Goal: Task Accomplishment & Management: Manage account settings

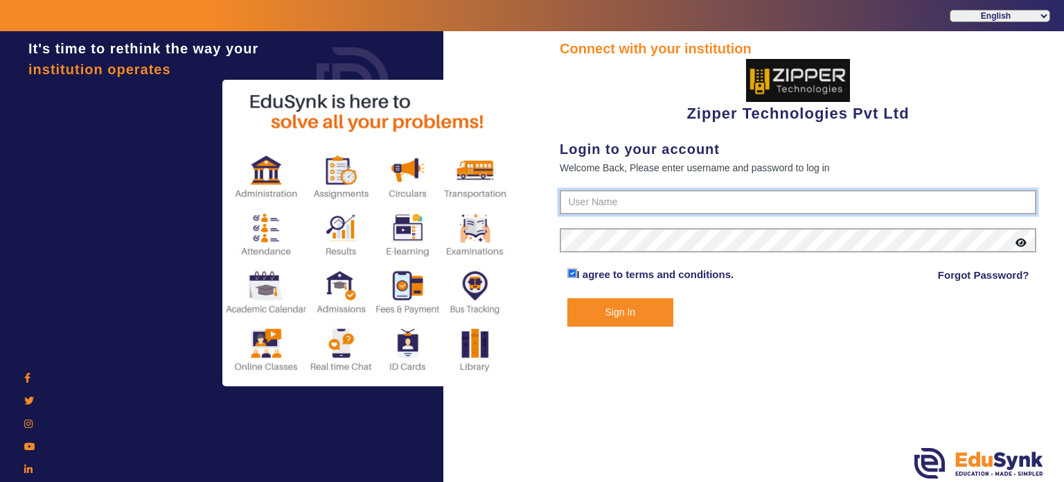
type input "1008790000"
click at [615, 310] on button "Sign In" at bounding box center [620, 312] width 107 height 28
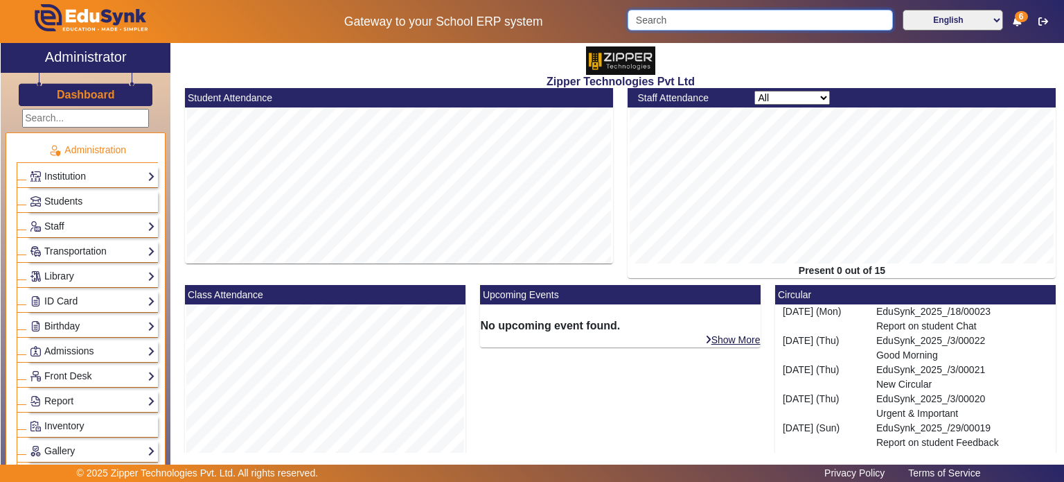
click at [646, 17] on input "Search" at bounding box center [760, 20] width 265 height 21
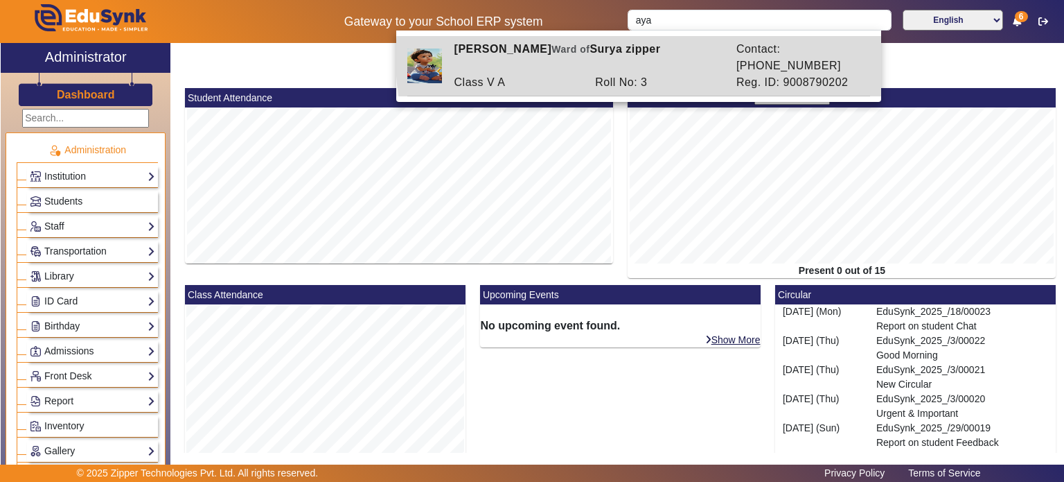
click at [640, 74] on div "Roll No: 3" at bounding box center [658, 82] width 141 height 17
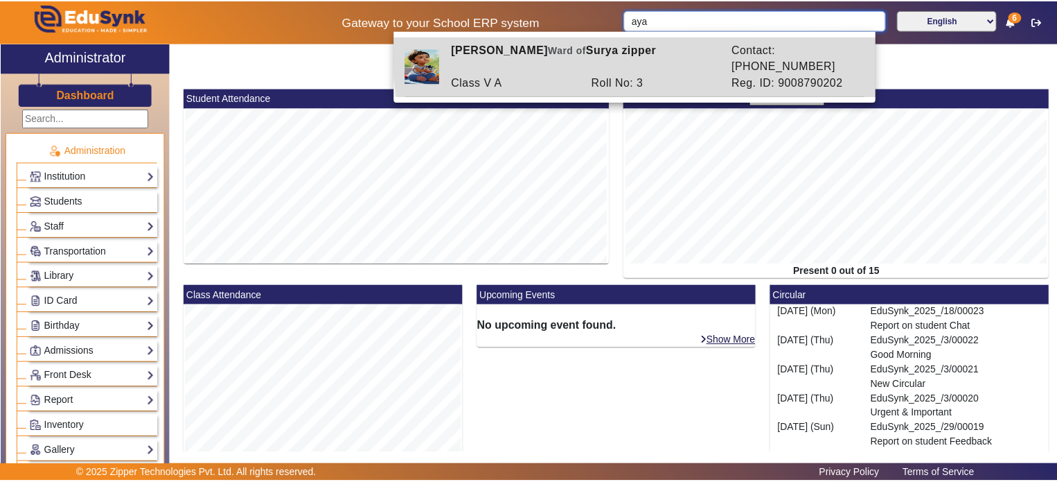
type input "[PERSON_NAME]"
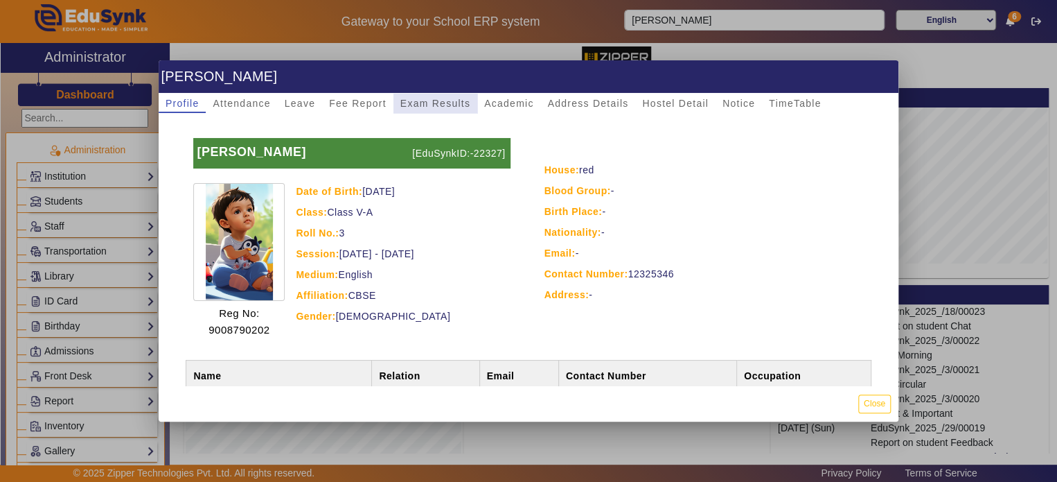
click at [450, 98] on span "Exam Results" at bounding box center [435, 103] width 70 height 10
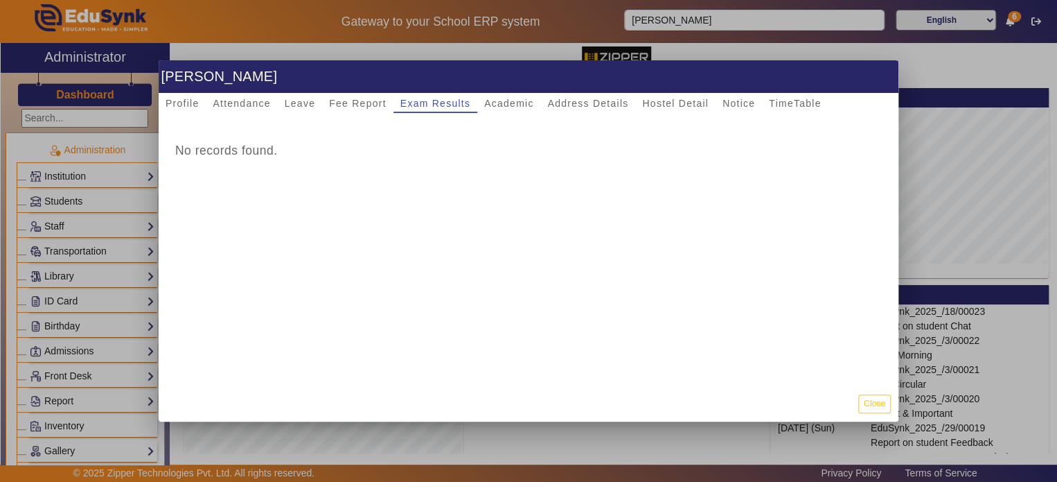
click at [81, 179] on div at bounding box center [528, 241] width 1057 height 482
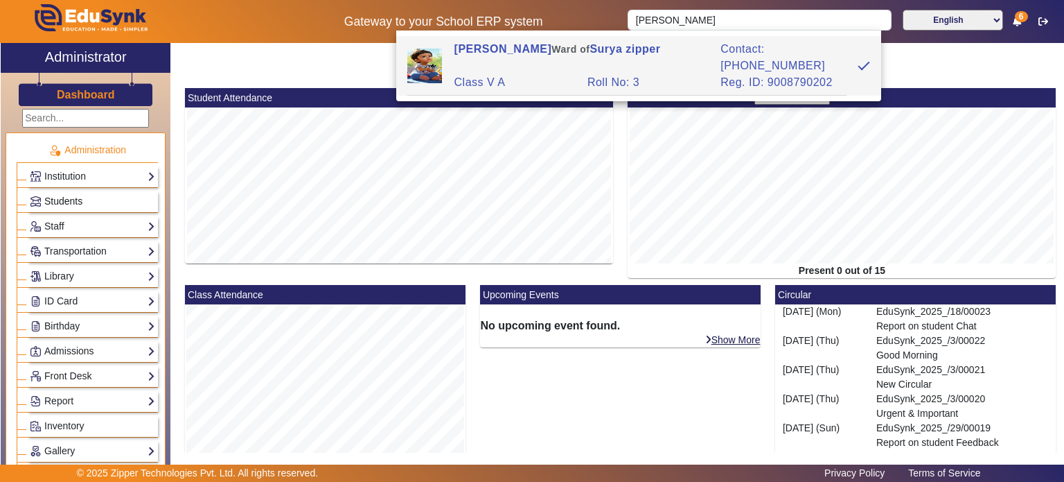
click at [80, 199] on span "Students" at bounding box center [63, 200] width 38 height 11
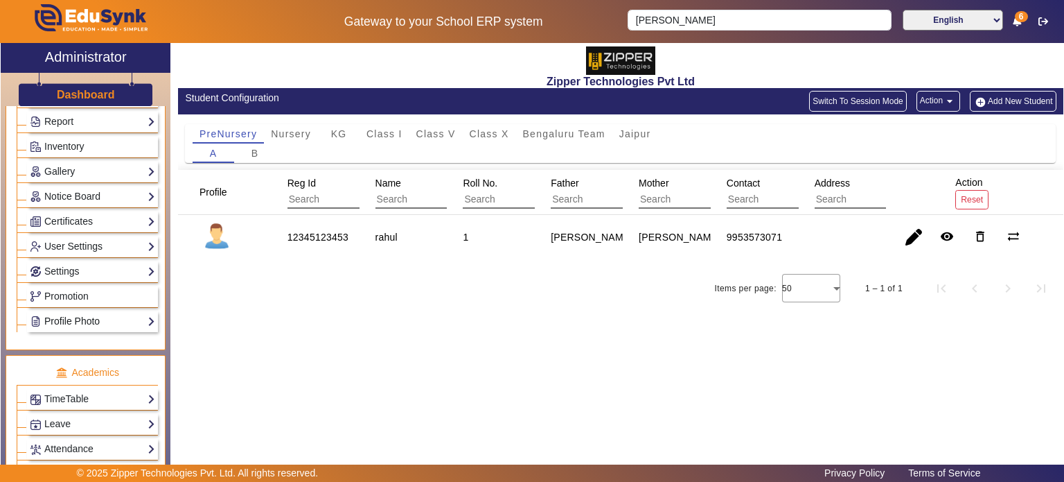
scroll to position [279, 0]
click at [100, 194] on link "Notice Board" at bounding box center [92, 197] width 125 height 16
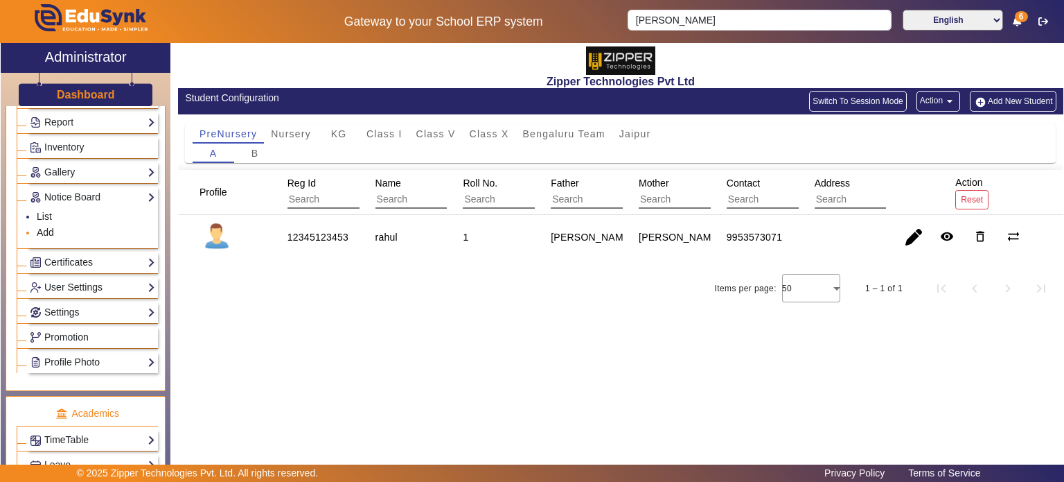
click at [42, 232] on link "Add" at bounding box center [45, 232] width 17 height 11
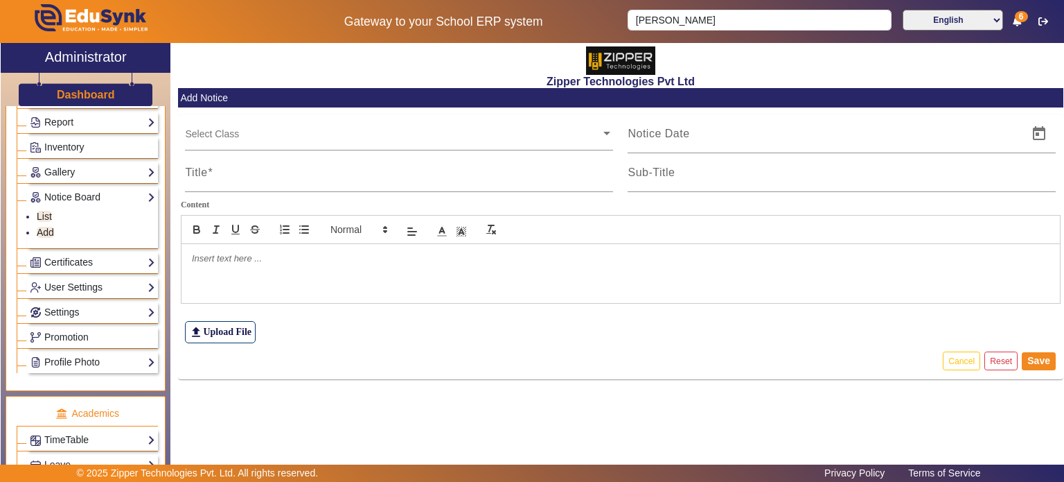
click at [250, 260] on p at bounding box center [621, 258] width 858 height 12
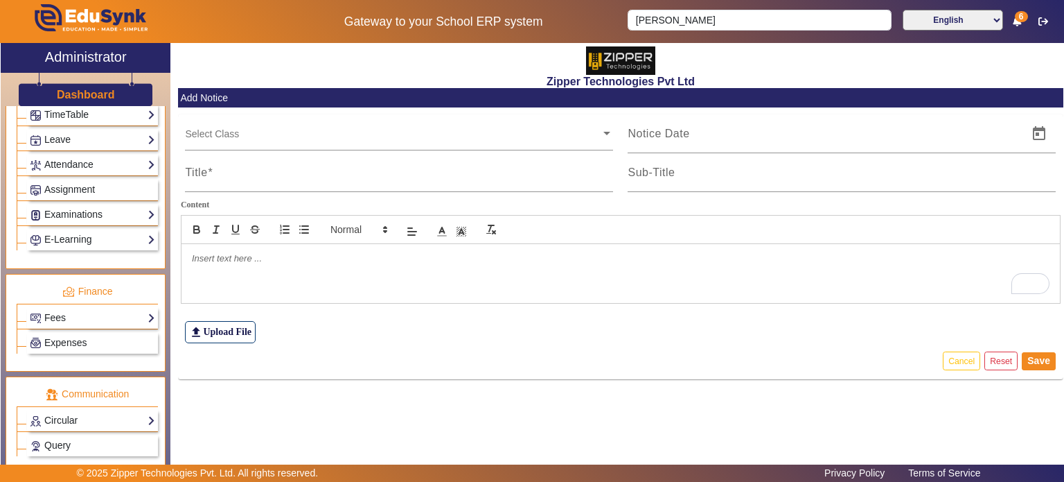
scroll to position [605, 0]
click at [109, 414] on link "Circular" at bounding box center [92, 419] width 125 height 16
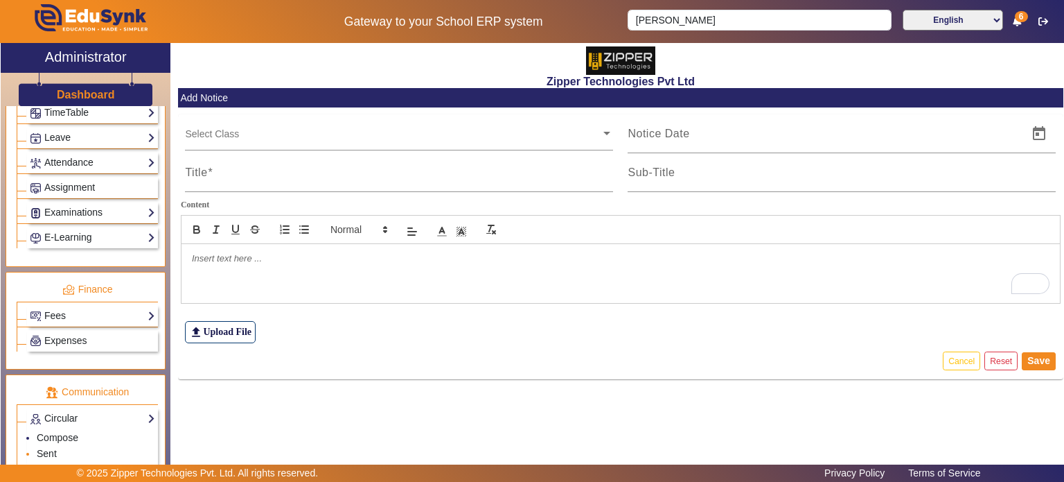
scroll to position [679, 0]
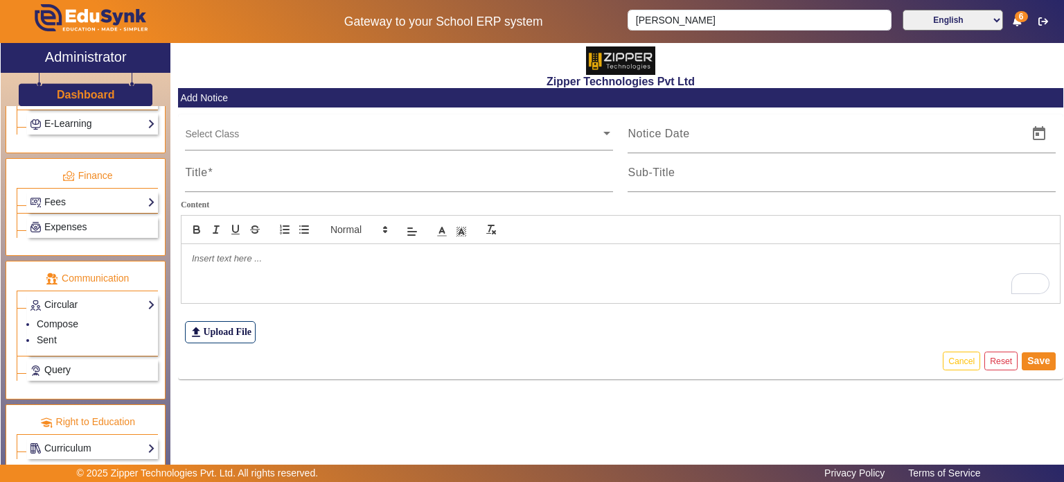
click at [78, 362] on link "Query" at bounding box center [92, 370] width 125 height 16
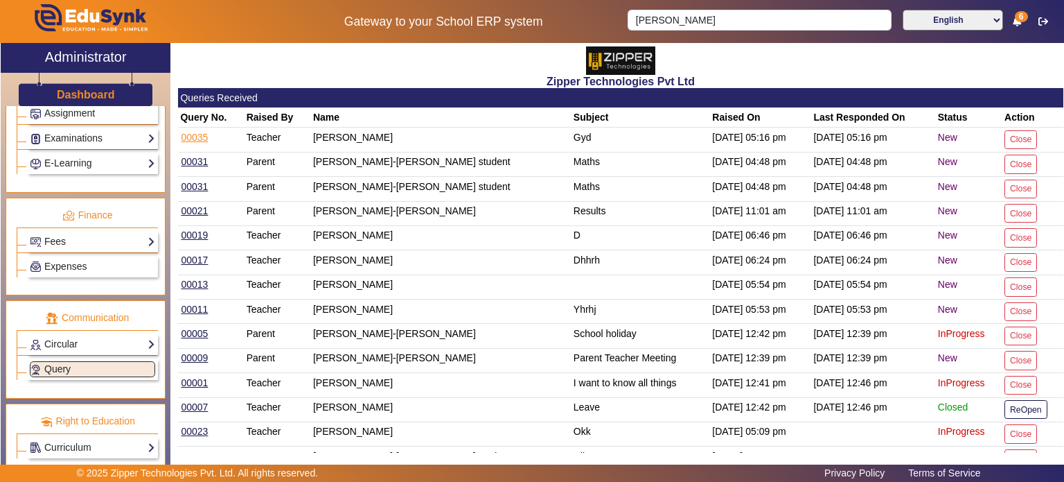
click at [195, 141] on link "00035" at bounding box center [194, 137] width 28 height 12
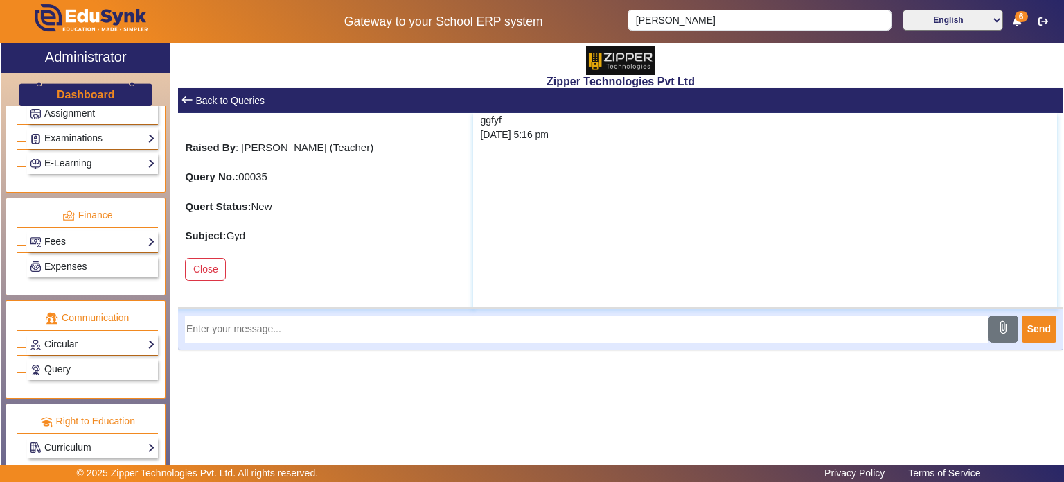
click at [369, 316] on input "text" at bounding box center [587, 328] width 804 height 27
type input "H"
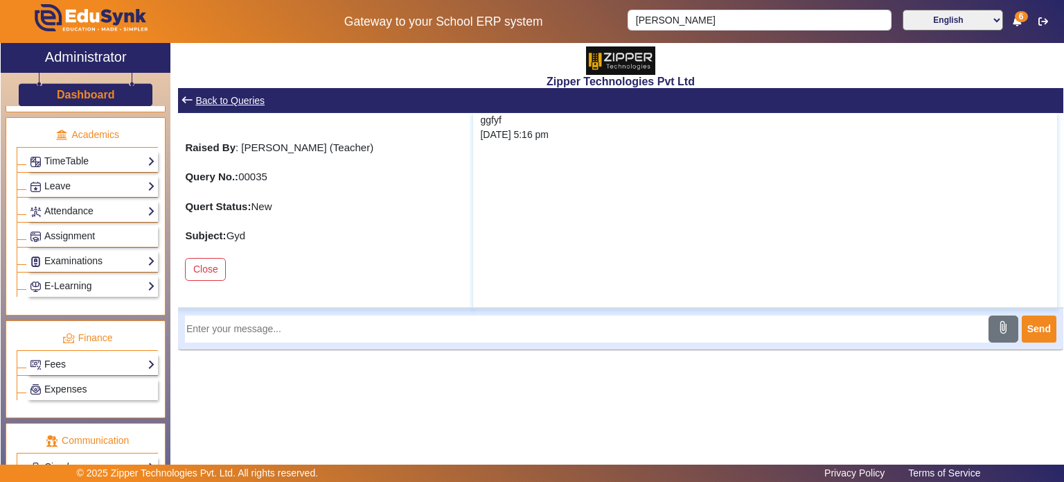
scroll to position [640, 0]
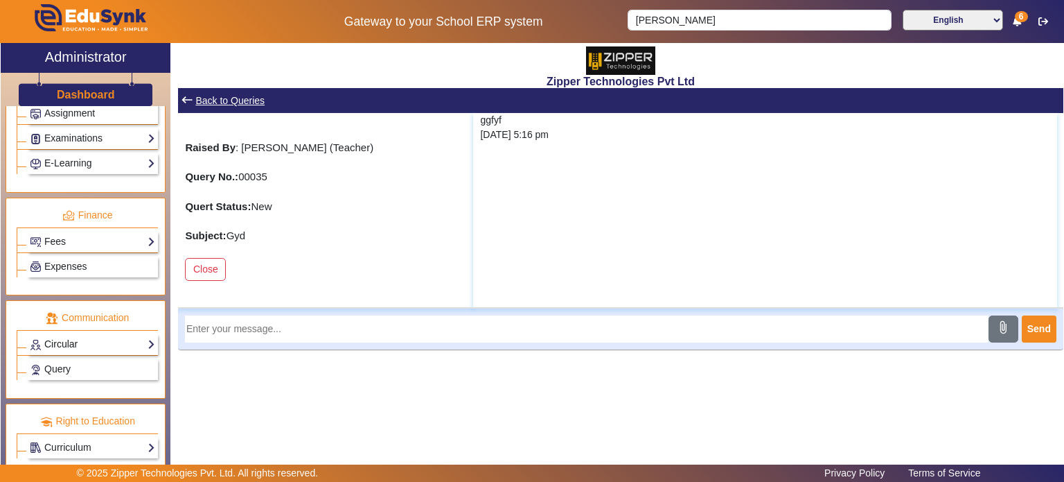
click at [95, 340] on link "Circular" at bounding box center [92, 344] width 125 height 16
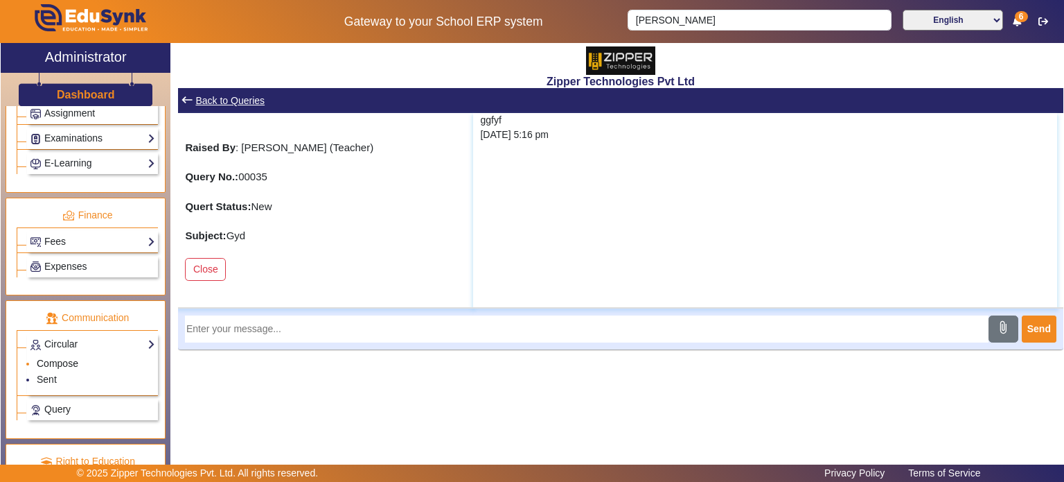
click at [62, 358] on link "Compose" at bounding box center [58, 363] width 42 height 11
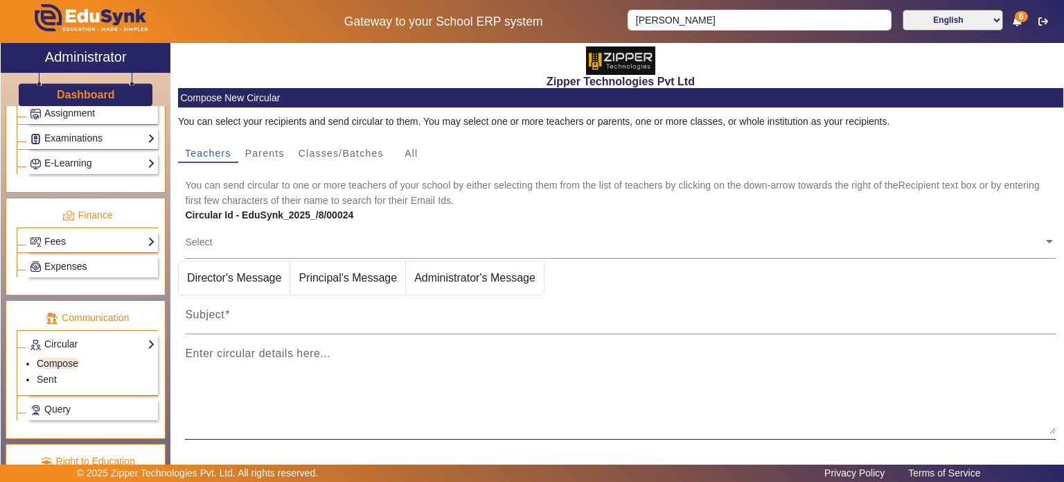
click at [283, 359] on mat-label "Enter circular details here..." at bounding box center [258, 353] width 146 height 12
click at [283, 359] on textarea "Enter circular details here..." at bounding box center [620, 392] width 871 height 83
type textarea "hi dd dd d d ddjd dd"
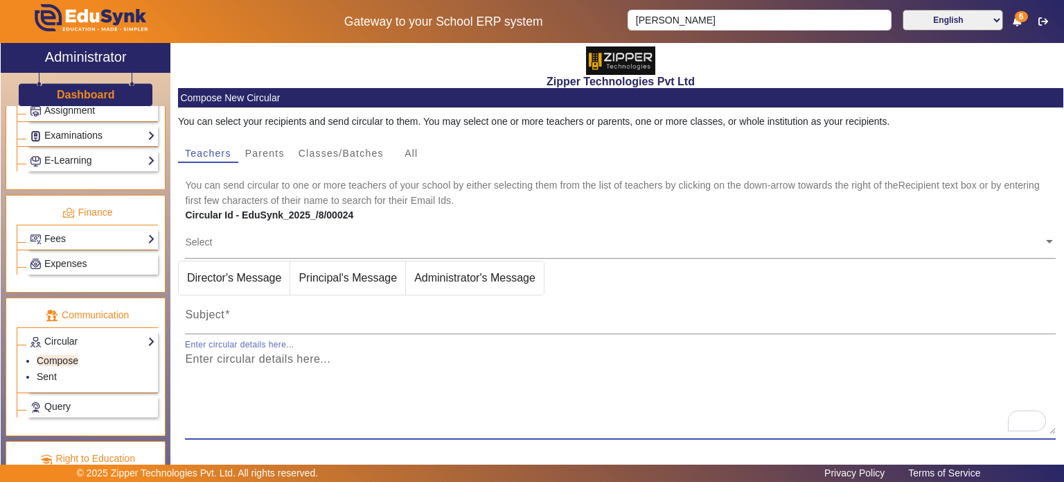
scroll to position [644, 0]
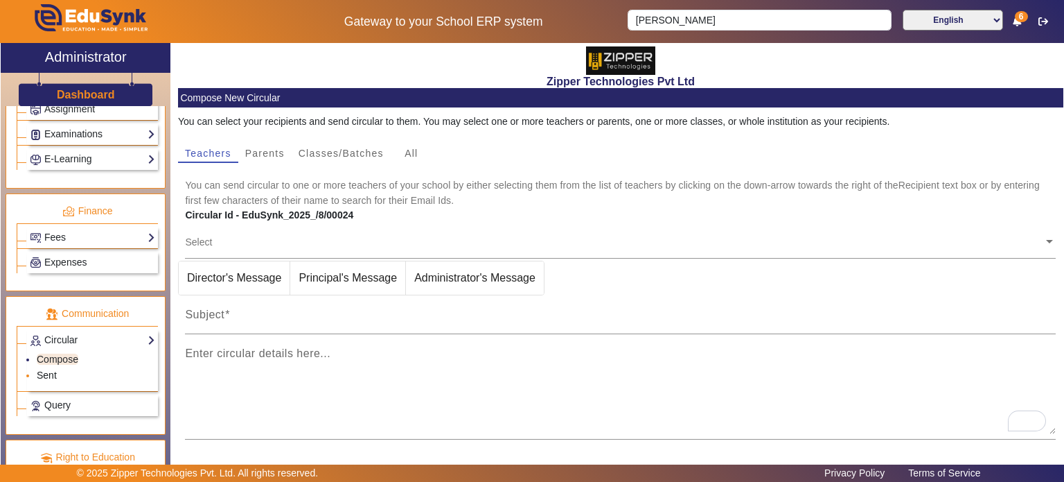
click at [54, 369] on link "Sent" at bounding box center [47, 374] width 20 height 11
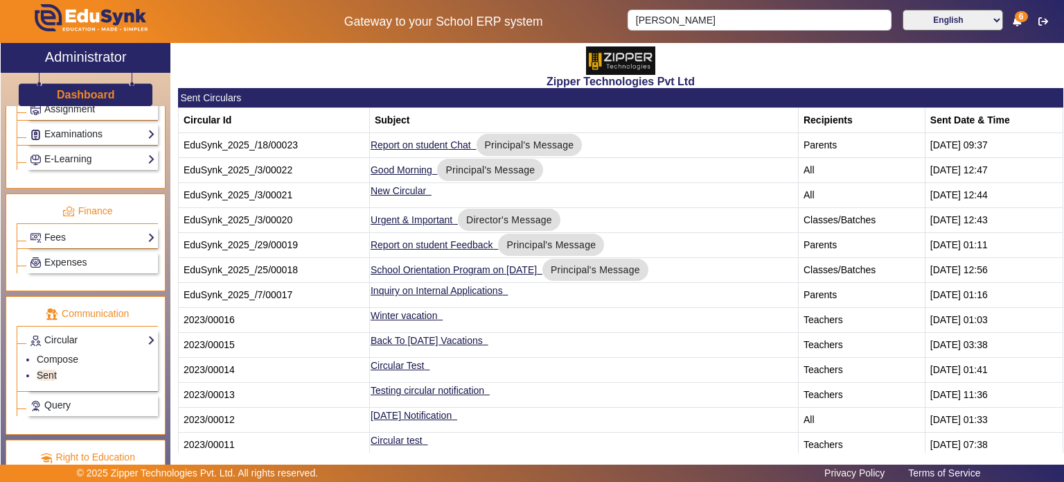
click at [85, 348] on ul "Compose Sent" at bounding box center [92, 368] width 125 height 40
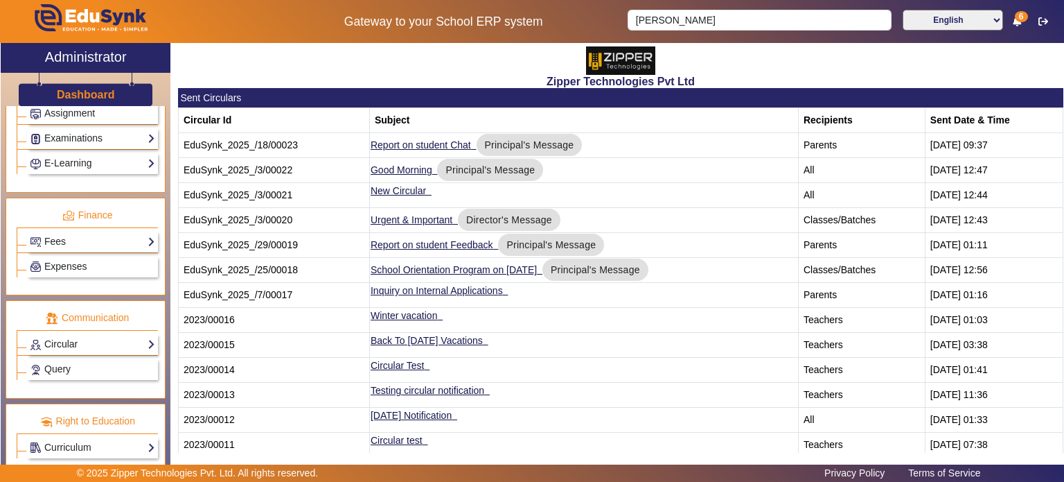
click at [91, 330] on div "Circular Compose Sent" at bounding box center [87, 342] width 141 height 25
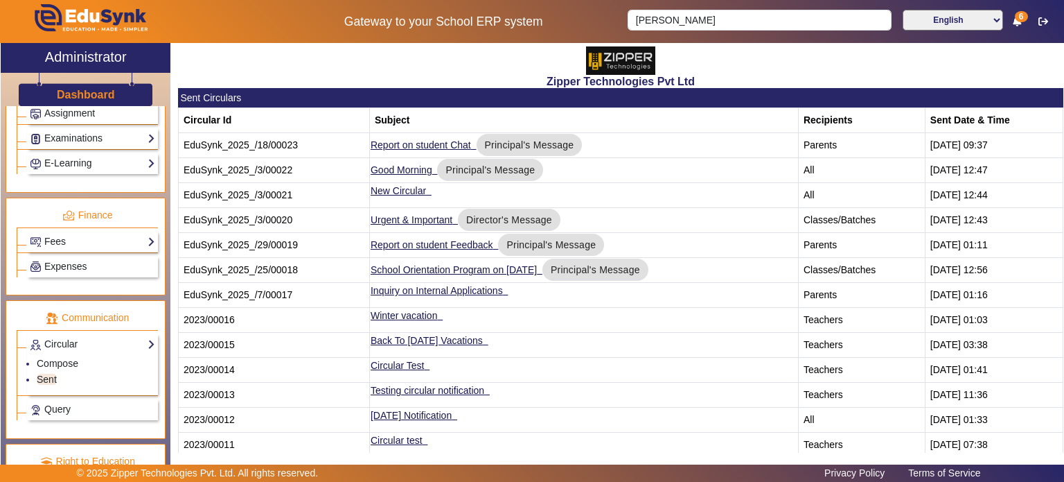
scroll to position [644, 0]
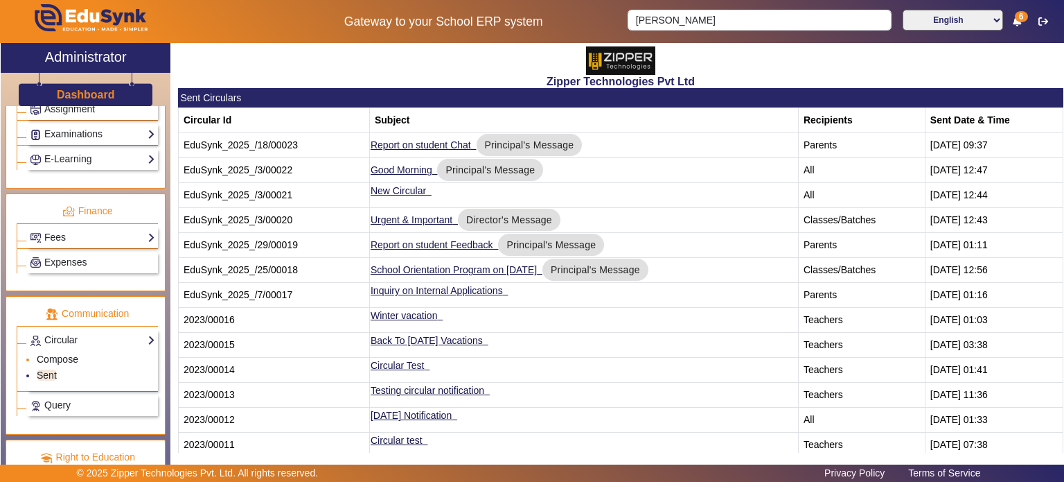
click at [72, 353] on link "Compose" at bounding box center [58, 358] width 42 height 11
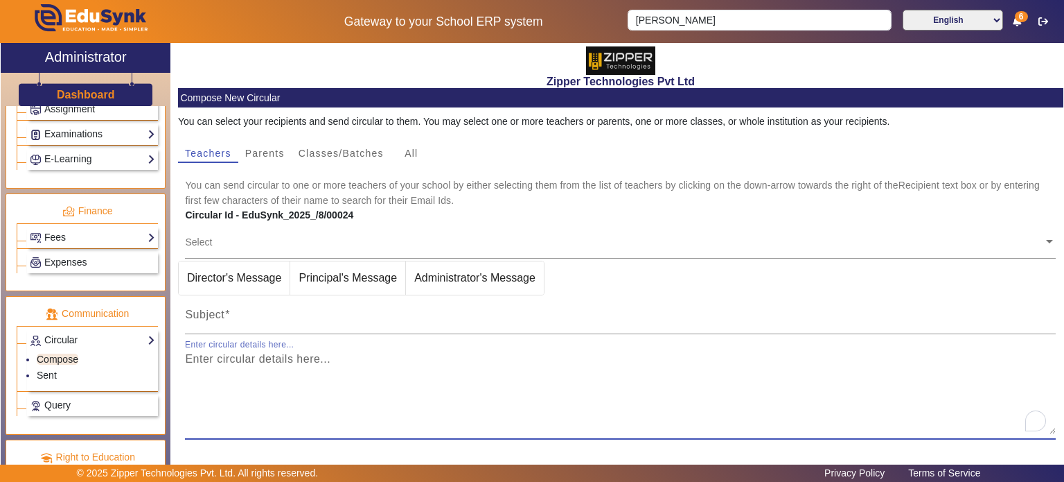
click at [238, 365] on textarea "Enter circular details here..." at bounding box center [620, 392] width 871 height 83
type textarea "text area dd dd dd"
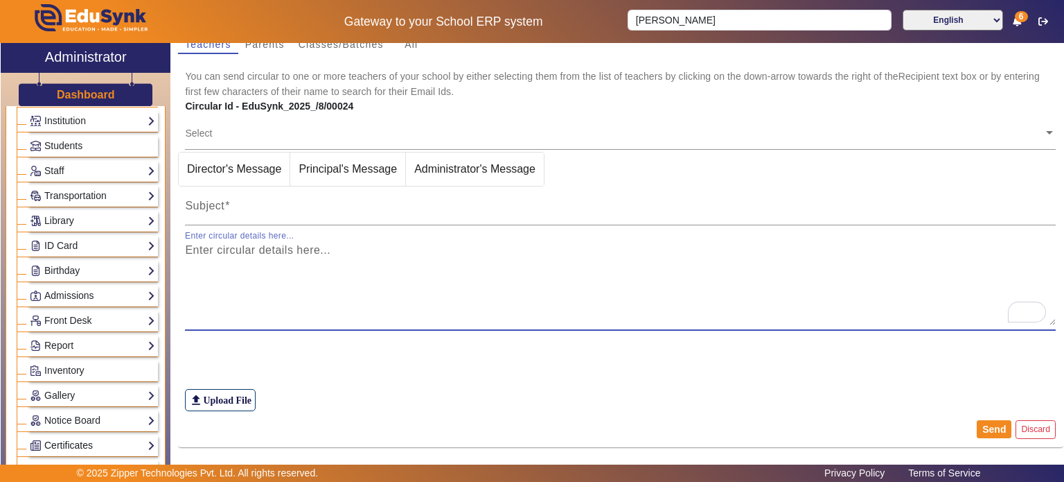
scroll to position [52, 0]
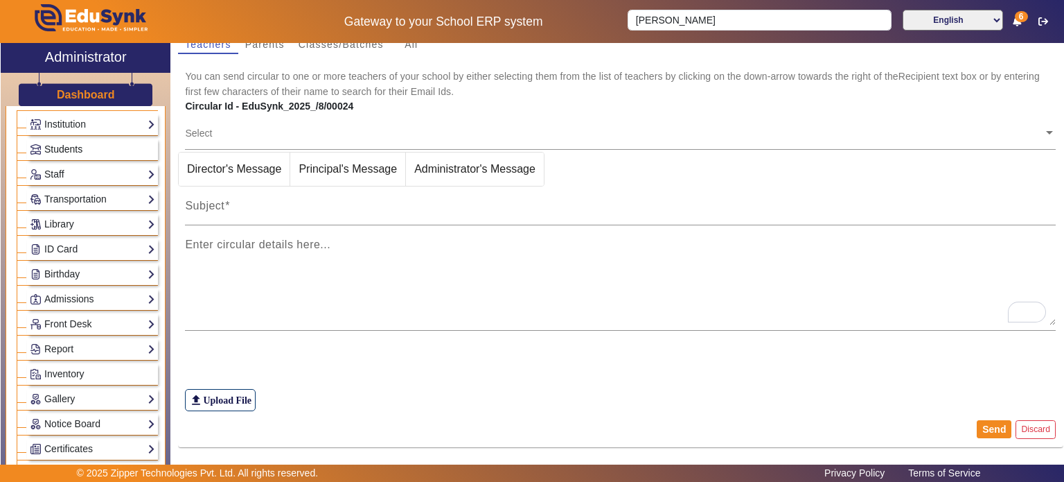
click at [75, 144] on span "Students" at bounding box center [63, 148] width 38 height 11
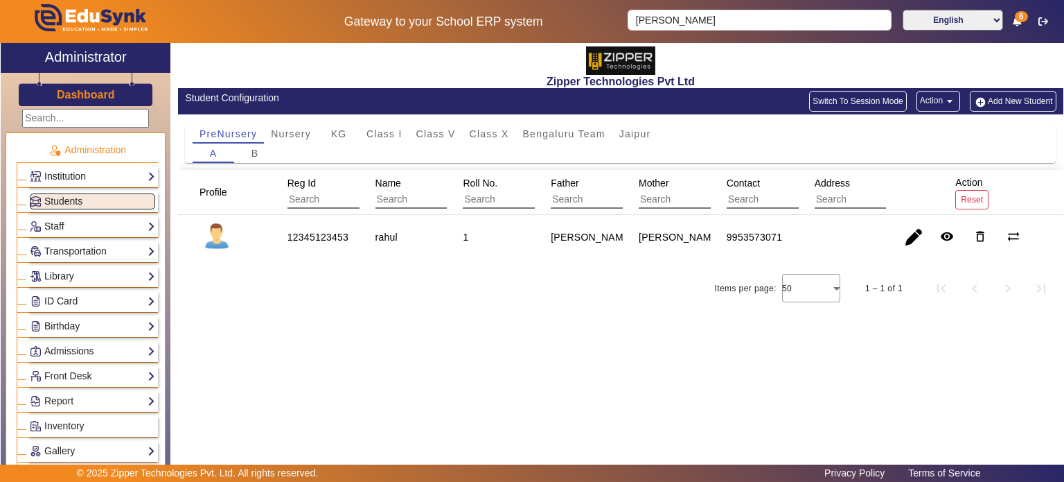
click at [101, 172] on link "Institution" at bounding box center [92, 176] width 125 height 16
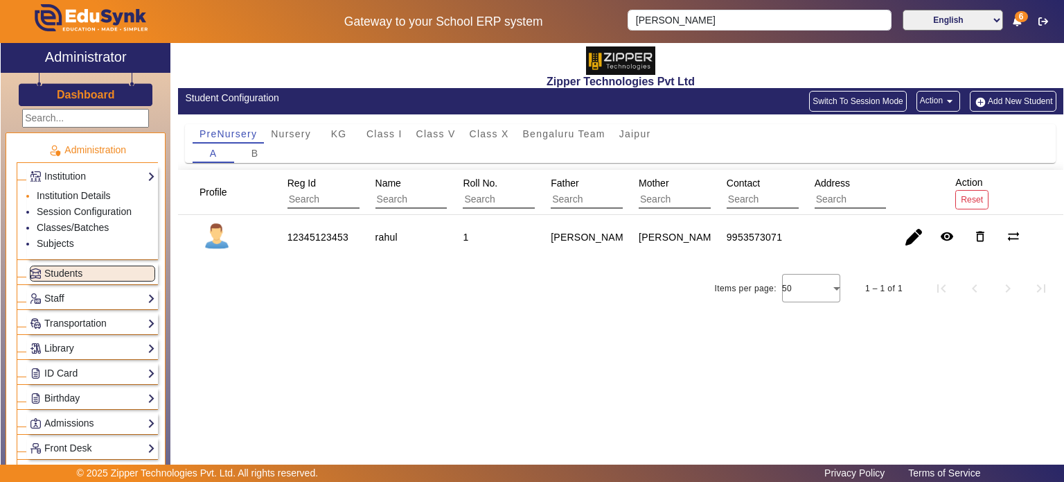
click at [80, 202] on li "Institution Details" at bounding box center [96, 196] width 118 height 16
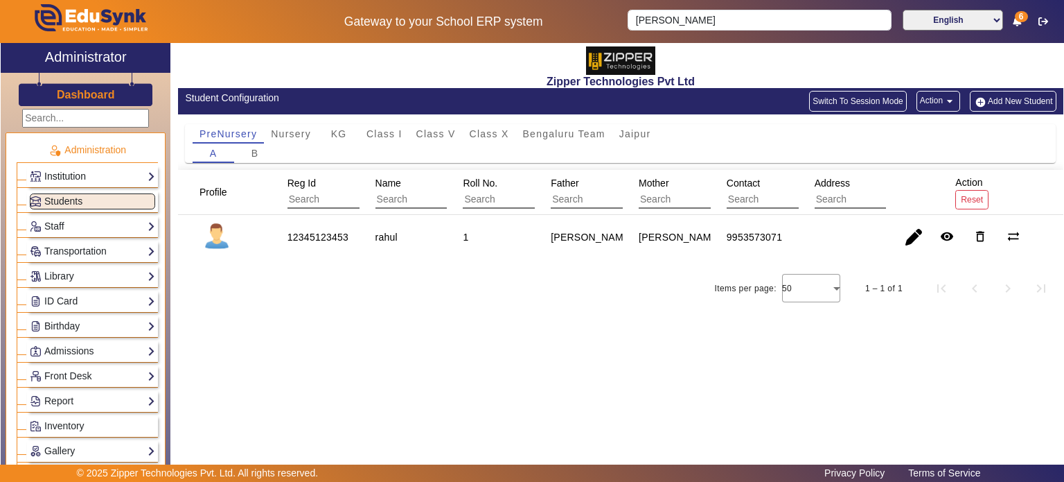
click at [80, 177] on link "Institution" at bounding box center [92, 176] width 125 height 16
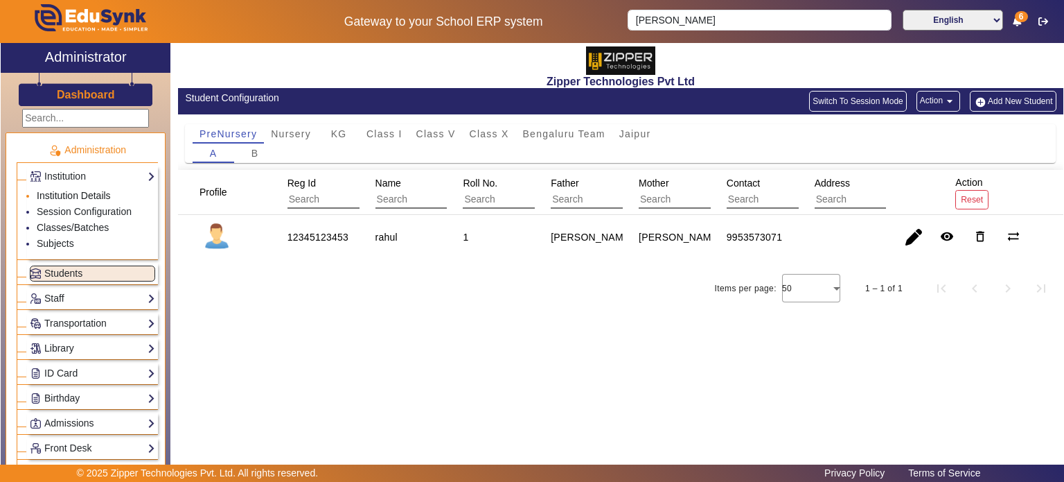
click at [80, 192] on link "Institution Details" at bounding box center [74, 195] width 74 height 11
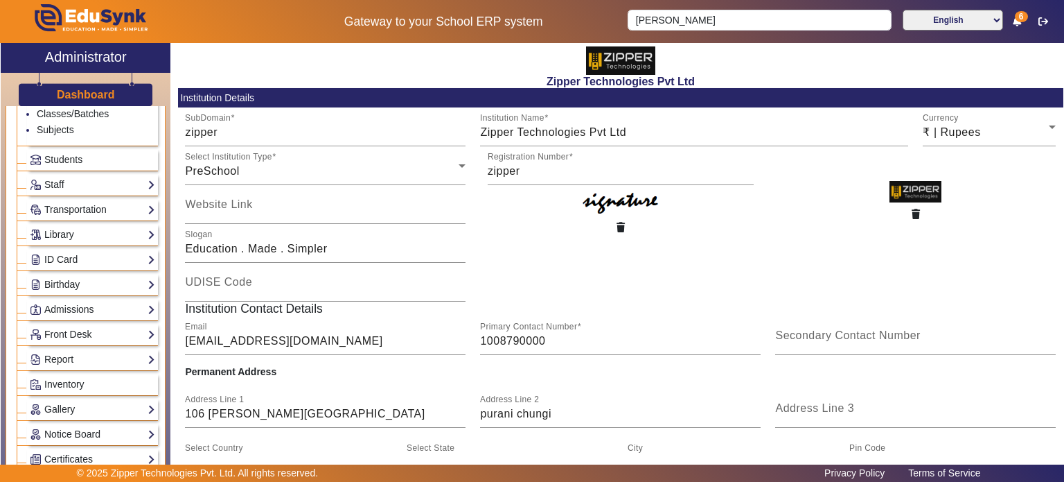
scroll to position [116, 0]
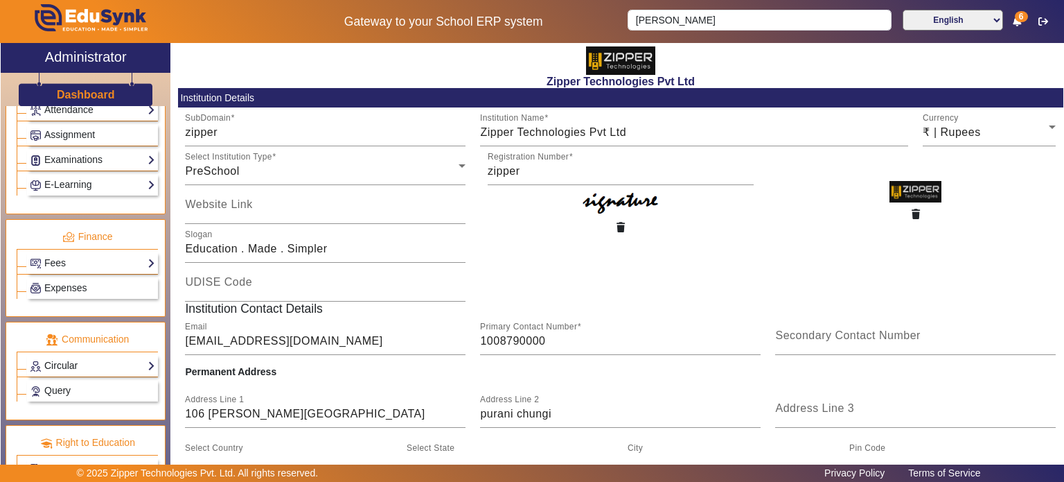
click at [97, 358] on link "Circular" at bounding box center [92, 366] width 125 height 16
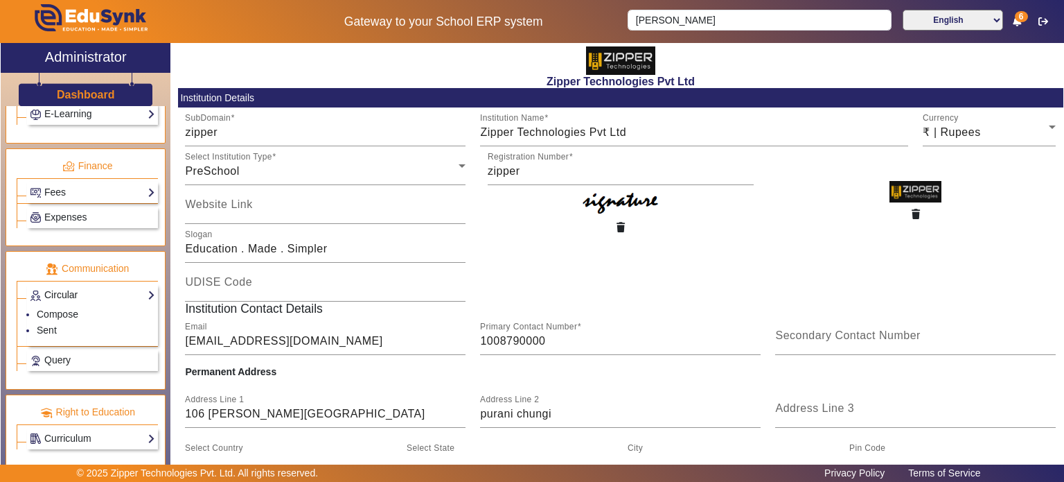
scroll to position [618, 0]
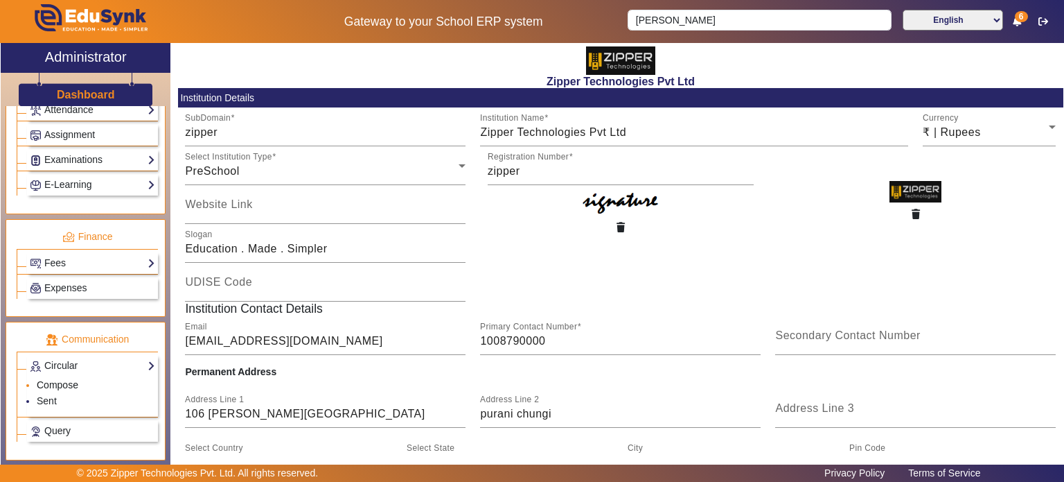
click at [64, 379] on link "Compose" at bounding box center [58, 384] width 42 height 11
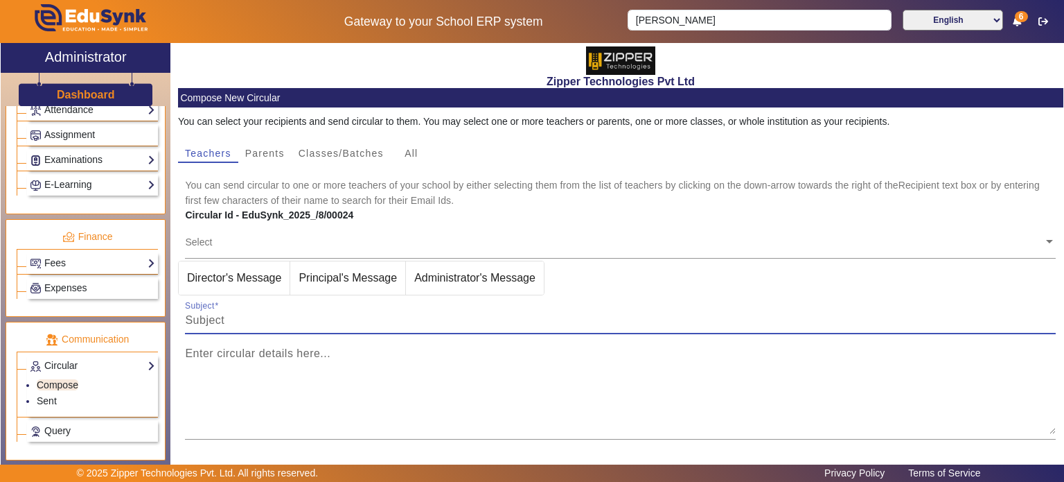
click at [284, 319] on input "Subject" at bounding box center [620, 320] width 871 height 17
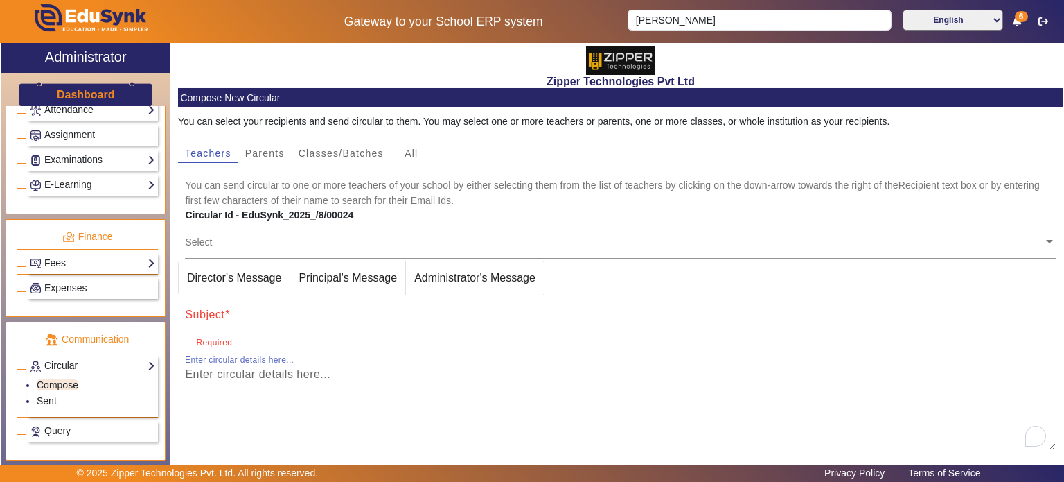
click at [247, 376] on textarea "Enter circular details here..." at bounding box center [620, 407] width 871 height 83
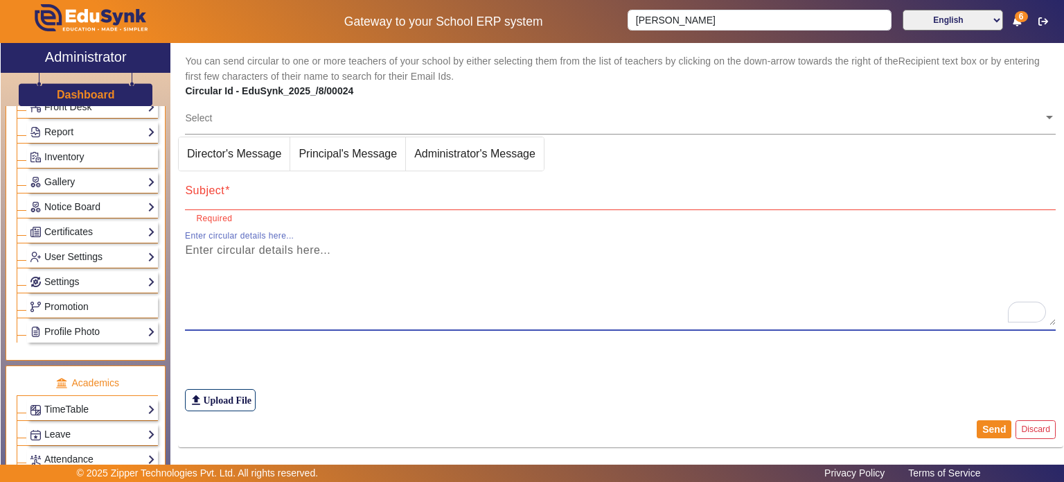
scroll to position [270, 0]
click at [67, 207] on link "Notice Board" at bounding box center [92, 205] width 125 height 16
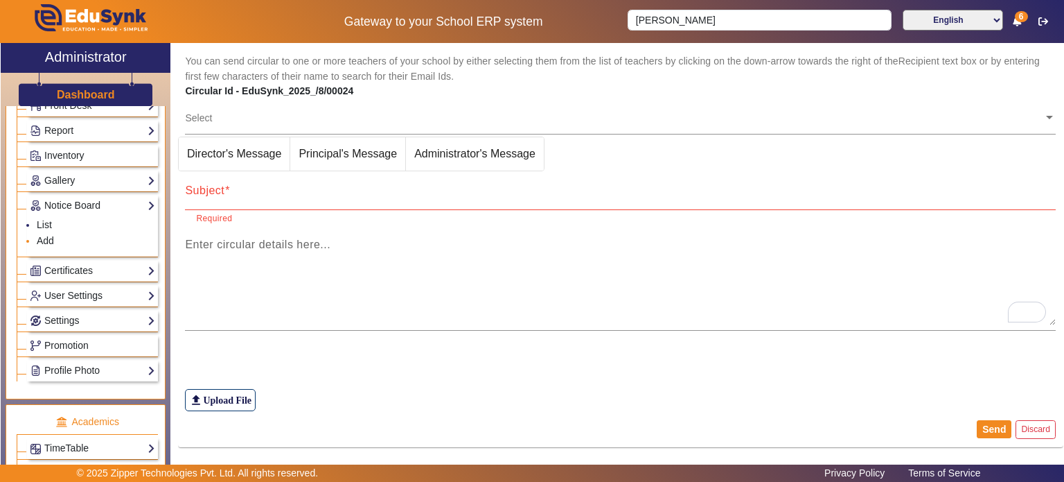
click at [47, 243] on li "Add" at bounding box center [96, 242] width 118 height 16
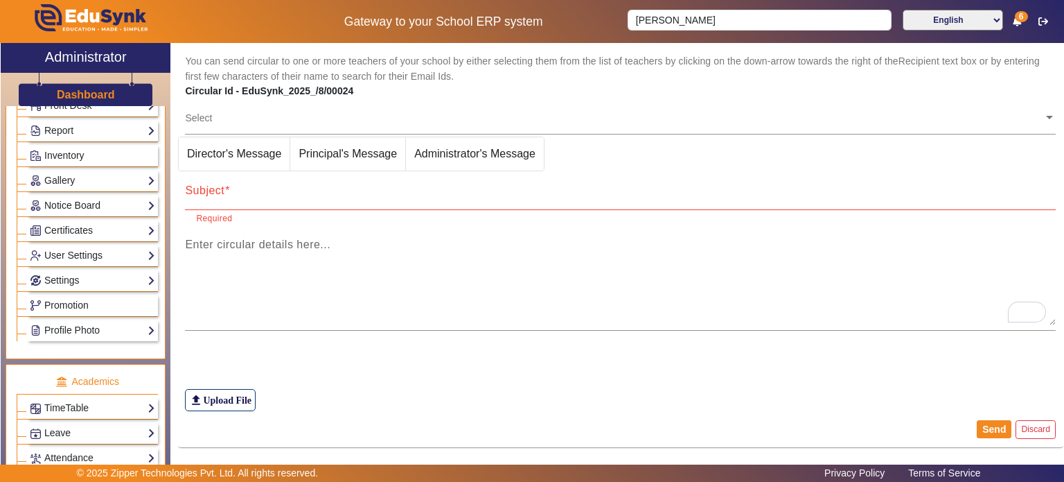
click at [58, 195] on div "Notice Board List Add" at bounding box center [92, 205] width 131 height 21
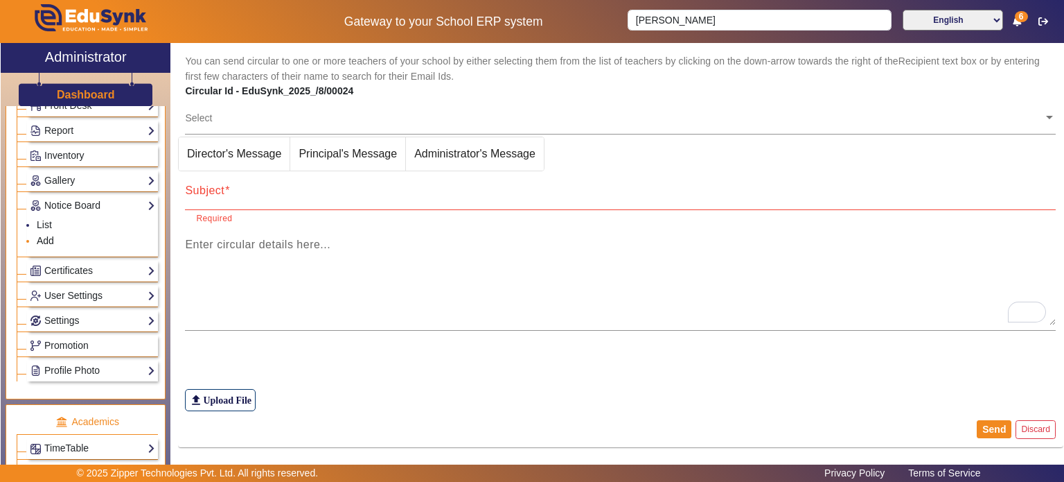
click at [44, 240] on link "Add" at bounding box center [45, 240] width 17 height 11
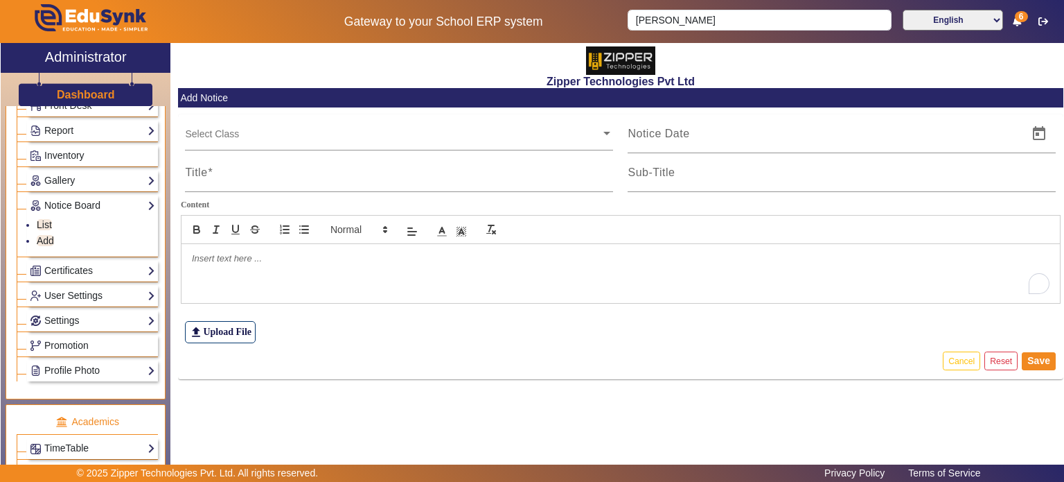
click at [288, 285] on div "To enrich screen reader interactions, please activate Accessibility in Grammarl…" at bounding box center [621, 273] width 879 height 58
click at [960, 361] on button "Cancel" at bounding box center [961, 360] width 37 height 19
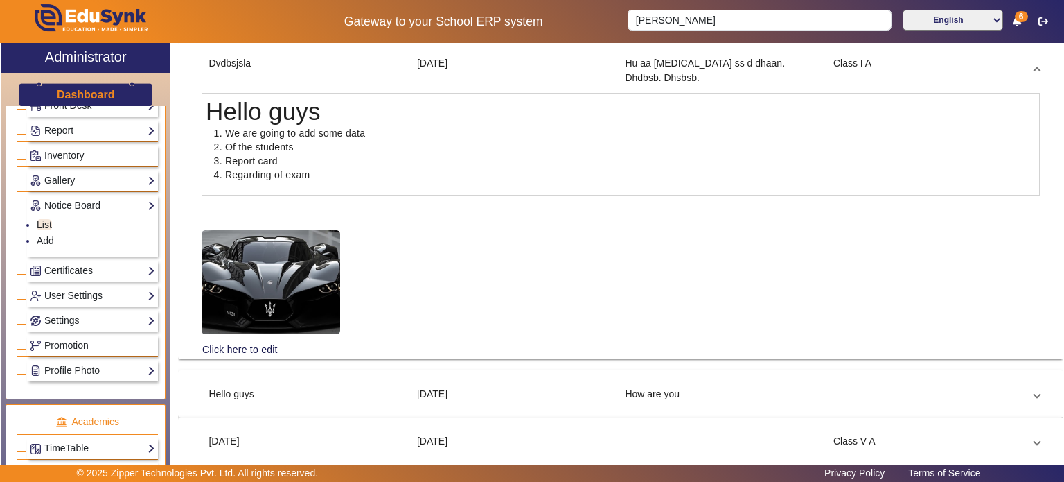
scroll to position [163, 0]
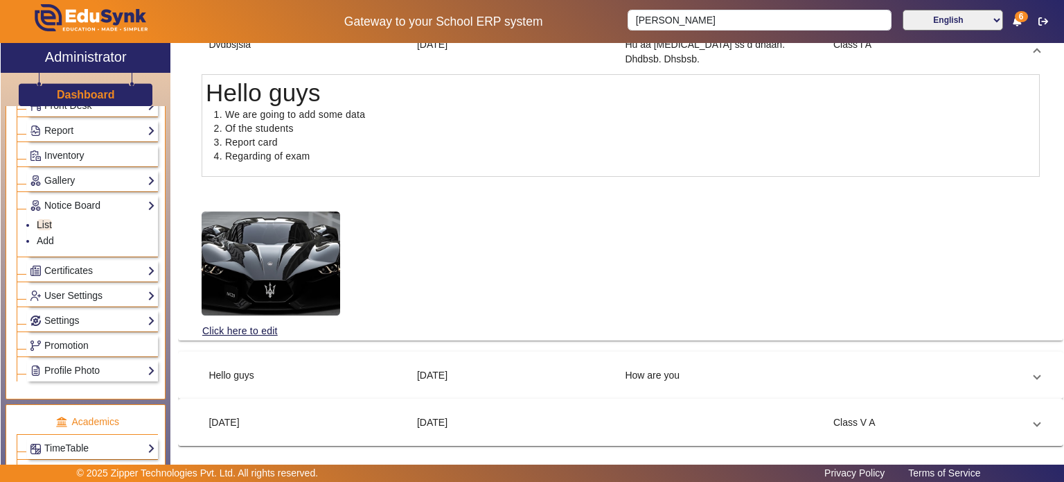
click at [362, 380] on div "Hello guys" at bounding box center [306, 375] width 209 height 15
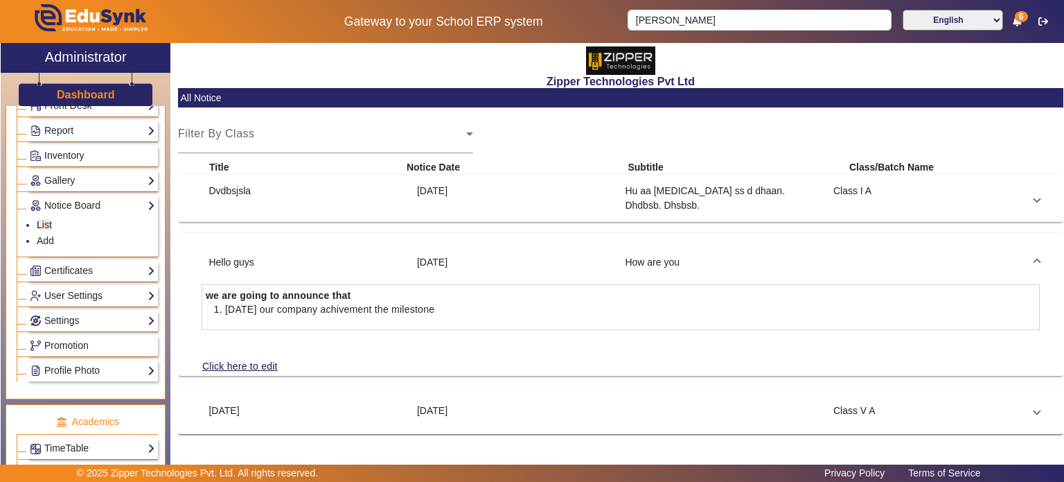
scroll to position [0, 0]
click at [360, 404] on div "[DATE]" at bounding box center [306, 410] width 209 height 15
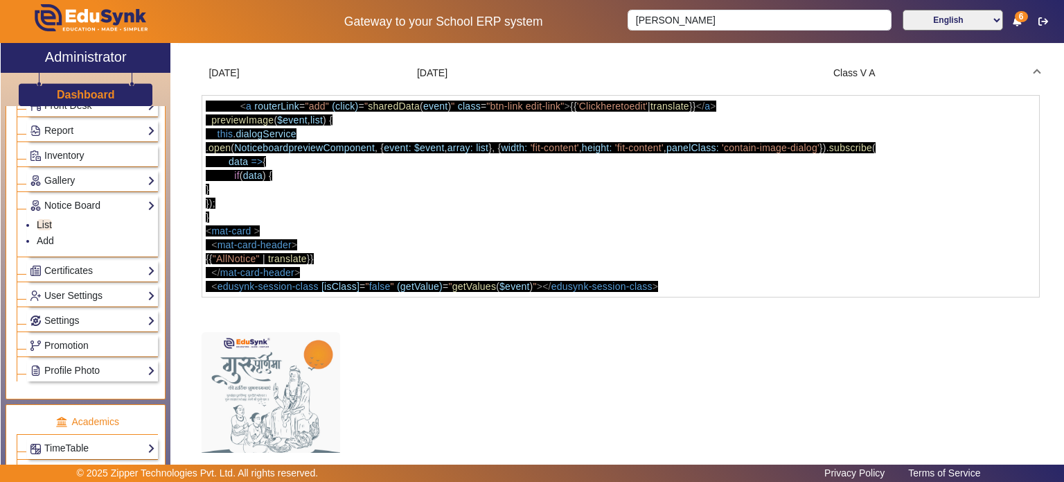
scroll to position [285, 0]
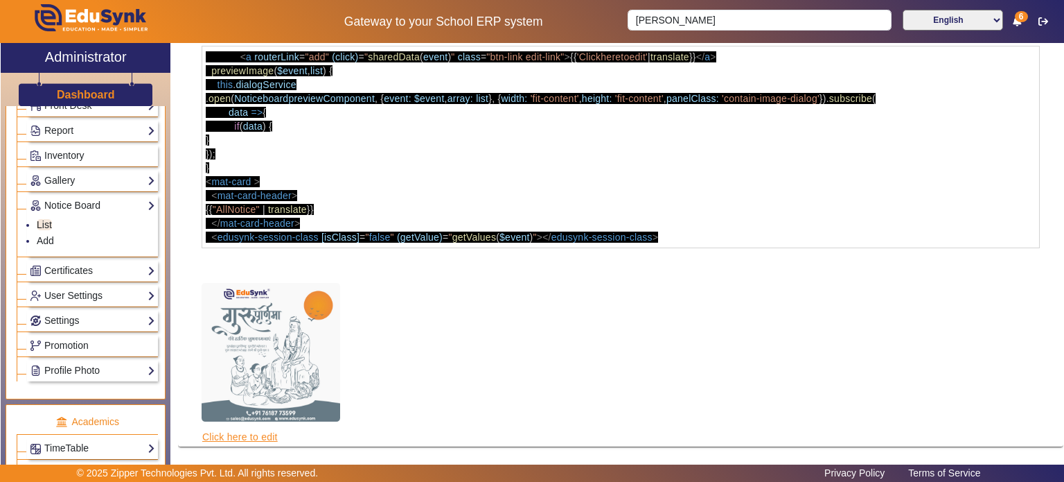
click at [222, 430] on link "Click here to edit" at bounding box center [240, 436] width 77 height 15
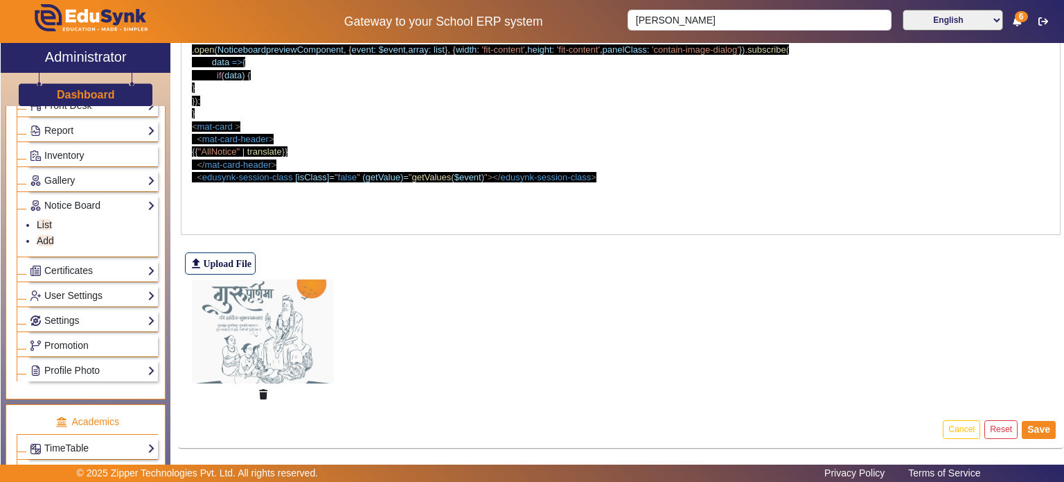
scroll to position [144, 0]
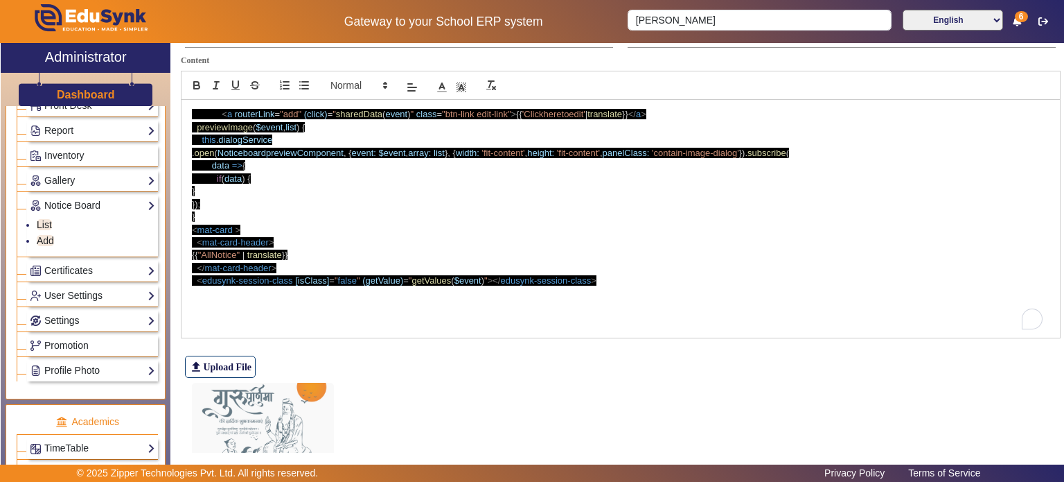
click at [390, 264] on p "</ mat-card-header >" at bounding box center [621, 268] width 858 height 12
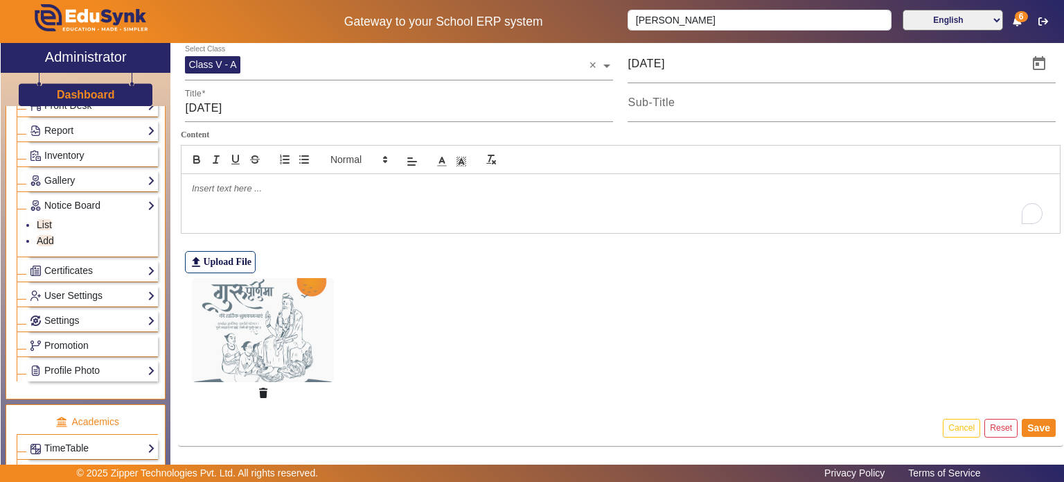
scroll to position [69, 0]
click at [1031, 430] on button "Save" at bounding box center [1039, 429] width 34 height 18
click at [953, 420] on button "Cancel" at bounding box center [961, 429] width 37 height 19
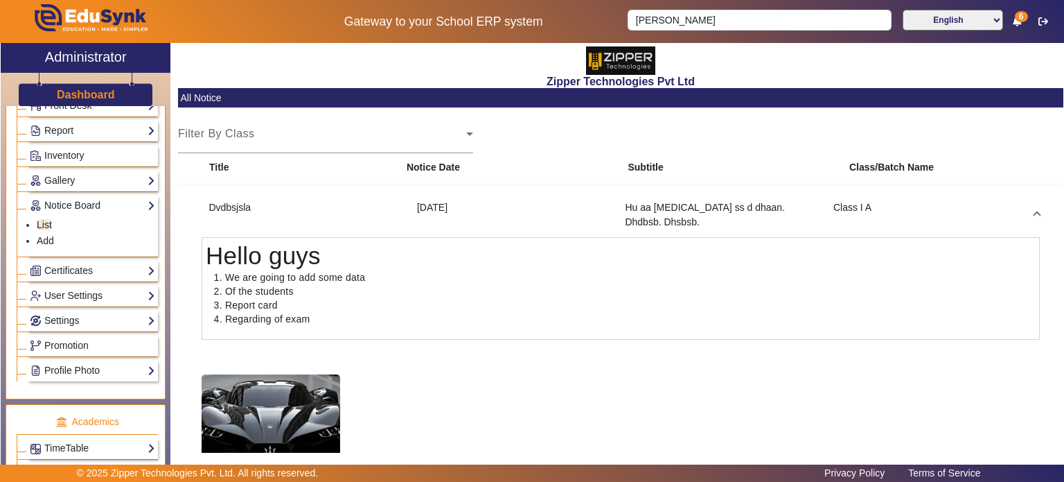
scroll to position [163, 0]
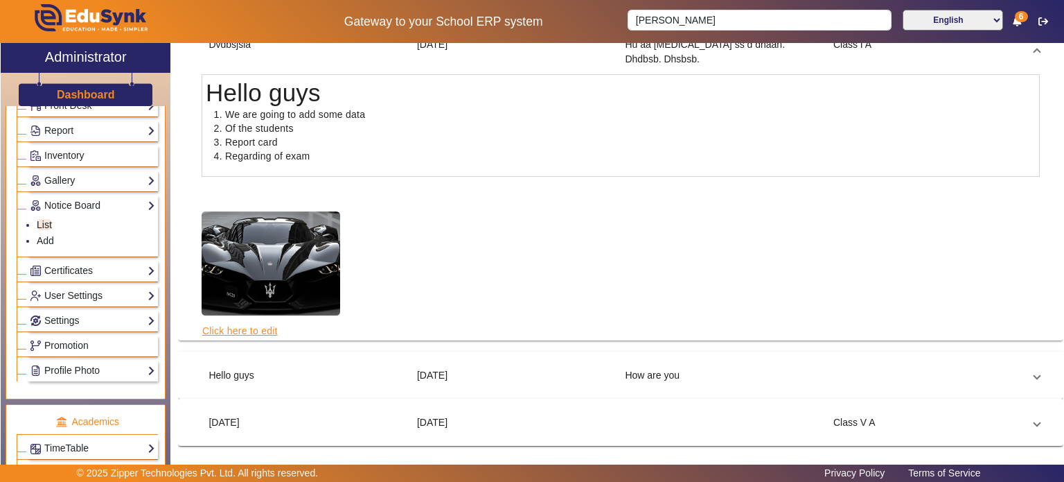
click at [243, 328] on link "Click here to edit" at bounding box center [240, 330] width 77 height 15
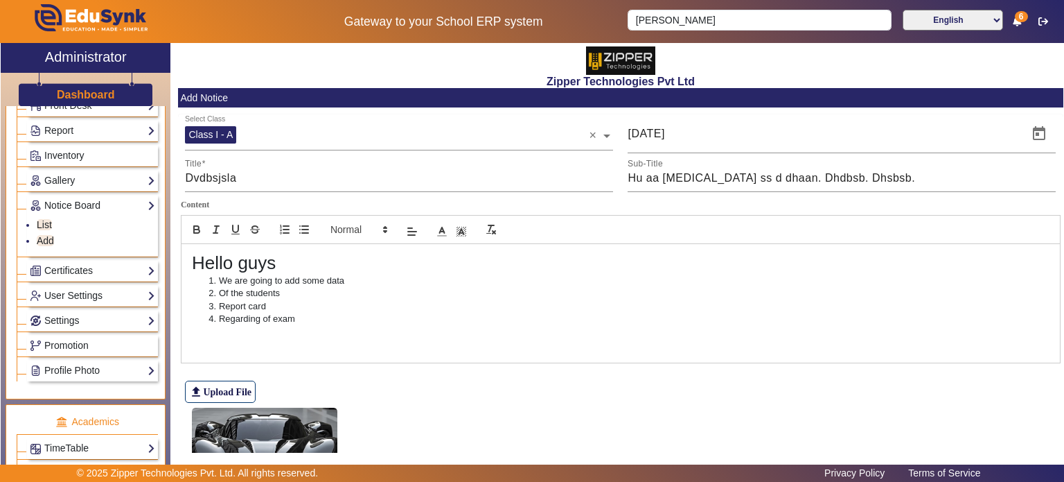
scroll to position [128, 0]
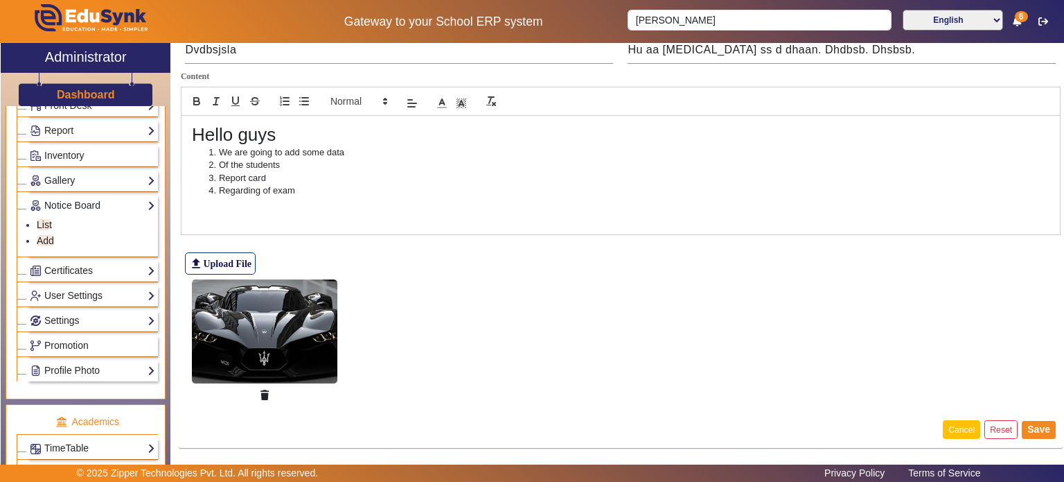
click at [951, 429] on button "Cancel" at bounding box center [961, 429] width 37 height 19
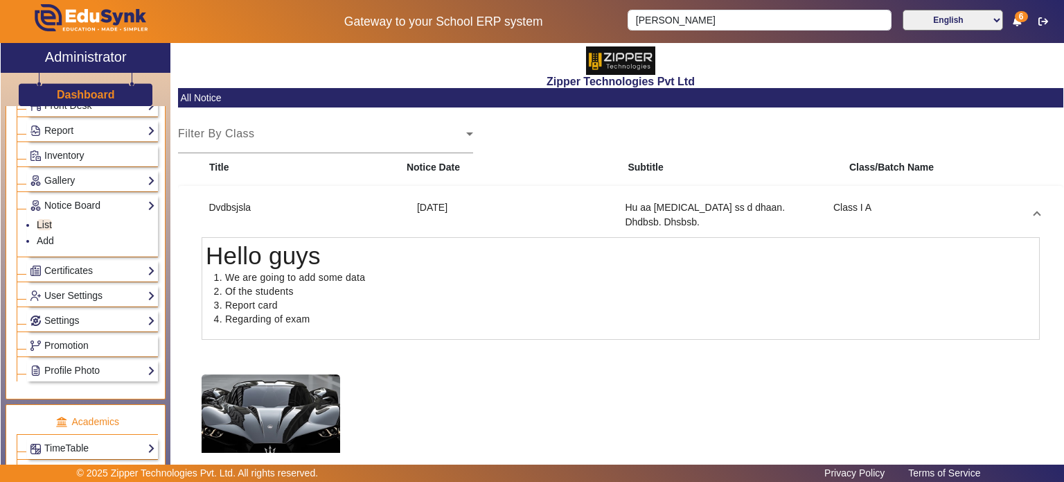
scroll to position [163, 0]
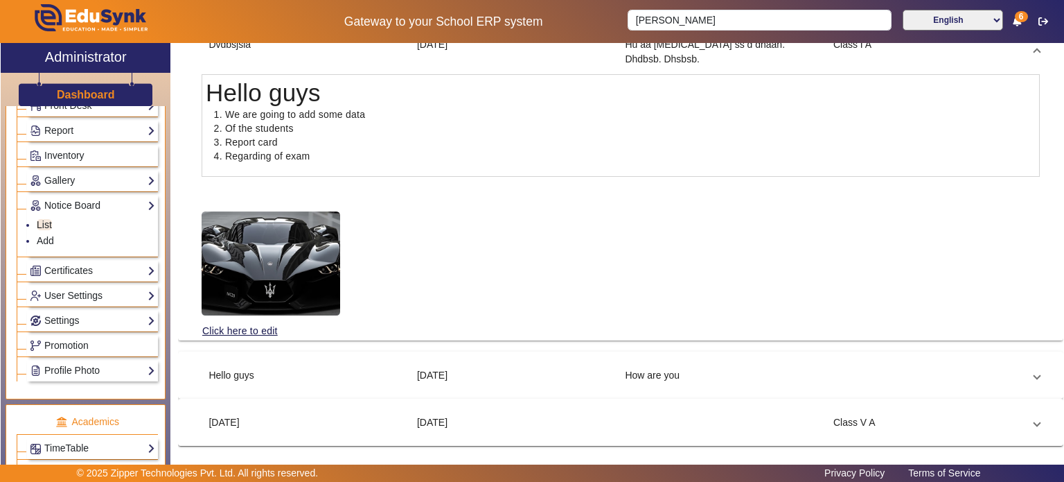
click at [470, 364] on mat-expansion-panel-header "Hello guys [DATE] How are you" at bounding box center [621, 374] width 872 height 33
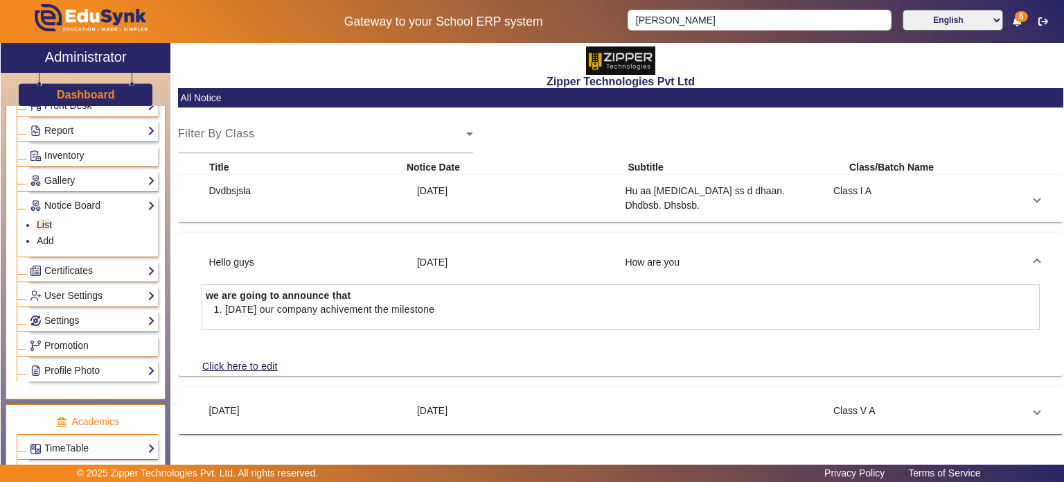
scroll to position [0, 0]
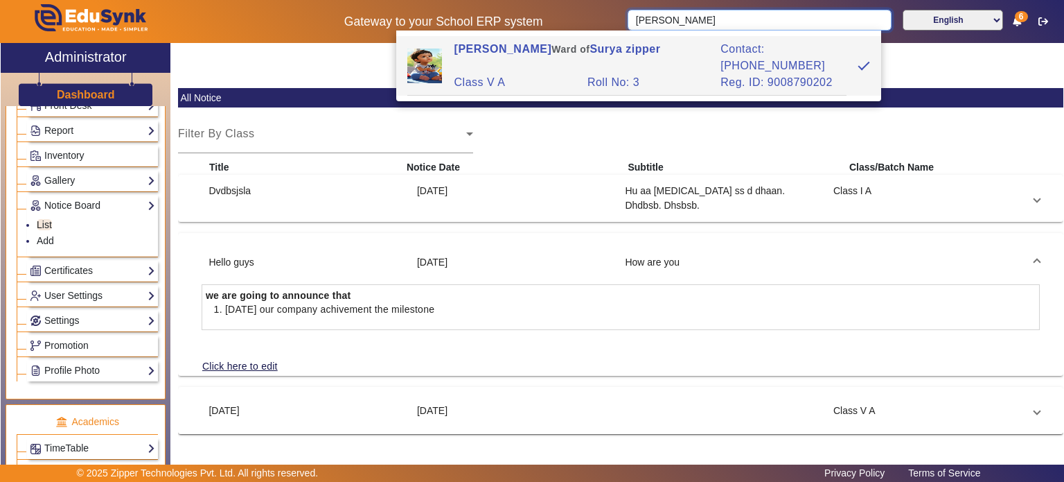
click at [872, 21] on input "[PERSON_NAME]" at bounding box center [759, 20] width 263 height 21
click at [865, 21] on input "[PERSON_NAME]" at bounding box center [759, 20] width 263 height 21
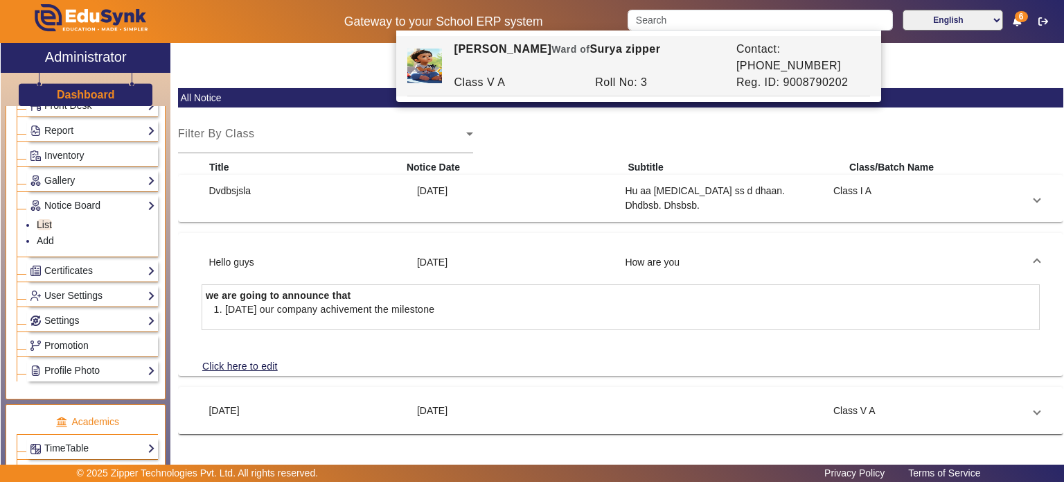
click at [337, 39] on div "Gateway to your School ERP system English हिंदी (Hindi) ಕನ್ನಡ (Kannada) தமிழ் (…" at bounding box center [532, 21] width 1063 height 43
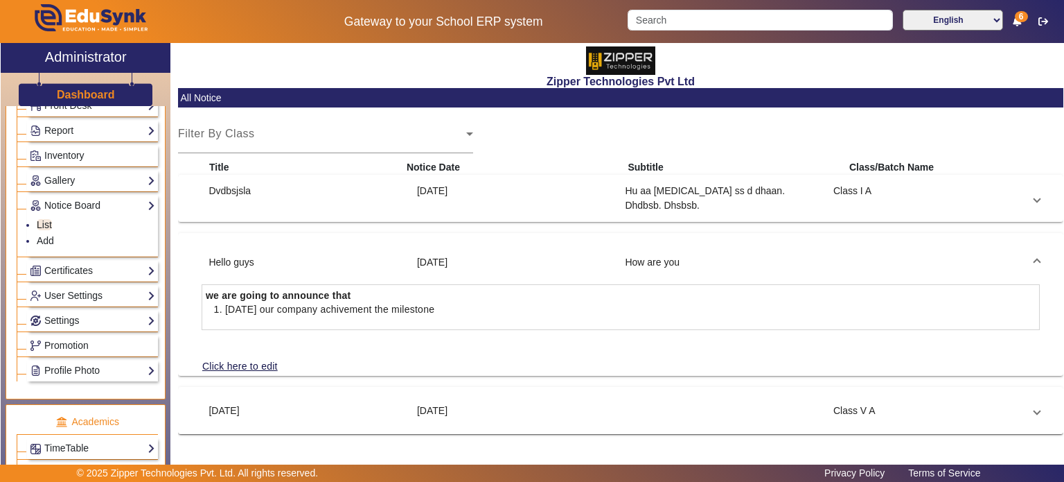
click at [412, 407] on div "[DATE]" at bounding box center [514, 410] width 209 height 15
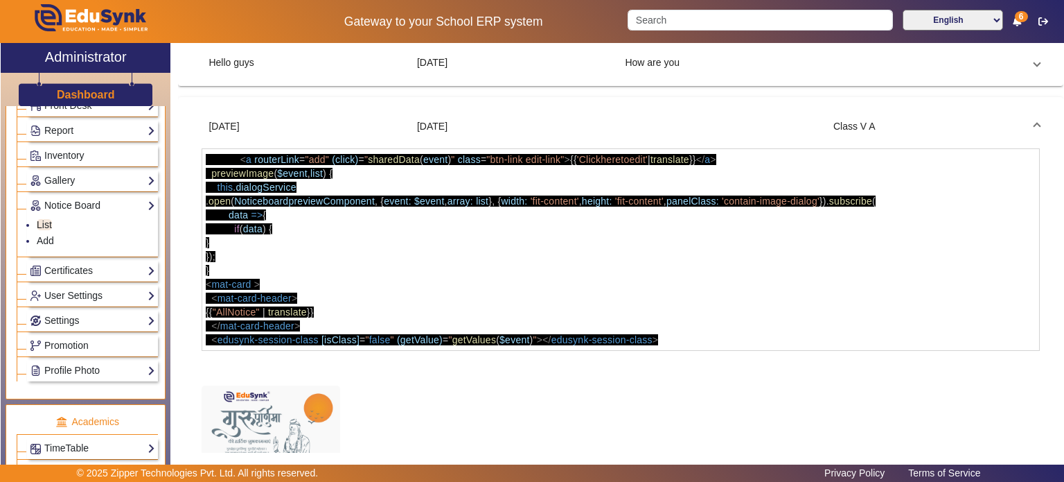
scroll to position [183, 0]
click at [252, 127] on div "[DATE]" at bounding box center [306, 126] width 209 height 15
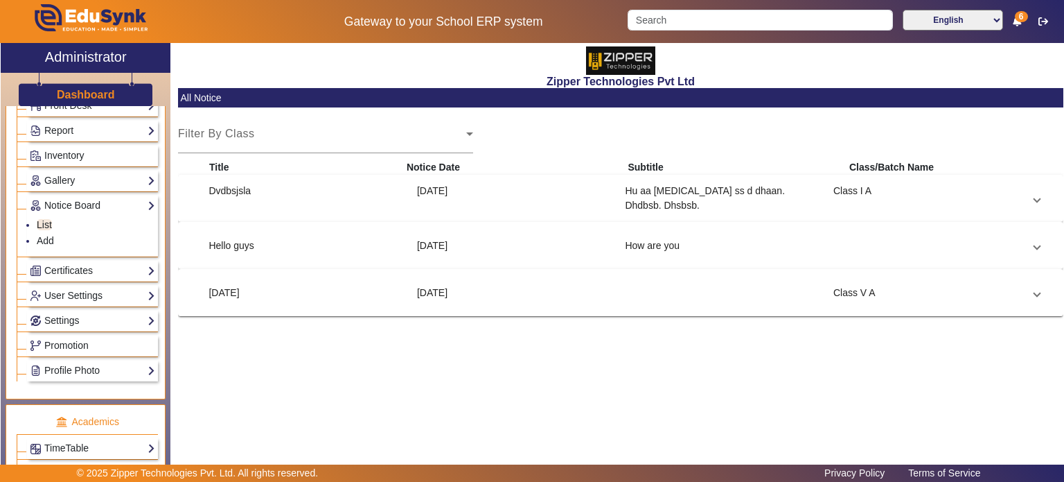
scroll to position [0, 0]
click at [252, 127] on mat-card-content "Filter By Class Select Class Title Notice Date Subtitle Class/Batch Name Dvdbsj…" at bounding box center [621, 215] width 886 height 202
click at [291, 310] on mat-expansion-panel "[DATE] [DATE] Class V A < a routerLink = "add" (click) = " sharedData ( event )…" at bounding box center [621, 292] width 886 height 47
click at [309, 306] on mat-expansion-panel-header "[DATE] [DATE] Class V A" at bounding box center [621, 292] width 872 height 33
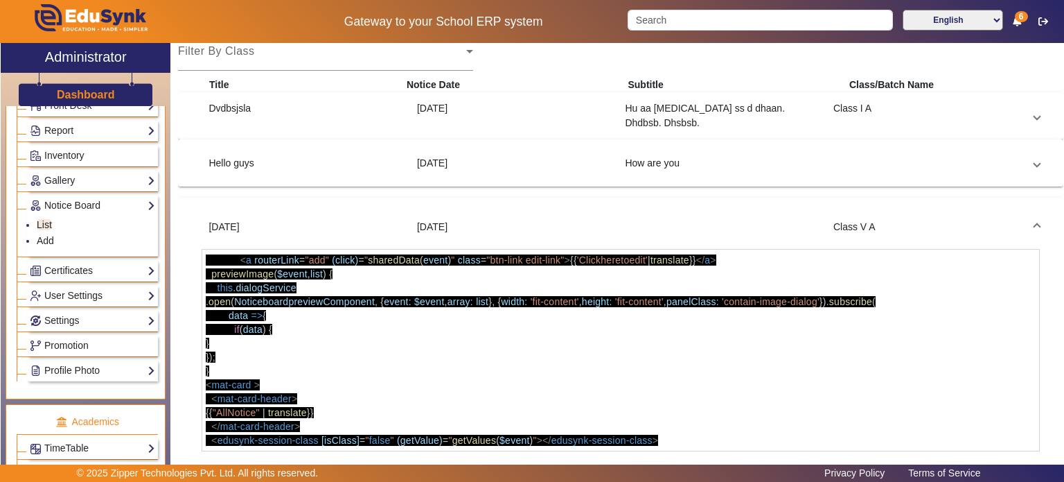
scroll to position [285, 0]
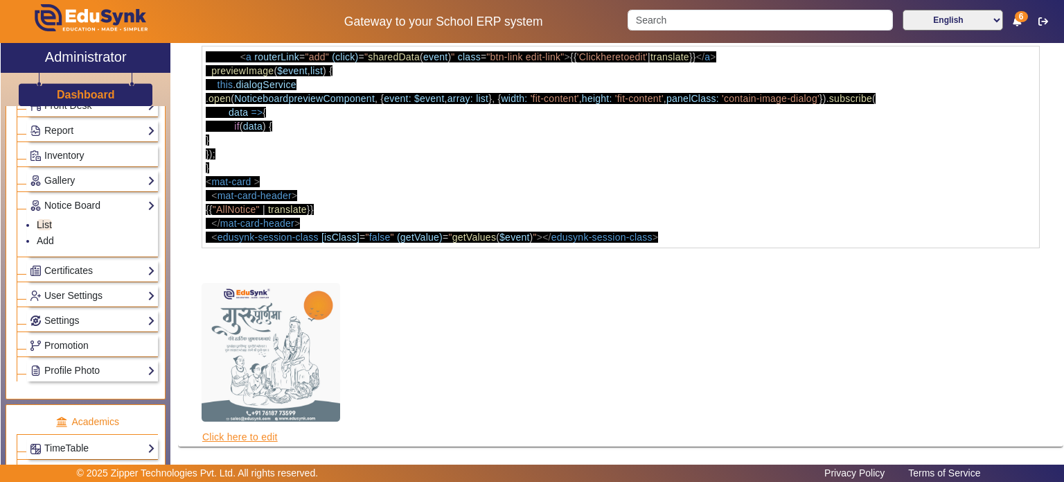
click at [256, 434] on link "Click here to edit" at bounding box center [240, 436] width 77 height 15
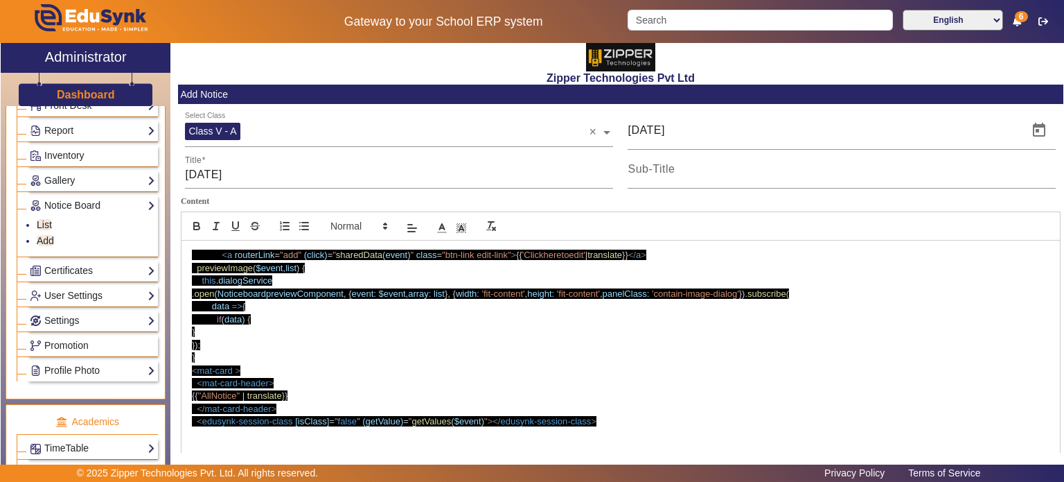
scroll to position [3, 0]
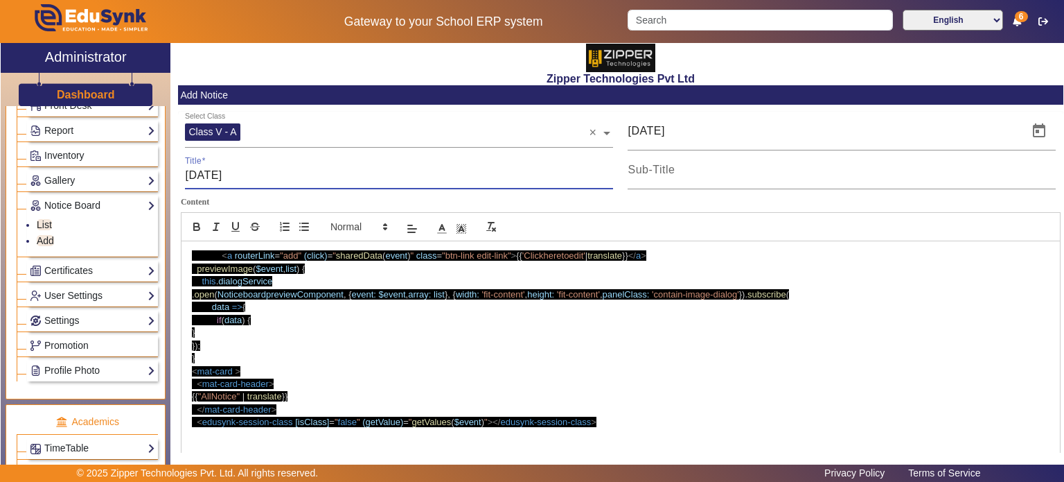
click at [289, 177] on input "[DATE]" at bounding box center [399, 175] width 428 height 17
click at [291, 299] on span "NoticeboardpreviewComponent" at bounding box center [281, 294] width 126 height 10
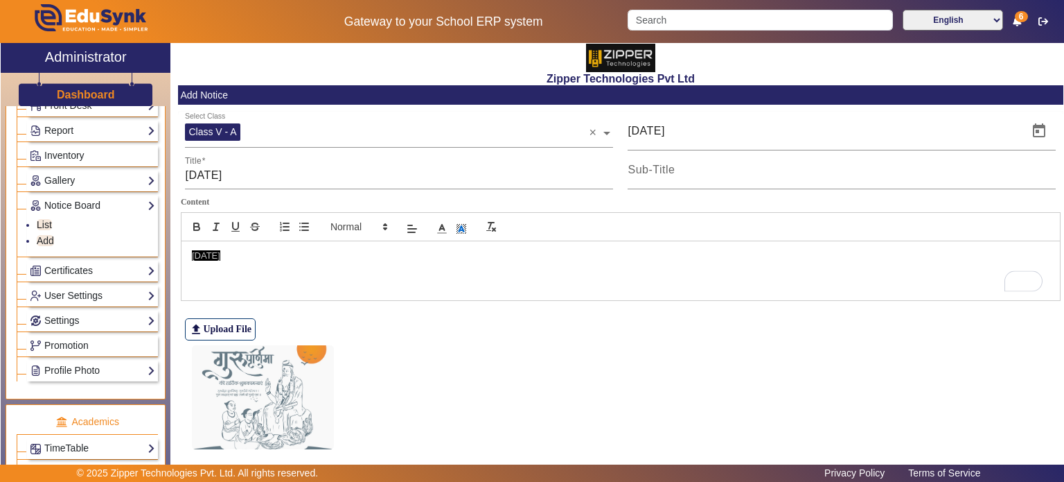
click at [254, 264] on div "[DATE]" at bounding box center [621, 270] width 879 height 58
click at [220, 255] on span "[DATE]" at bounding box center [206, 255] width 28 height 10
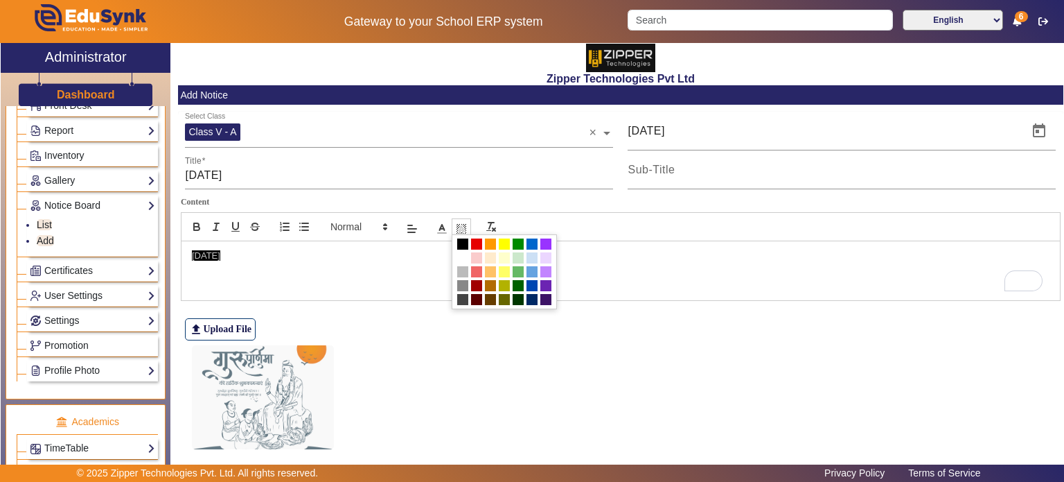
click at [460, 226] on polyline at bounding box center [461, 229] width 5 height 6
click at [249, 252] on p "[DATE]" at bounding box center [621, 255] width 858 height 12
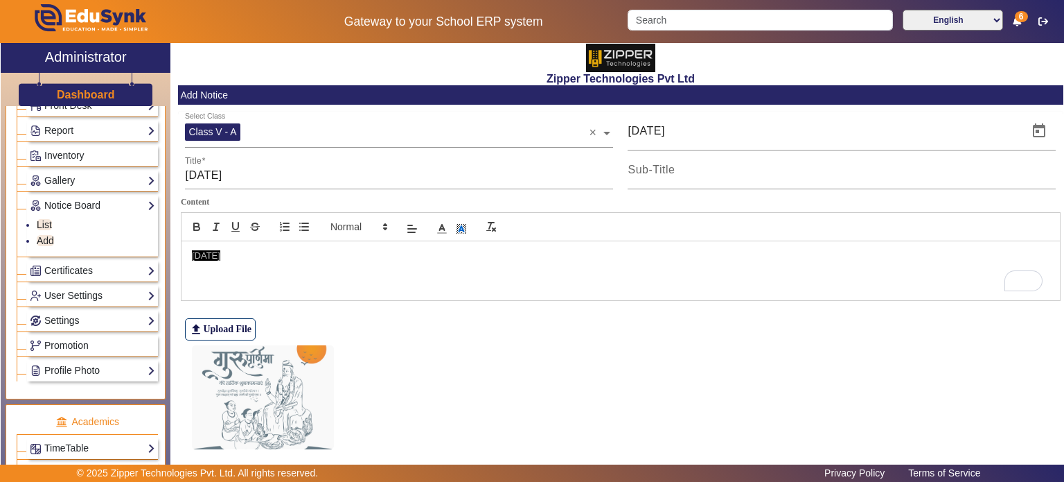
click at [249, 252] on p "[DATE]" at bounding box center [621, 255] width 858 height 12
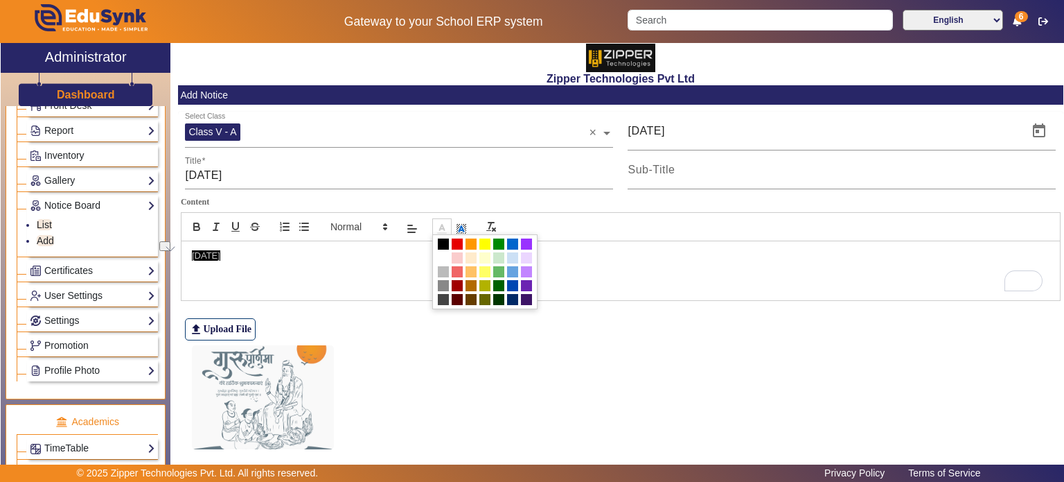
click at [442, 229] on line at bounding box center [441, 229] width 3 height 0
click at [445, 257] on span at bounding box center [443, 257] width 11 height 11
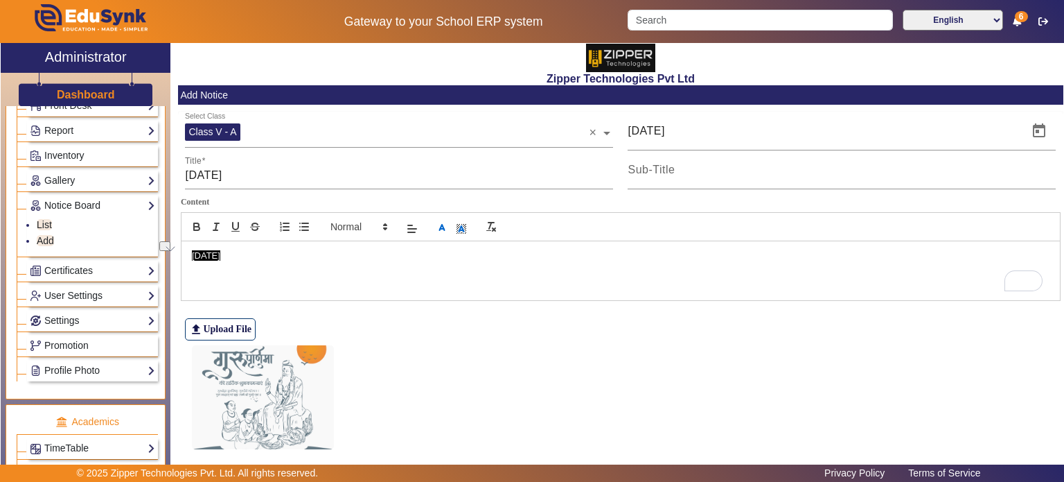
click at [378, 279] on div "[DATE]" at bounding box center [621, 270] width 879 height 58
click at [288, 258] on p "[DATE]" at bounding box center [621, 255] width 858 height 12
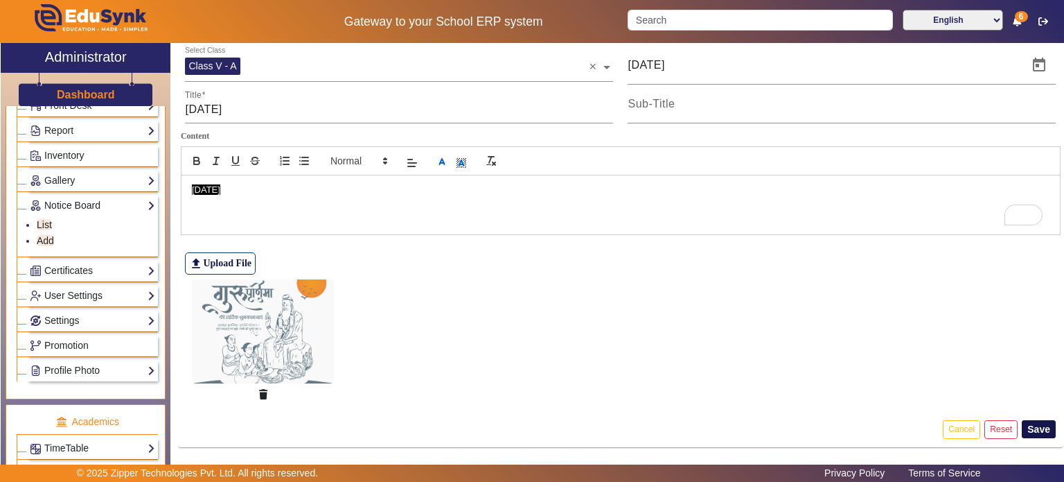
click at [1030, 425] on button "Save" at bounding box center [1039, 429] width 34 height 18
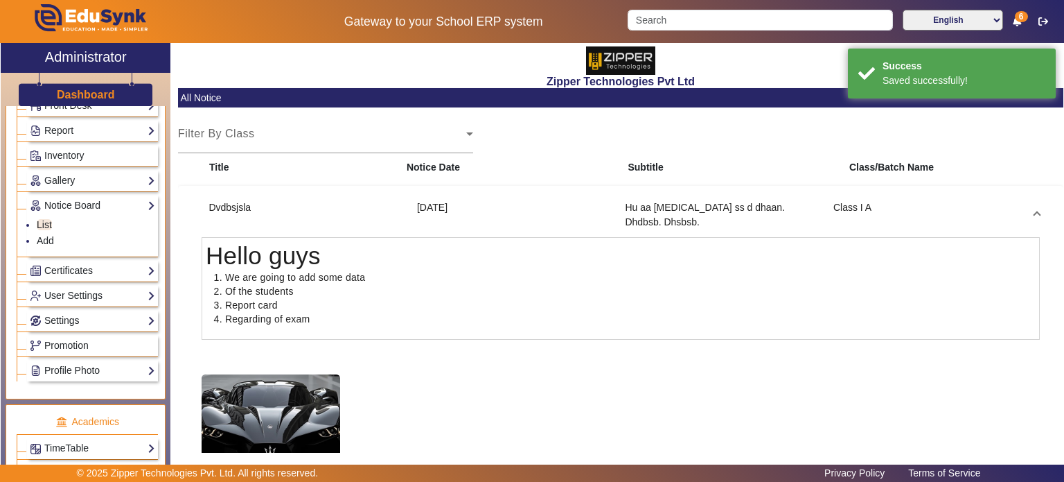
scroll to position [163, 0]
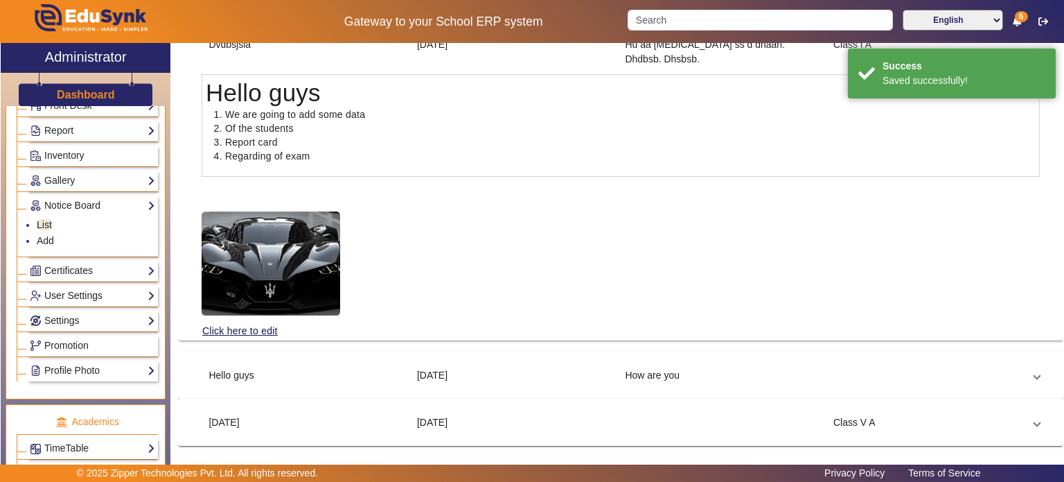
click at [492, 378] on div "[DATE]" at bounding box center [514, 375] width 209 height 15
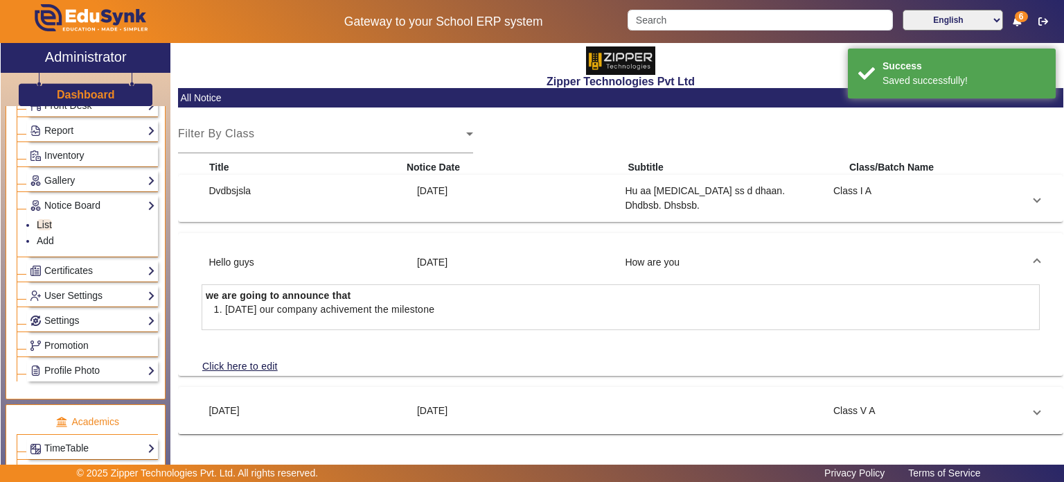
scroll to position [0, 0]
click at [485, 399] on mat-expansion-panel-header "[DATE] [DATE] Class V A" at bounding box center [621, 410] width 872 height 33
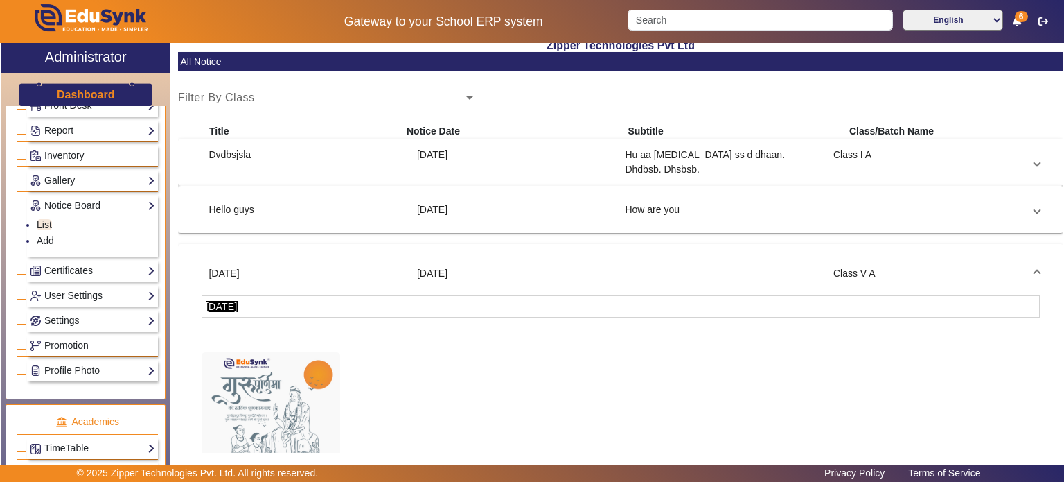
scroll to position [35, 0]
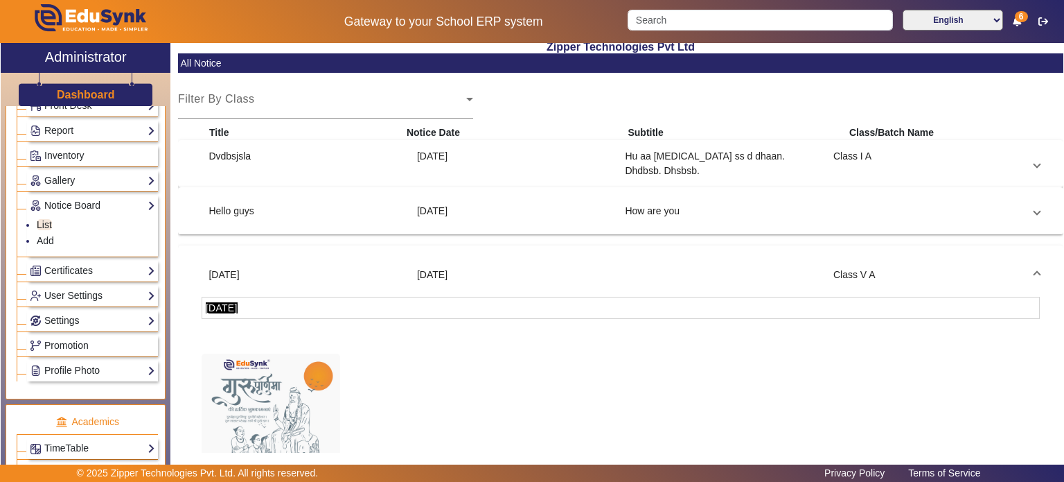
click at [454, 204] on div "[DATE]" at bounding box center [514, 211] width 209 height 15
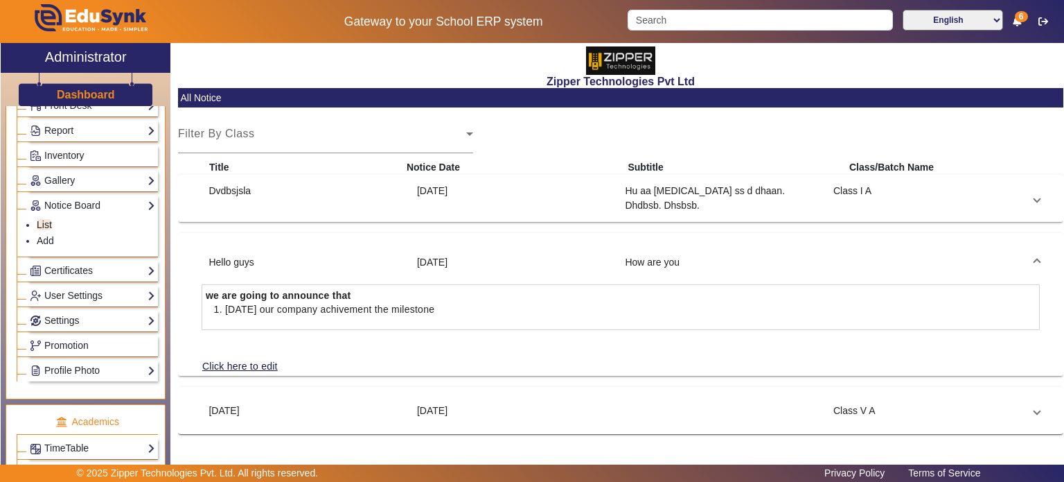
scroll to position [0, 0]
click at [452, 203] on div "[DATE]" at bounding box center [514, 198] width 209 height 29
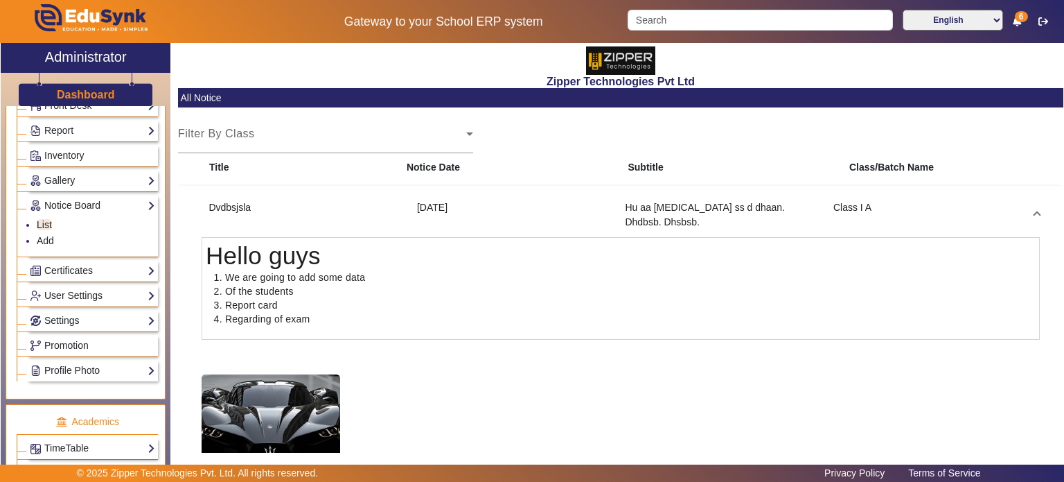
click at [463, 215] on div "[DATE]" at bounding box center [514, 214] width 209 height 29
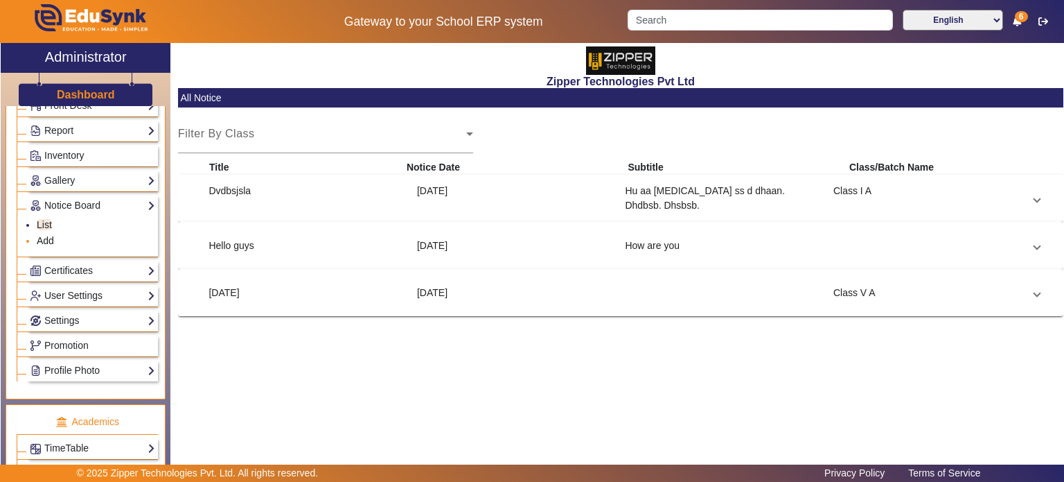
click at [42, 236] on link "Add" at bounding box center [45, 240] width 17 height 11
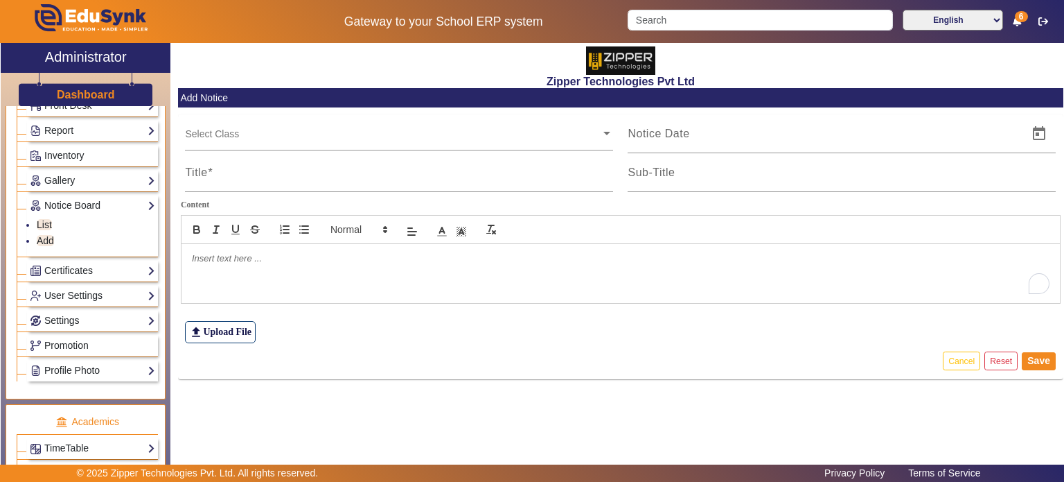
click at [291, 258] on p "To enrich screen reader interactions, please activate Accessibility in Grammarl…" at bounding box center [621, 258] width 858 height 12
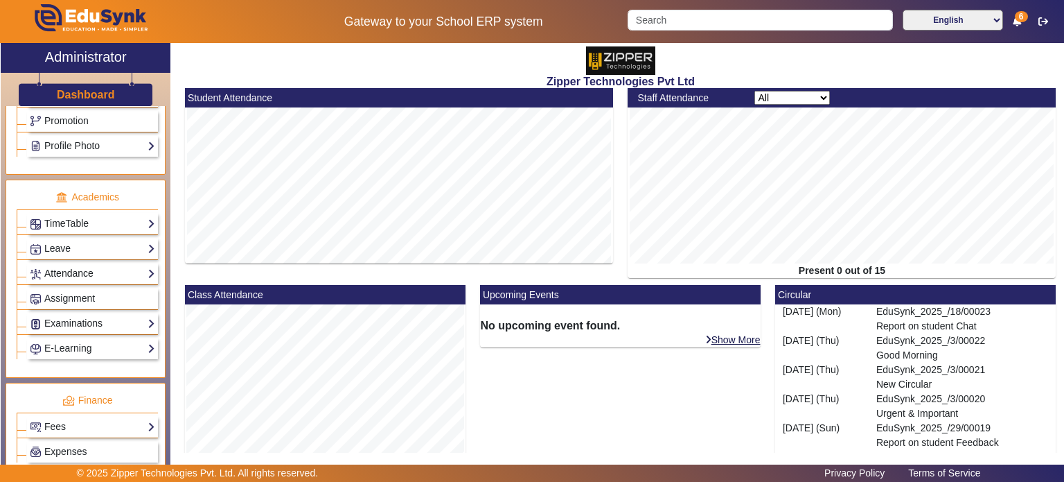
scroll to position [455, 0]
click at [97, 319] on link "Examinations" at bounding box center [92, 323] width 125 height 16
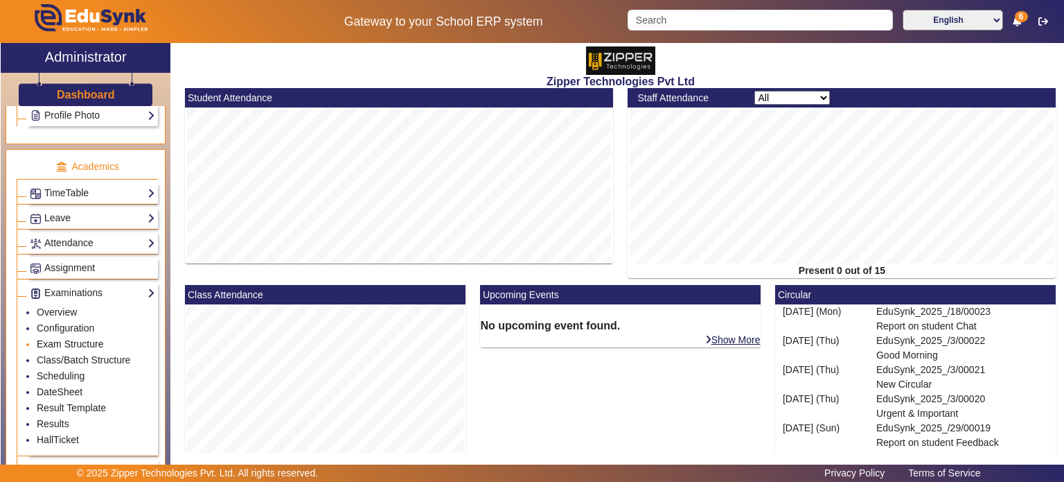
scroll to position [485, 0]
click at [75, 373] on link "Scheduling" at bounding box center [61, 375] width 48 height 11
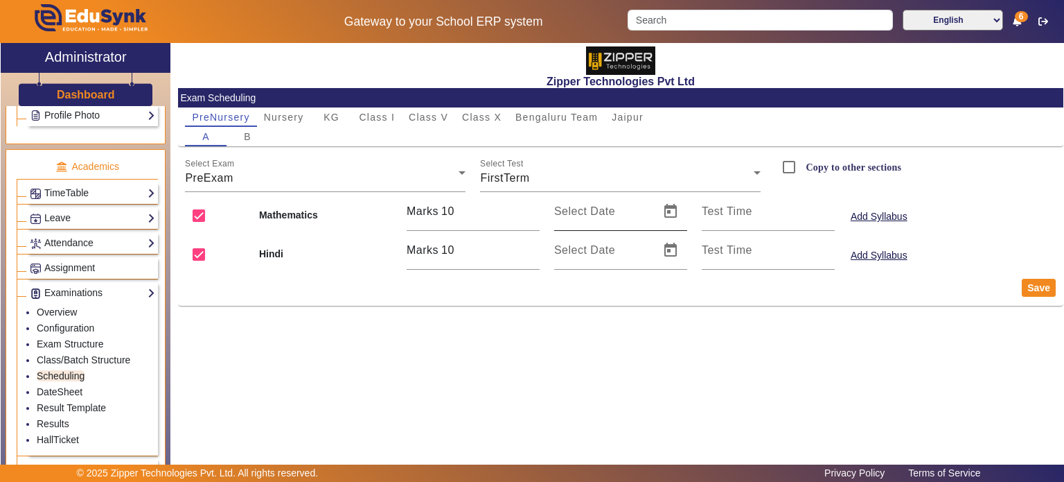
click at [606, 208] on mat-label "Select Date" at bounding box center [584, 211] width 61 height 12
click at [606, 209] on input "Select Date" at bounding box center [602, 217] width 97 height 17
click at [664, 210] on span "Open calendar" at bounding box center [670, 211] width 33 height 33
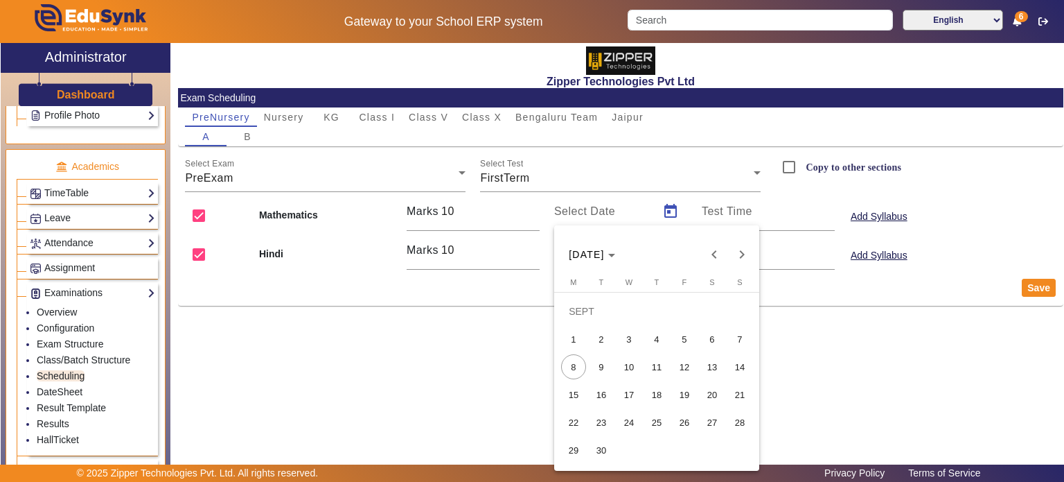
click at [576, 349] on span "1" at bounding box center [573, 338] width 25 height 25
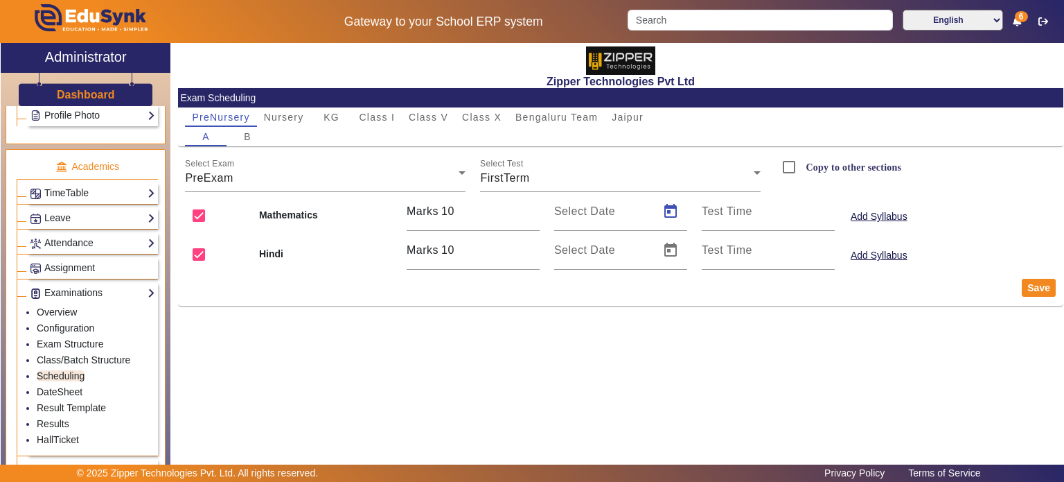
type input "01/09/2025"
click at [676, 241] on span "Open calendar" at bounding box center [670, 250] width 33 height 33
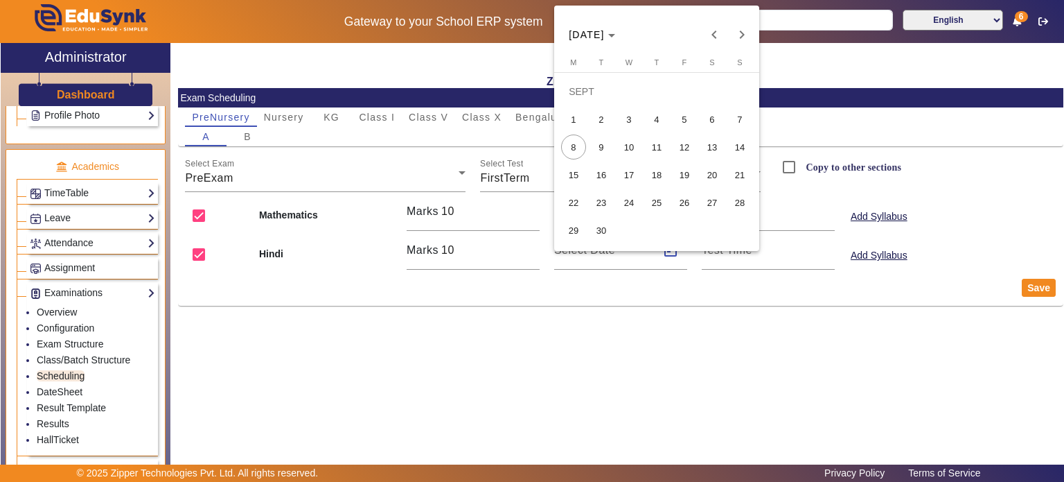
click at [600, 171] on span "16" at bounding box center [601, 174] width 25 height 25
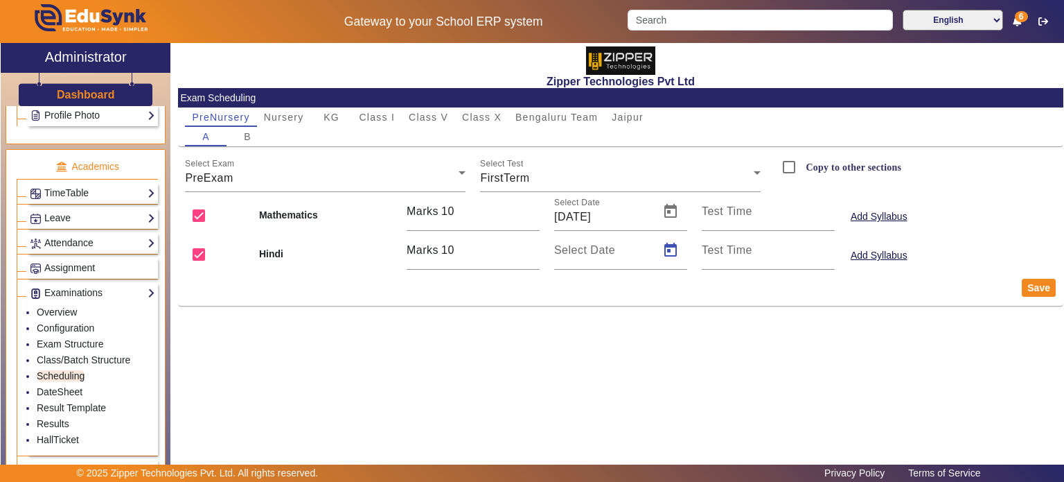
type input "16/09/2025"
click at [612, 227] on div "Select Date 01/09/2025" at bounding box center [602, 211] width 97 height 39
click at [594, 220] on input "01/09/2025" at bounding box center [602, 217] width 97 height 17
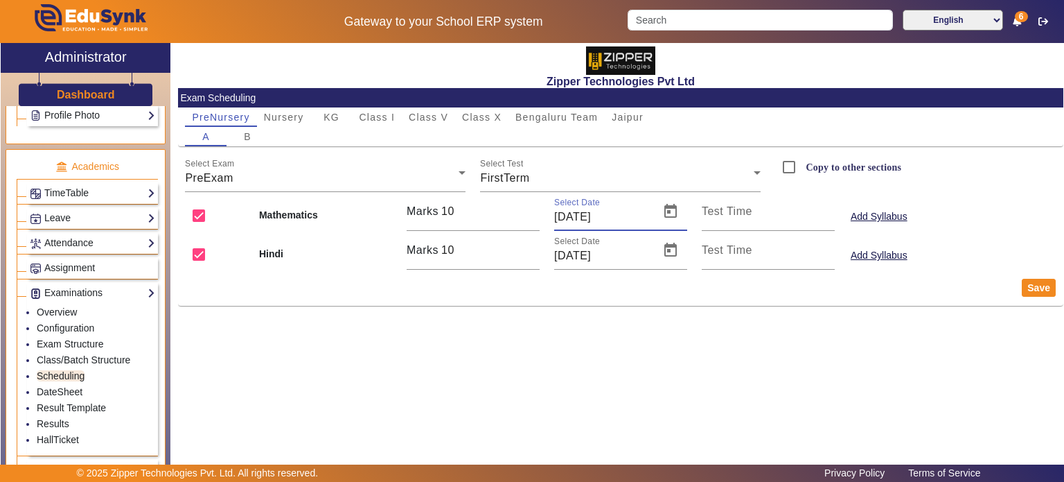
click at [594, 220] on input "01/09/2025" at bounding box center [602, 217] width 97 height 17
click at [438, 125] on span "Class V" at bounding box center [428, 116] width 39 height 19
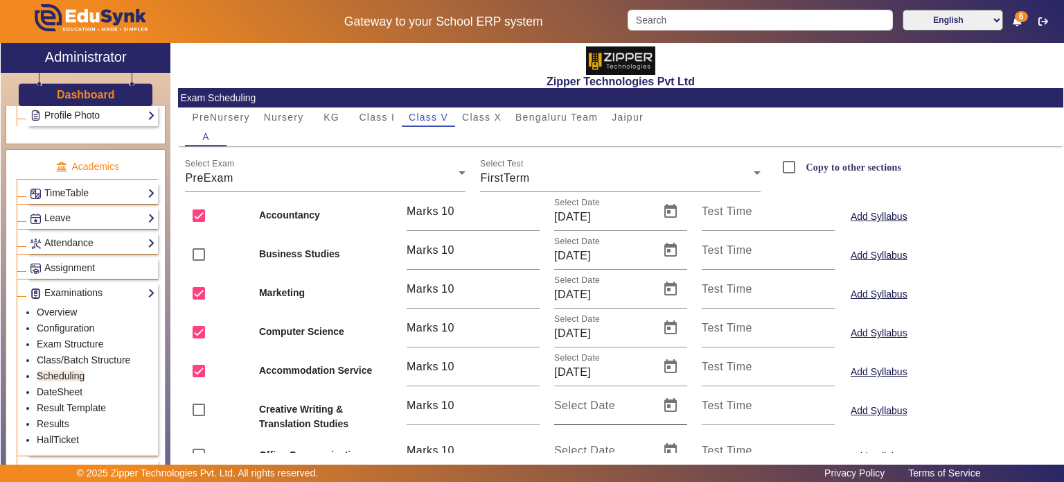
click at [573, 410] on mat-label "Select Date" at bounding box center [584, 405] width 61 height 12
click at [573, 410] on input "Select Date" at bounding box center [602, 411] width 97 height 17
paste input "09/01/2025"
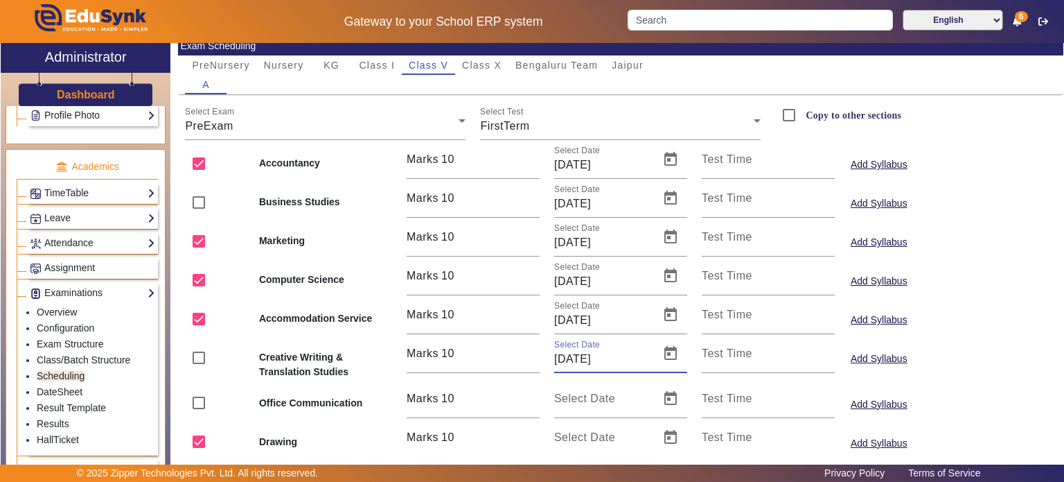
scroll to position [53, 0]
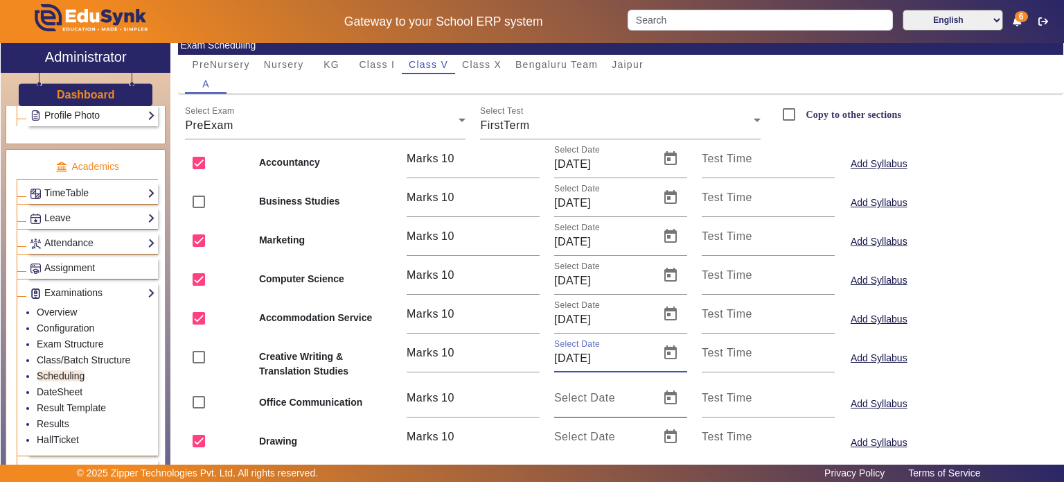
type input "09/01/2025"
click at [575, 406] on input "Select Date" at bounding box center [602, 403] width 97 height 17
click at [547, 382] on div "Select Date" at bounding box center [621, 397] width 148 height 39
click at [667, 360] on span "Open calendar" at bounding box center [670, 352] width 33 height 33
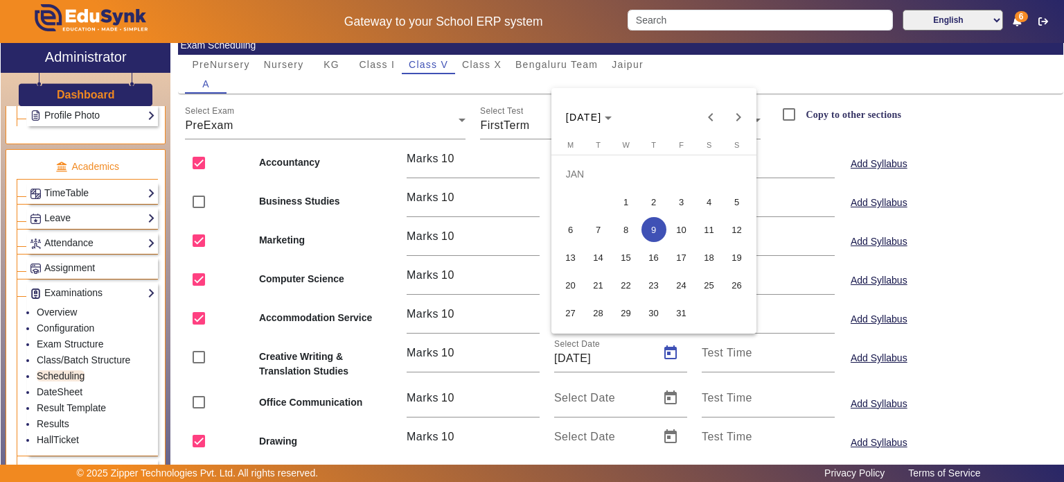
click at [562, 398] on div at bounding box center [532, 241] width 1064 height 482
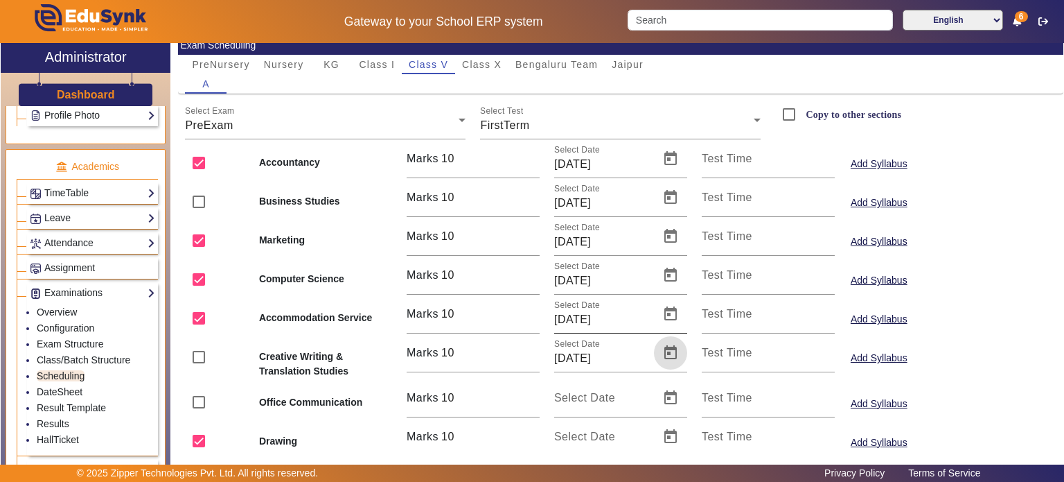
click at [610, 314] on input "22/08/2025" at bounding box center [602, 319] width 97 height 17
click at [576, 401] on mat-label "Select Date" at bounding box center [584, 397] width 61 height 12
click at [576, 401] on input "Select Date" at bounding box center [602, 403] width 97 height 17
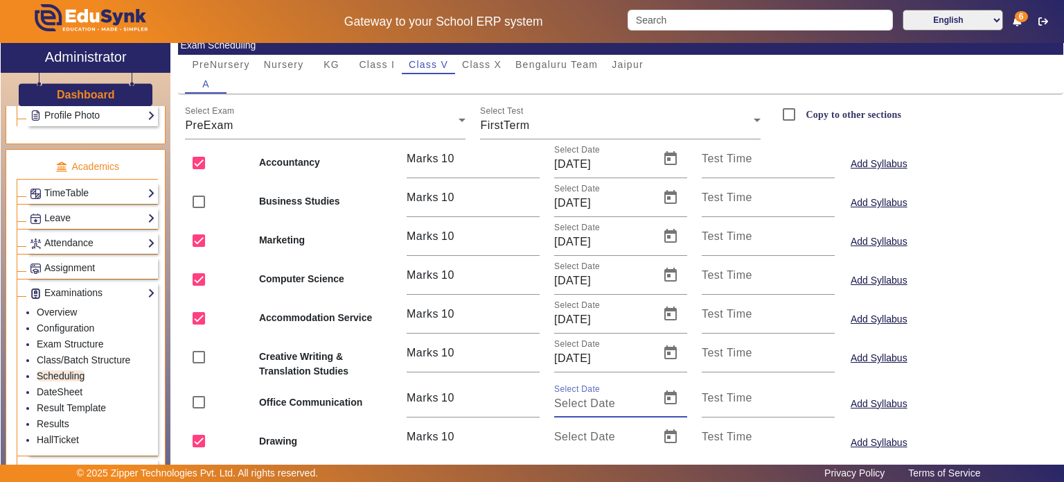
paste input "22/08/2025"
click at [583, 405] on input "22/08/2025" at bounding box center [602, 403] width 97 height 17
click at [578, 357] on input "09/01/2025" at bounding box center [602, 358] width 97 height 17
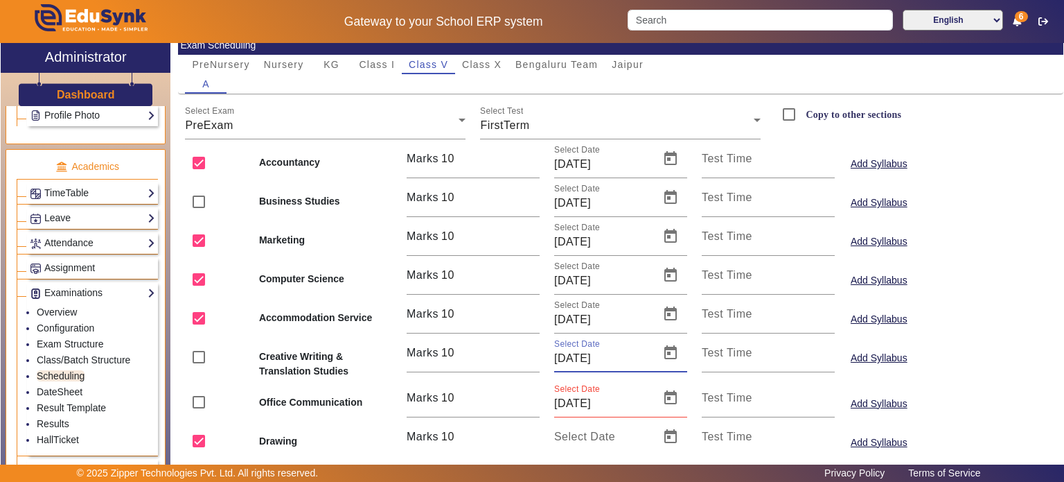
click at [578, 357] on input "09/01/2025" at bounding box center [602, 358] width 97 height 17
click at [565, 400] on input "22/08/2025" at bounding box center [602, 403] width 97 height 17
click at [666, 404] on span "Open calendar" at bounding box center [670, 397] width 33 height 33
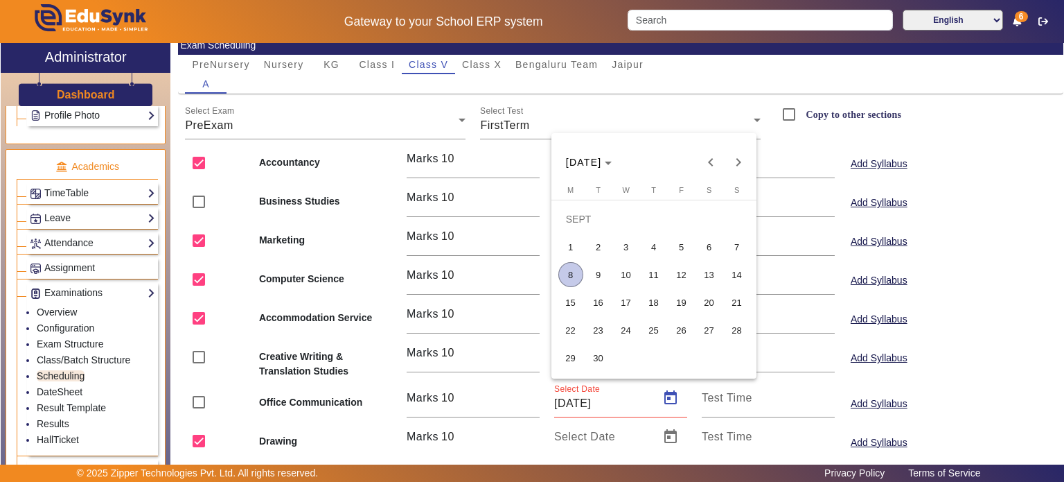
click at [574, 279] on span "8" at bounding box center [570, 274] width 25 height 25
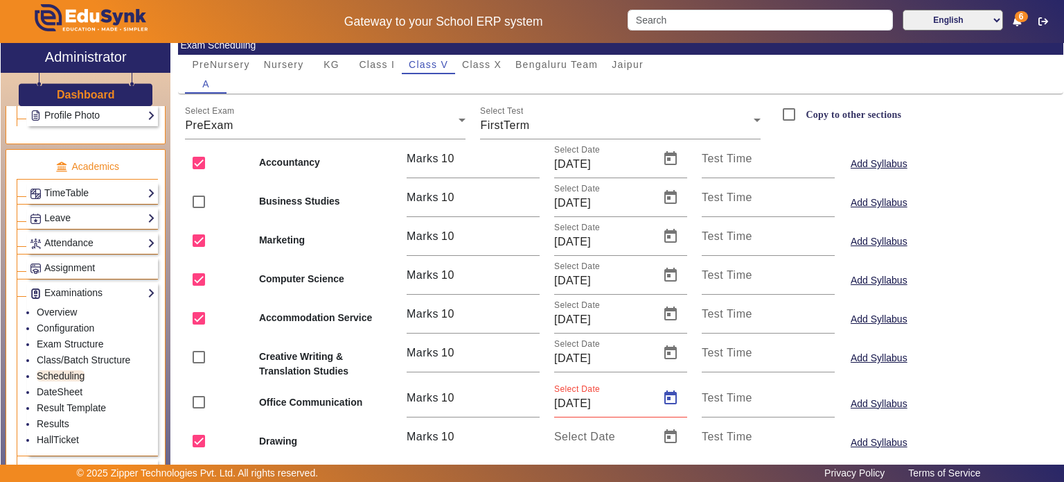
type input "08/09/2025"
click at [118, 355] on link "Class/Batch Structure" at bounding box center [84, 359] width 94 height 11
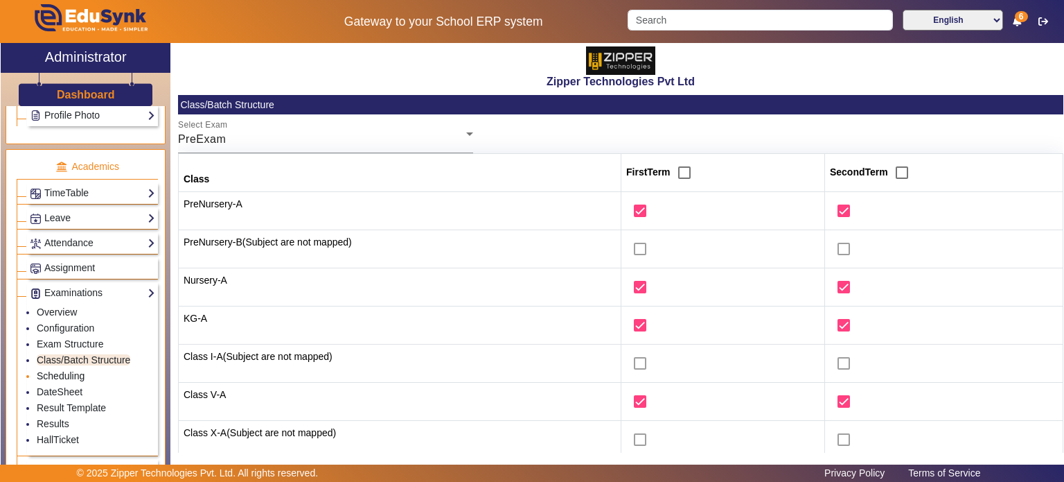
click at [75, 371] on link "Scheduling" at bounding box center [61, 375] width 48 height 11
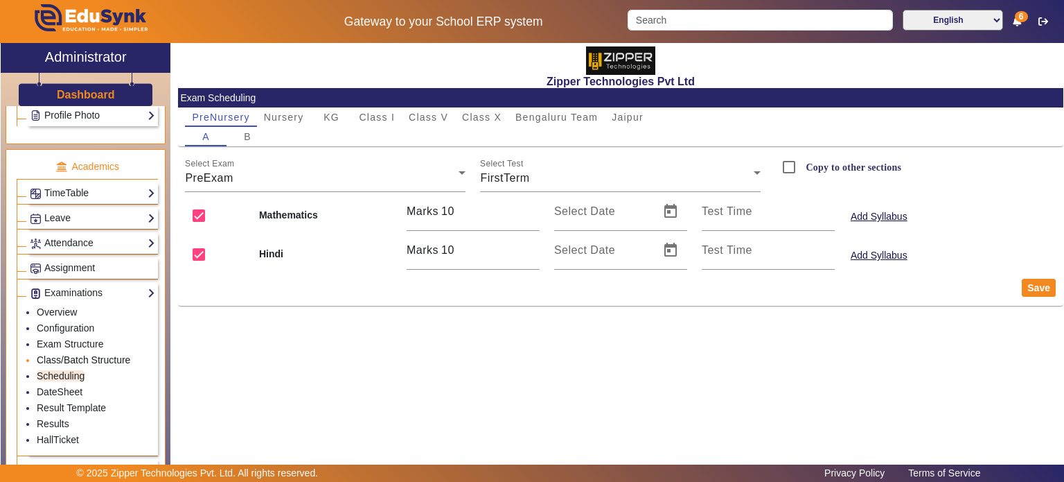
click at [78, 354] on link "Class/Batch Structure" at bounding box center [84, 359] width 94 height 11
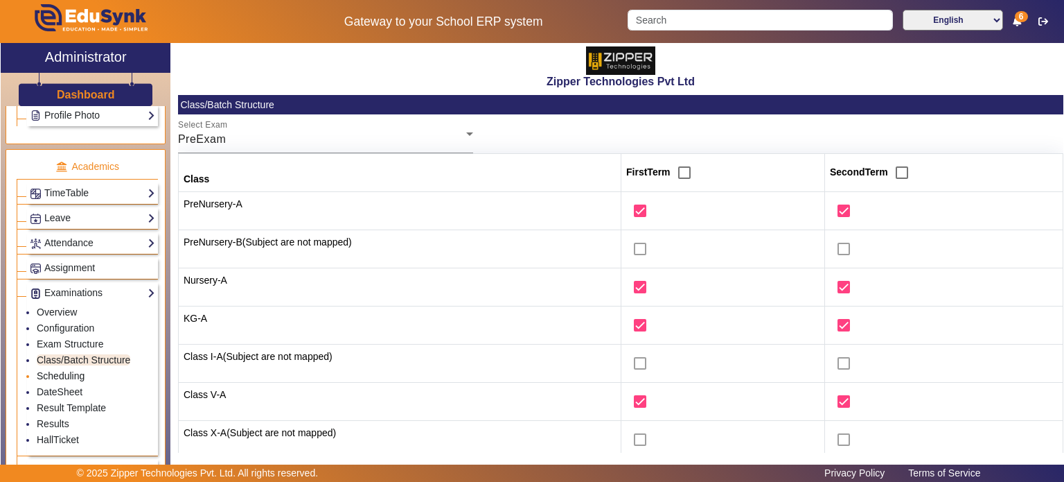
click at [75, 370] on link "Scheduling" at bounding box center [61, 375] width 48 height 11
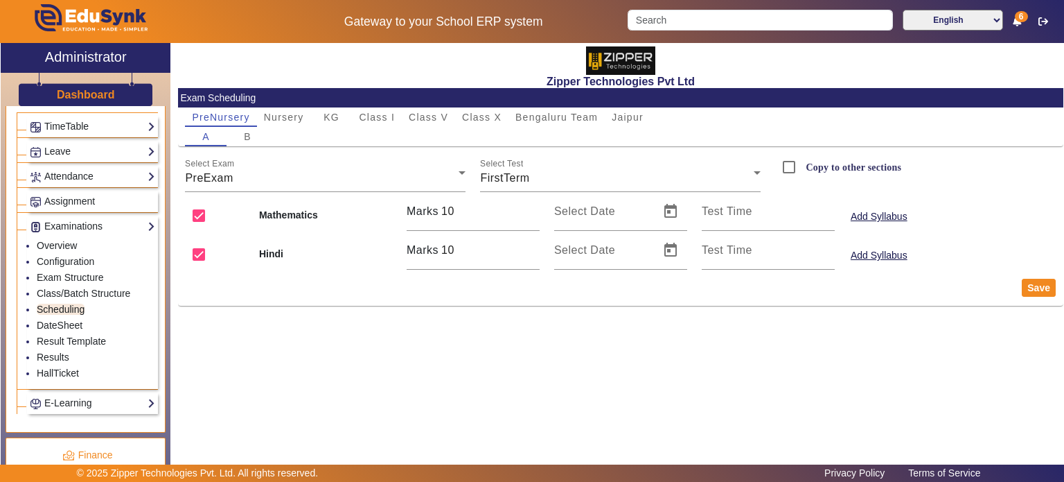
scroll to position [562, 0]
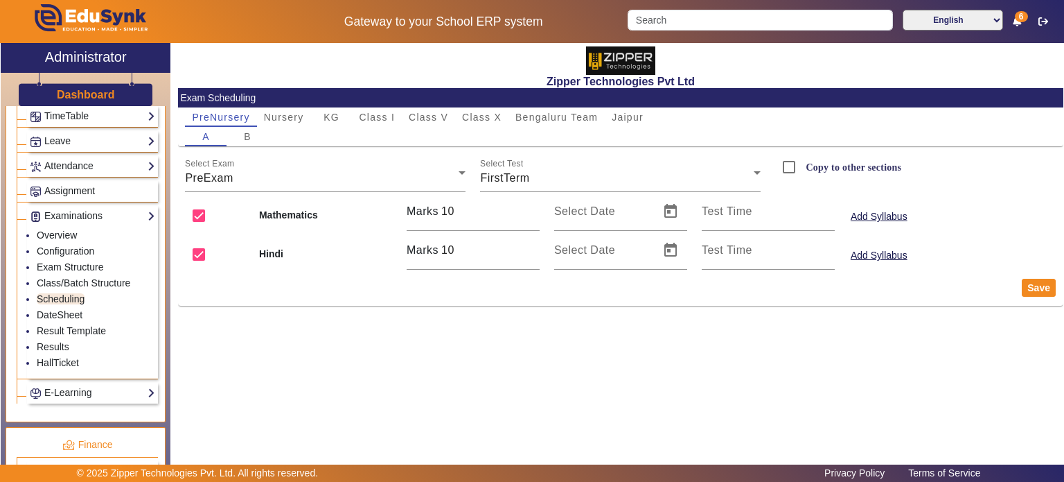
click at [86, 185] on span "Assignment" at bounding box center [69, 190] width 51 height 11
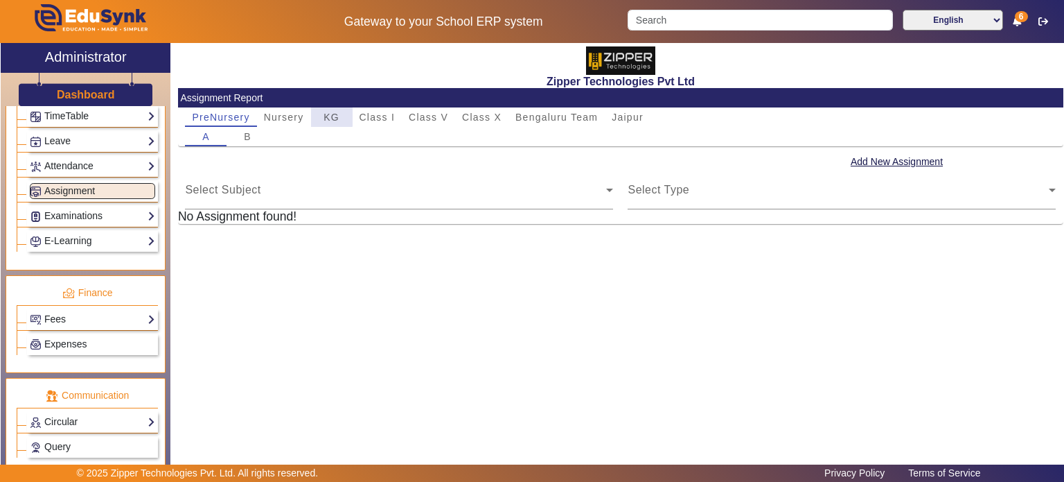
click at [311, 115] on div "KG" at bounding box center [332, 116] width 42 height 19
click at [374, 115] on span "Class I" at bounding box center [378, 117] width 36 height 10
click at [437, 112] on span "Class V" at bounding box center [428, 117] width 39 height 10
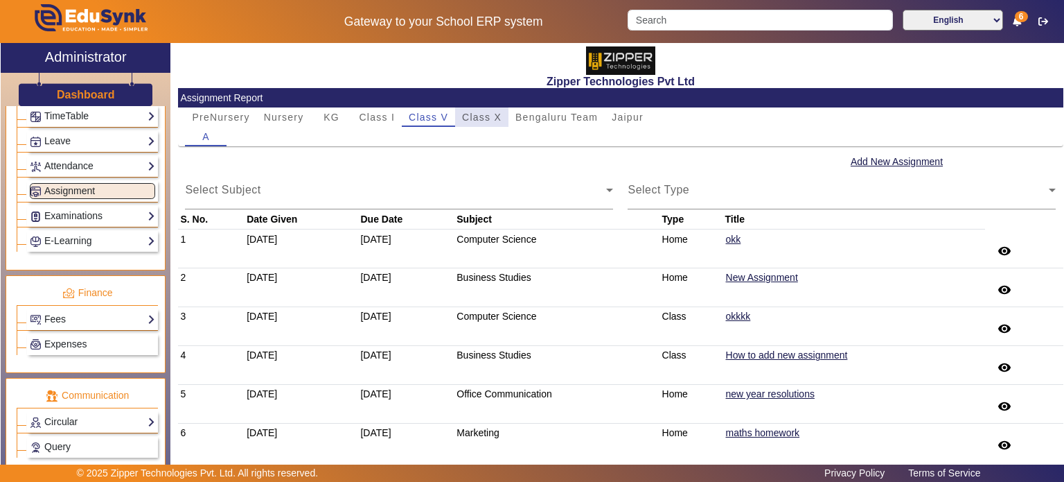
click at [494, 115] on span "Class X" at bounding box center [481, 117] width 39 height 10
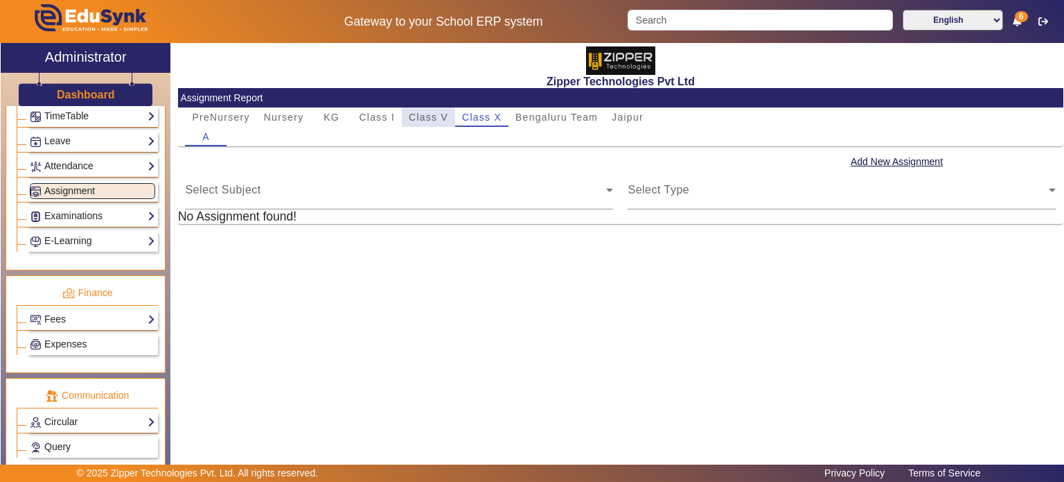
click at [440, 116] on span "Class V" at bounding box center [428, 117] width 39 height 10
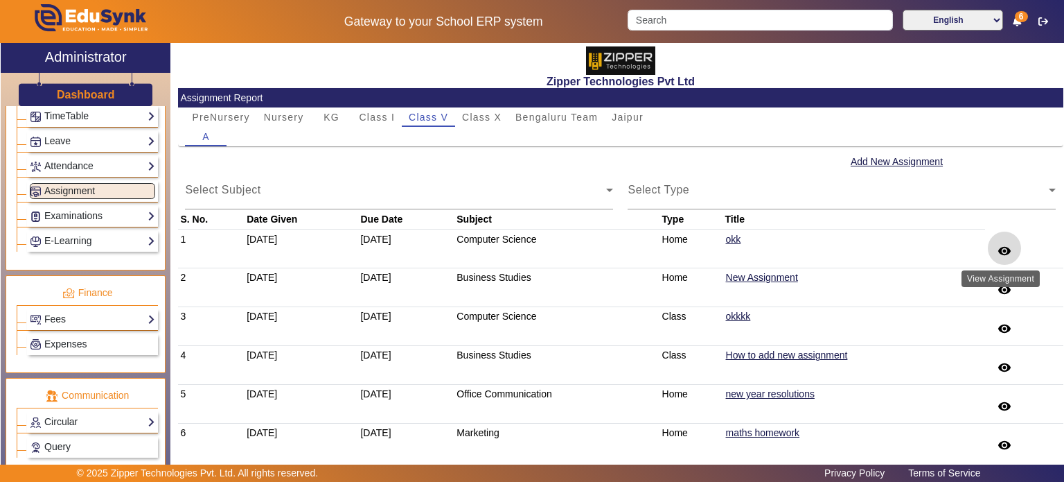
click at [998, 253] on mat-icon "remove_red_eye" at bounding box center [1005, 251] width 14 height 14
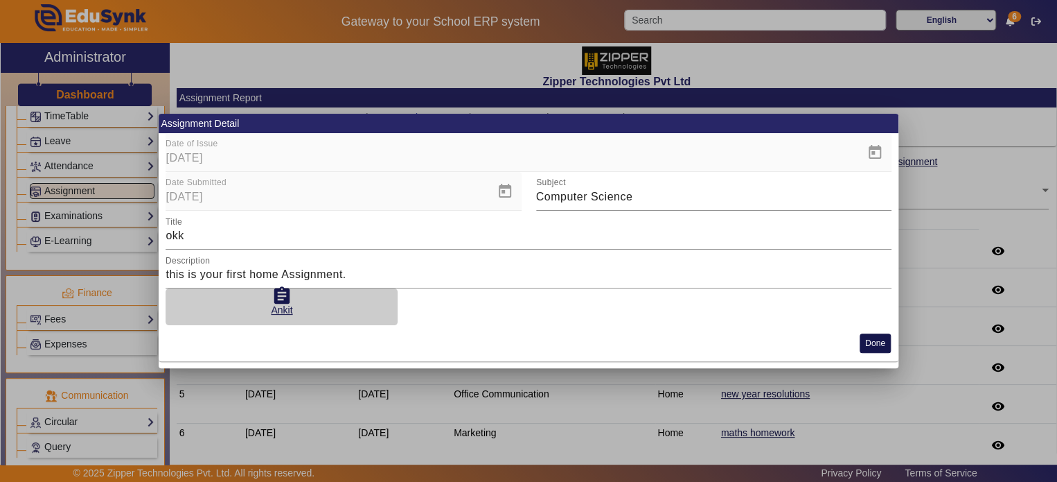
click at [877, 336] on button "Done" at bounding box center [875, 342] width 31 height 19
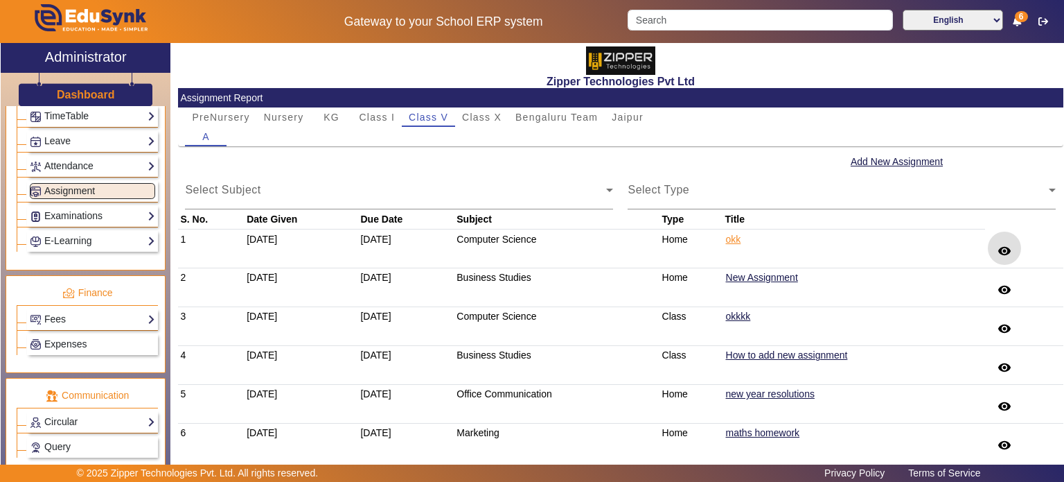
click at [740, 235] on link "okk" at bounding box center [733, 239] width 17 height 12
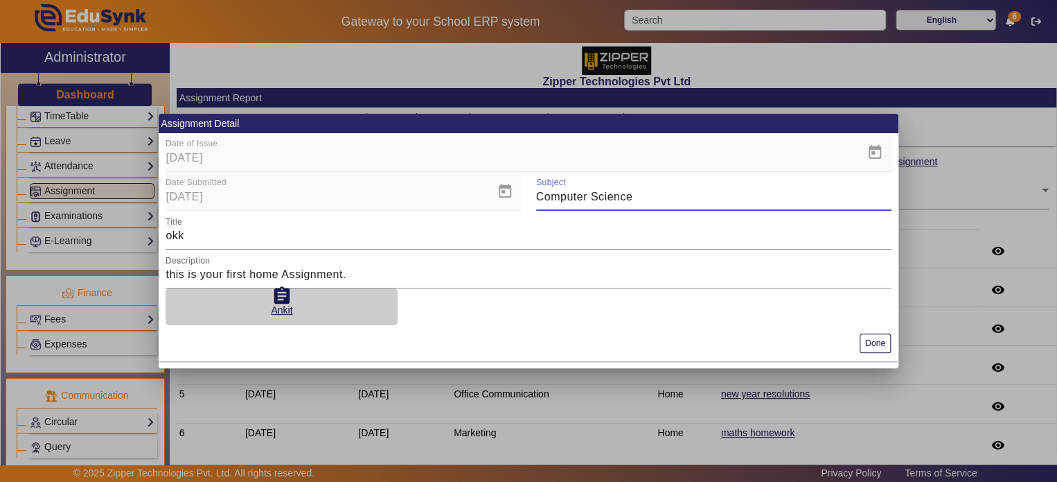
click at [870, 333] on mat-card-actions "Done" at bounding box center [529, 343] width 740 height 36
click at [872, 336] on button "Done" at bounding box center [875, 342] width 31 height 19
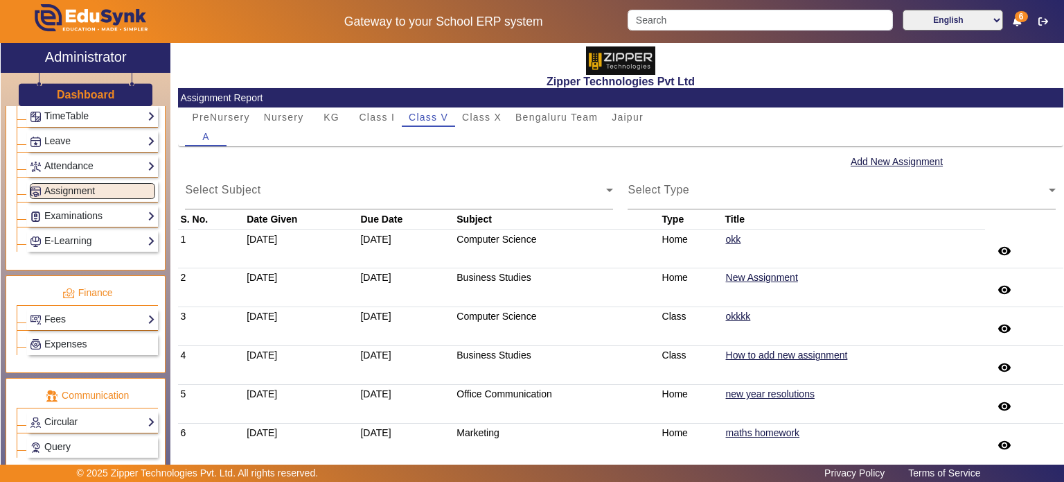
scroll to position [15, 0]
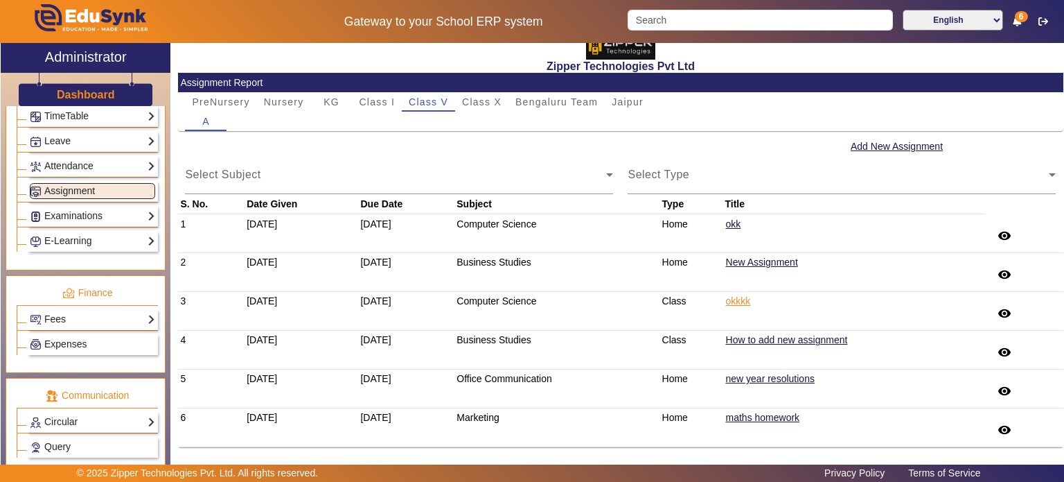
click at [743, 299] on link "okkkk" at bounding box center [738, 300] width 26 height 12
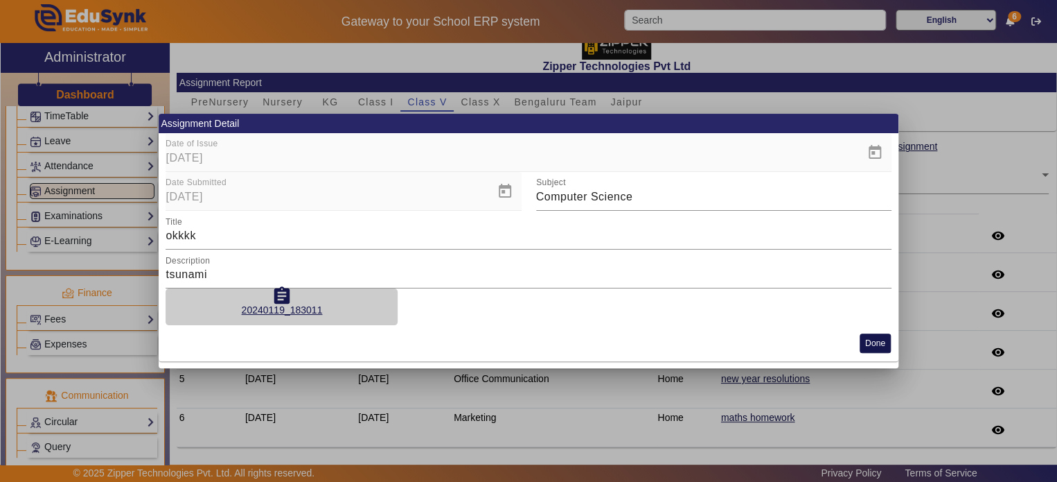
click at [869, 342] on button "Done" at bounding box center [875, 342] width 31 height 19
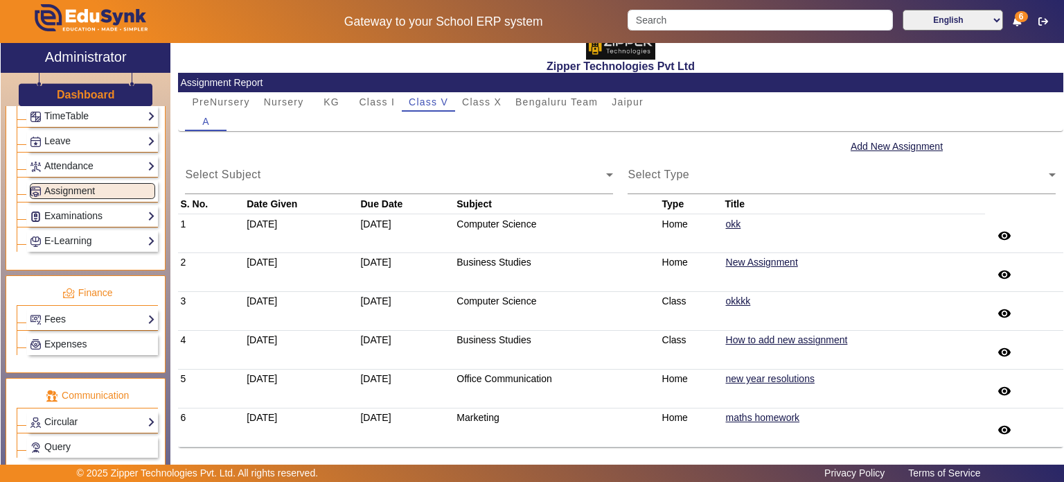
click at [771, 330] on td "How to add new assignment" at bounding box center [854, 349] width 263 height 39
click at [773, 338] on link "How to add new assignment" at bounding box center [786, 339] width 123 height 12
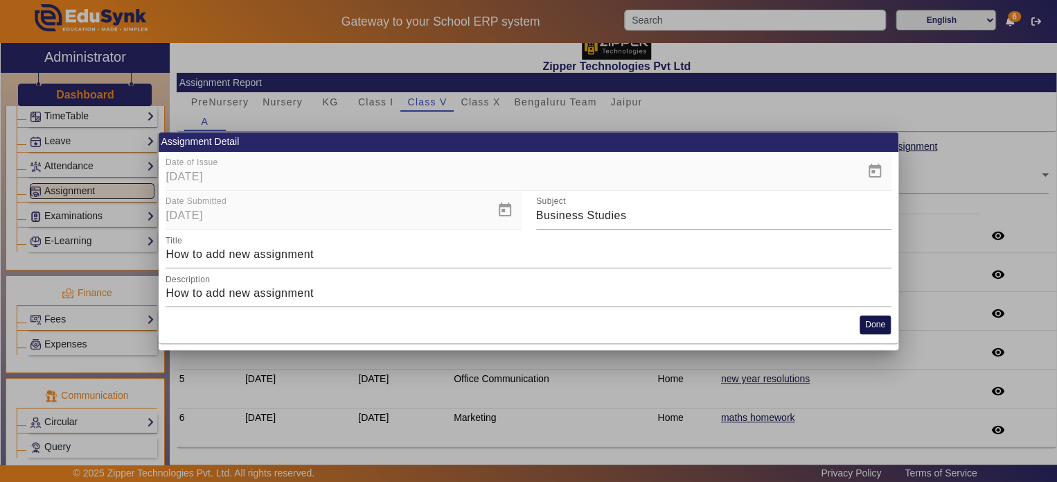
click at [873, 326] on button "Done" at bounding box center [875, 324] width 31 height 19
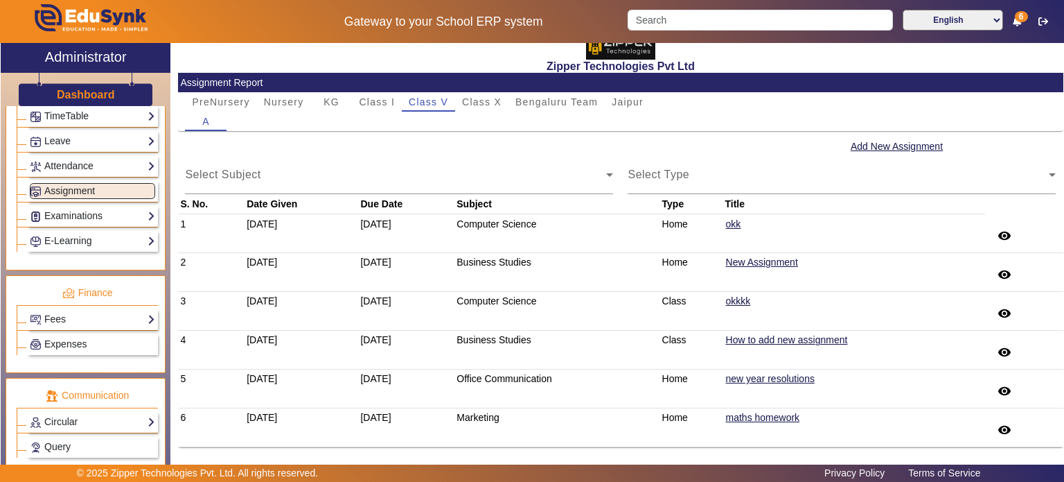
click at [793, 367] on td "How to add new assignment" at bounding box center [854, 349] width 263 height 39
click at [791, 373] on link "new year resolutions" at bounding box center [770, 378] width 90 height 12
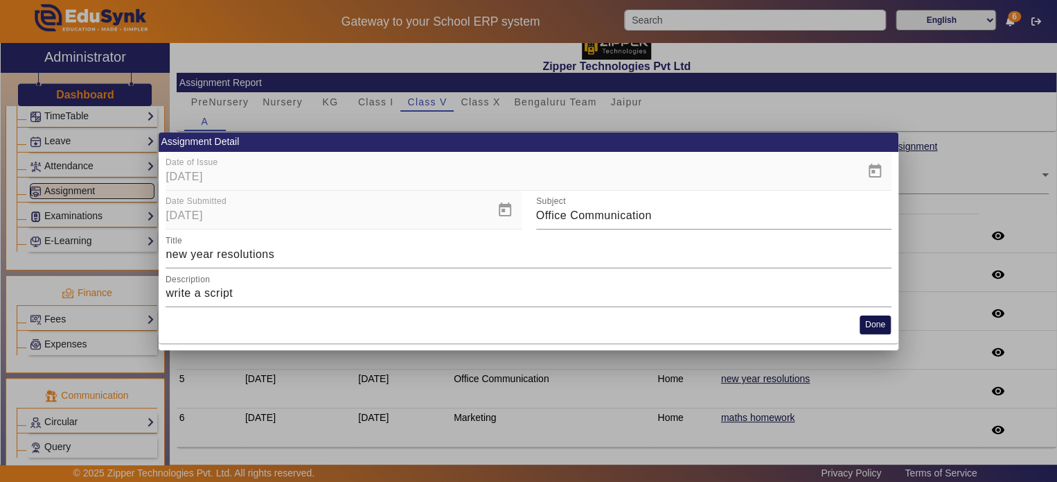
click at [872, 329] on button "Done" at bounding box center [875, 324] width 31 height 19
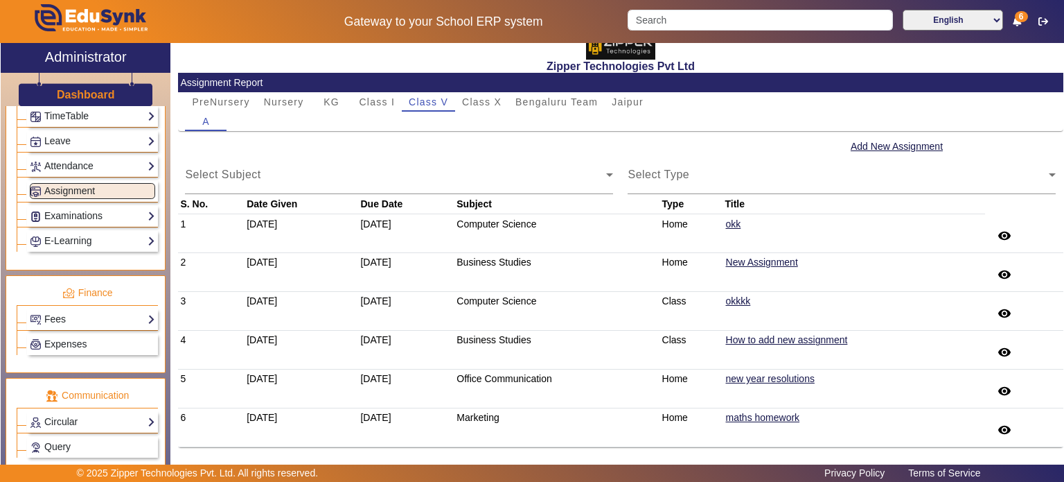
click at [768, 409] on td "maths homework" at bounding box center [854, 426] width 263 height 39
click at [770, 418] on link "maths homework" at bounding box center [763, 417] width 76 height 12
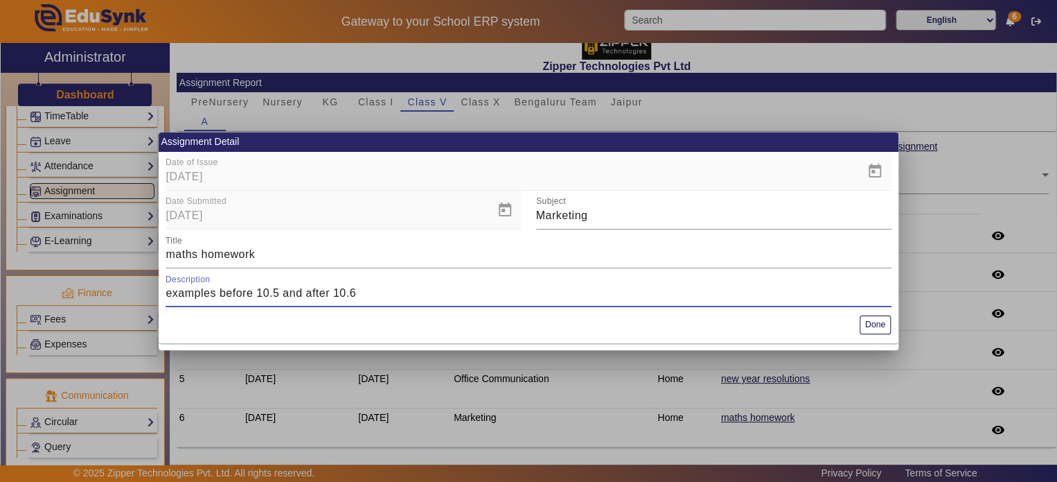
click at [702, 299] on input "examples before 10.5 and after 10.6" at bounding box center [528, 293] width 725 height 17
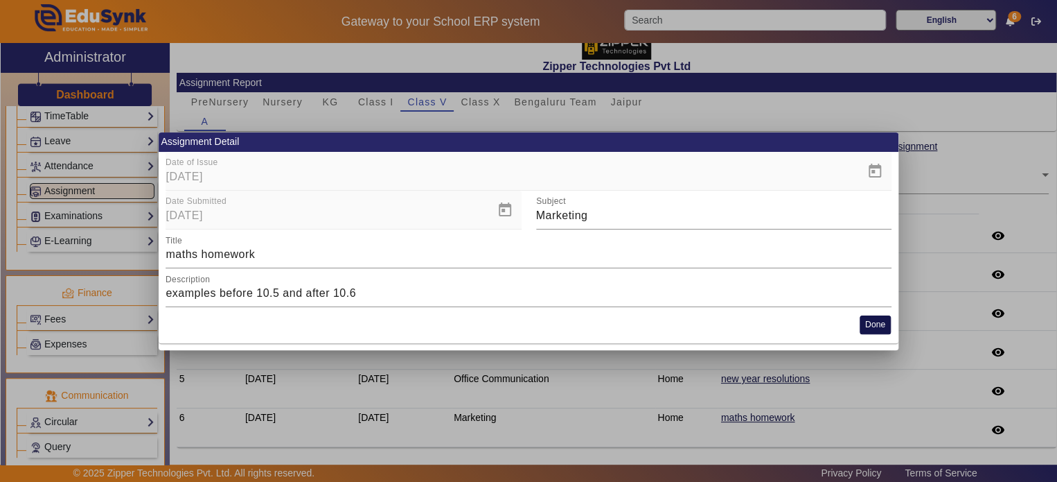
click at [870, 326] on button "Done" at bounding box center [875, 324] width 31 height 19
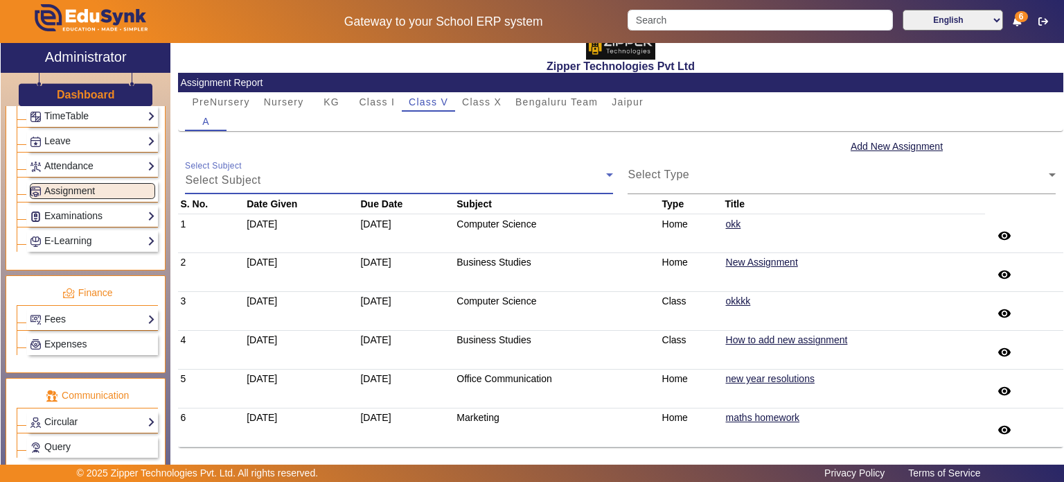
click at [507, 174] on div "Select Subject" at bounding box center [395, 180] width 421 height 17
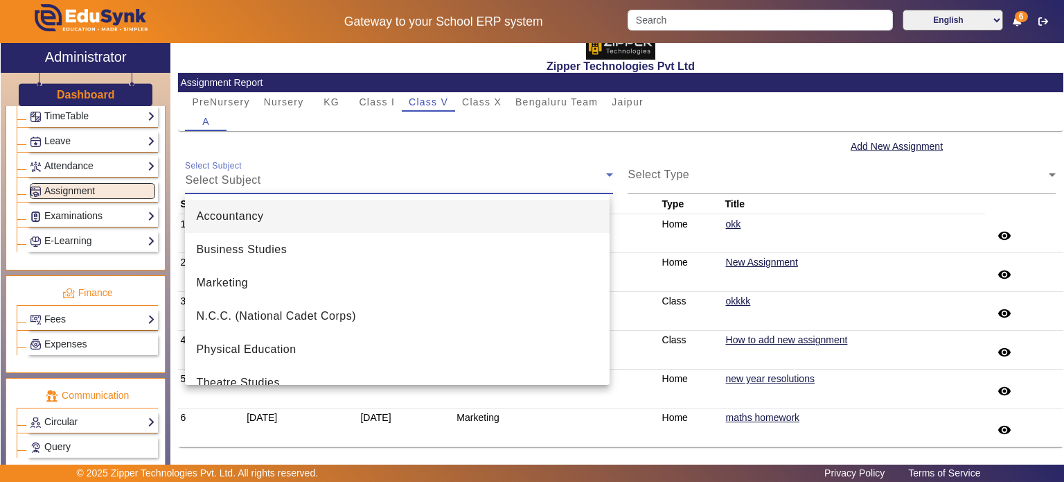
click at [872, 152] on div at bounding box center [532, 241] width 1064 height 482
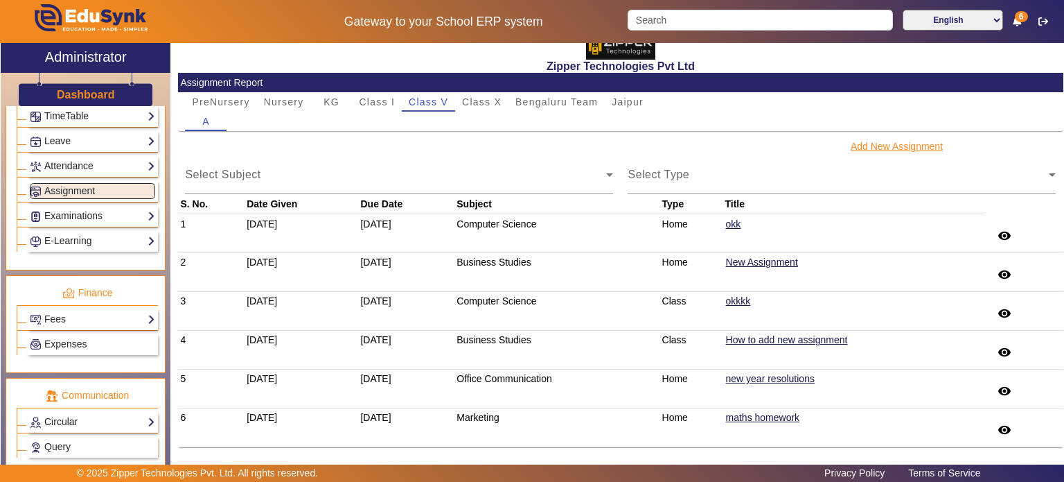
click at [879, 147] on button "Add New Assignment" at bounding box center [896, 146] width 95 height 17
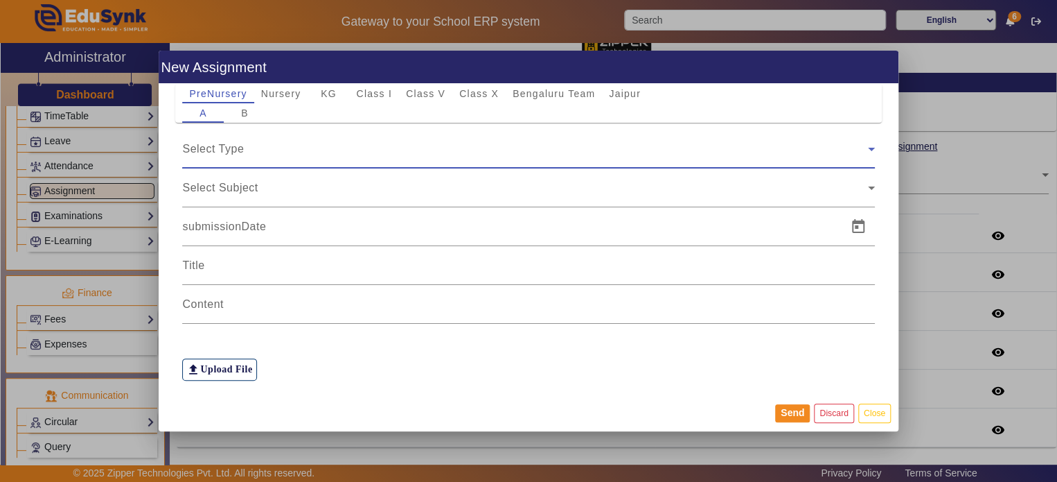
click at [534, 143] on div "Select Type" at bounding box center [524, 149] width 685 height 17
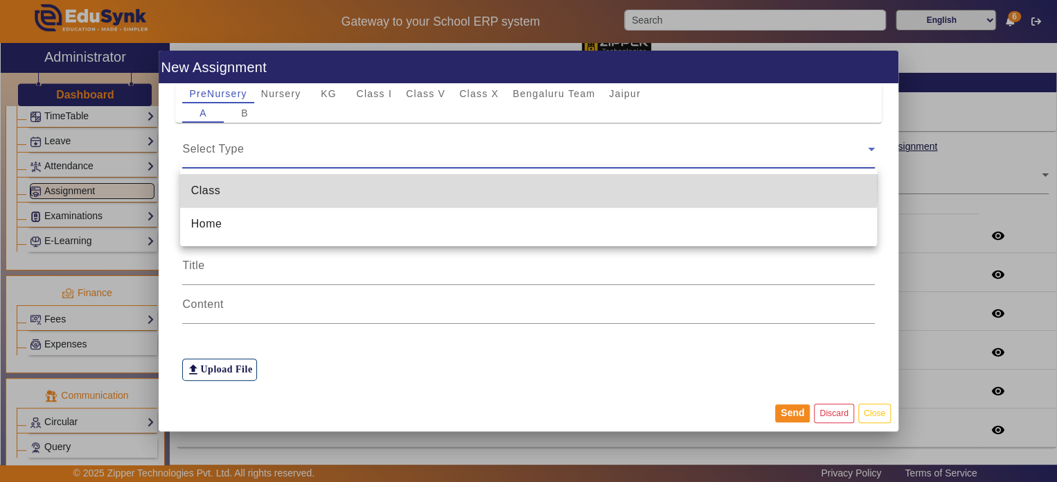
click at [522, 182] on mat-option "Class" at bounding box center [528, 190] width 697 height 33
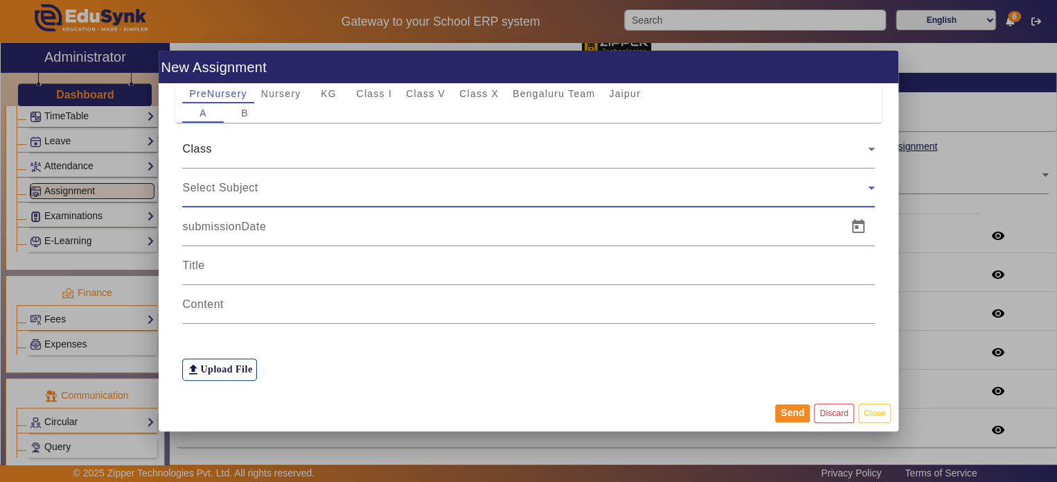
click at [486, 193] on div "Select Subject" at bounding box center [524, 187] width 685 height 17
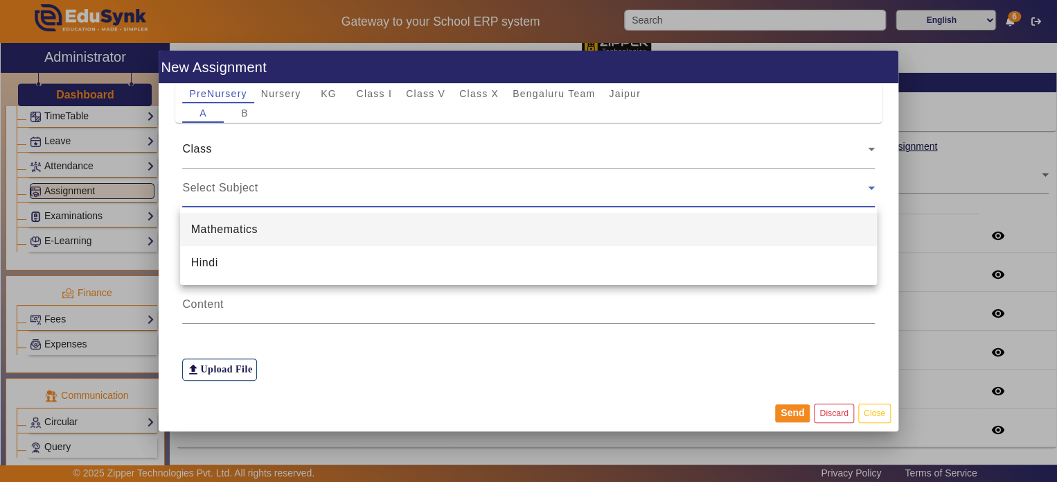
click at [473, 227] on mat-option "Mathematics" at bounding box center [528, 229] width 697 height 33
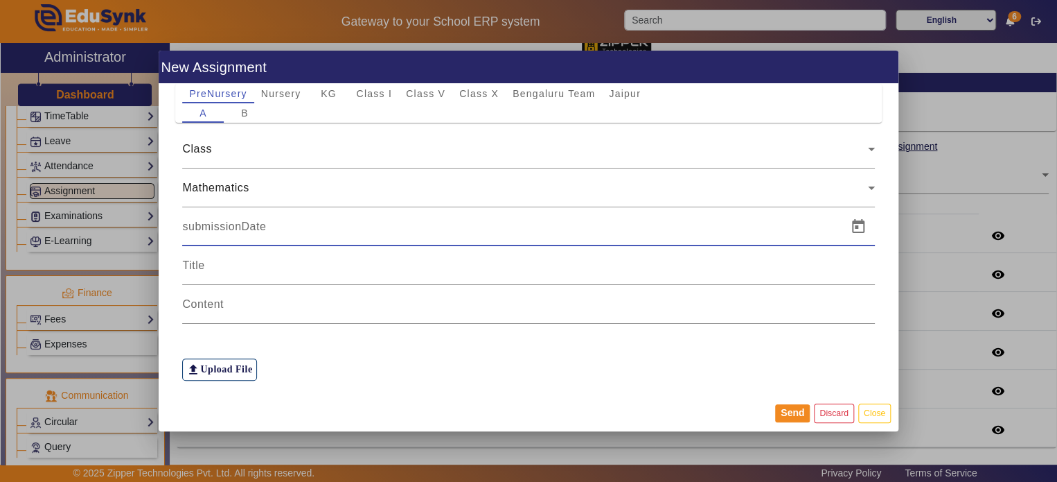
click at [443, 224] on input at bounding box center [510, 226] width 656 height 17
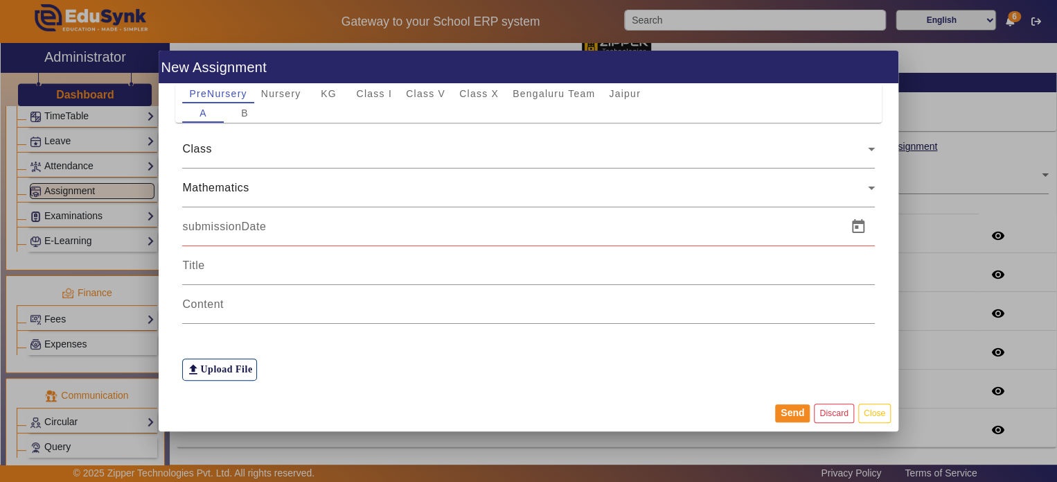
click at [590, 240] on div at bounding box center [510, 226] width 656 height 39
drag, startPoint x: 852, startPoint y: 413, endPoint x: 875, endPoint y: 414, distance: 22.9
click at [875, 414] on mat-card-actions "Send Discard Close" at bounding box center [529, 413] width 740 height 36
click at [875, 414] on button "Close" at bounding box center [875, 412] width 33 height 19
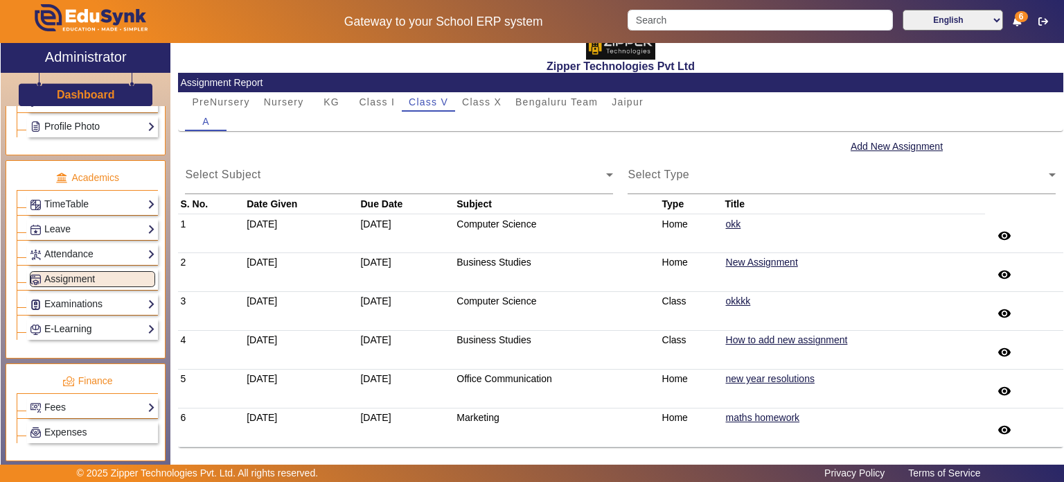
scroll to position [462, 0]
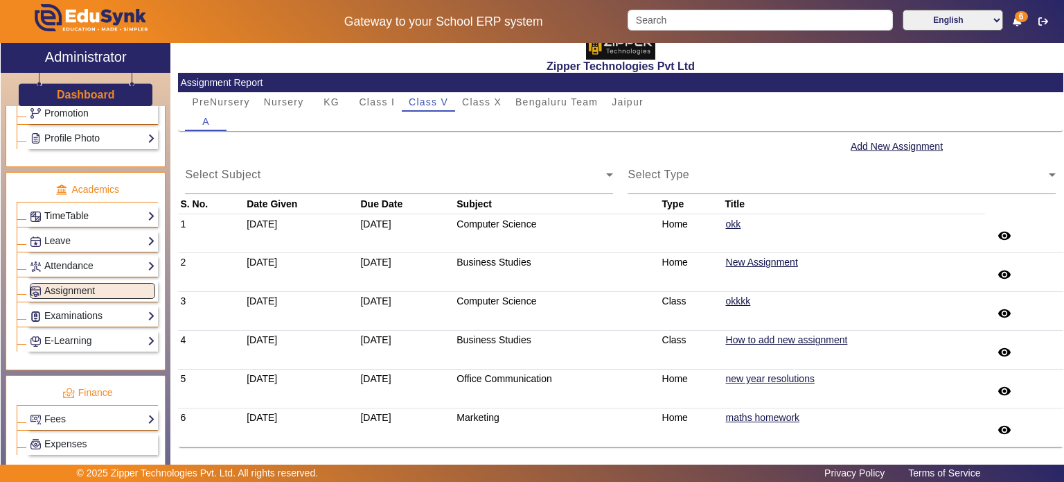
click at [116, 213] on link "TimeTable" at bounding box center [92, 216] width 125 height 16
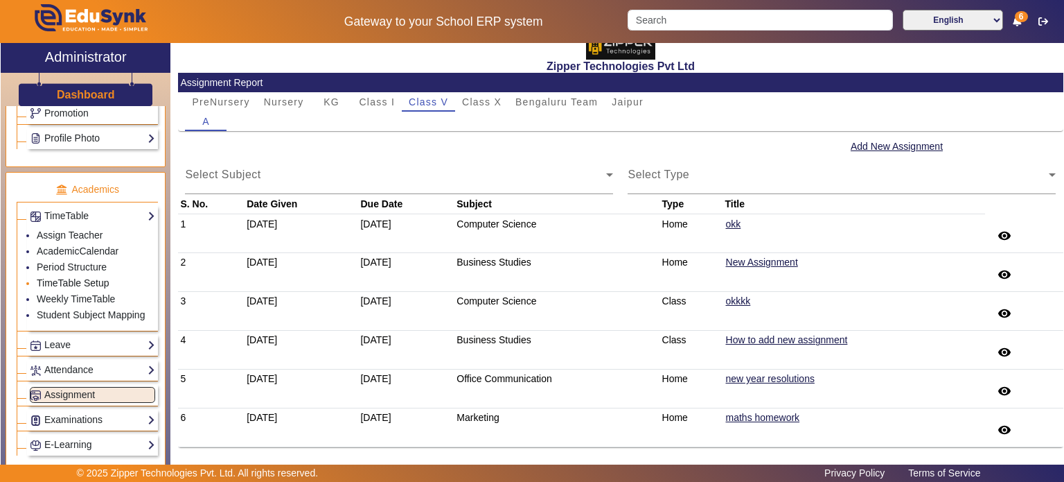
click at [73, 277] on link "TimeTable Setup" at bounding box center [73, 282] width 73 height 11
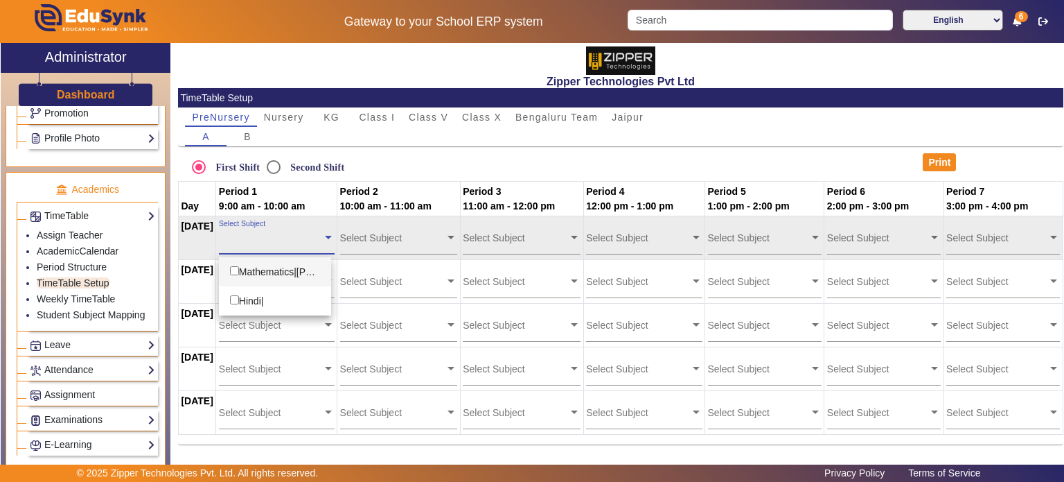
click at [308, 245] on div "Select Subject" at bounding box center [270, 234] width 103 height 30
click at [301, 270] on div "Mathematics|suryakant Bansal" at bounding box center [275, 271] width 113 height 29
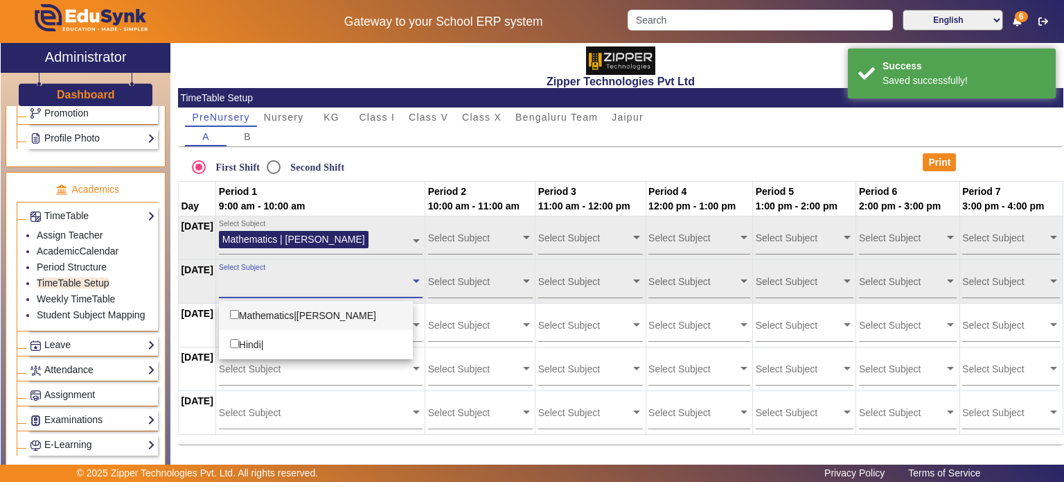
click at [380, 279] on input "text" at bounding box center [314, 280] width 191 height 13
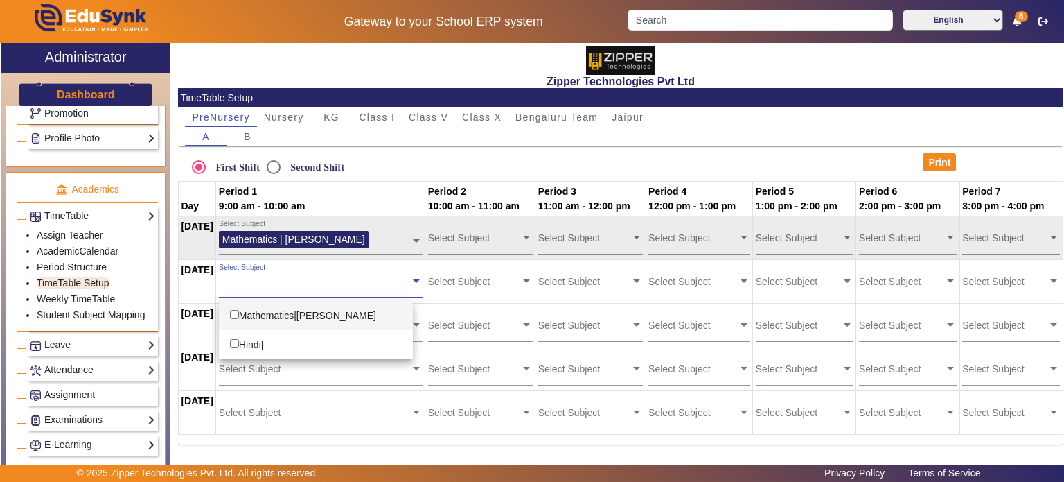
click at [366, 321] on div "Mathematics|suryakant Bansal" at bounding box center [316, 315] width 194 height 29
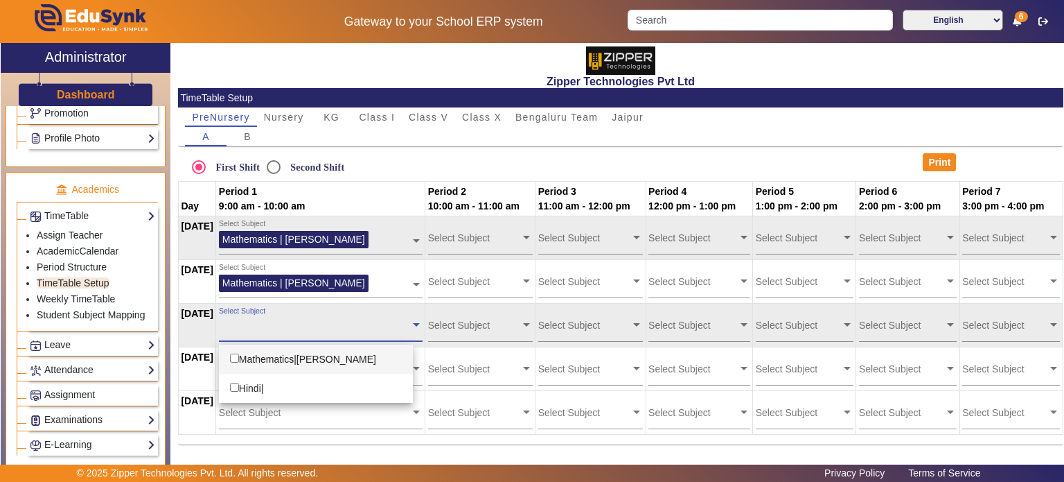
click at [362, 328] on input "text" at bounding box center [314, 324] width 191 height 13
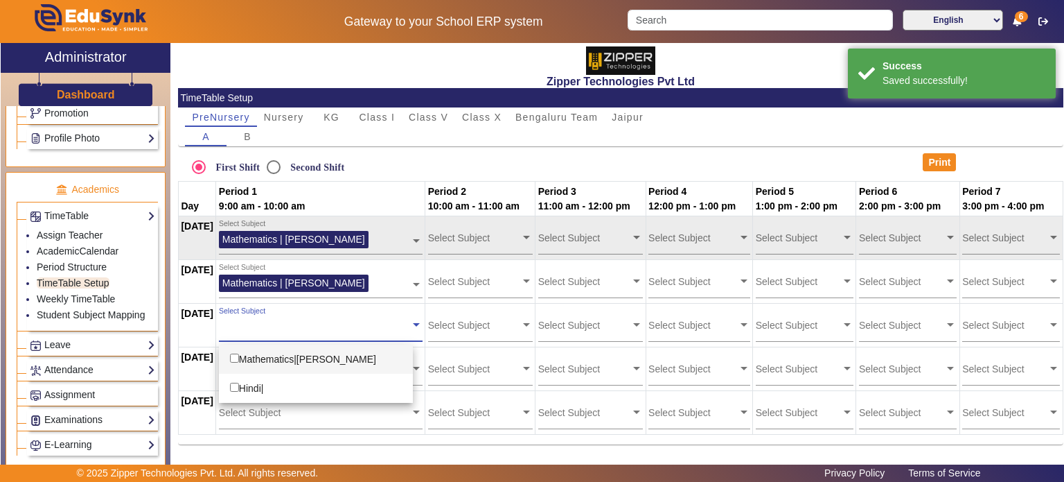
click at [358, 346] on div "Mathematics|suryakant Bansal" at bounding box center [316, 358] width 194 height 29
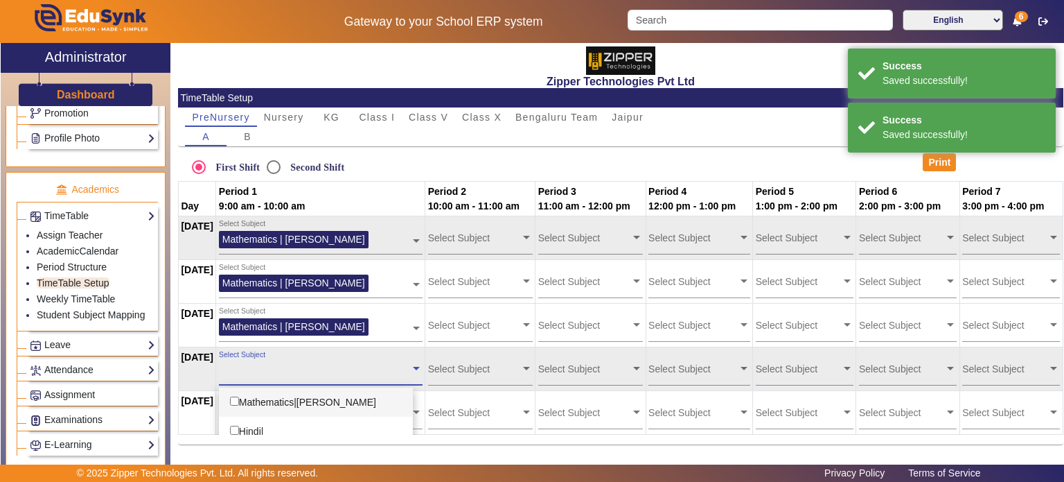
click at [353, 372] on input "text" at bounding box center [314, 368] width 191 height 13
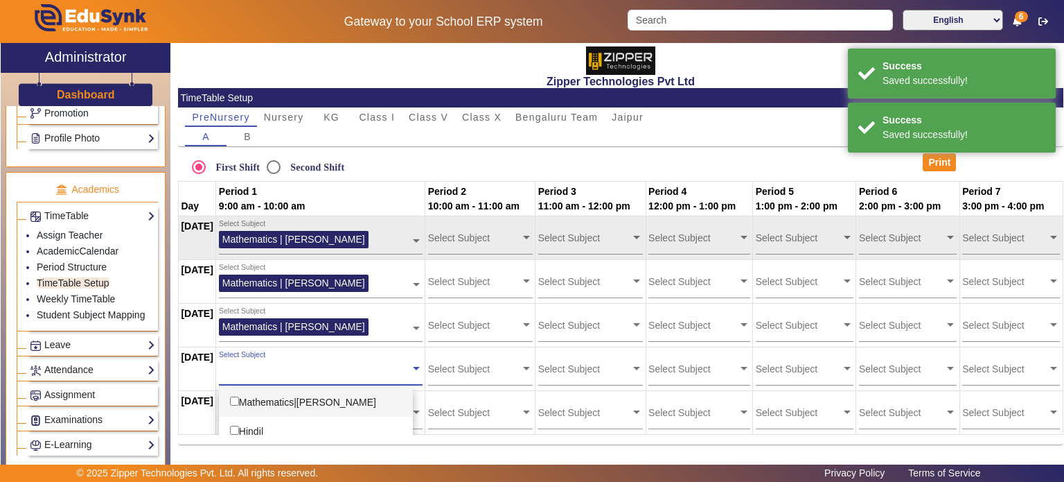
click at [353, 400] on div "Mathematics|suryakant Bansal" at bounding box center [316, 401] width 194 height 29
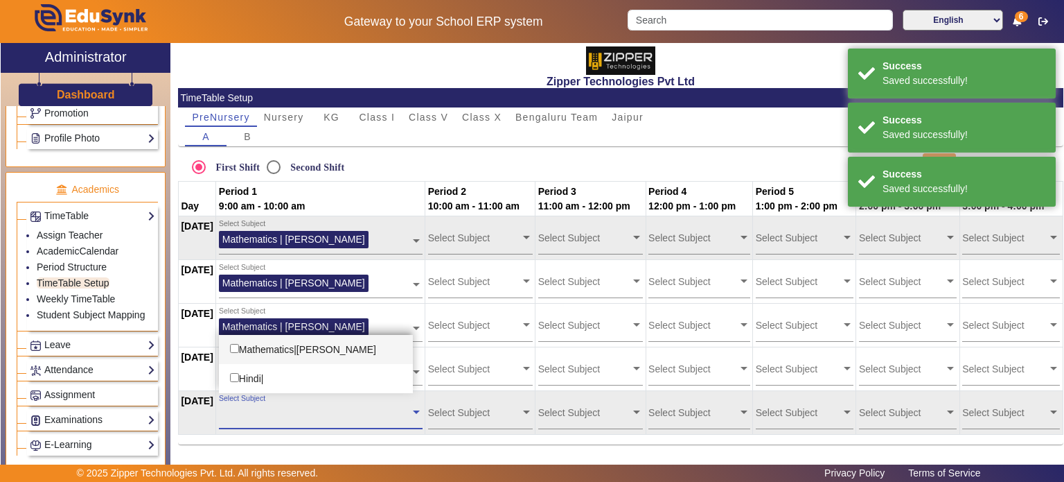
click at [353, 405] on input "text" at bounding box center [314, 411] width 191 height 13
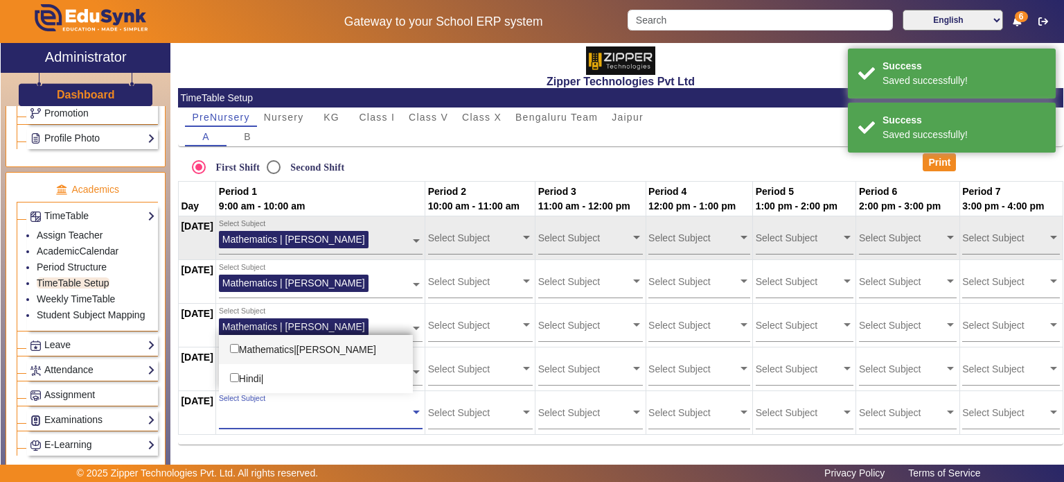
click at [346, 355] on div "Mathematics|suryakant Bansal" at bounding box center [316, 349] width 194 height 29
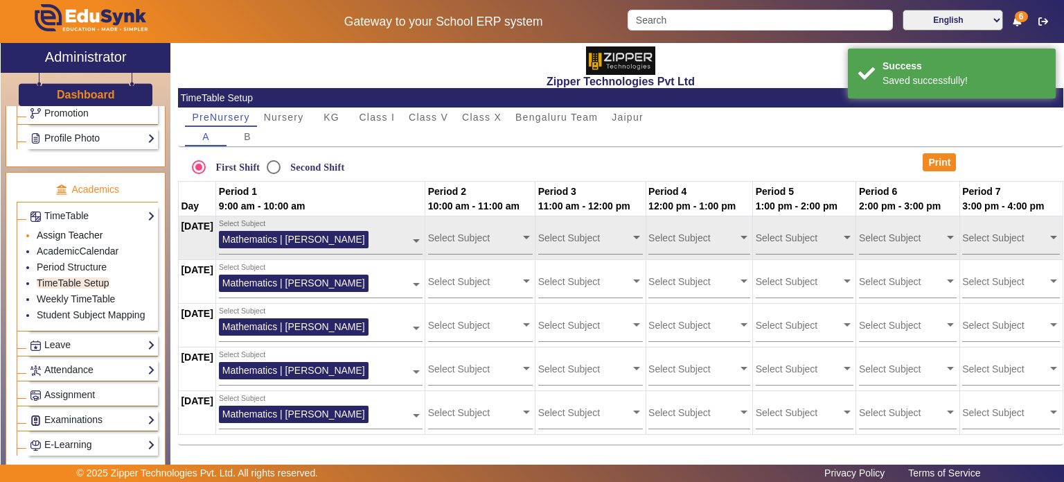
click at [96, 229] on link "Assign Teacher" at bounding box center [70, 234] width 66 height 11
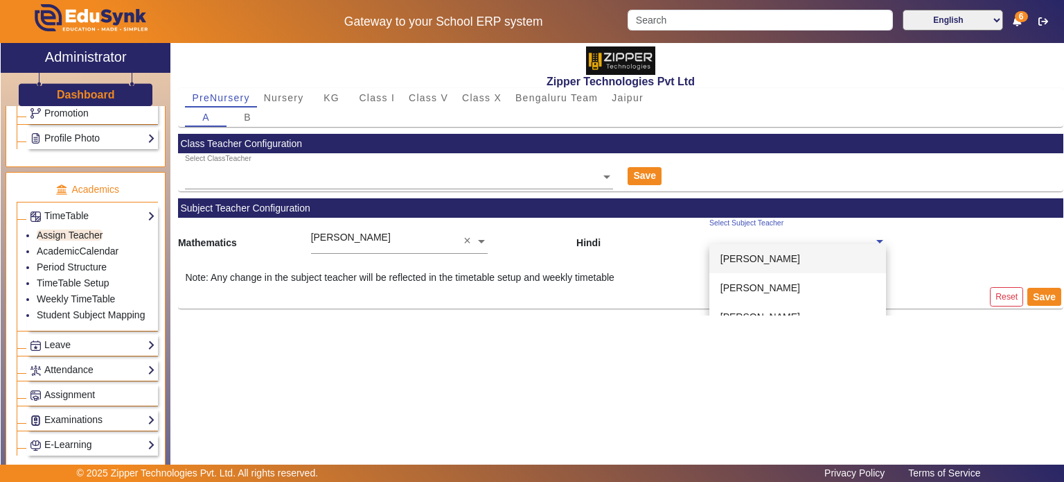
click at [768, 247] on ng-select "Select Subject Teacher suryakant Bansal Neetu Mishra Himanshu goyal Ankit Manjh…" at bounding box center [798, 237] width 177 height 38
click at [765, 280] on div "Neetu Mishra" at bounding box center [798, 287] width 177 height 29
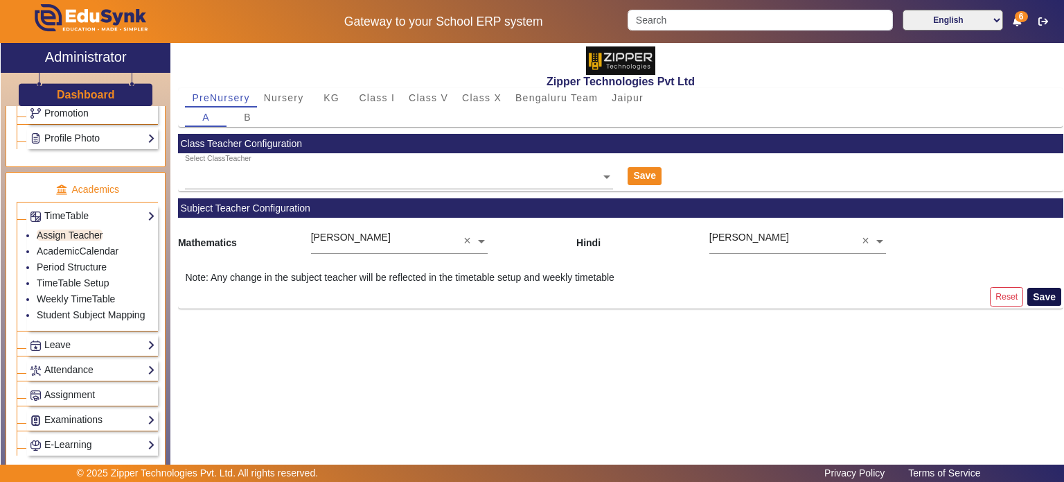
click at [1039, 296] on button "Save" at bounding box center [1045, 297] width 34 height 18
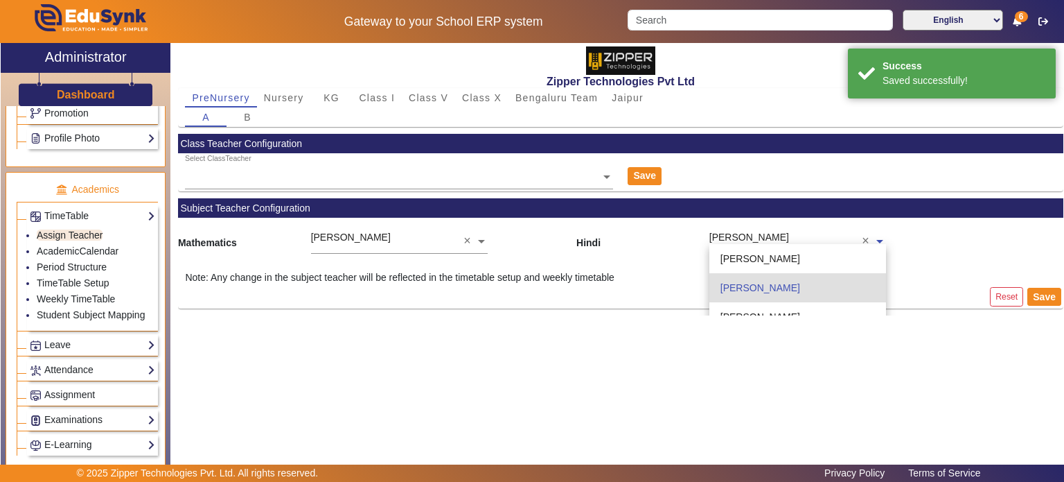
click at [732, 243] on input "text" at bounding box center [798, 242] width 177 height 15
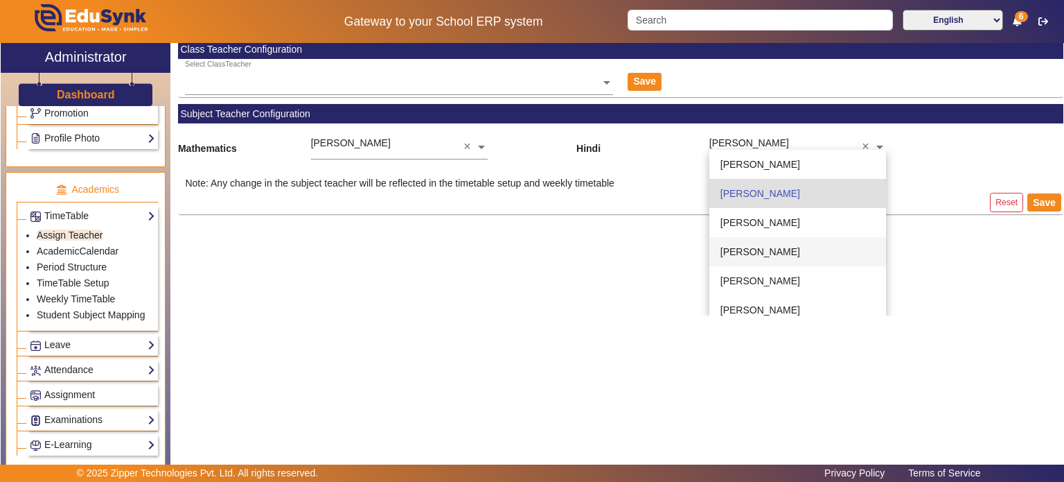
click at [579, 249] on div "Zipper Technologies Pvt Ltd PreNursery Nursery KG Class I Class V Class X Benga…" at bounding box center [621, 179] width 886 height 272
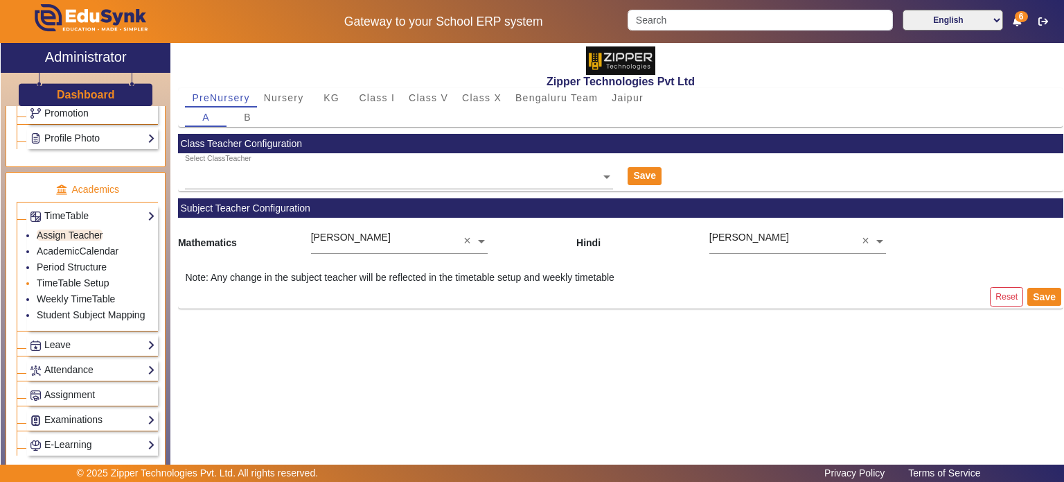
click at [84, 277] on link "TimeTable Setup" at bounding box center [73, 282] width 73 height 11
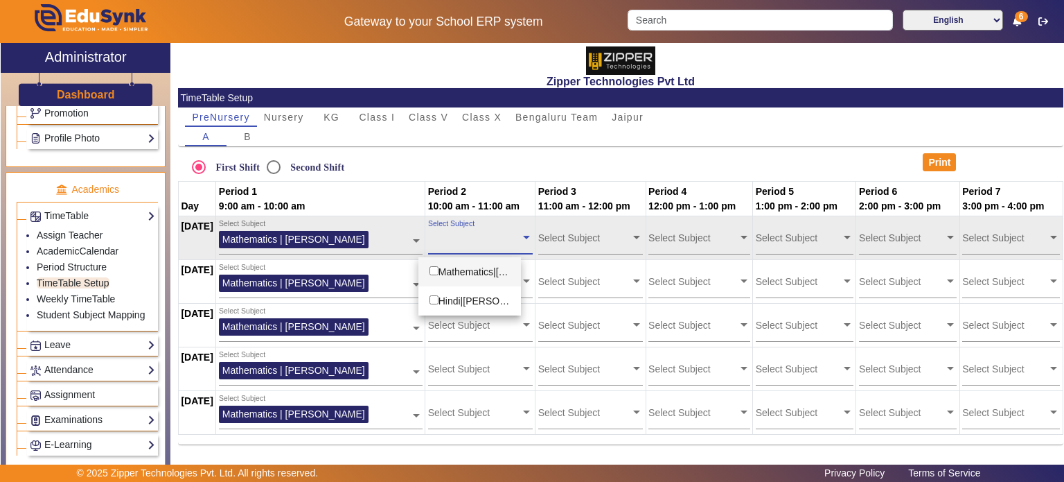
click at [482, 226] on div "Select Subject" at bounding box center [474, 234] width 92 height 30
click at [491, 296] on div "Hindi|Neetu Mishra" at bounding box center [470, 300] width 103 height 29
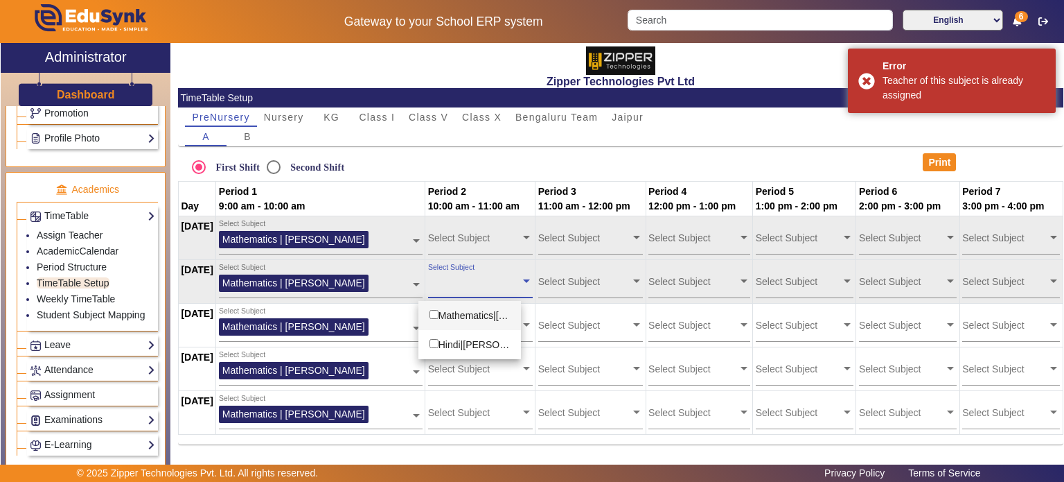
click at [492, 282] on input "text" at bounding box center [474, 280] width 92 height 13
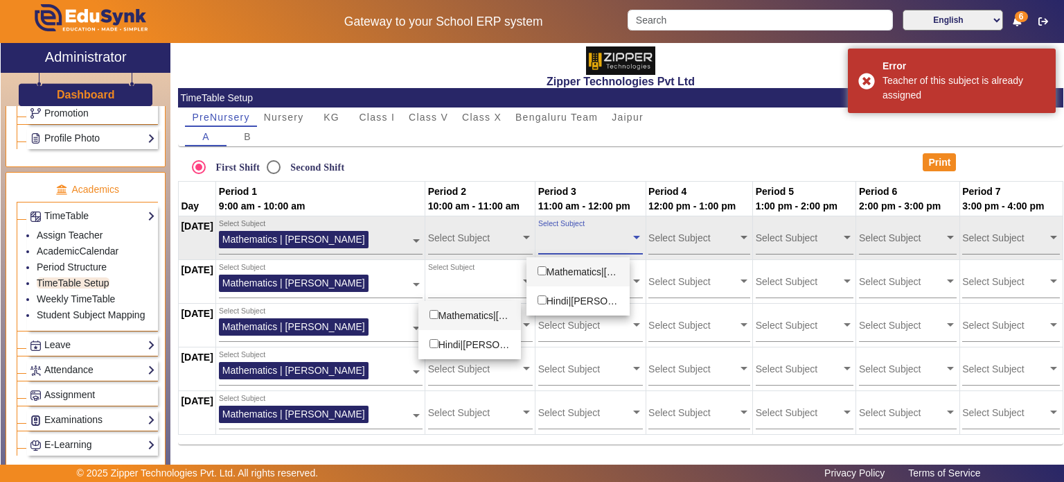
click at [599, 224] on div "Select Subject" at bounding box center [584, 234] width 92 height 30
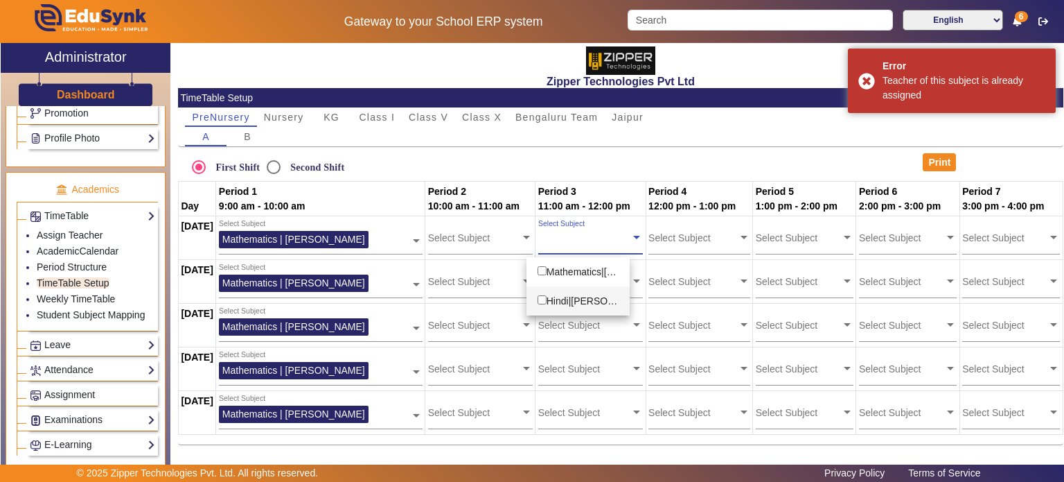
click at [606, 294] on div "Hindi|Neetu Mishra" at bounding box center [578, 300] width 103 height 29
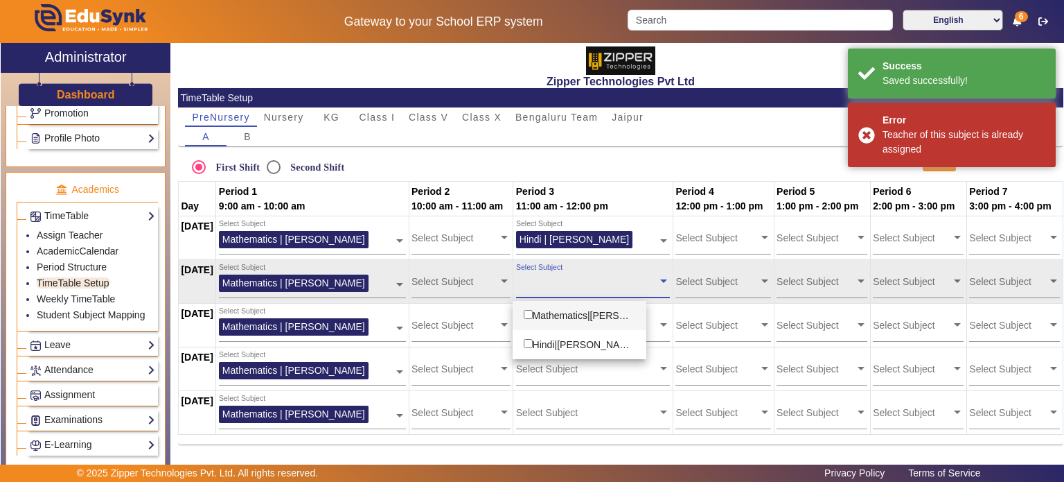
click at [615, 276] on input "text" at bounding box center [587, 280] width 142 height 13
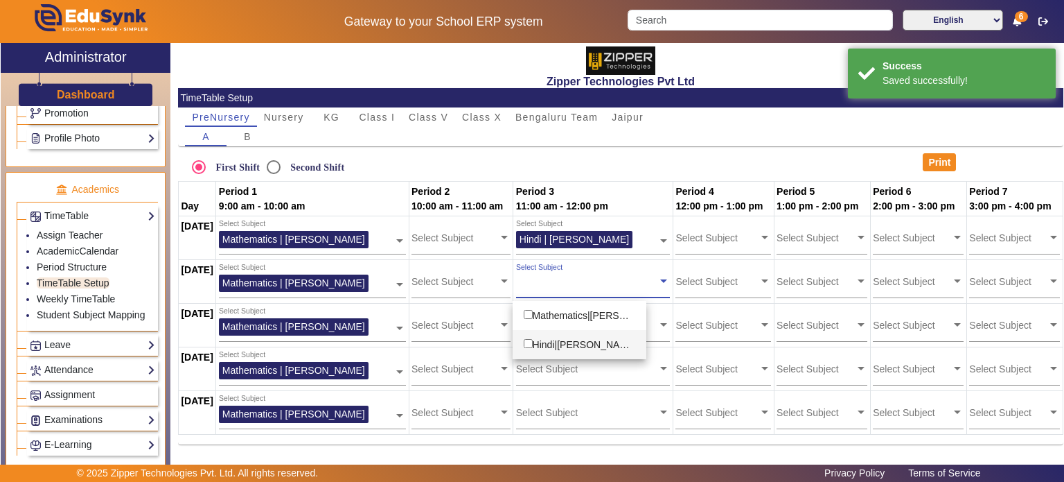
click at [611, 337] on div "Hindi|Neetu Mishra" at bounding box center [580, 344] width 134 height 29
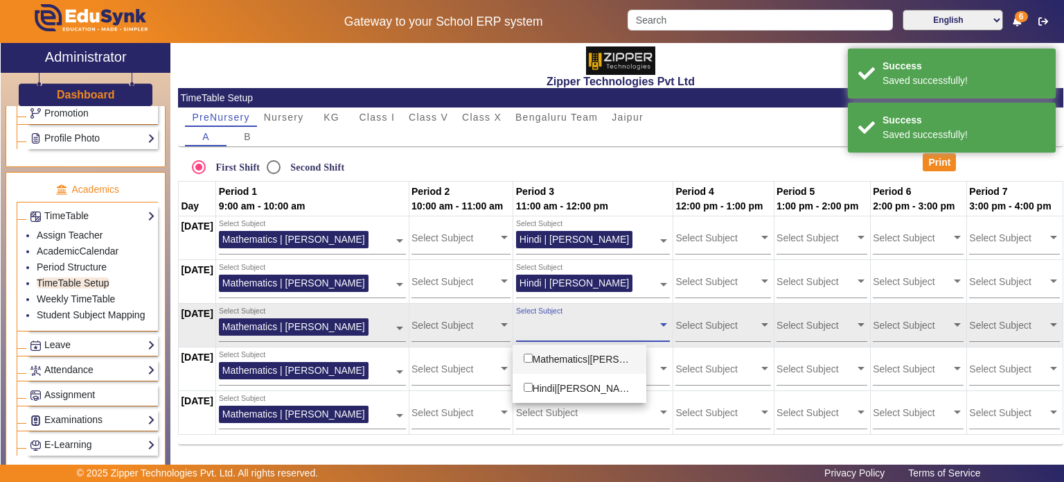
click at [615, 333] on div "Select Subject" at bounding box center [587, 321] width 142 height 30
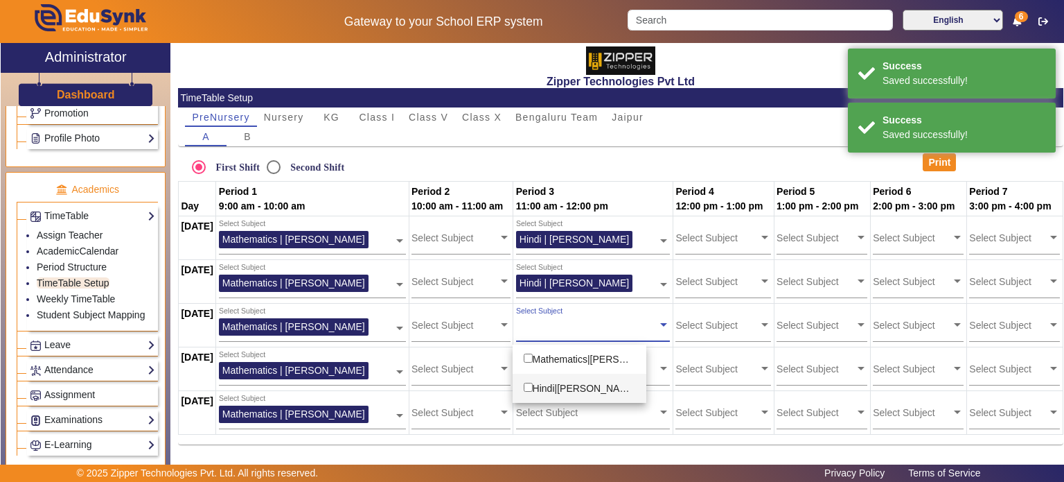
click at [606, 382] on div "Hindi|Neetu Mishra" at bounding box center [580, 387] width 134 height 29
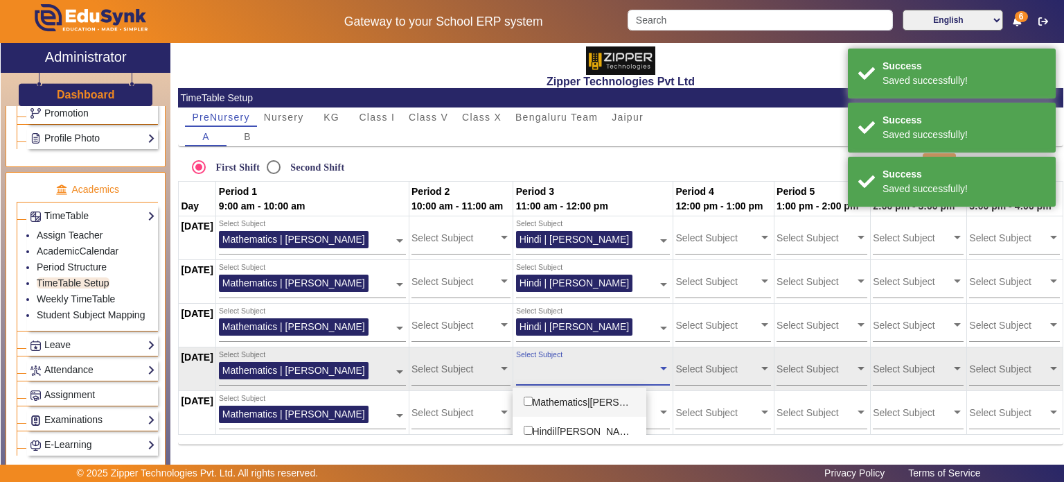
click at [604, 359] on div "Select Subject" at bounding box center [587, 365] width 142 height 30
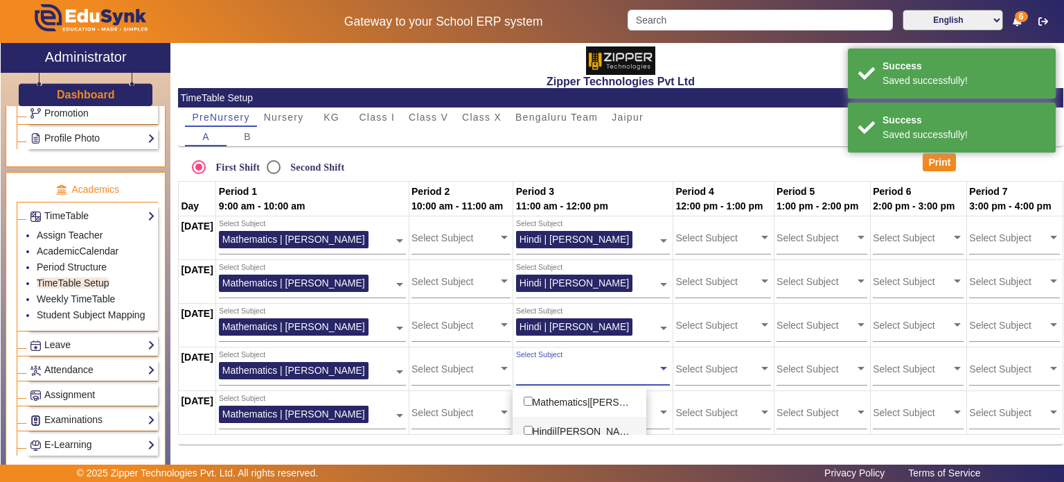
click at [603, 422] on div "Hindi|Neetu Mishra" at bounding box center [580, 430] width 134 height 29
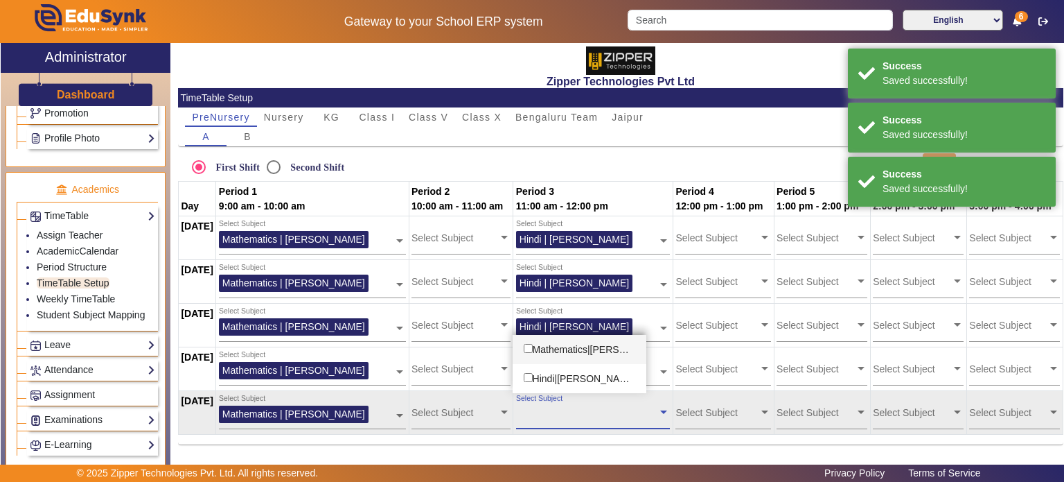
click at [604, 403] on div "Select Subject" at bounding box center [587, 409] width 142 height 30
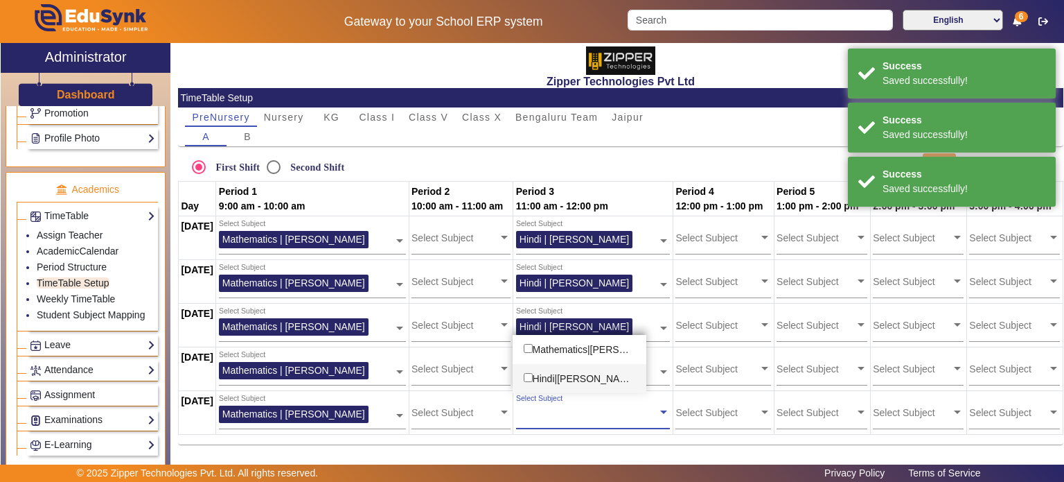
click at [606, 378] on div "Hindi|Neetu Mishra" at bounding box center [580, 378] width 134 height 29
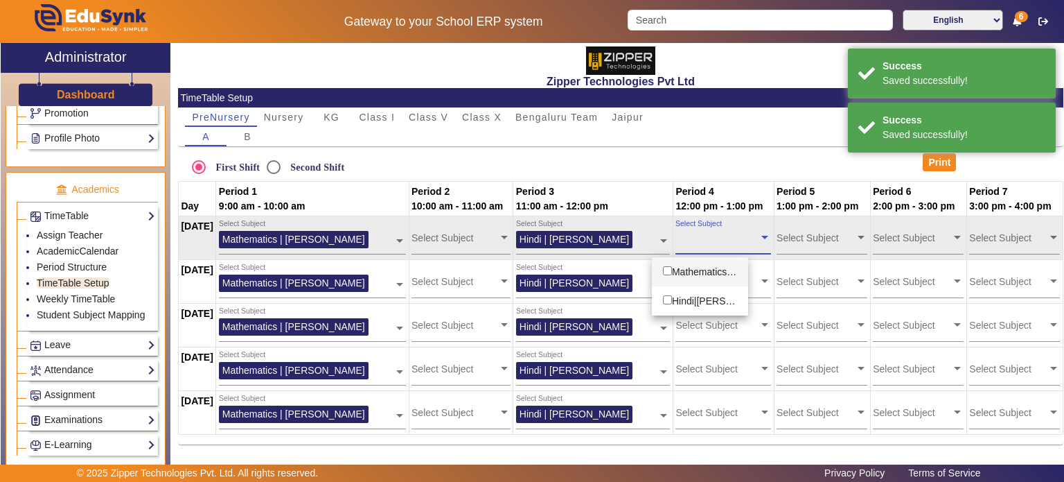
click at [732, 243] on input "text" at bounding box center [717, 237] width 83 height 13
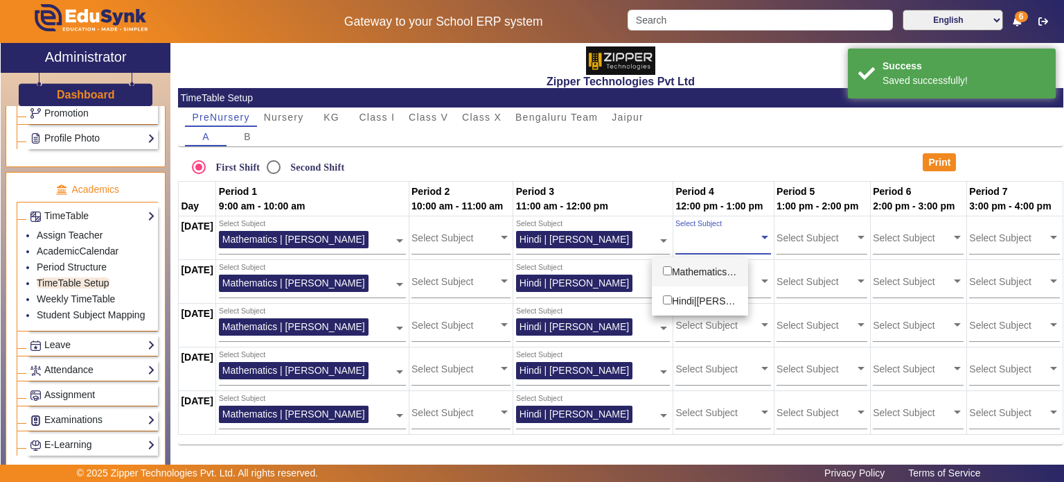
click at [725, 270] on div "Mathematics|suryakant Bansal" at bounding box center [700, 271] width 96 height 29
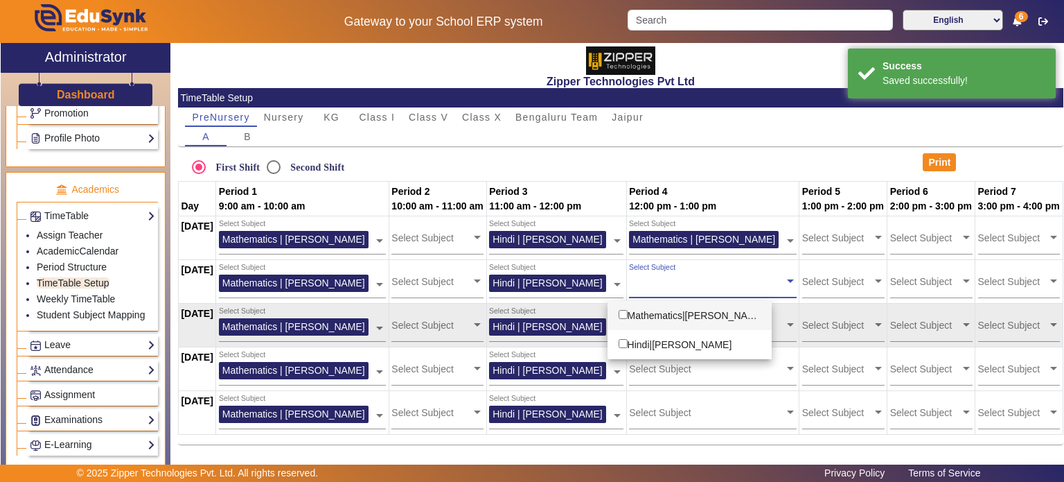
drag, startPoint x: 721, startPoint y: 289, endPoint x: 716, endPoint y: 319, distance: 30.9
click at [716, 319] on tbody "Monday Select Subject Mathematics | suryakant Bansal Mathematics|suryakant Bans…" at bounding box center [620, 325] width 885 height 218
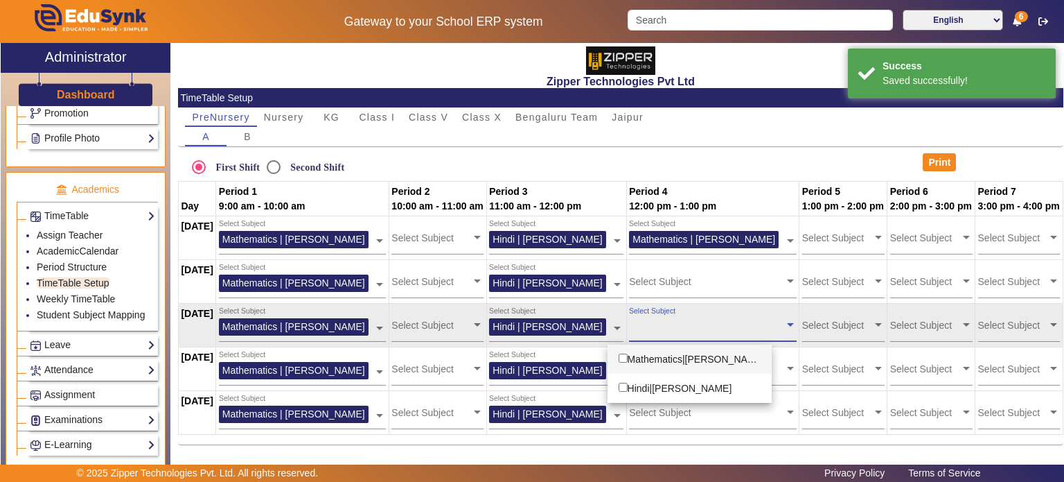
click at [716, 319] on input "text" at bounding box center [706, 324] width 155 height 13
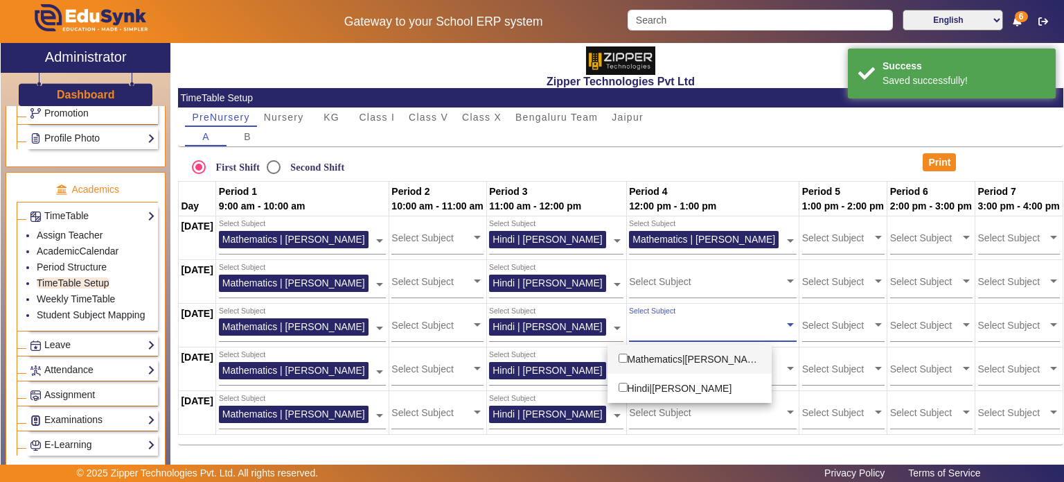
click at [712, 357] on div "Mathematics|suryakant Bansal" at bounding box center [690, 358] width 165 height 29
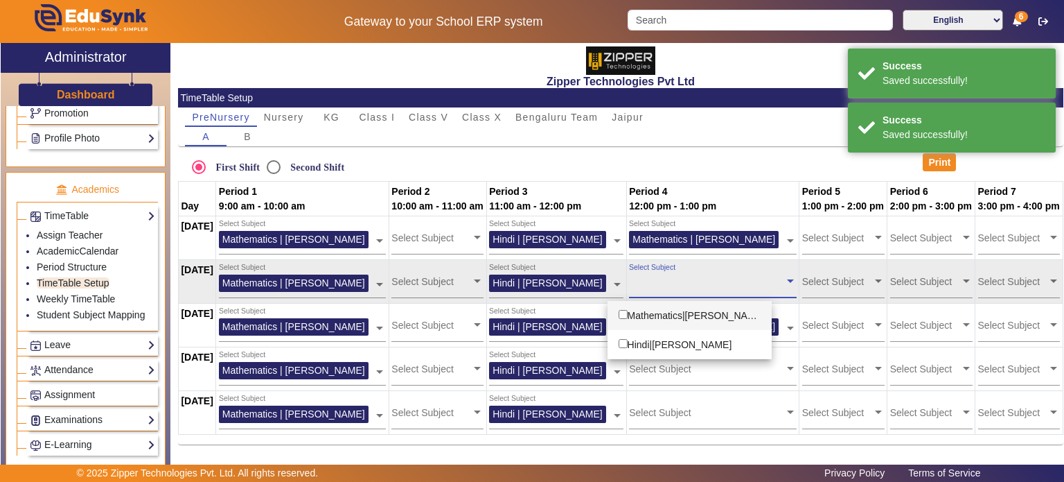
click at [710, 288] on div "Select Subject" at bounding box center [706, 278] width 155 height 30
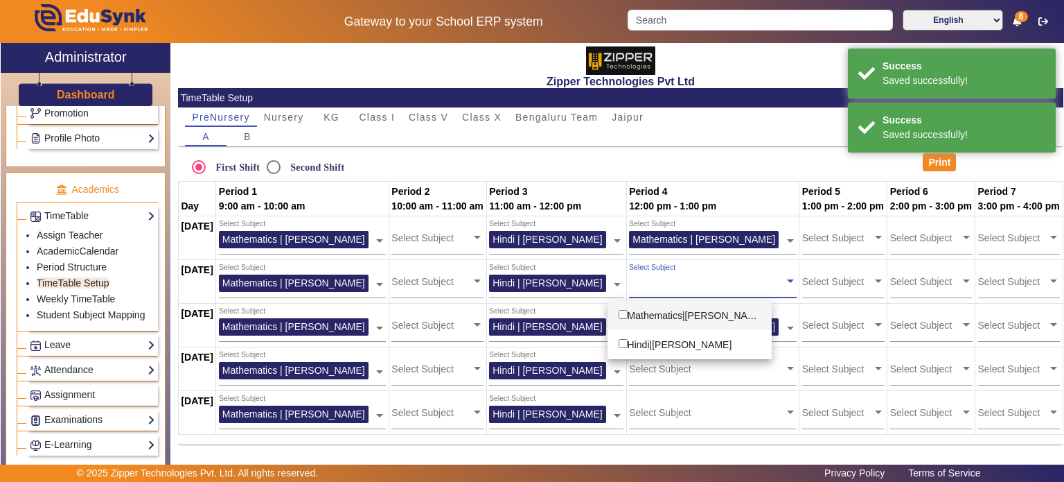
click at [707, 315] on div "Mathematics|suryakant Bansal" at bounding box center [690, 315] width 165 height 29
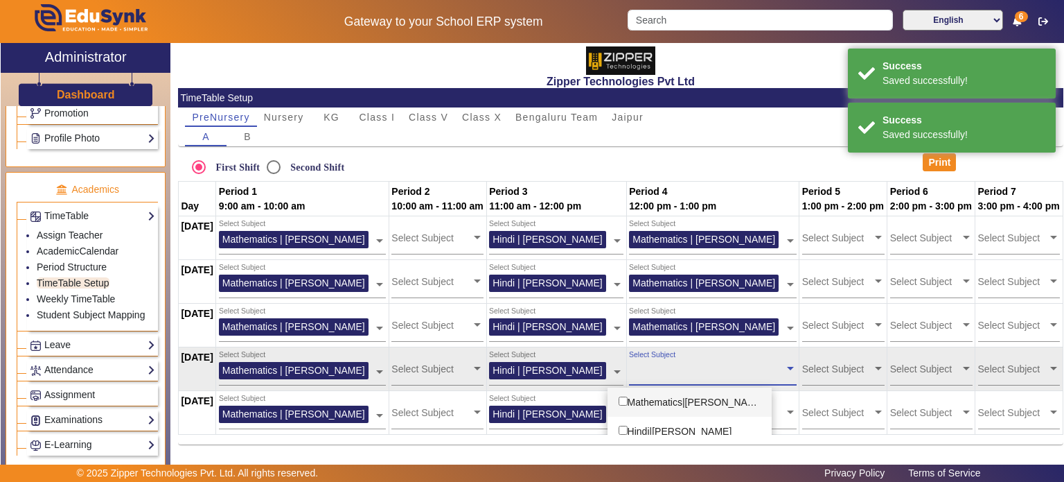
click at [706, 373] on input "text" at bounding box center [706, 368] width 155 height 13
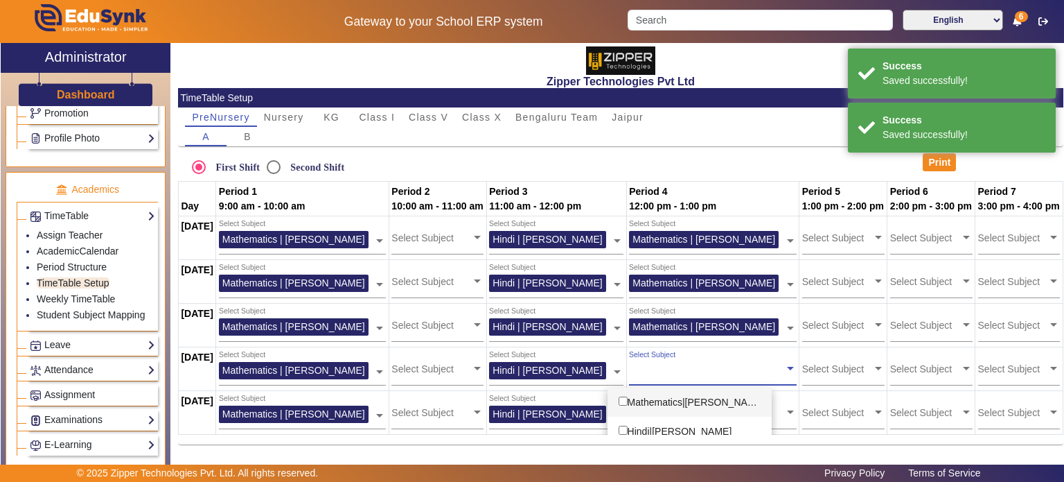
click at [702, 402] on div "Mathematics|suryakant Bansal" at bounding box center [690, 401] width 165 height 29
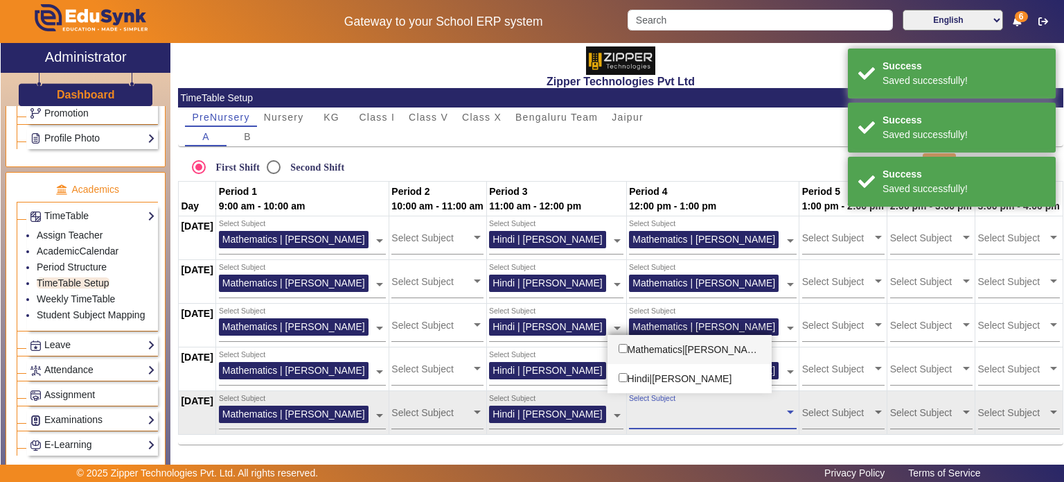
click at [702, 414] on input "text" at bounding box center [706, 411] width 155 height 13
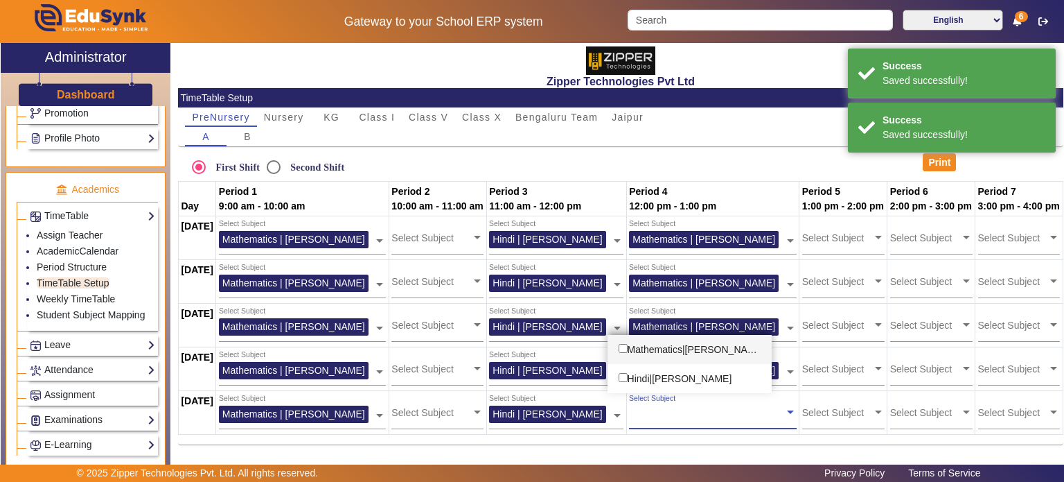
click at [696, 350] on div "Mathematics|suryakant Bansal" at bounding box center [690, 349] width 165 height 29
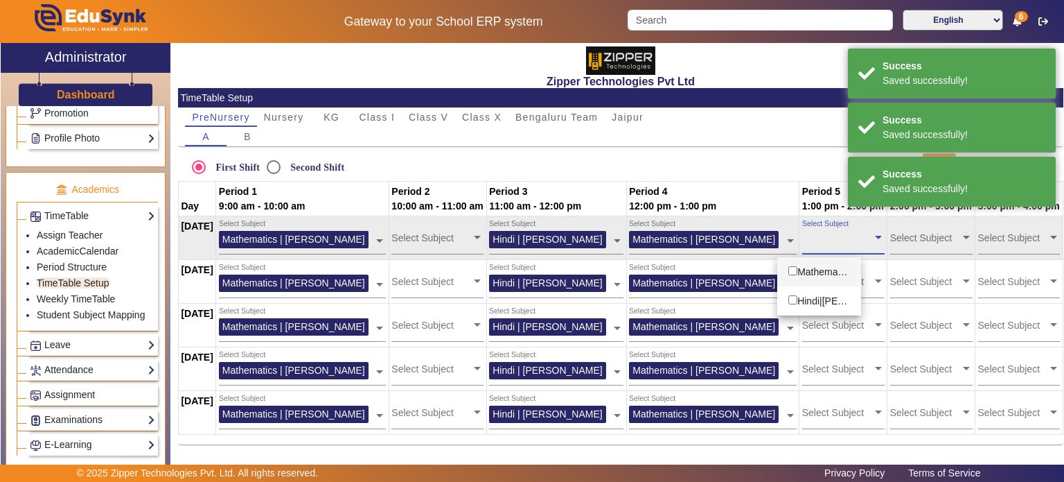
click at [844, 240] on input "text" at bounding box center [837, 237] width 70 height 13
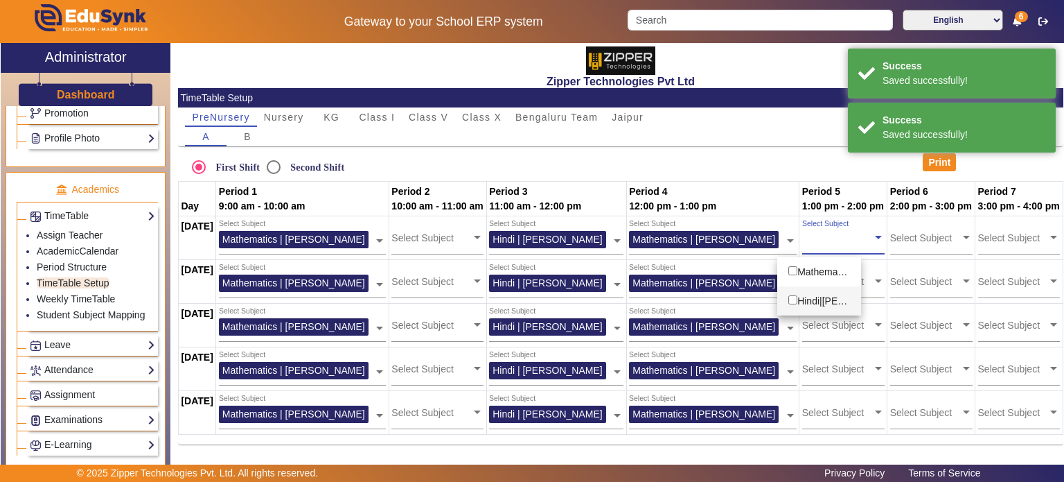
click at [843, 299] on div "Hindi|Neetu Mishra" at bounding box center [819, 300] width 84 height 29
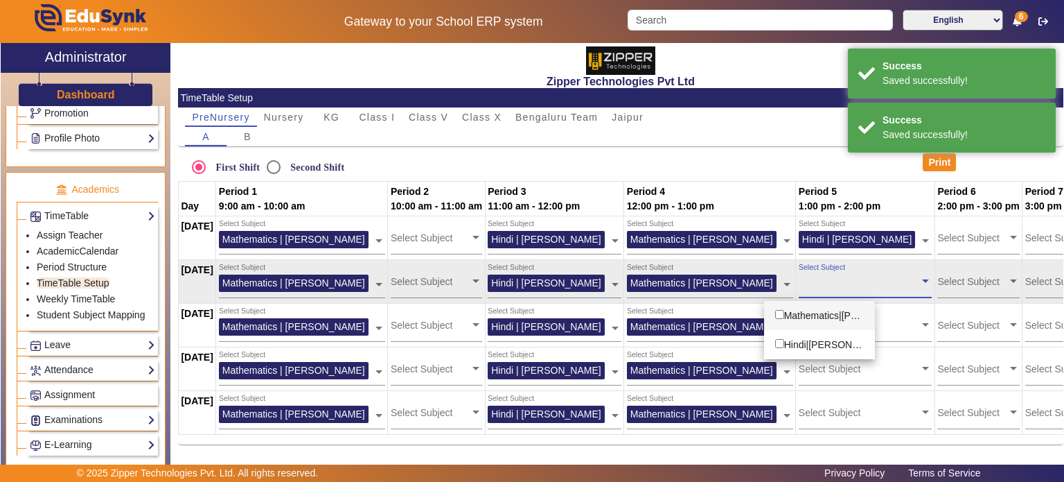
click at [842, 288] on div "Select Subject" at bounding box center [859, 278] width 121 height 30
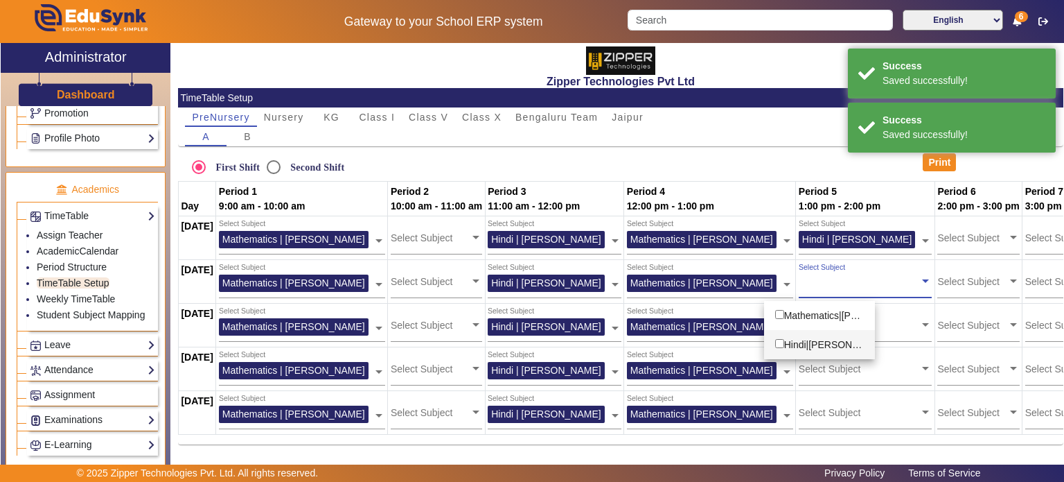
click at [823, 334] on div "Hindi|Neetu Mishra" at bounding box center [819, 344] width 111 height 29
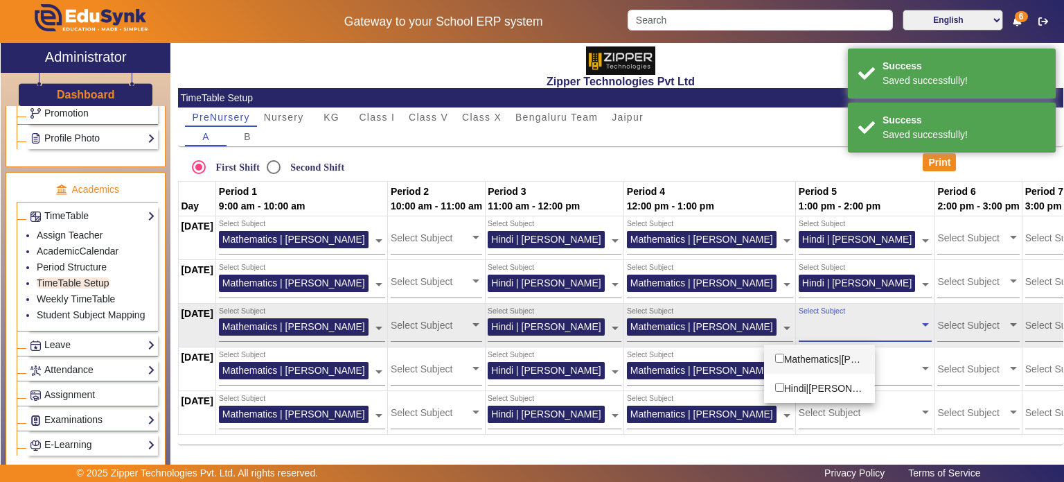
click at [829, 326] on input "text" at bounding box center [859, 324] width 121 height 13
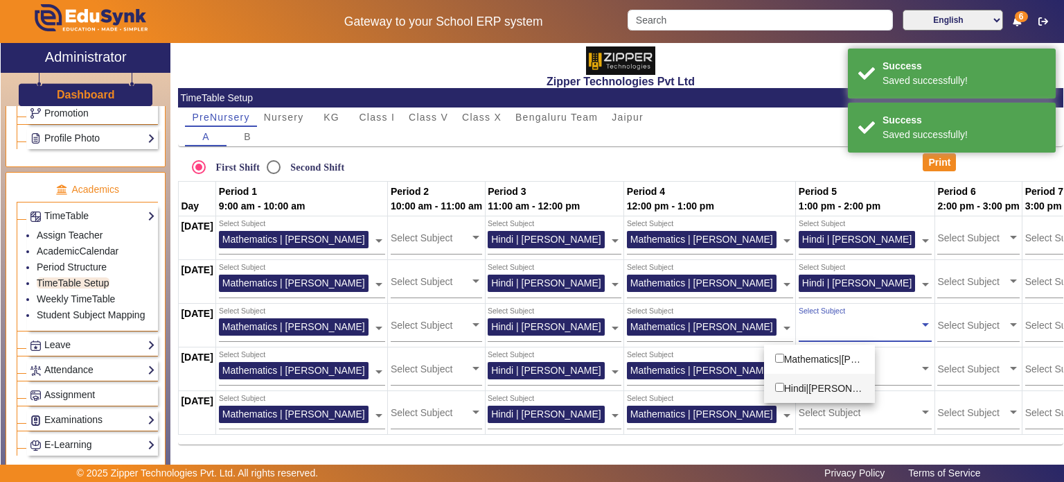
click at [828, 385] on div "Hindi|Neetu Mishra" at bounding box center [819, 387] width 111 height 29
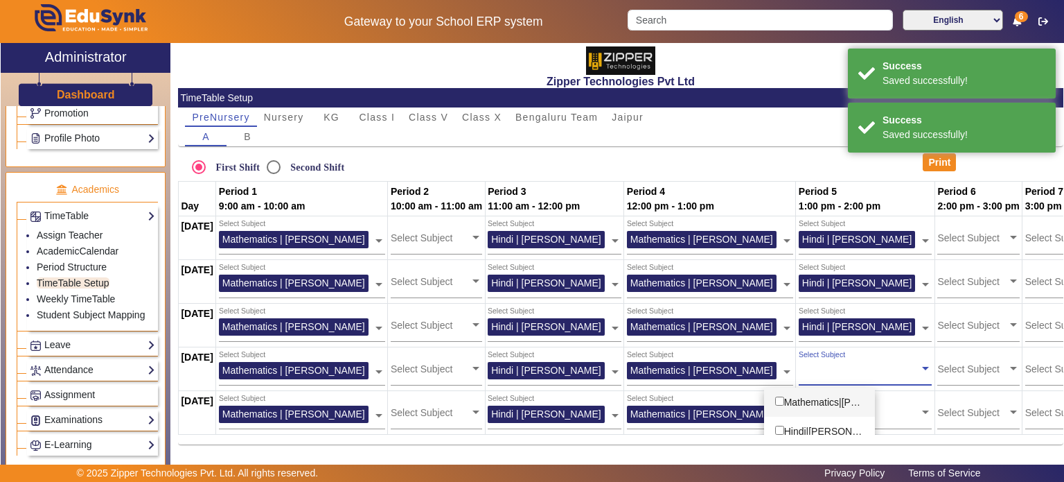
click at [828, 385] on div "Select Subject" at bounding box center [866, 368] width 134 height 36
click at [827, 423] on div "Hindi|Neetu Mishra" at bounding box center [819, 430] width 111 height 29
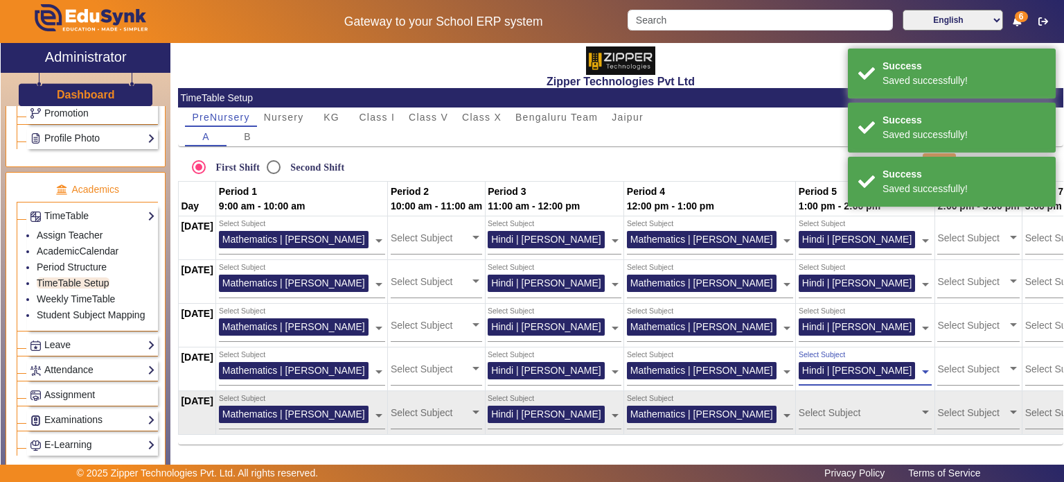
click at [827, 414] on input "text" at bounding box center [859, 411] width 121 height 13
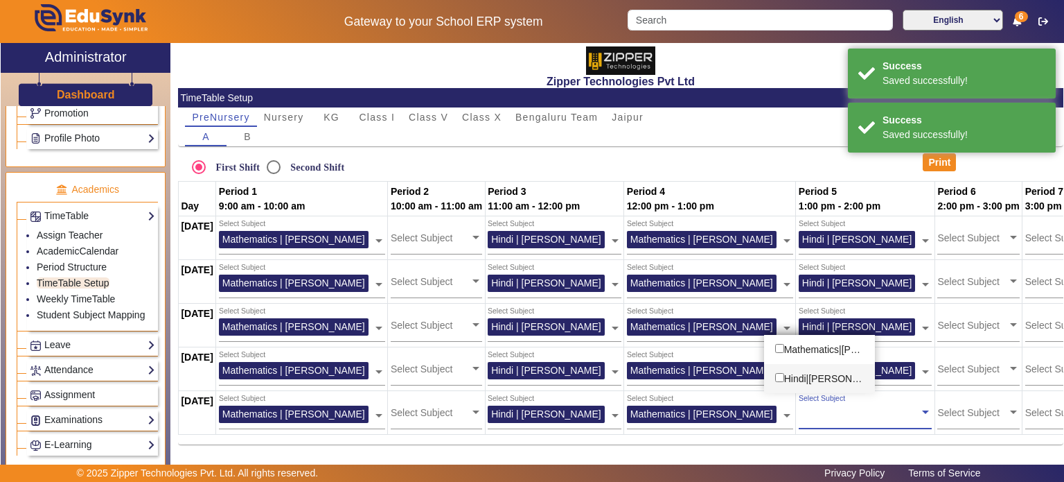
click at [830, 383] on div "Hindi|Neetu Mishra" at bounding box center [819, 378] width 111 height 29
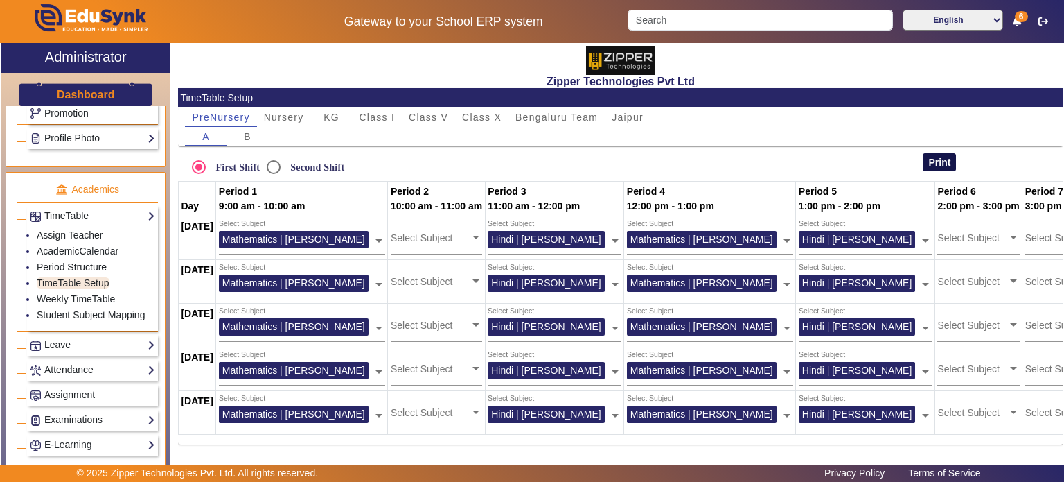
click at [931, 155] on button "Print" at bounding box center [939, 162] width 33 height 18
click at [87, 230] on link "Assign Teacher" at bounding box center [70, 234] width 66 height 11
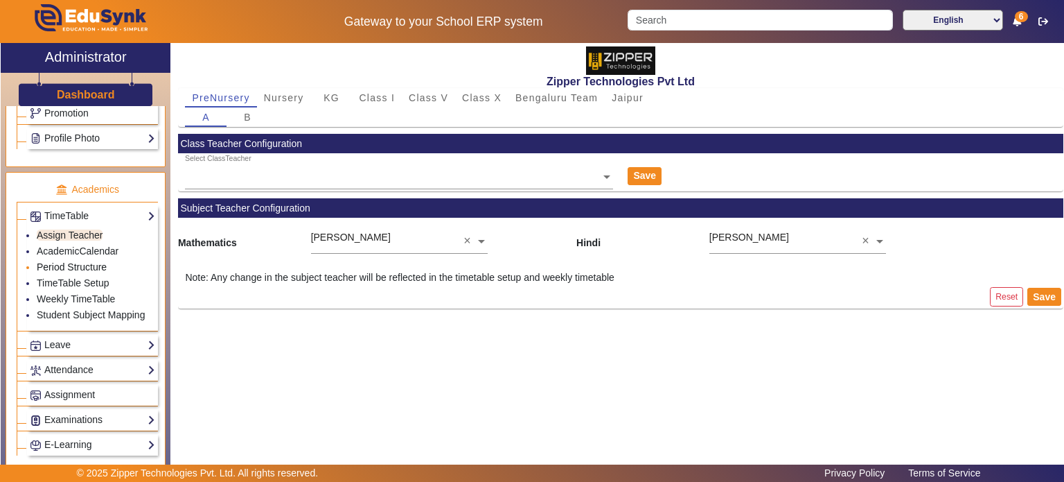
click at [83, 264] on link "Period Structure" at bounding box center [72, 266] width 70 height 11
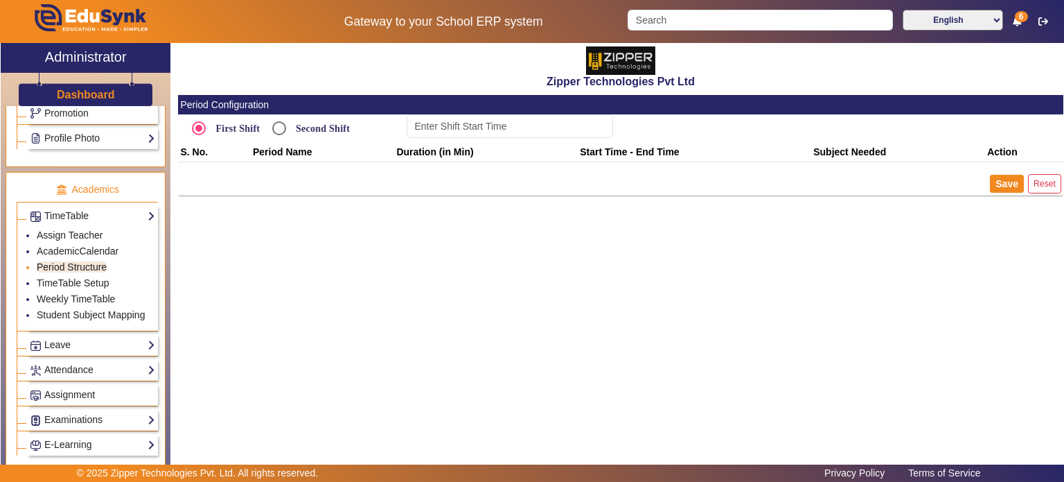
type input "9:00 AM"
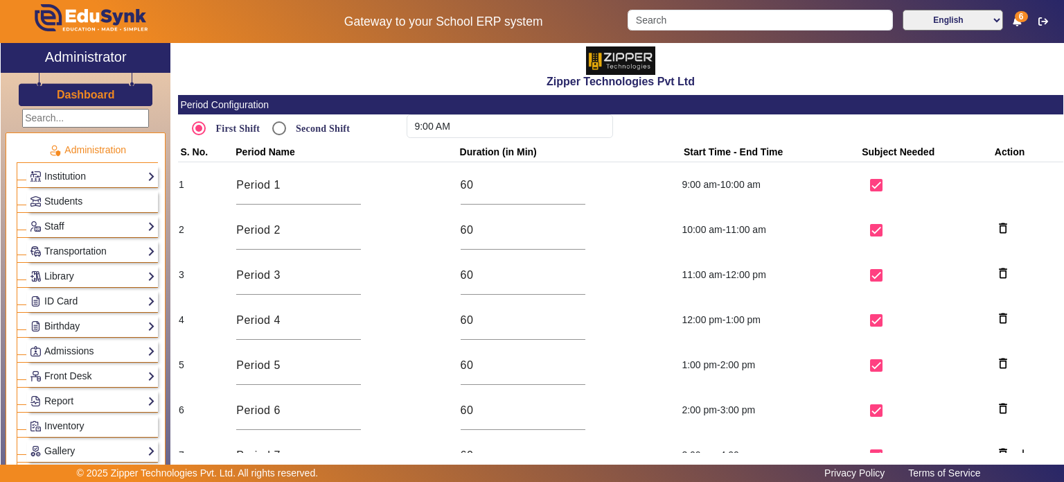
click at [94, 95] on h3 "Dashboard" at bounding box center [86, 94] width 58 height 13
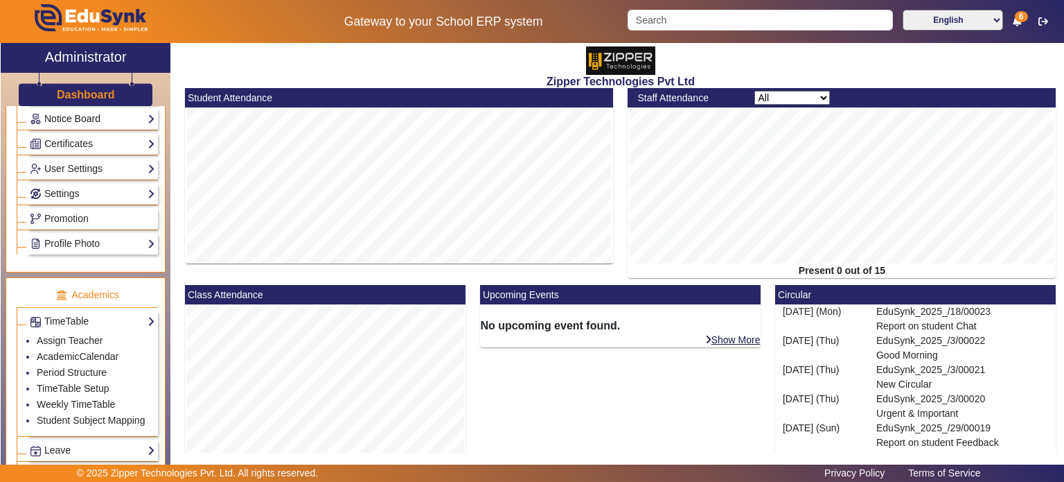
scroll to position [362, 0]
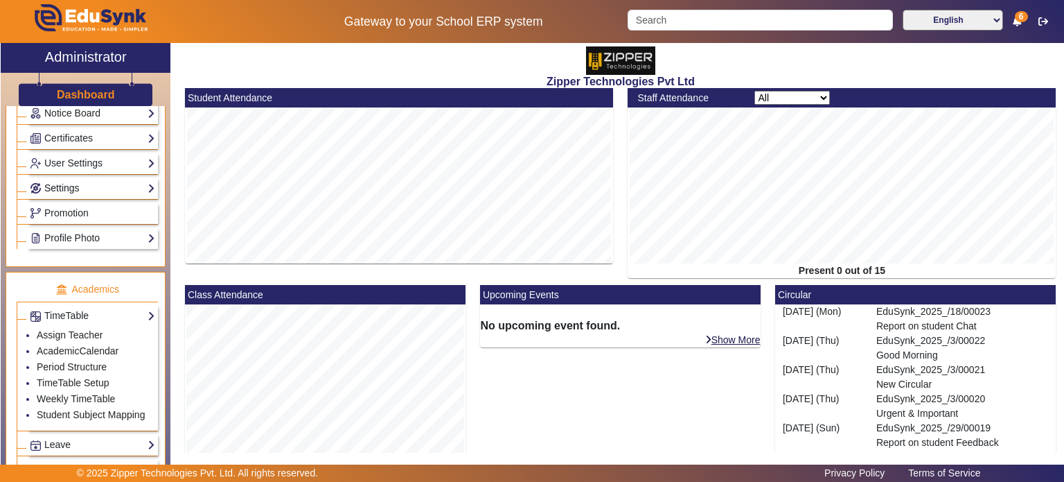
click at [92, 188] on link "Settings" at bounding box center [92, 188] width 125 height 16
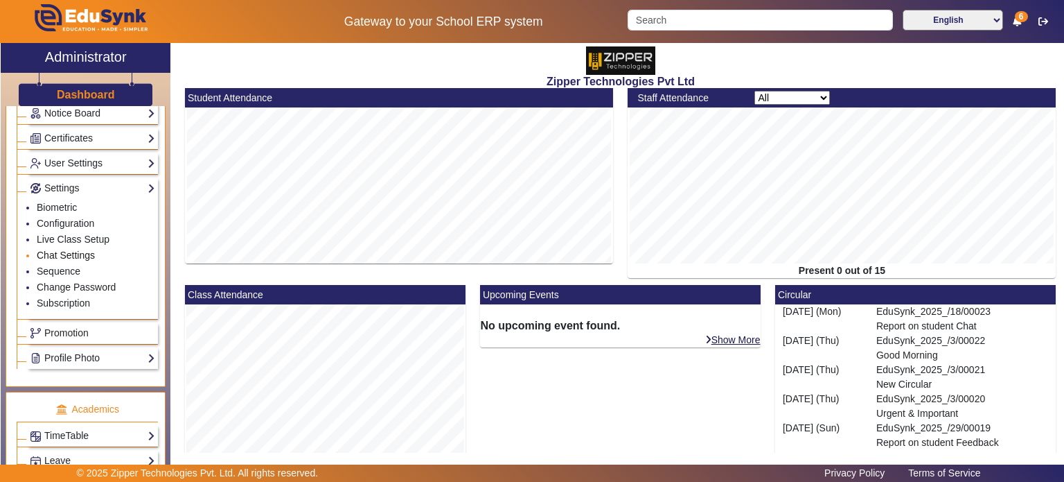
click at [67, 254] on link "Chat Settings" at bounding box center [66, 254] width 58 height 11
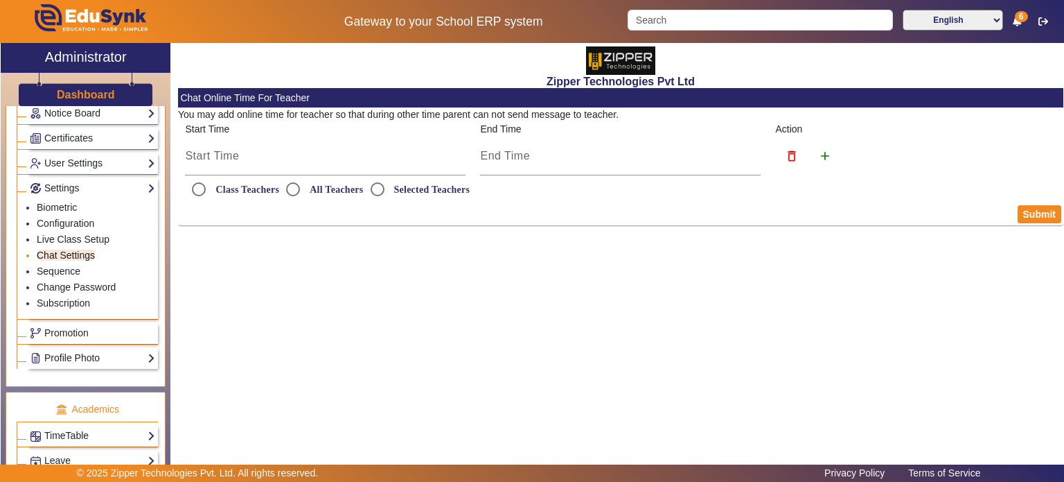
radio input "true"
click at [65, 271] on link "Sequence" at bounding box center [59, 270] width 44 height 11
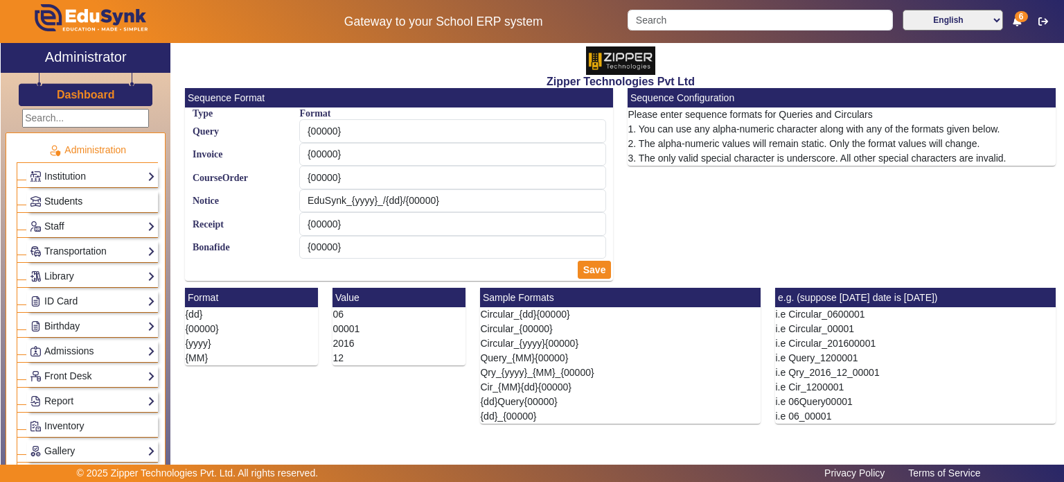
click at [87, 202] on link "Students" at bounding box center [92, 201] width 125 height 16
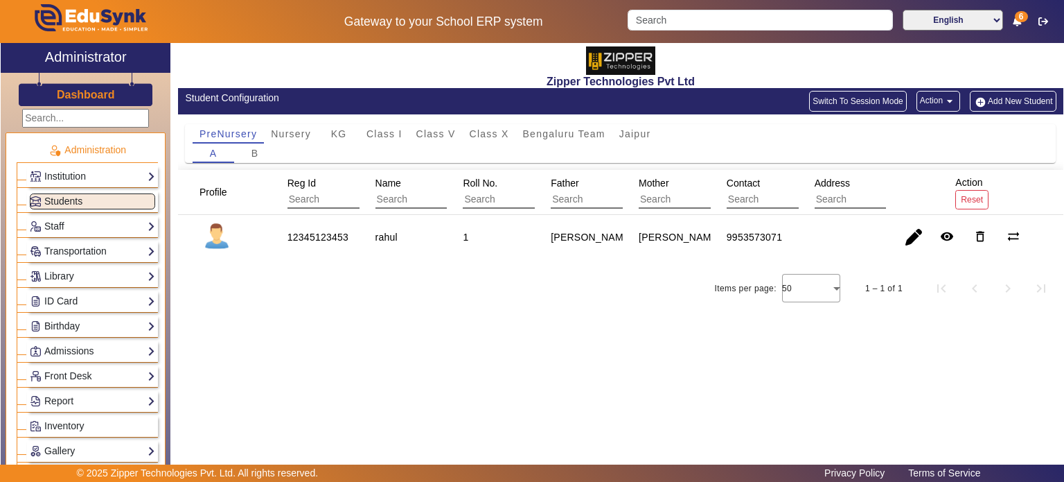
click at [322, 240] on div "12345123453" at bounding box center [318, 237] width 61 height 14
copy div "12345123453"
click at [329, 200] on input "text" at bounding box center [350, 200] width 124 height 18
paste input "12345123453"
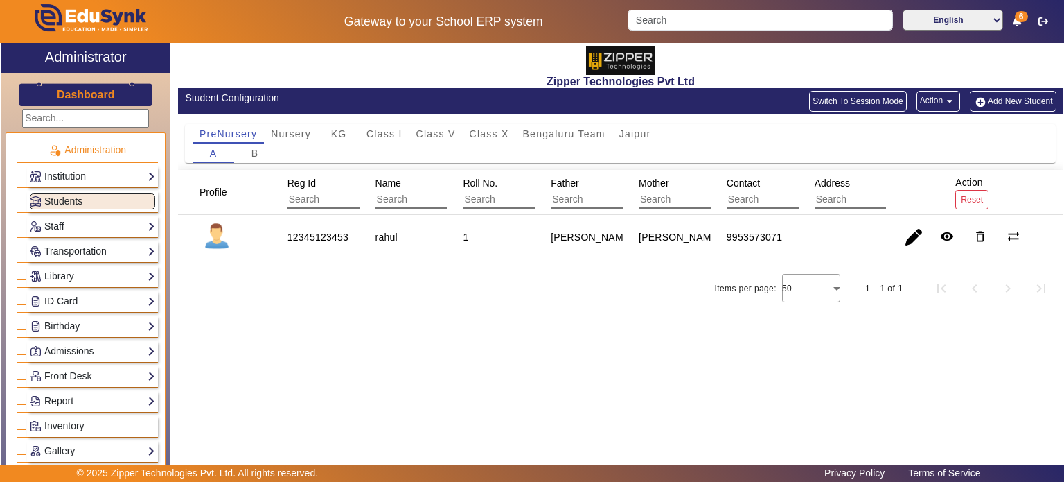
type input "12345123453"
click at [407, 204] on input "text" at bounding box center [438, 200] width 124 height 18
click at [570, 202] on input "text" at bounding box center [613, 200] width 124 height 18
click at [658, 235] on div "[PERSON_NAME]" at bounding box center [680, 237] width 82 height 14
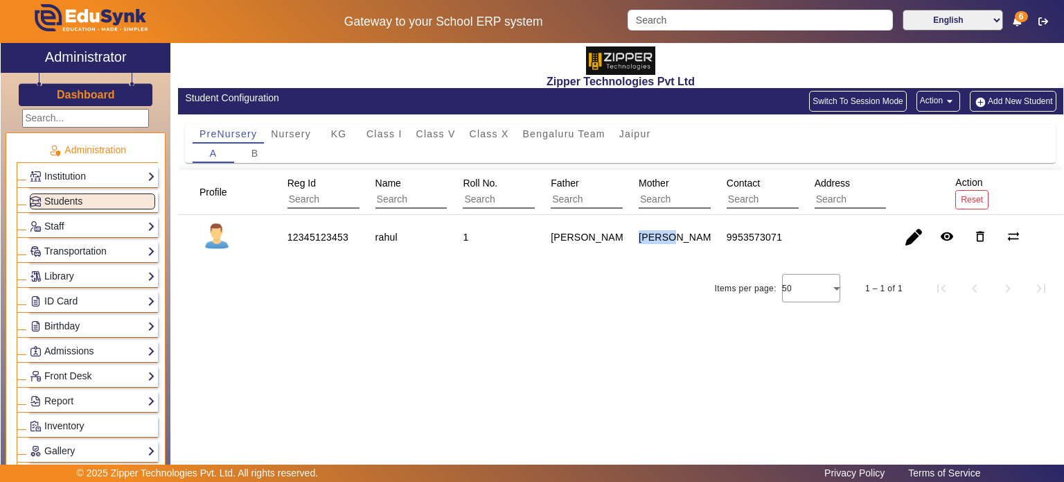
copy div "[PERSON_NAME]"
click at [673, 188] on div "Mother" at bounding box center [701, 191] width 124 height 33
click at [672, 196] on input "text" at bounding box center [701, 200] width 124 height 18
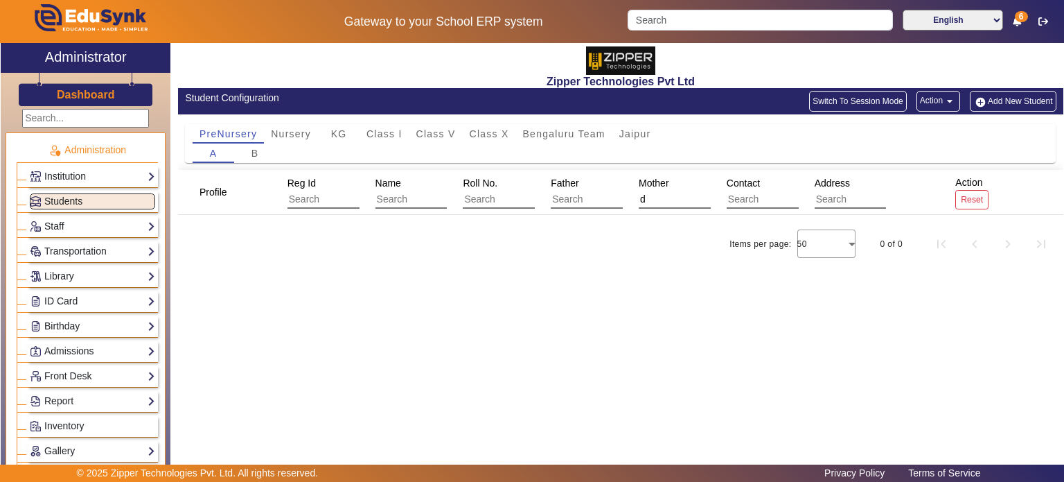
type input "dd"
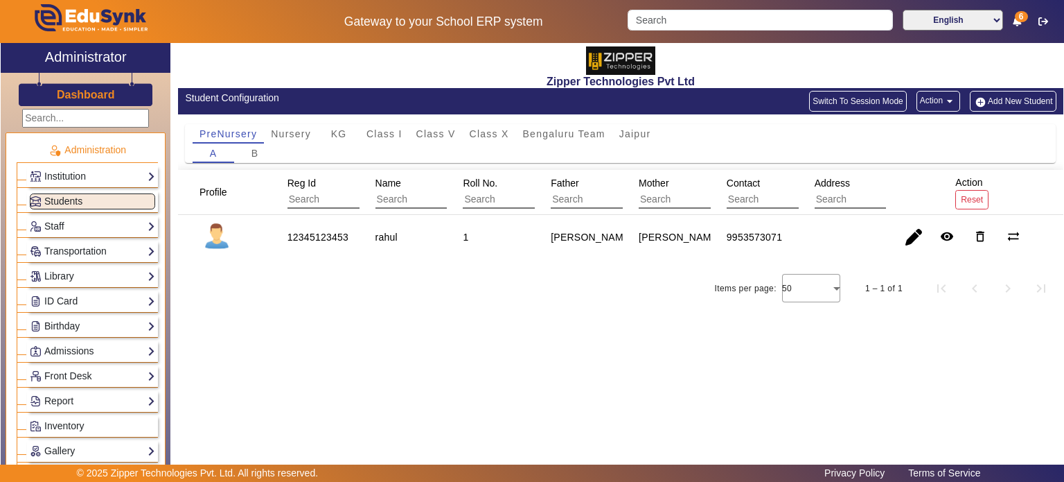
click at [752, 193] on input "text" at bounding box center [789, 200] width 124 height 18
click at [951, 236] on mat-icon "remove_red_eye" at bounding box center [947, 236] width 14 height 14
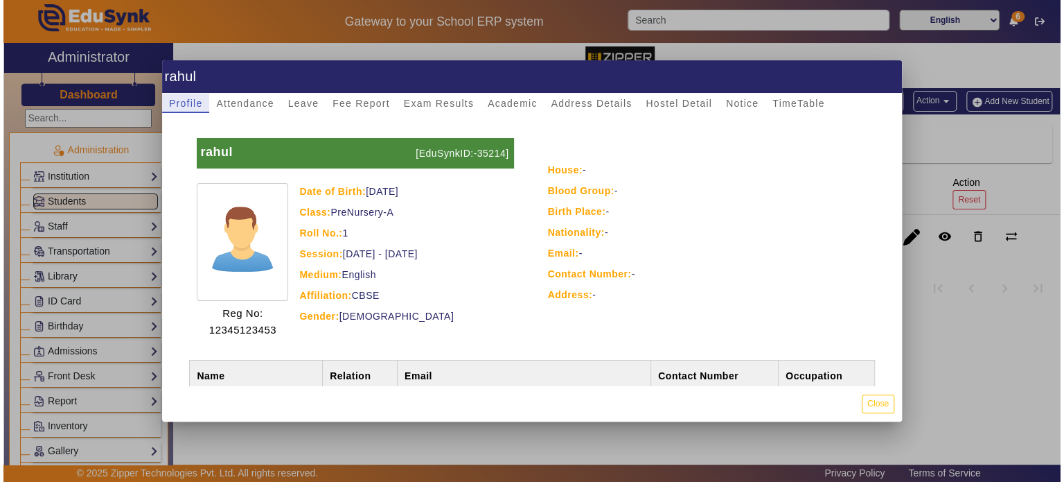
scroll to position [91, 0]
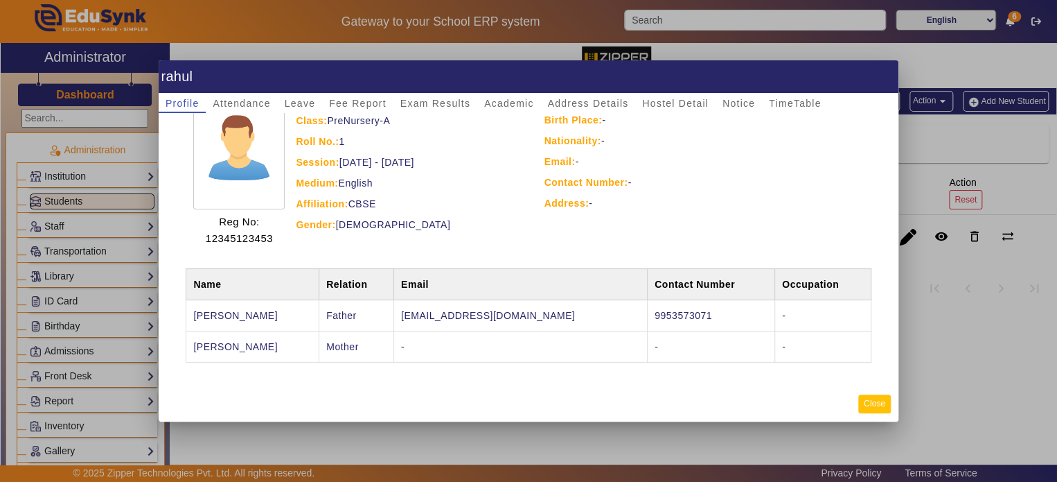
click at [877, 404] on button "Close" at bounding box center [875, 403] width 33 height 19
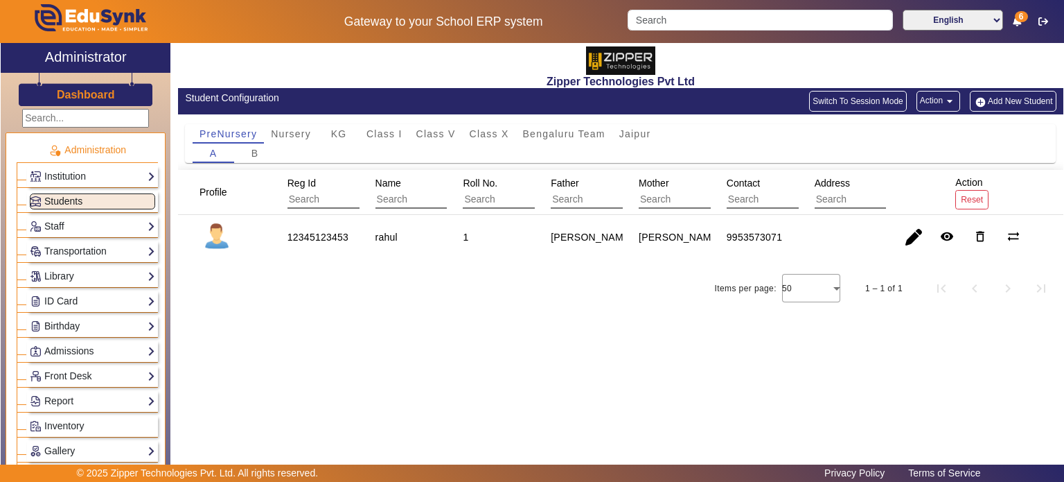
click at [80, 203] on span "Students" at bounding box center [63, 200] width 38 height 11
click at [845, 102] on button "Switch To Session Mode" at bounding box center [858, 101] width 98 height 21
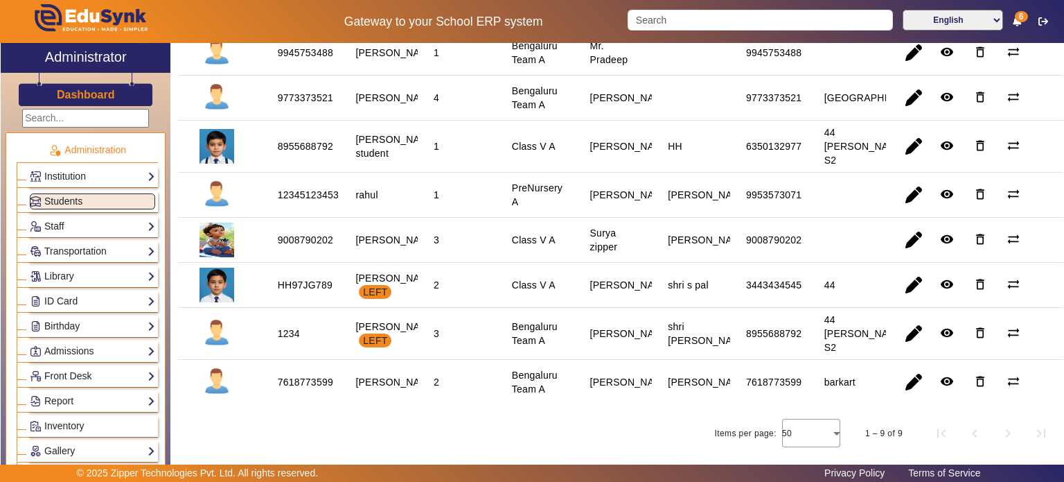
scroll to position [0, 0]
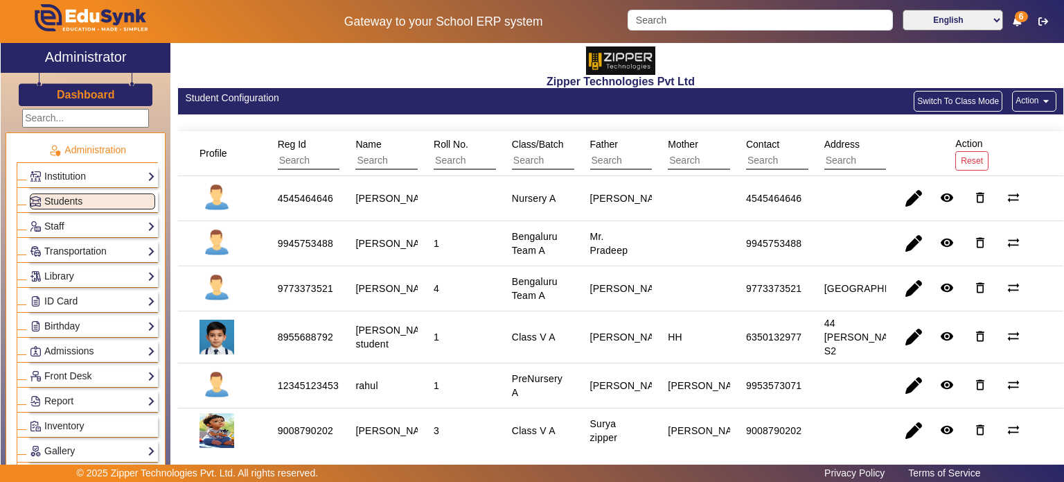
click at [963, 105] on button "Switch To Class Mode" at bounding box center [958, 101] width 89 height 21
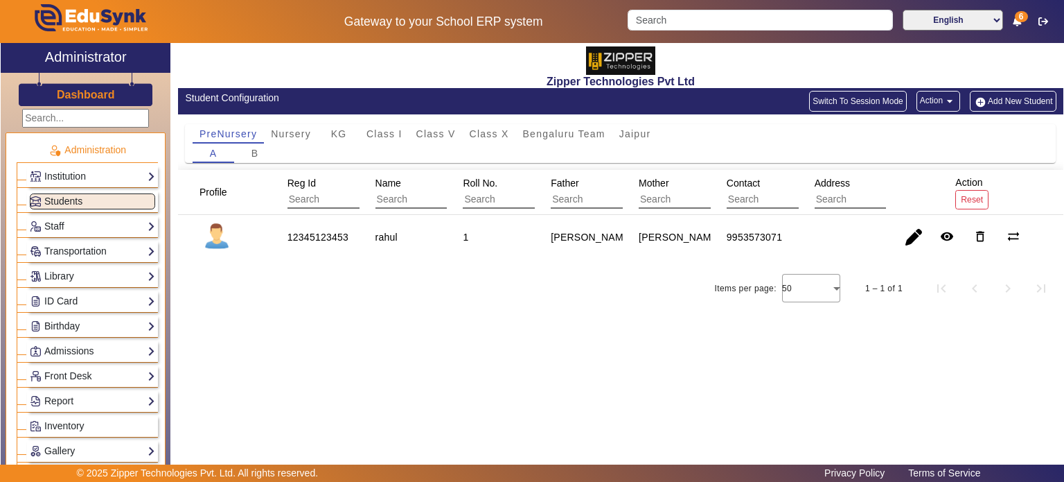
click at [851, 109] on button "Switch To Session Mode" at bounding box center [858, 101] width 98 height 21
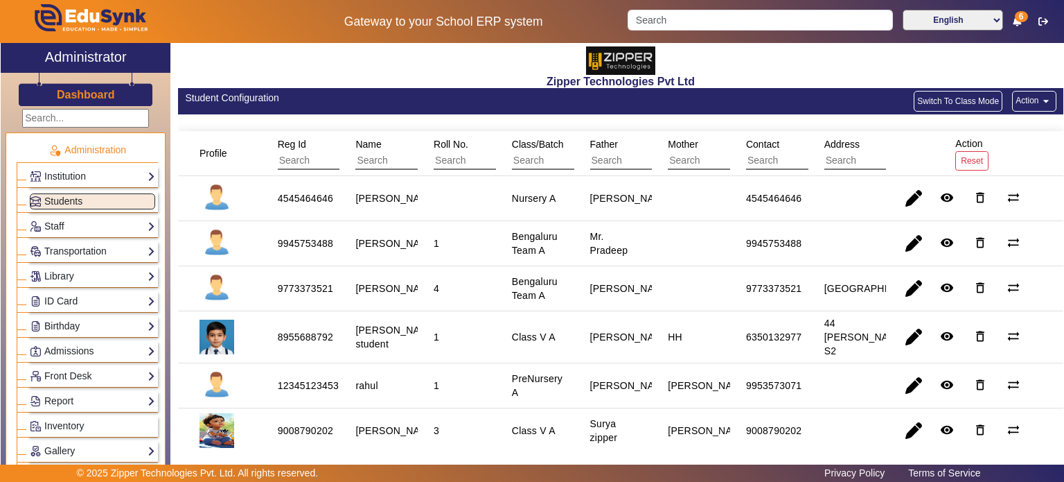
click at [967, 105] on button "Switch To Class Mode" at bounding box center [958, 101] width 89 height 21
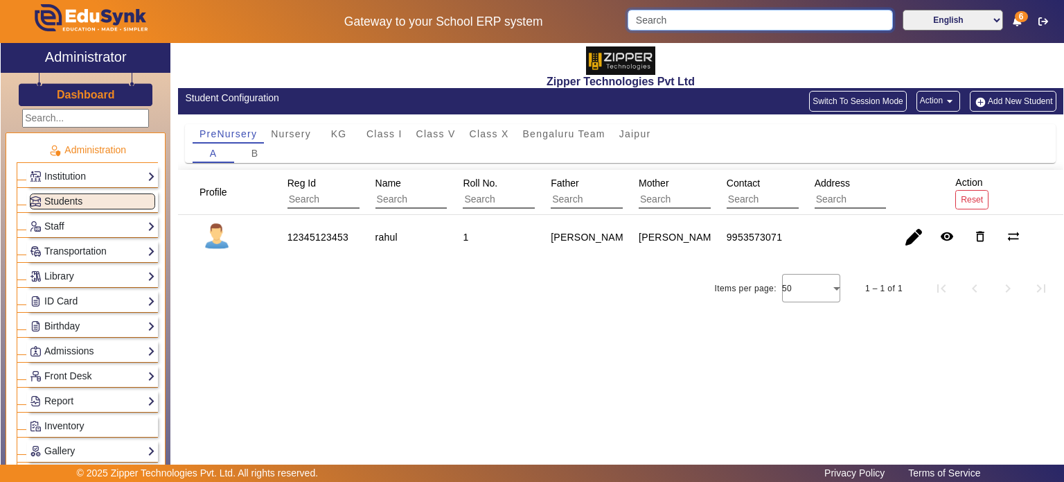
click at [674, 22] on input "Search" at bounding box center [760, 20] width 265 height 21
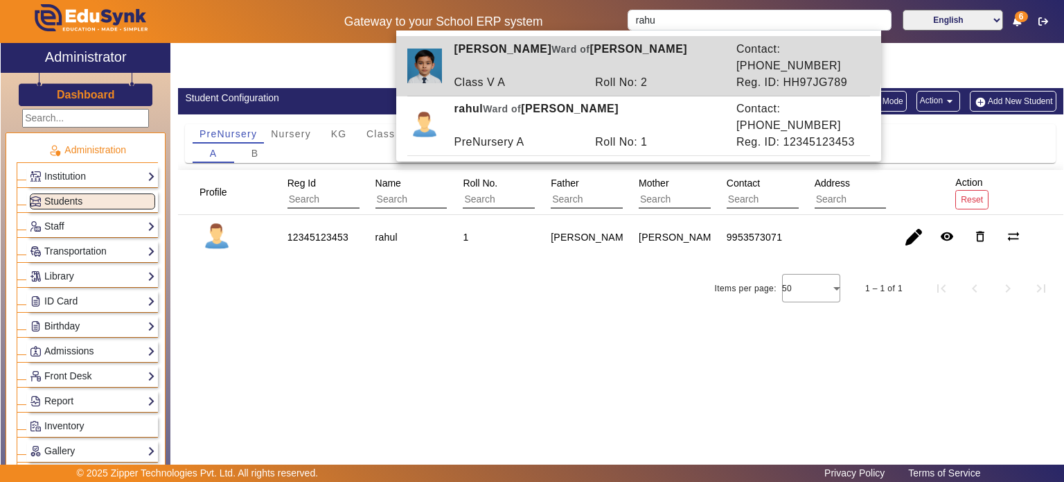
click at [621, 56] on div "Rahul kumar Ward of shree s kumar" at bounding box center [588, 57] width 282 height 33
type input "Rahul kumar"
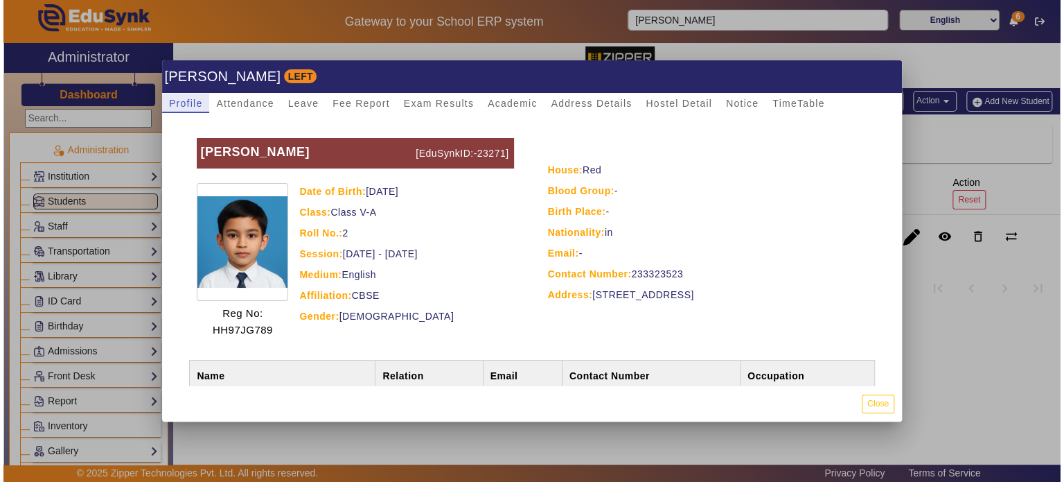
scroll to position [123, 0]
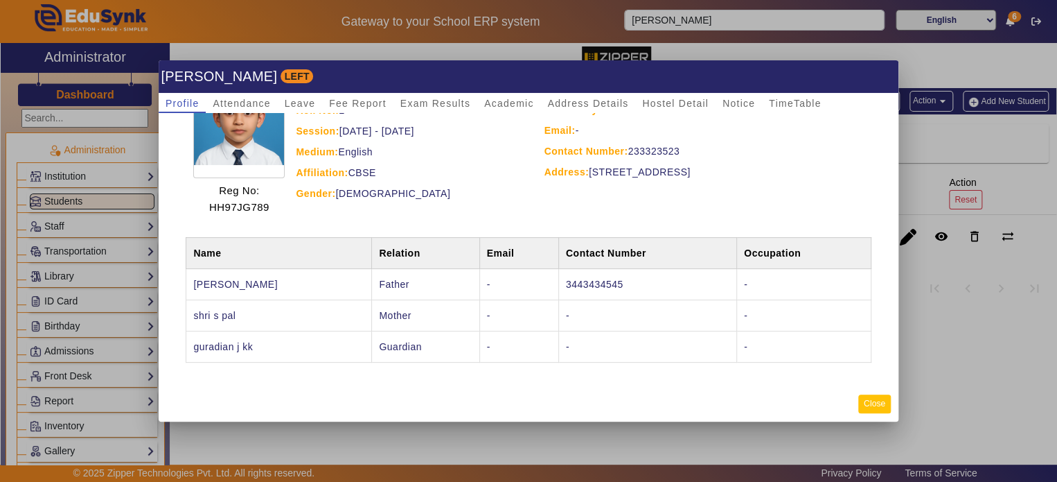
click at [880, 401] on button "Close" at bounding box center [875, 403] width 33 height 19
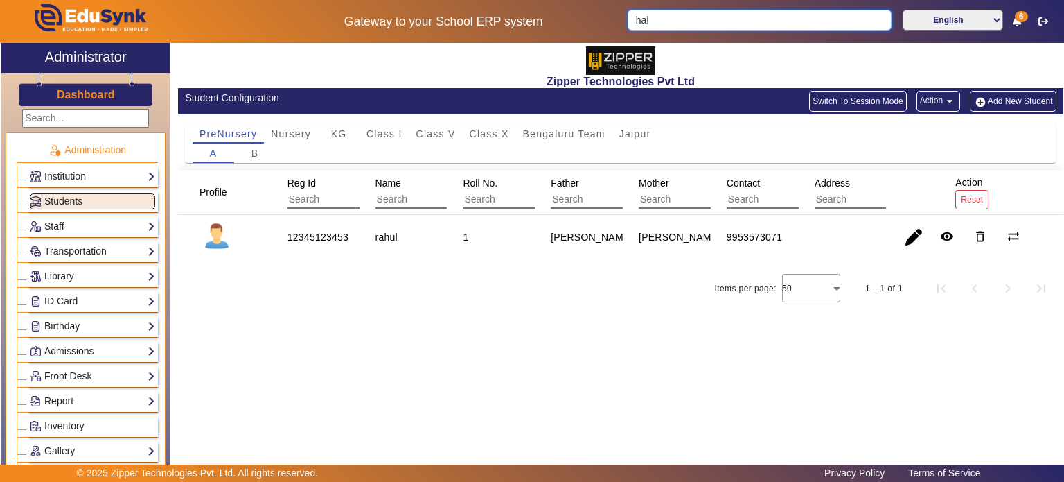
type input "hall"
type input "r"
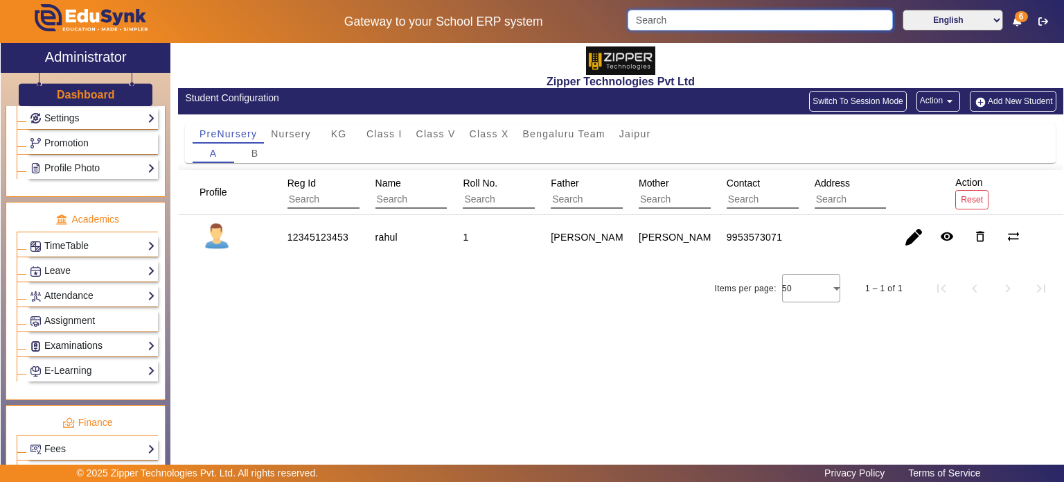
scroll to position [449, 0]
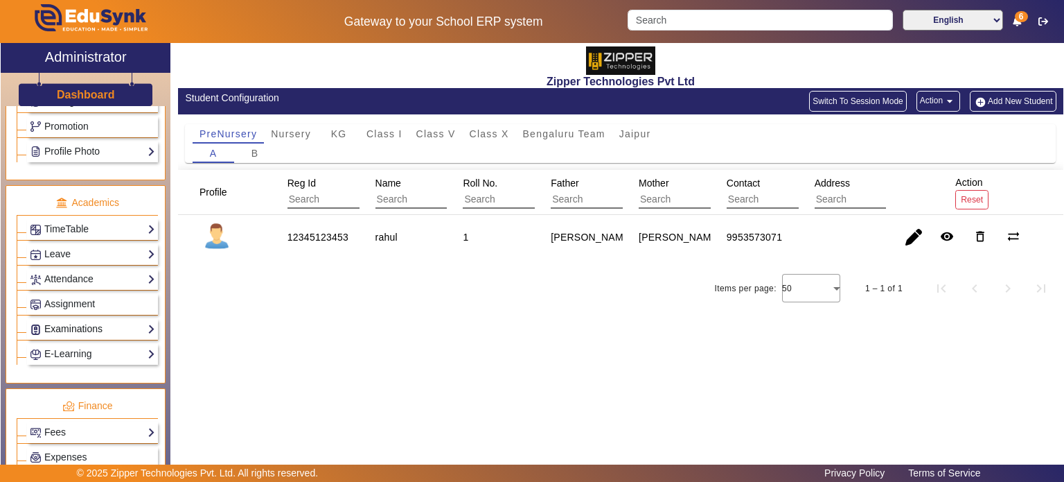
click at [112, 321] on link "Examinations" at bounding box center [92, 329] width 125 height 16
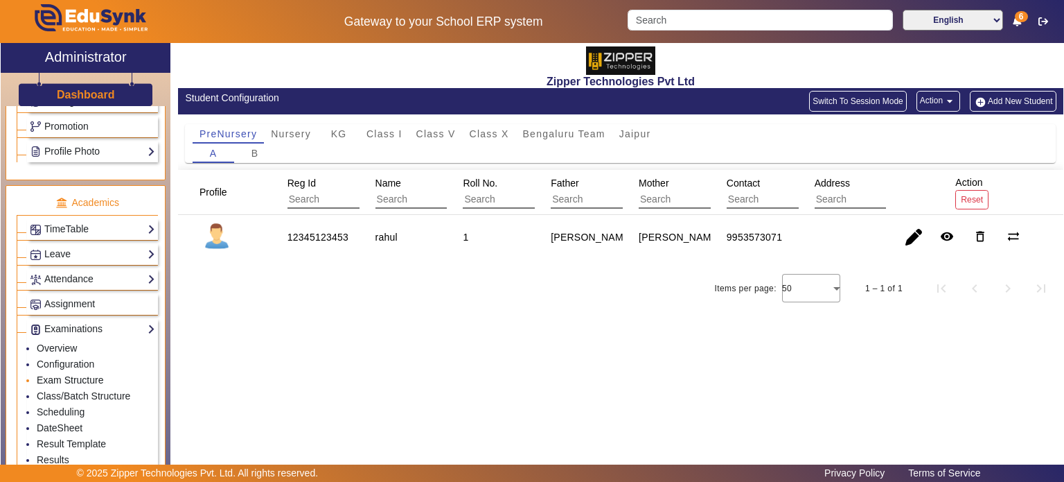
click at [81, 374] on link "Exam Structure" at bounding box center [70, 379] width 67 height 11
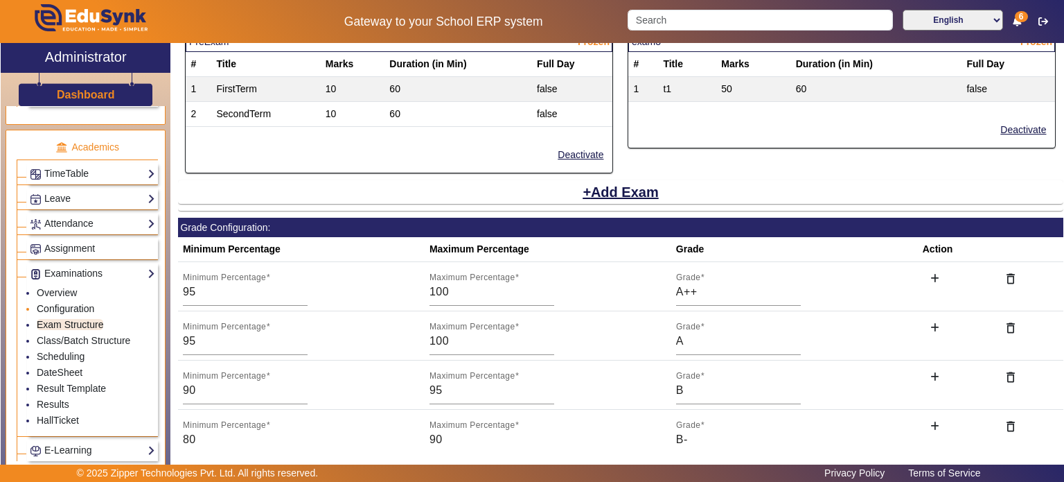
scroll to position [507, 0]
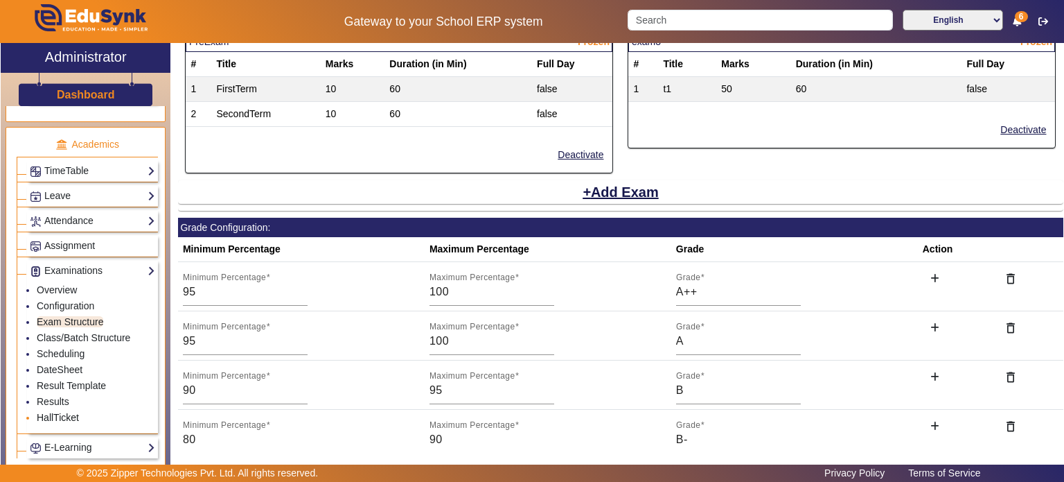
click at [64, 412] on link "HallTicket" at bounding box center [58, 417] width 42 height 11
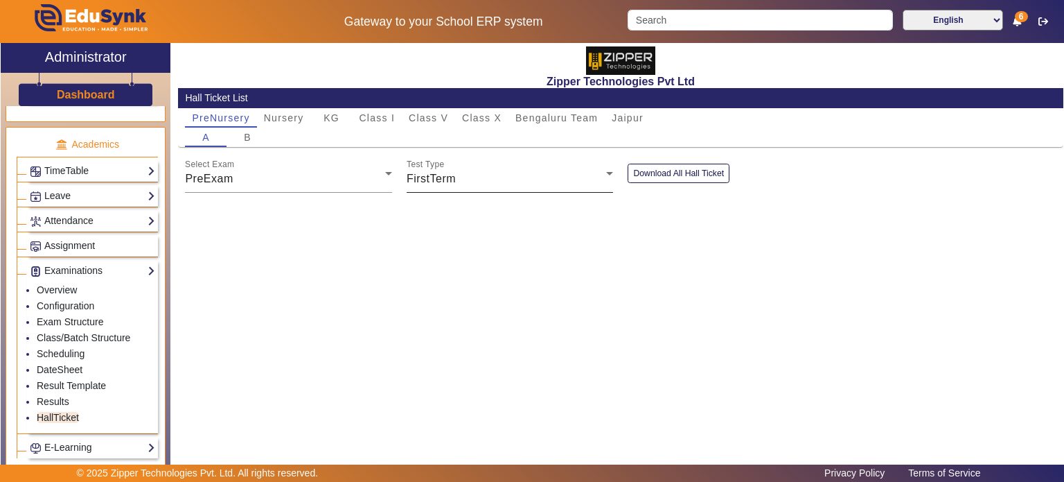
click at [441, 160] on mat-label "Test Type" at bounding box center [426, 164] width 38 height 9
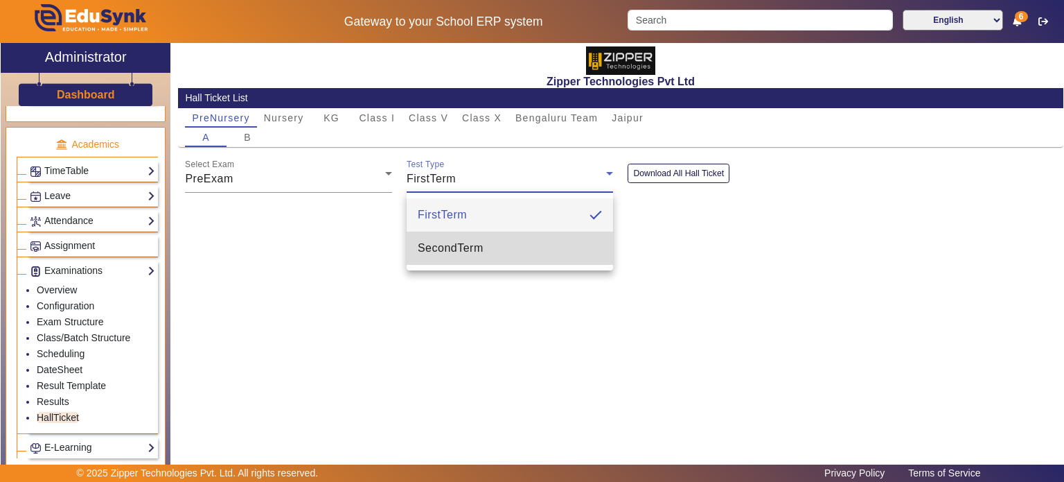
click at [452, 251] on span "SecondTerm" at bounding box center [451, 248] width 66 height 17
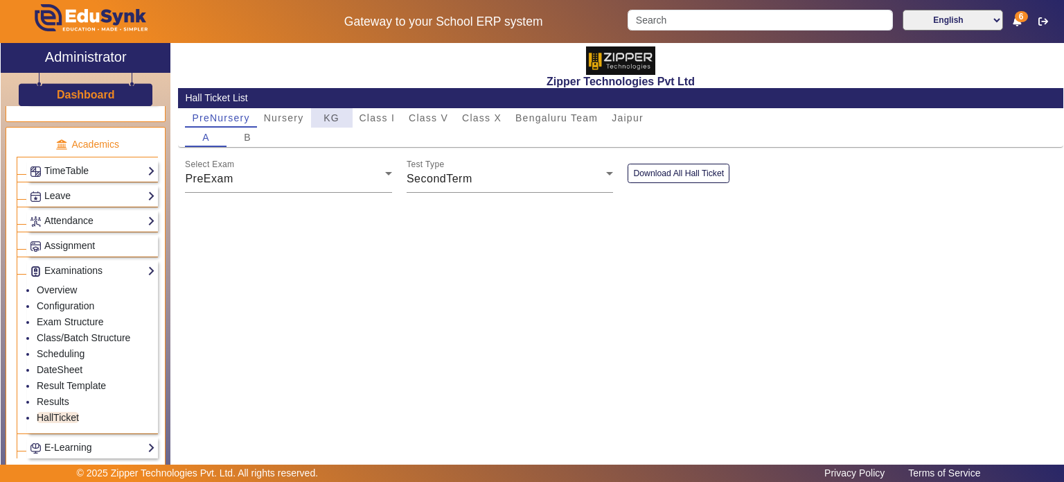
click at [331, 113] on span "KG" at bounding box center [332, 118] width 16 height 10
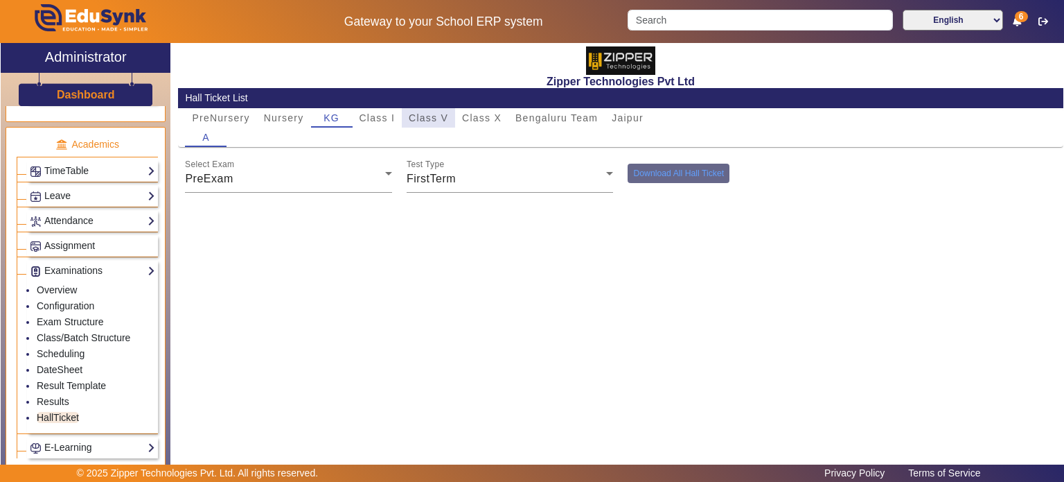
click at [416, 113] on span "Class V" at bounding box center [428, 118] width 39 height 10
click at [488, 118] on span "Class X" at bounding box center [481, 118] width 39 height 10
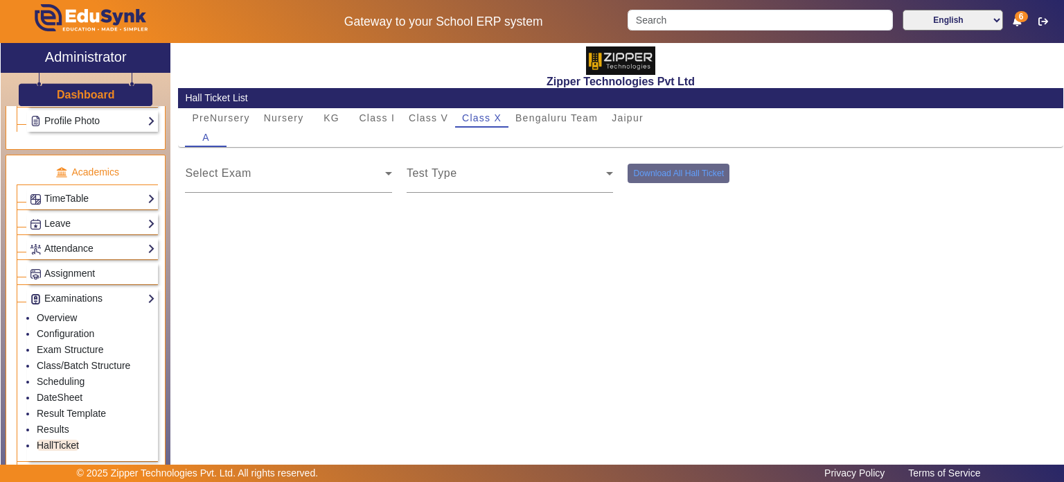
scroll to position [477, 0]
click at [91, 193] on link "TimeTable" at bounding box center [92, 201] width 125 height 16
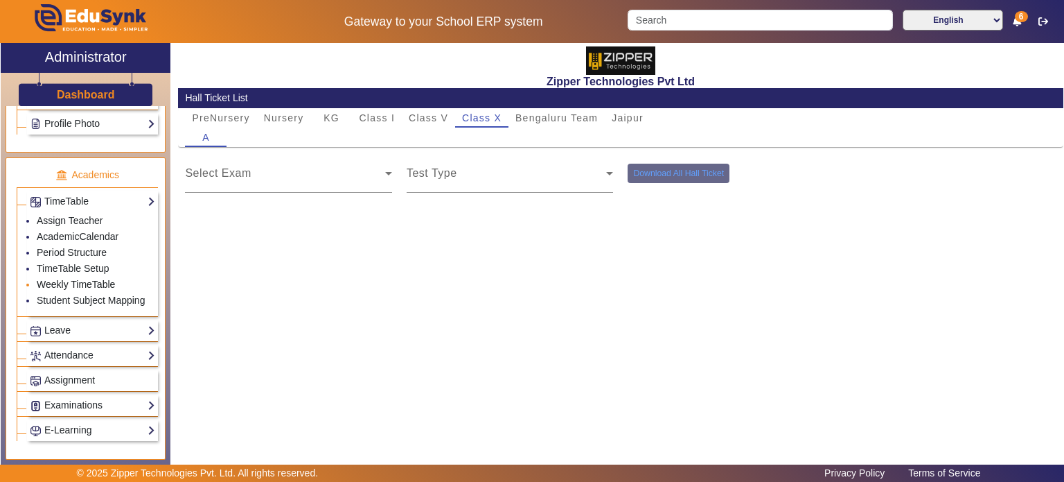
click at [89, 279] on link "Weekly TimeTable" at bounding box center [76, 284] width 78 height 11
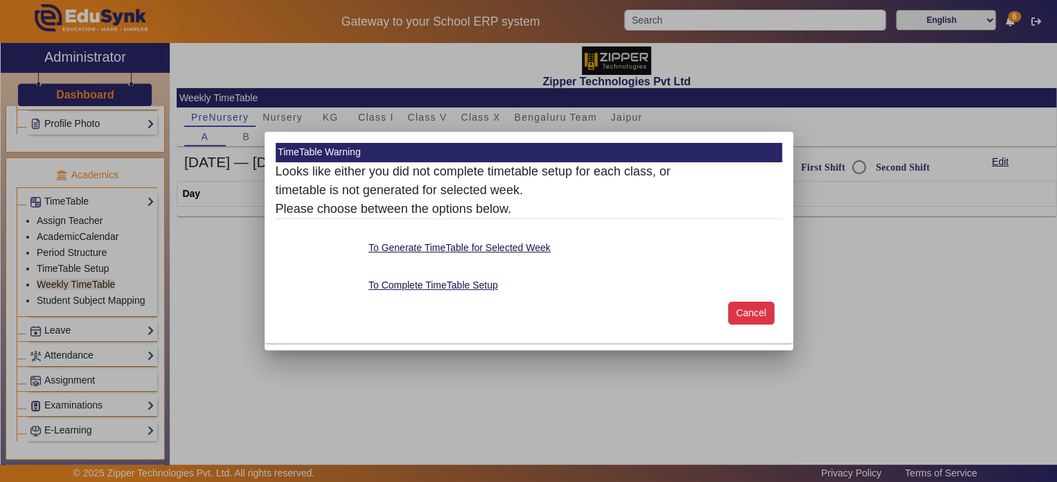
click at [759, 308] on button "Cancel" at bounding box center [751, 313] width 46 height 24
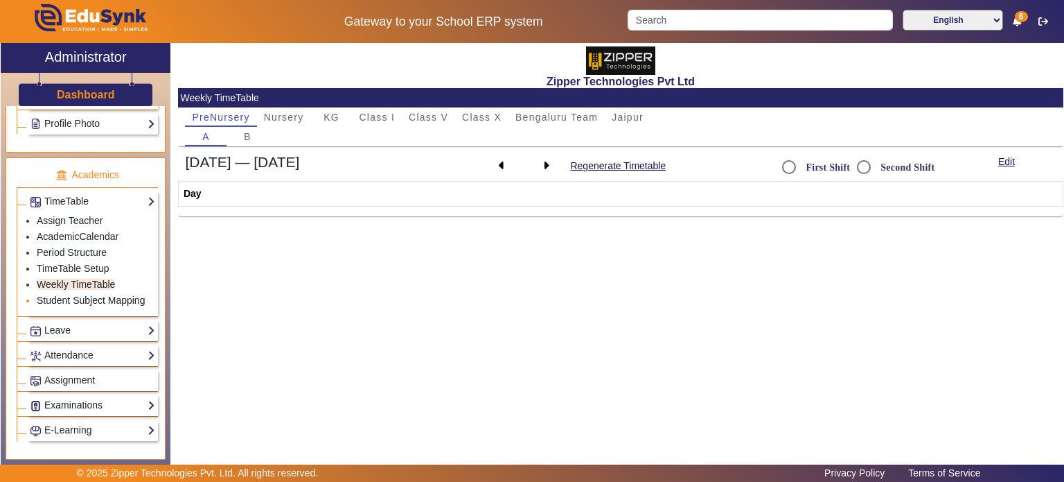
click at [125, 299] on link "Student Subject Mapping" at bounding box center [91, 299] width 108 height 11
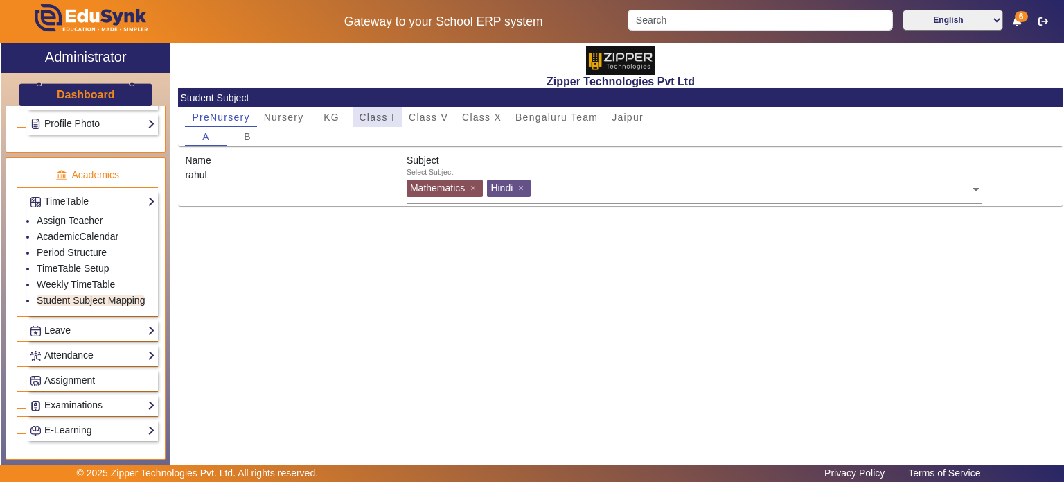
click at [369, 114] on span "Class I" at bounding box center [378, 117] width 36 height 10
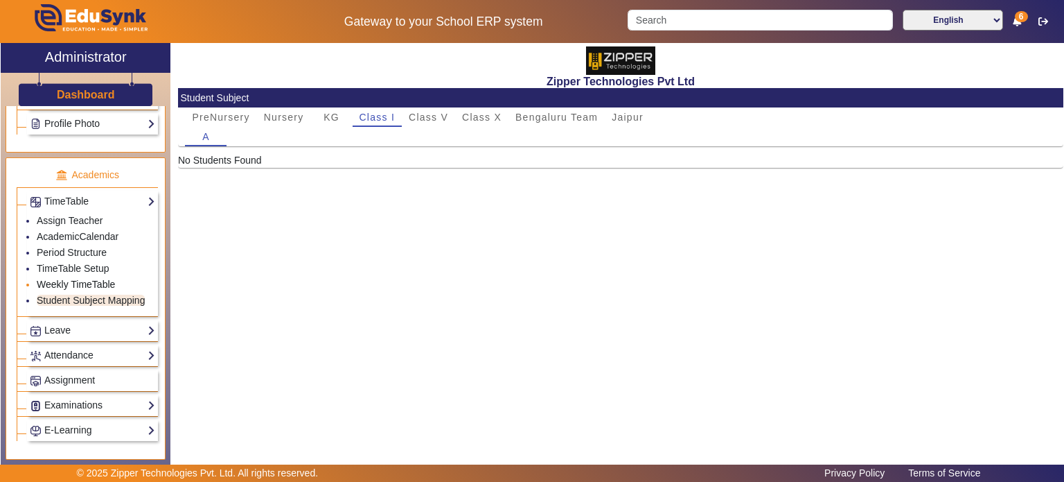
click at [93, 279] on link "Weekly TimeTable" at bounding box center [76, 284] width 78 height 11
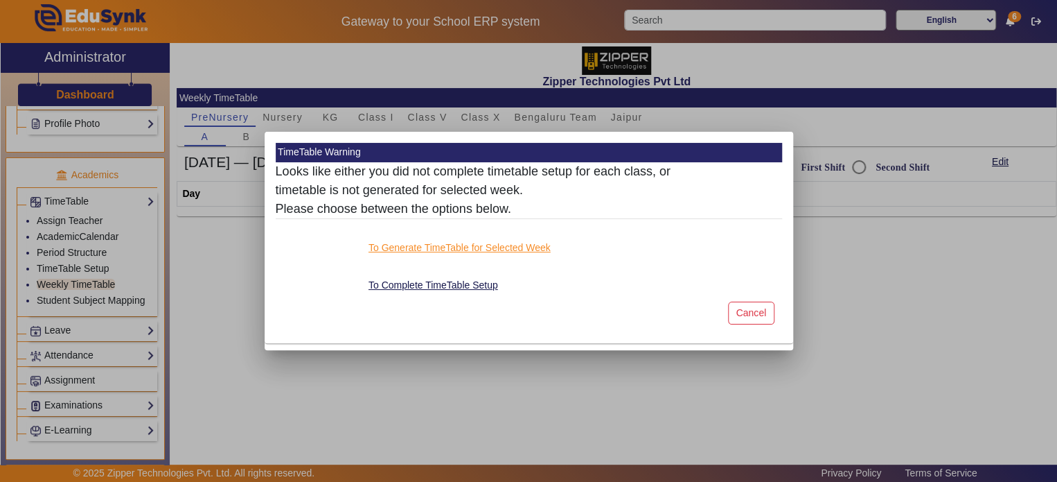
click at [488, 249] on button "To Generate TimeTable for Selected Week" at bounding box center [459, 247] width 185 height 17
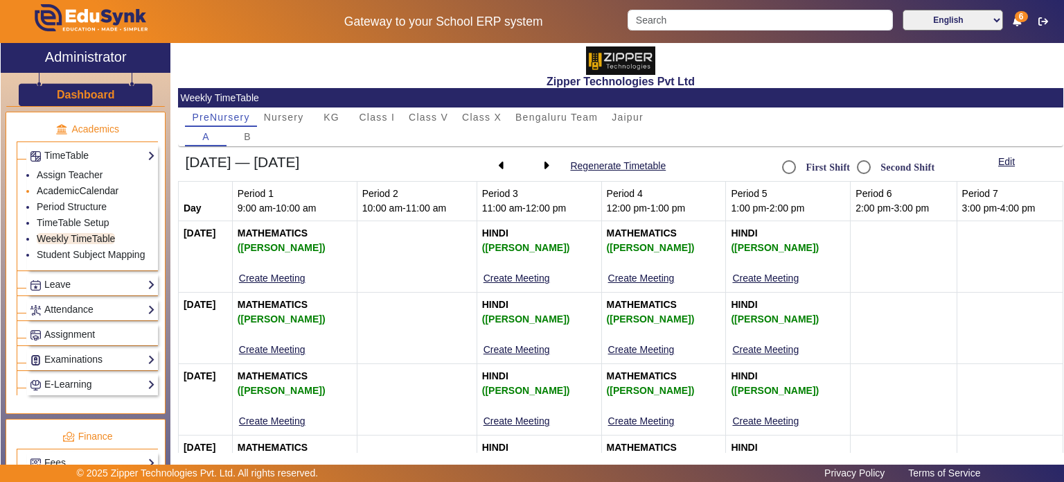
scroll to position [524, 0]
click at [100, 279] on link "Leave" at bounding box center [92, 283] width 125 height 16
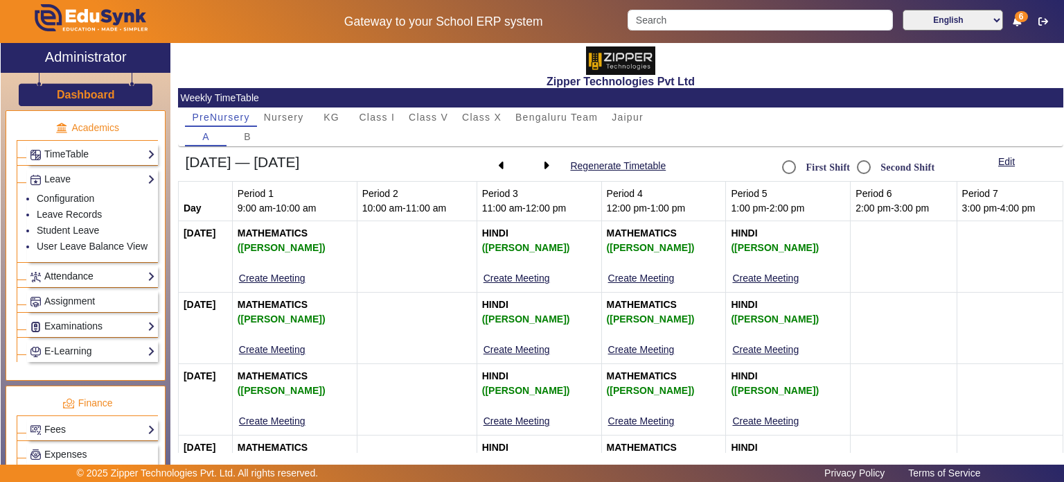
click at [98, 273] on link "Attendance" at bounding box center [92, 276] width 125 height 16
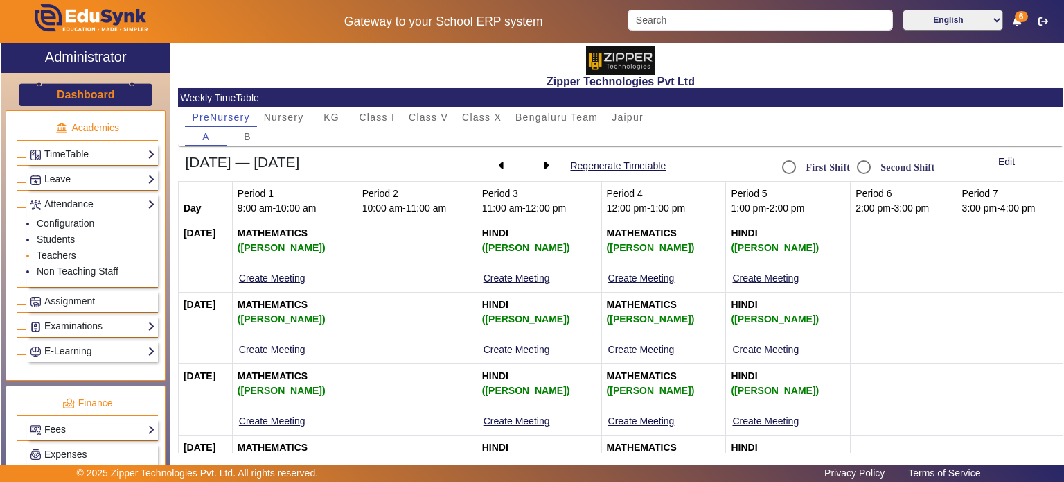
click at [65, 249] on link "Teachers" at bounding box center [56, 254] width 39 height 11
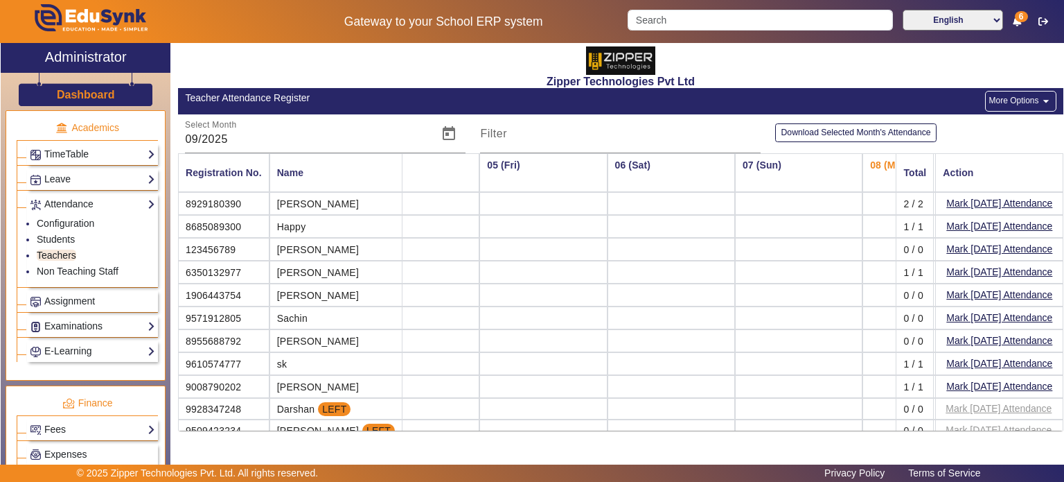
scroll to position [0, 430]
click at [1001, 98] on button "More Options arrow_drop_down" at bounding box center [1020, 101] width 71 height 21
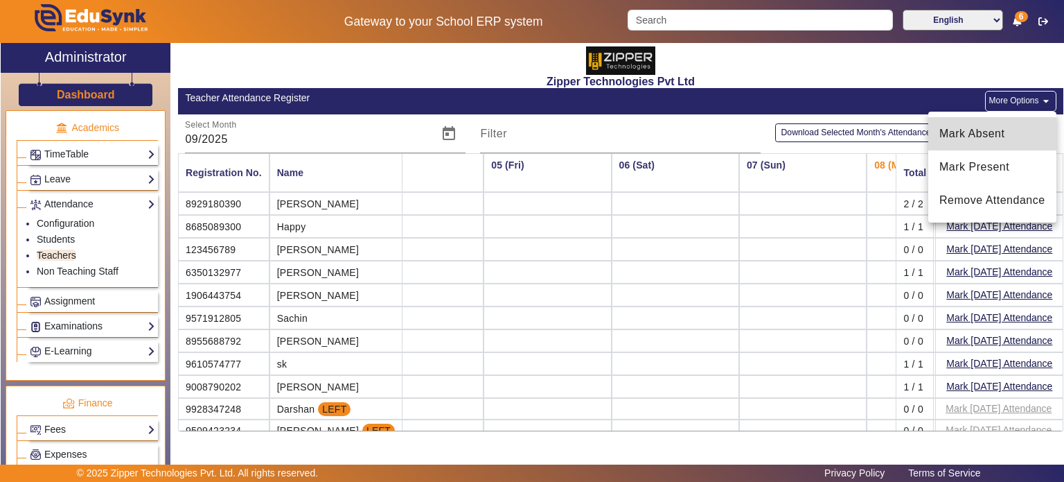
click at [971, 131] on span "Mark Absent" at bounding box center [993, 133] width 106 height 17
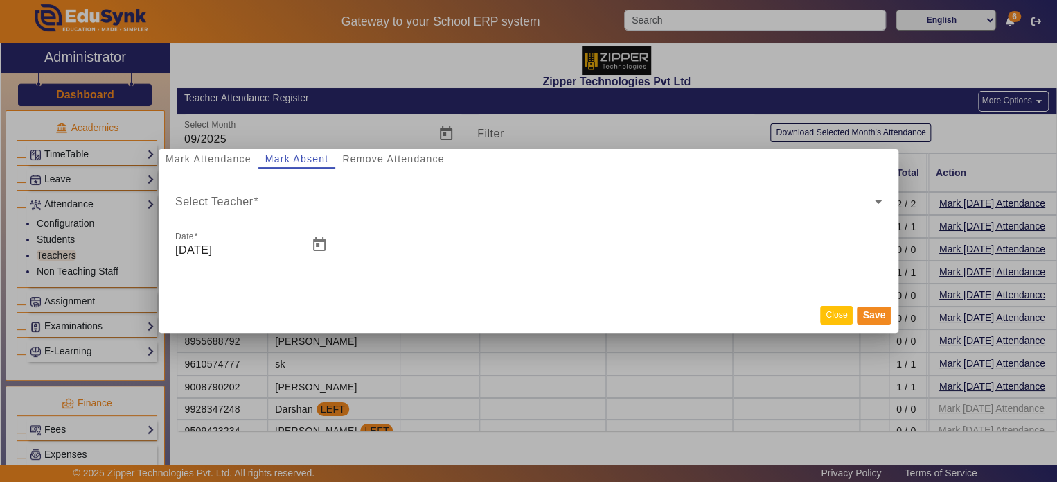
drag, startPoint x: 821, startPoint y: 315, endPoint x: 831, endPoint y: 313, distance: 10.6
click at [831, 313] on mat-dialog-actions "Close Save" at bounding box center [529, 315] width 740 height 36
click at [831, 313] on button "Close" at bounding box center [836, 315] width 33 height 19
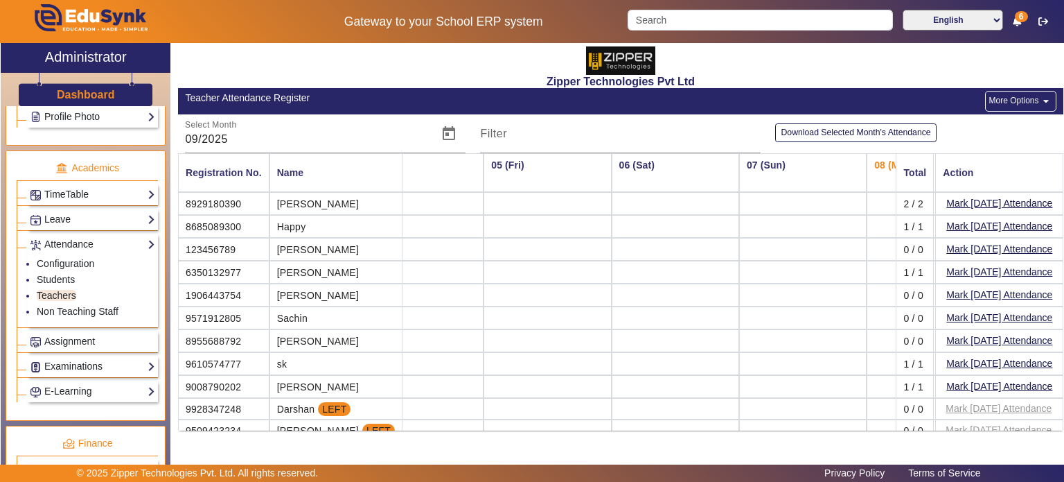
scroll to position [482, 0]
click at [85, 217] on link "Leave" at bounding box center [92, 221] width 125 height 16
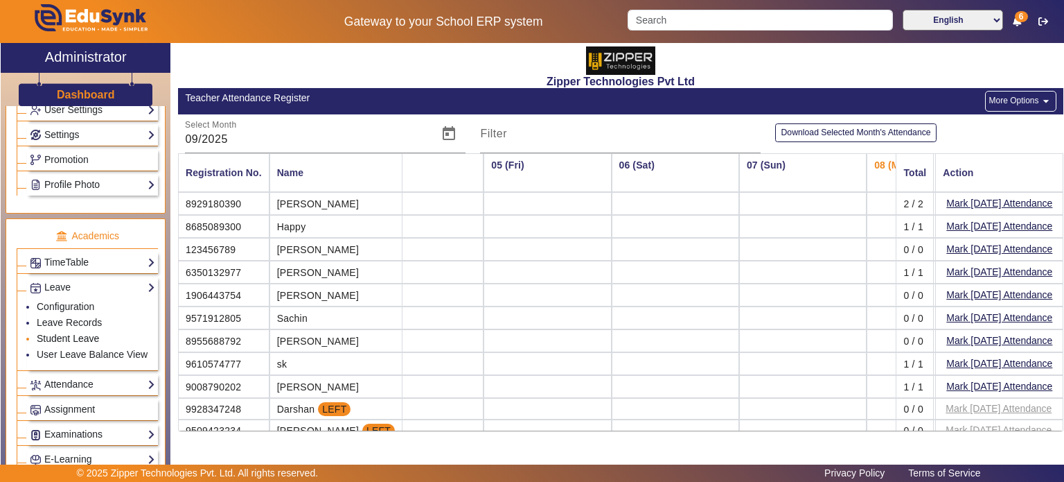
scroll to position [417, 0]
click at [103, 254] on link "TimeTable" at bounding box center [92, 261] width 125 height 16
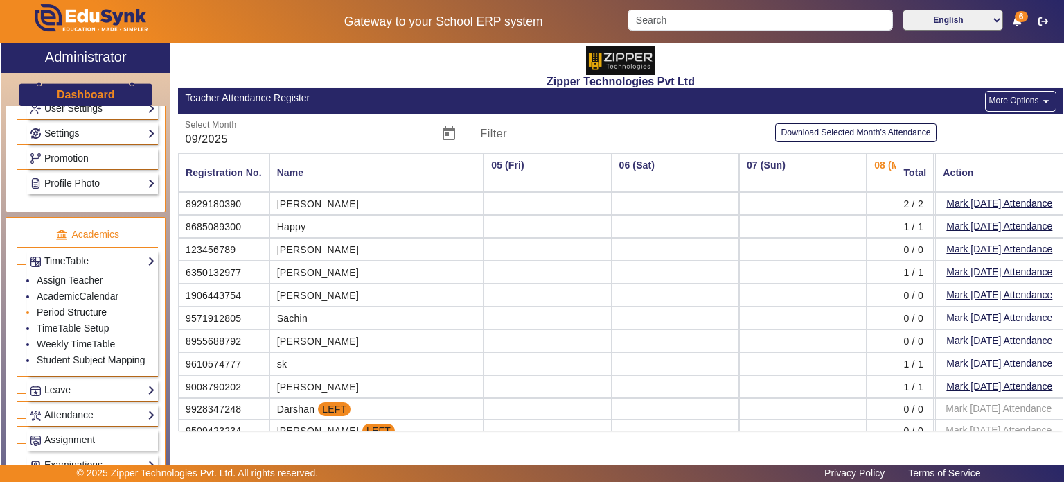
click at [89, 308] on link "Period Structure" at bounding box center [72, 311] width 70 height 11
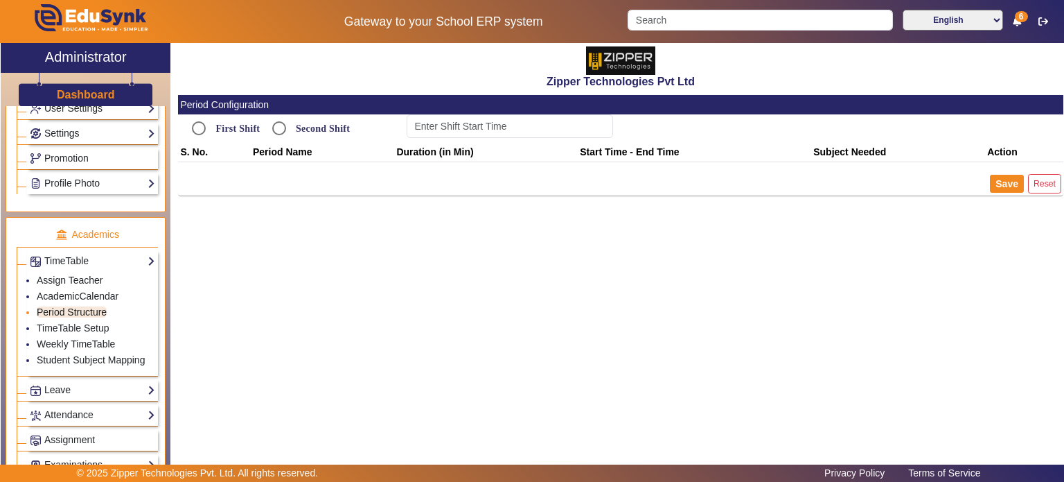
type input "9:00 AM"
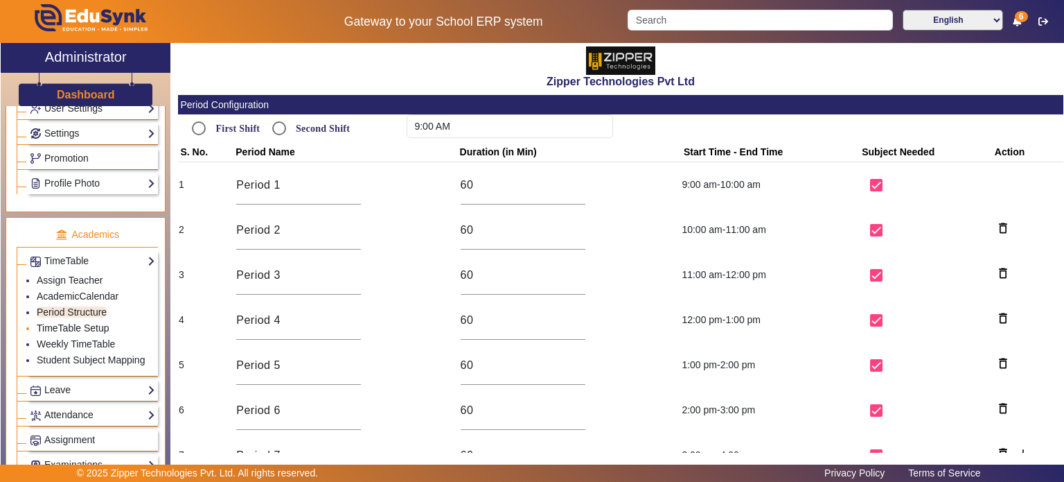
click at [91, 322] on link "TimeTable Setup" at bounding box center [73, 327] width 73 height 11
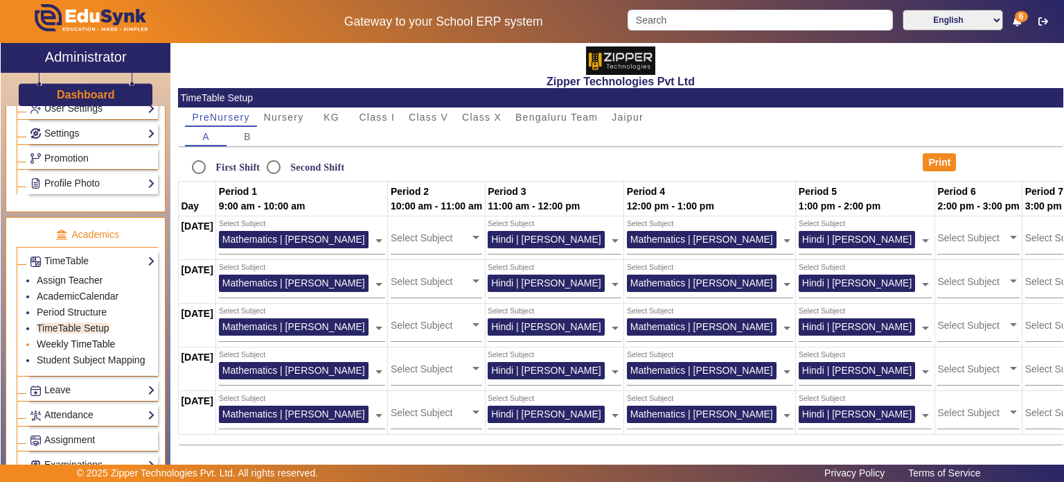
click at [91, 338] on link "Weekly TimeTable" at bounding box center [76, 343] width 78 height 11
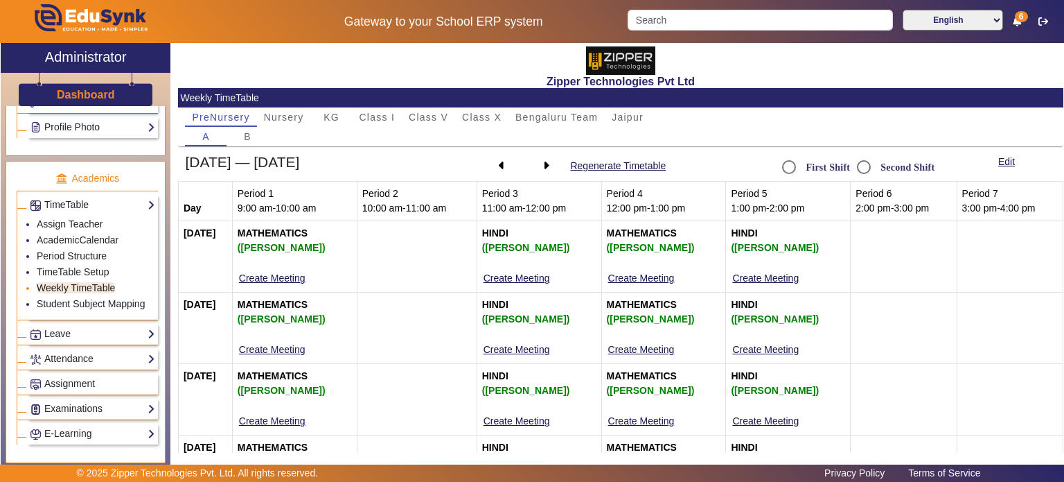
scroll to position [485, 0]
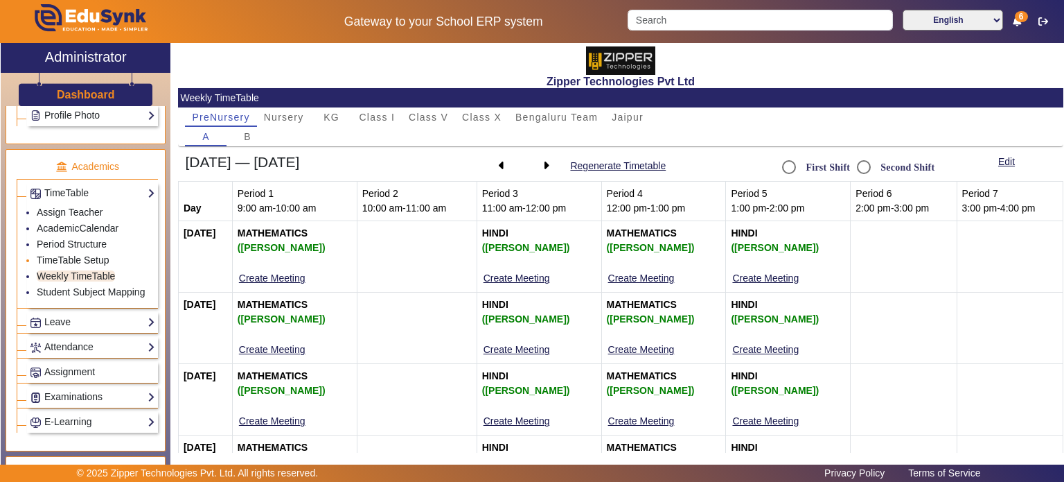
click at [72, 254] on link "TimeTable Setup" at bounding box center [73, 259] width 73 height 11
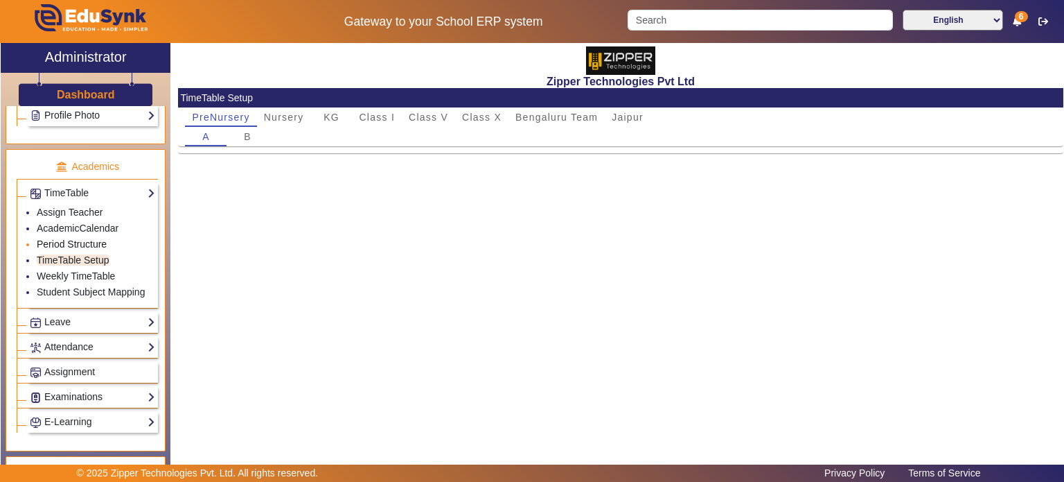
click at [82, 238] on link "Period Structure" at bounding box center [72, 243] width 70 height 11
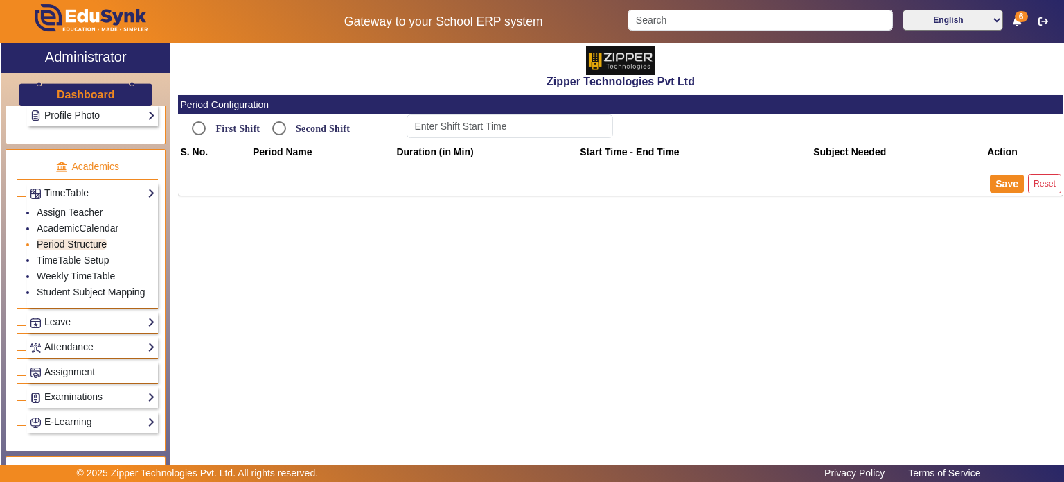
type input "9:00 AM"
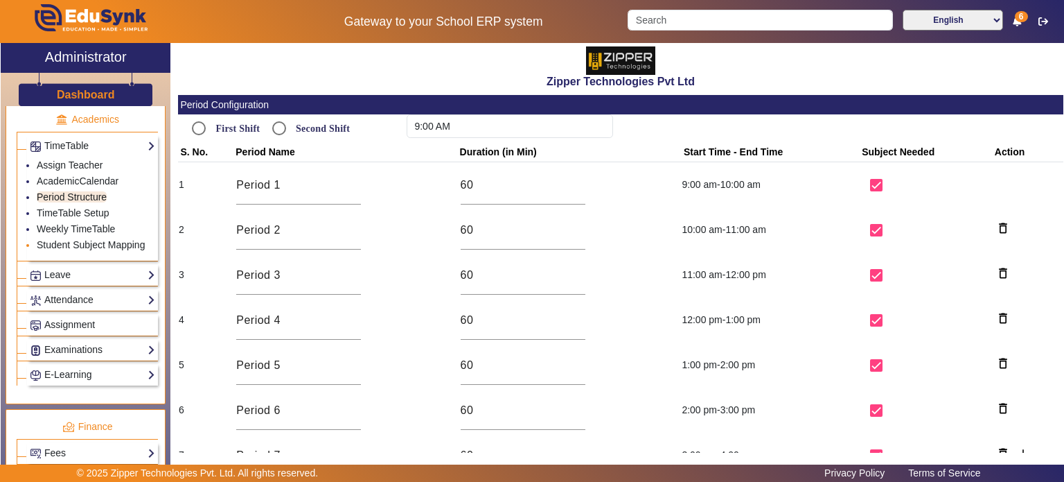
scroll to position [534, 0]
click at [88, 294] on link "Attendance" at bounding box center [92, 298] width 125 height 16
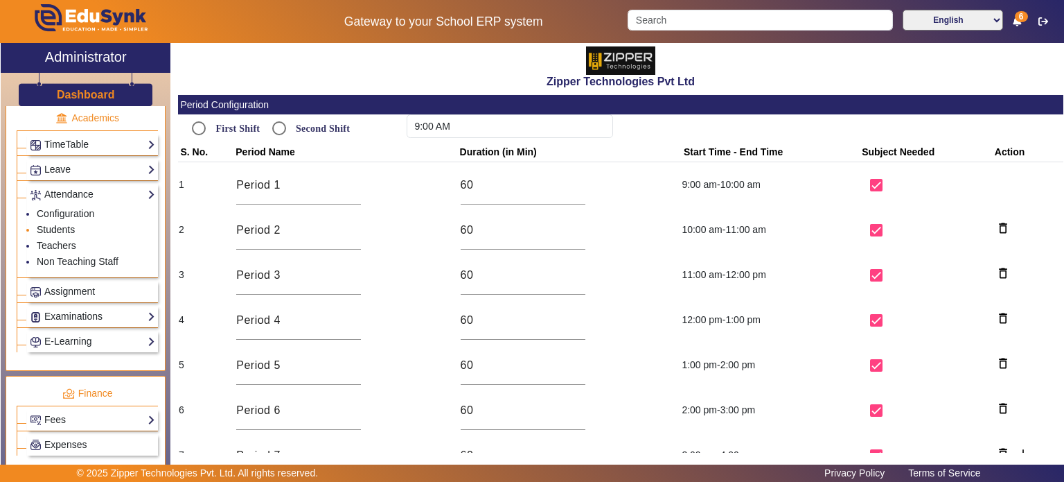
click at [67, 224] on link "Students" at bounding box center [56, 229] width 38 height 11
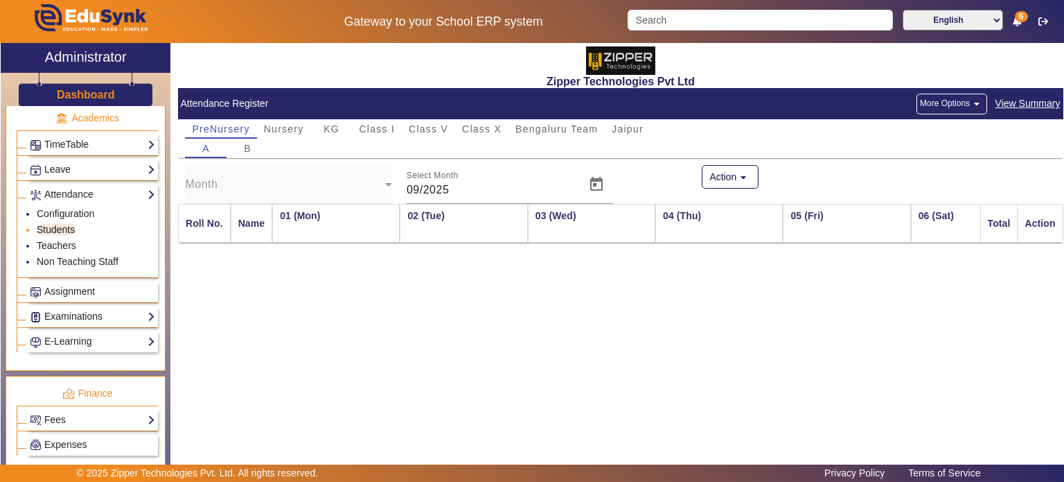
scroll to position [0, 430]
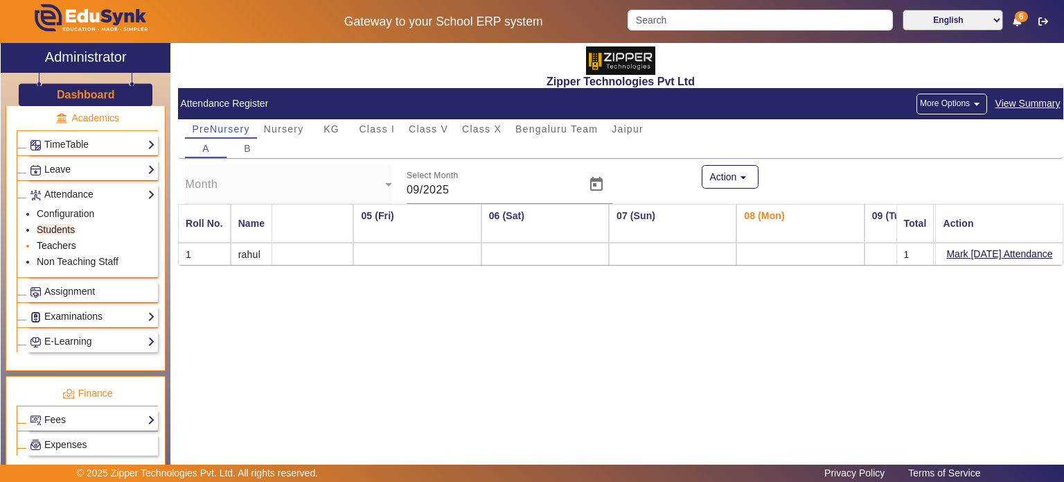
click at [67, 243] on link "Teachers" at bounding box center [56, 245] width 39 height 11
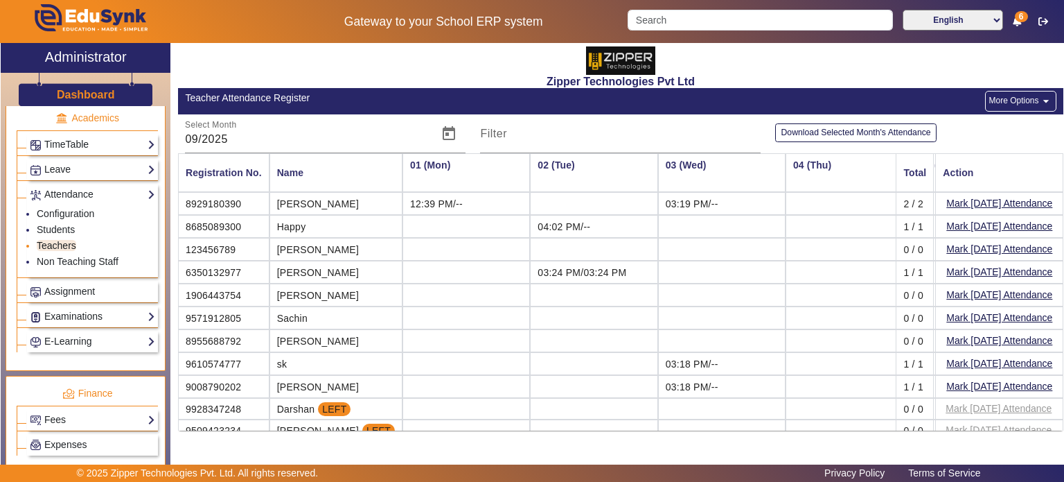
scroll to position [0, 430]
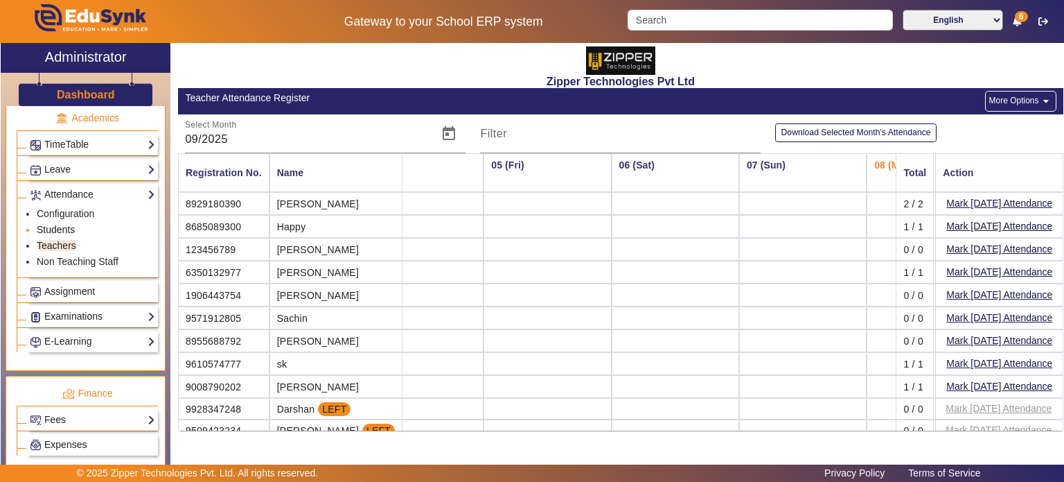
click at [69, 227] on link "Students" at bounding box center [56, 229] width 38 height 11
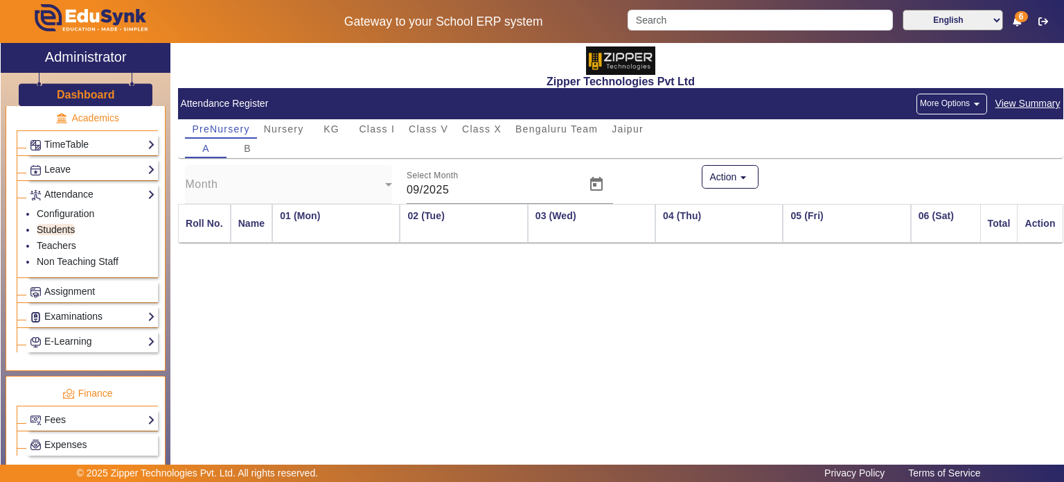
scroll to position [0, 430]
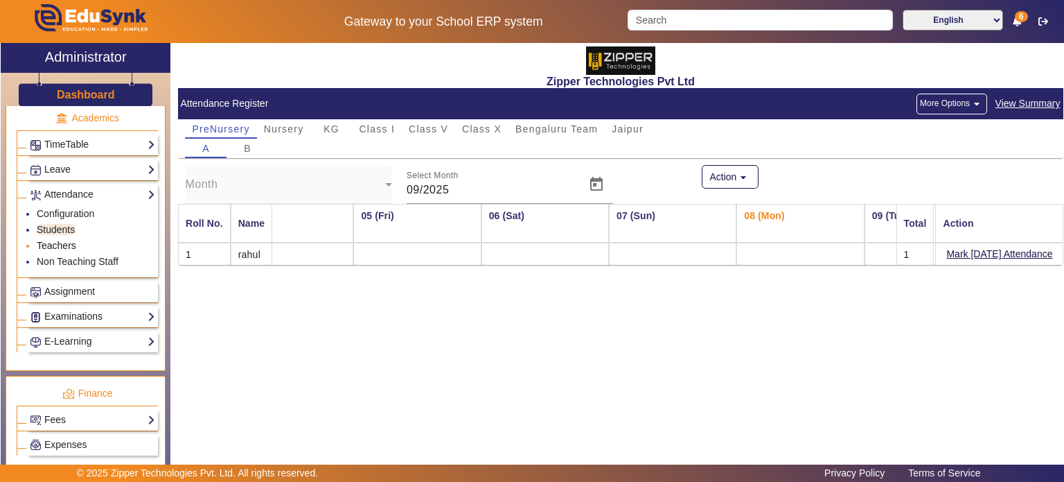
click at [59, 240] on link "Teachers" at bounding box center [56, 245] width 39 height 11
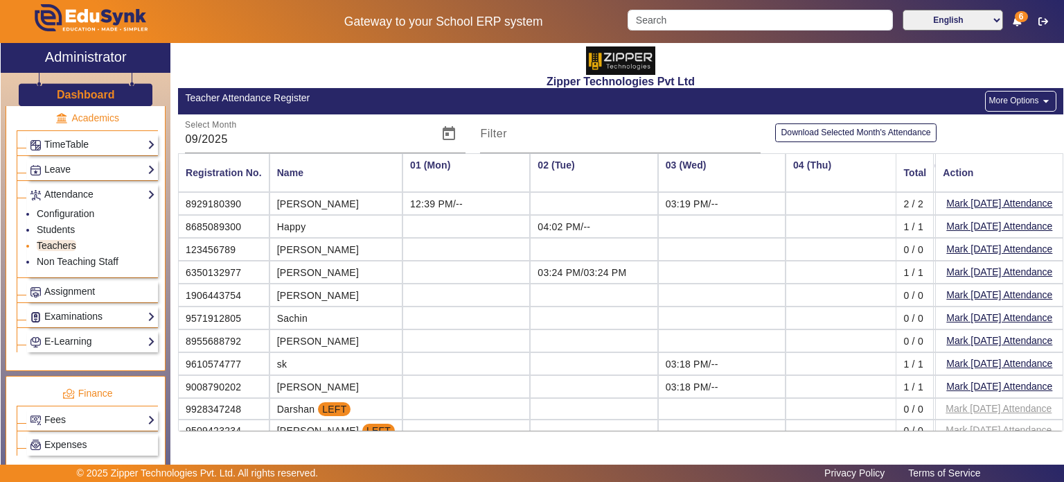
scroll to position [0, 430]
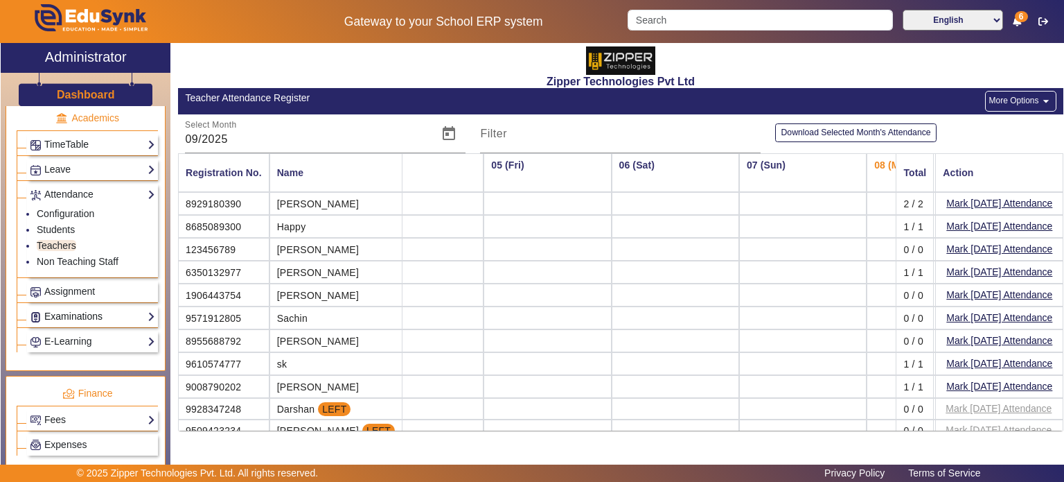
click at [97, 310] on link "Examinations" at bounding box center [92, 316] width 125 height 16
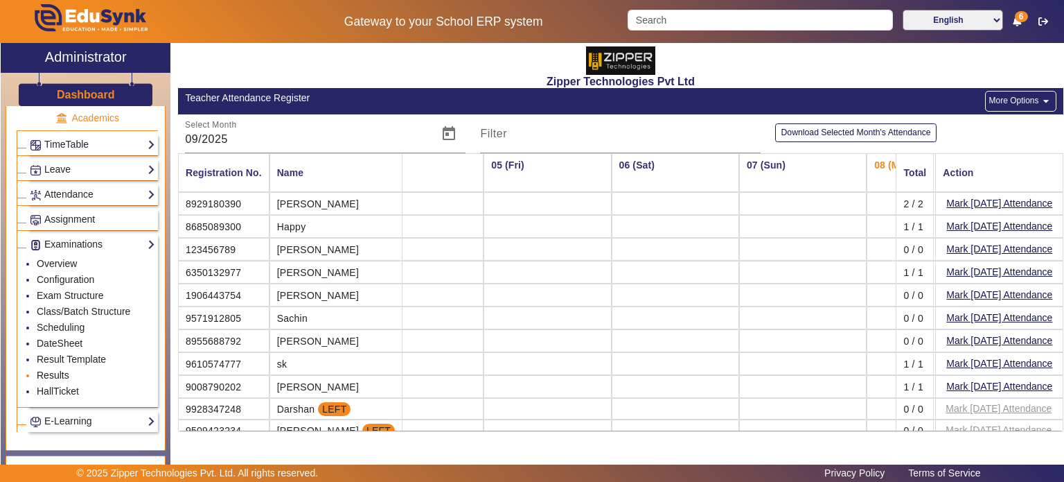
click at [63, 369] on link "Results" at bounding box center [53, 374] width 33 height 11
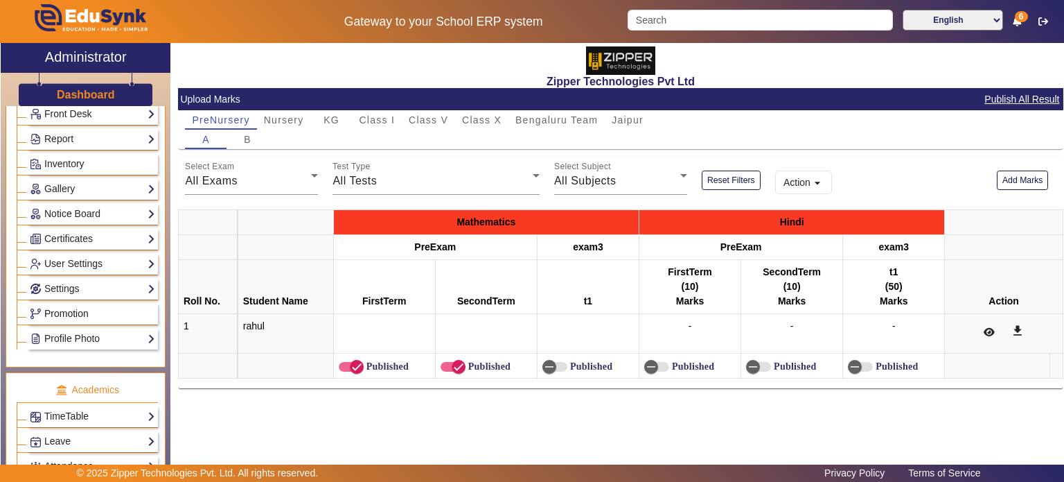
scroll to position [394, 0]
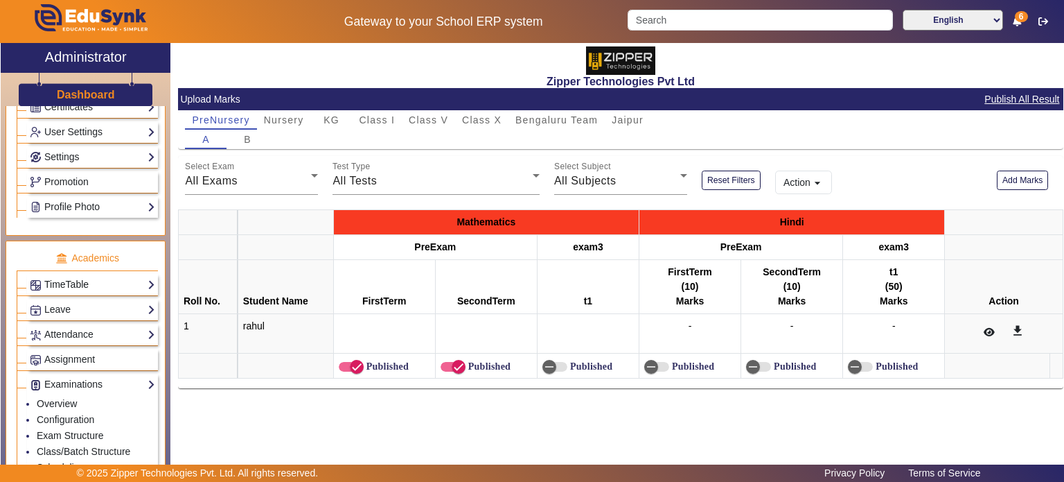
click at [94, 281] on link "TimeTable" at bounding box center [92, 284] width 125 height 16
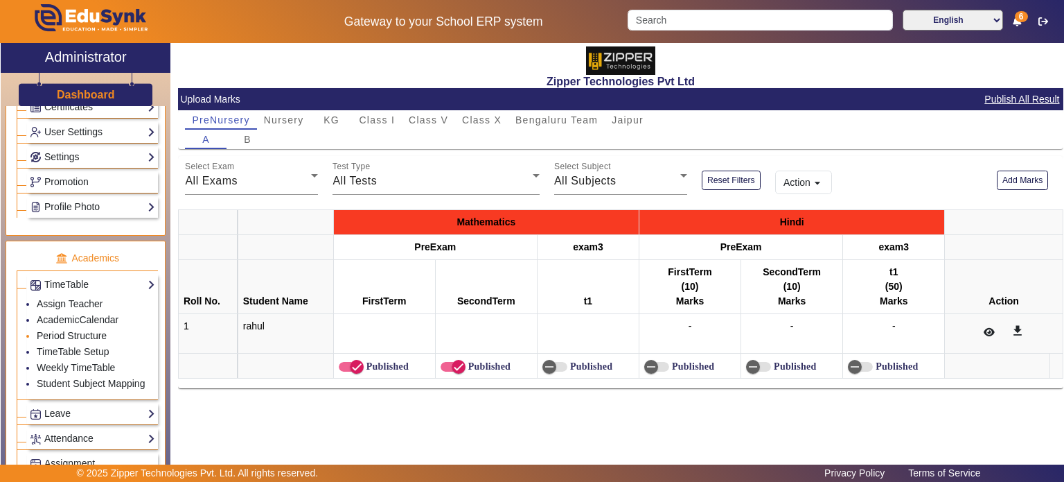
click at [83, 331] on link "Period Structure" at bounding box center [72, 335] width 70 height 11
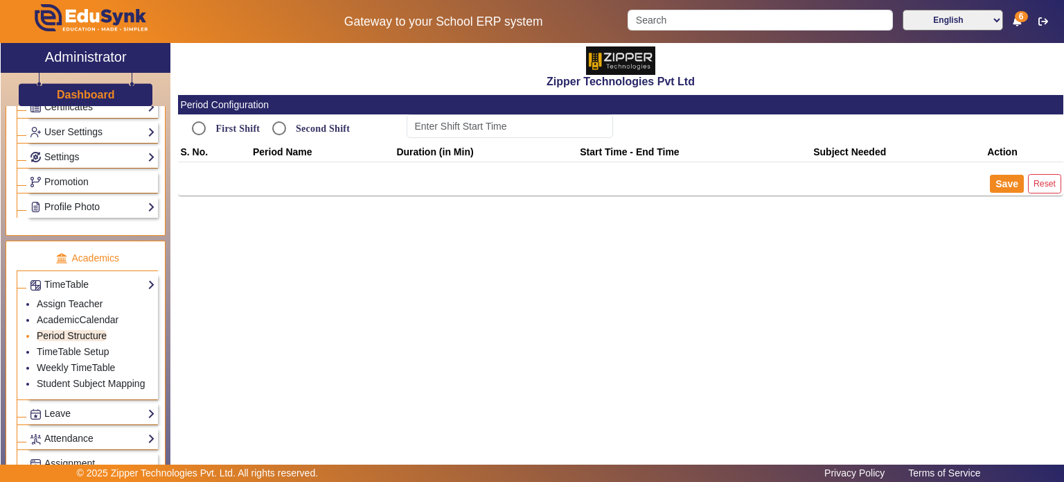
type input "9:00 AM"
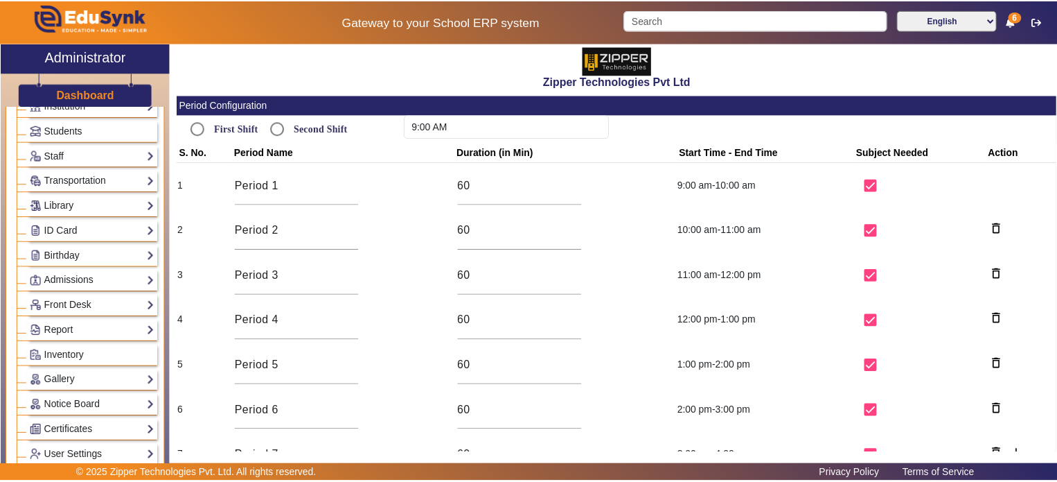
scroll to position [40, 0]
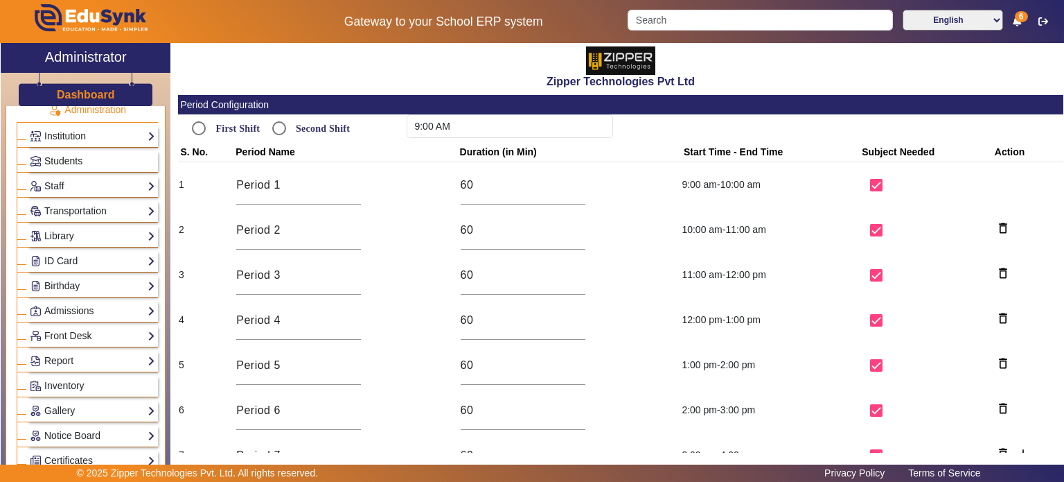
click at [67, 163] on span "Students" at bounding box center [63, 160] width 38 height 11
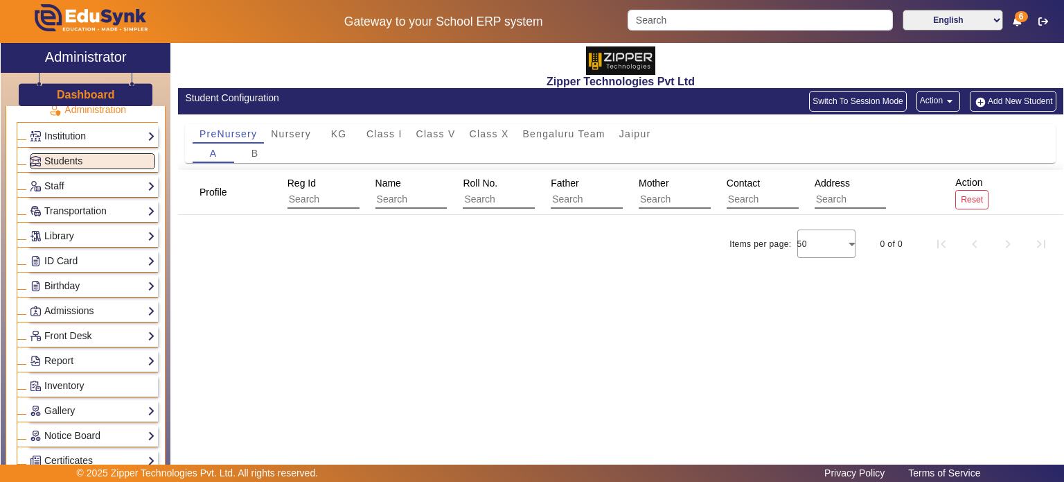
click at [931, 105] on button "Action arrow_drop_down" at bounding box center [939, 101] width 44 height 21
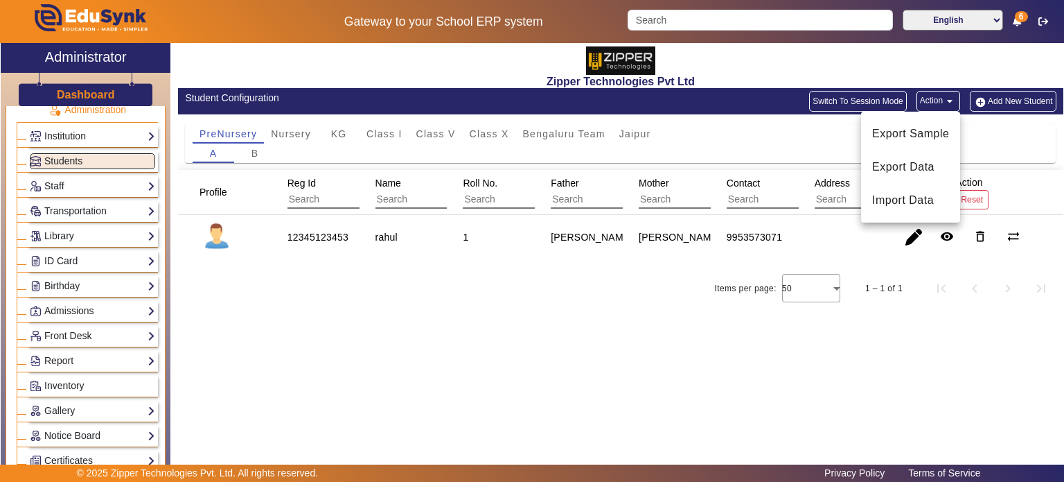
click at [746, 72] on div at bounding box center [532, 241] width 1064 height 482
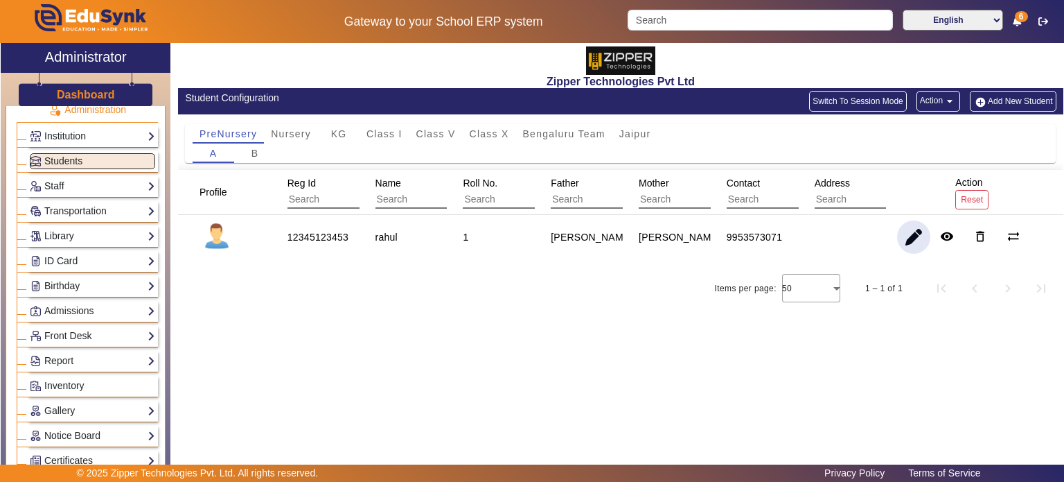
click at [909, 241] on span "button" at bounding box center [913, 236] width 33 height 33
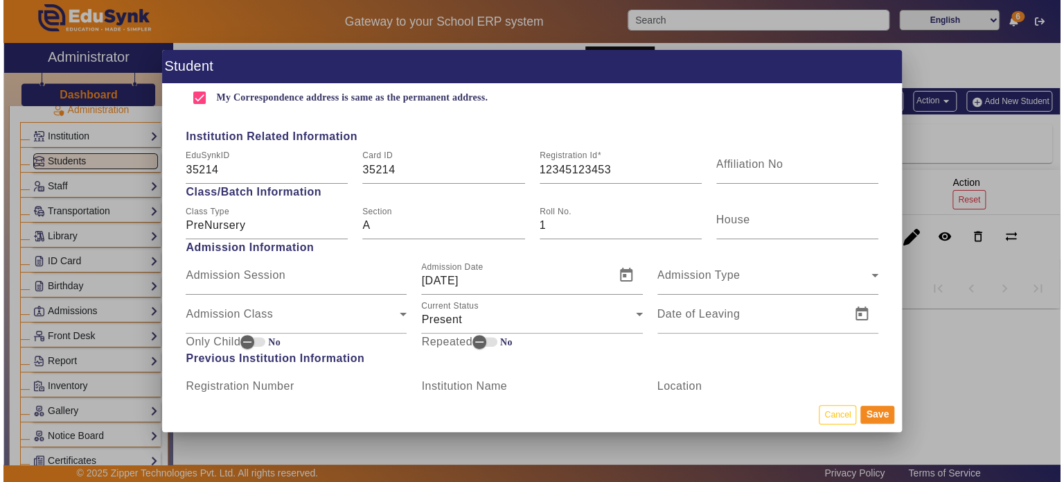
scroll to position [618, 0]
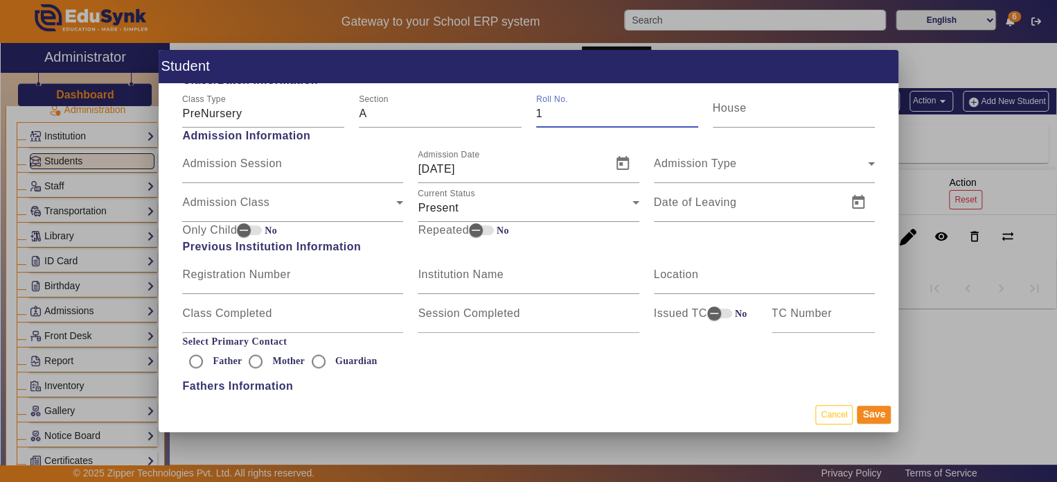
click at [544, 118] on input "1" at bounding box center [617, 113] width 162 height 17
type input "2"
click at [885, 419] on button "Save" at bounding box center [874, 414] width 34 height 18
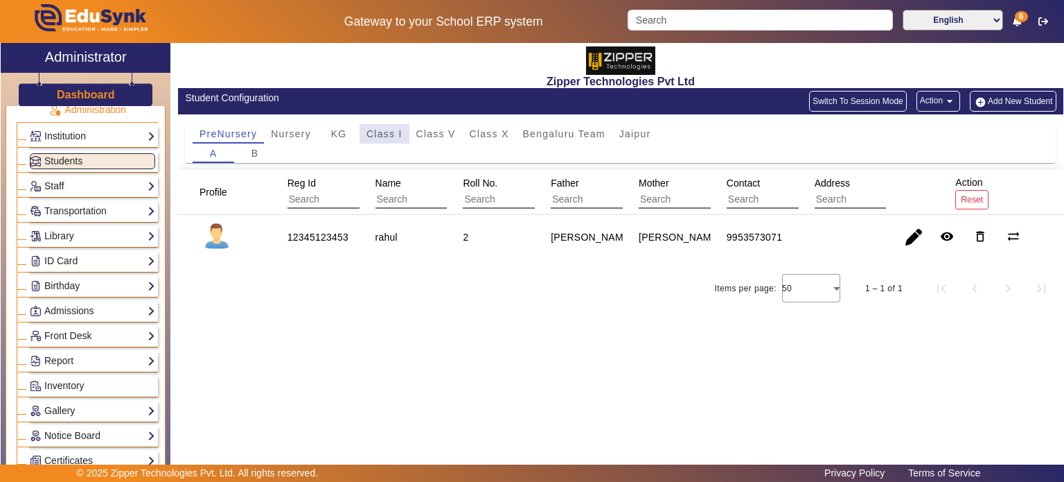
click at [382, 141] on span "Class I" at bounding box center [385, 133] width 36 height 19
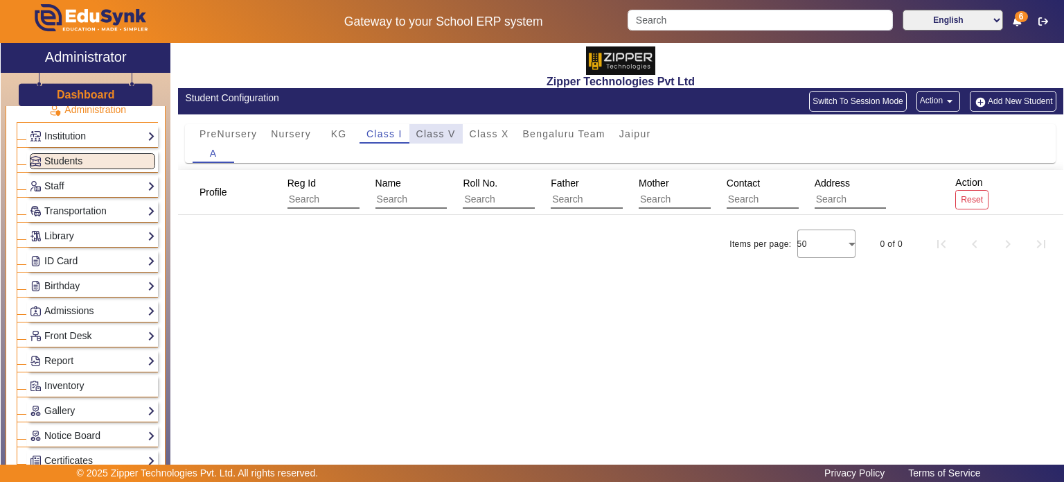
click at [437, 139] on span "Class V" at bounding box center [435, 133] width 39 height 19
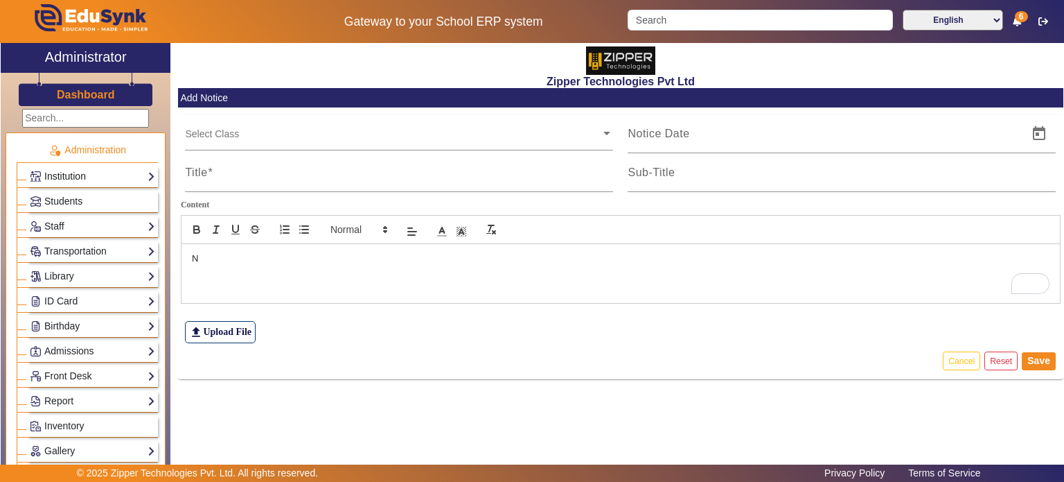
click at [91, 175] on link "Institution" at bounding box center [92, 176] width 125 height 16
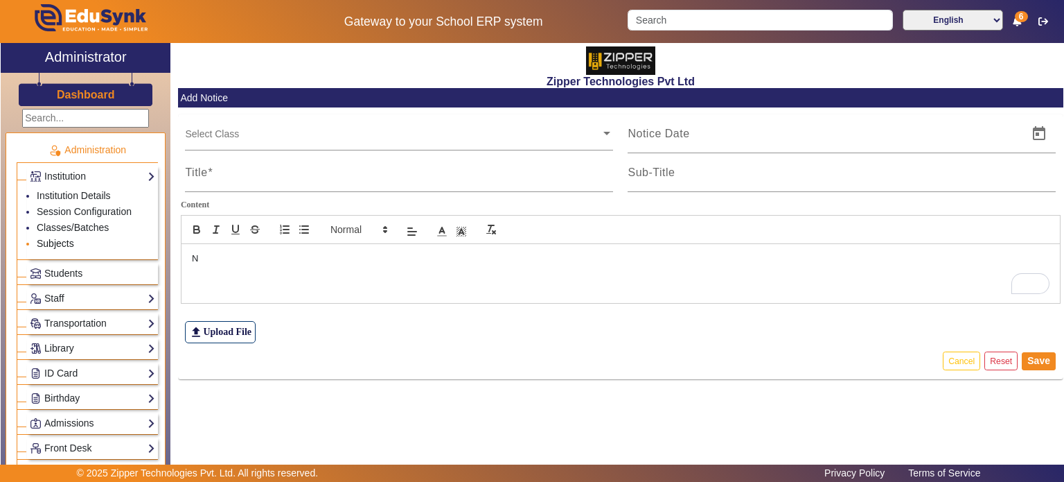
click at [69, 244] on link "Subjects" at bounding box center [55, 243] width 37 height 11
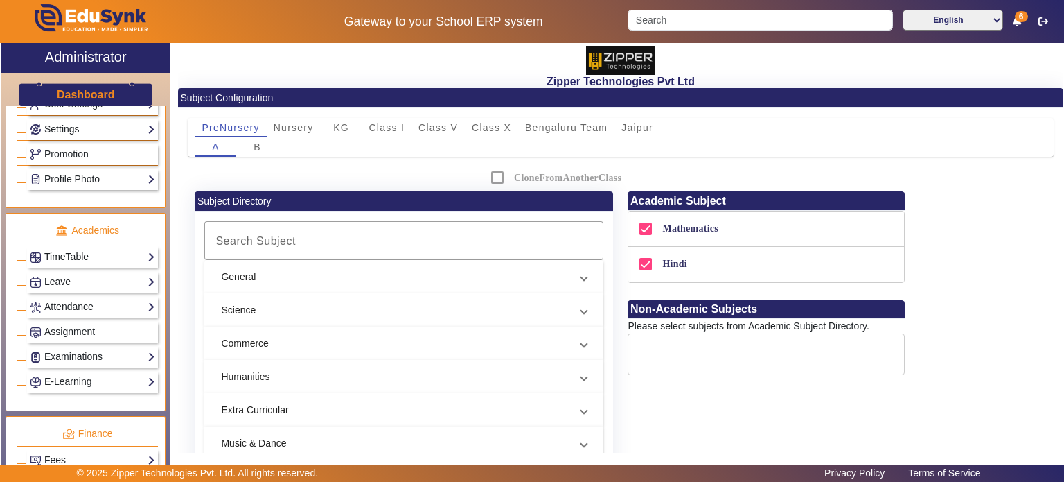
click at [105, 252] on link "TimeTable" at bounding box center [92, 257] width 125 height 16
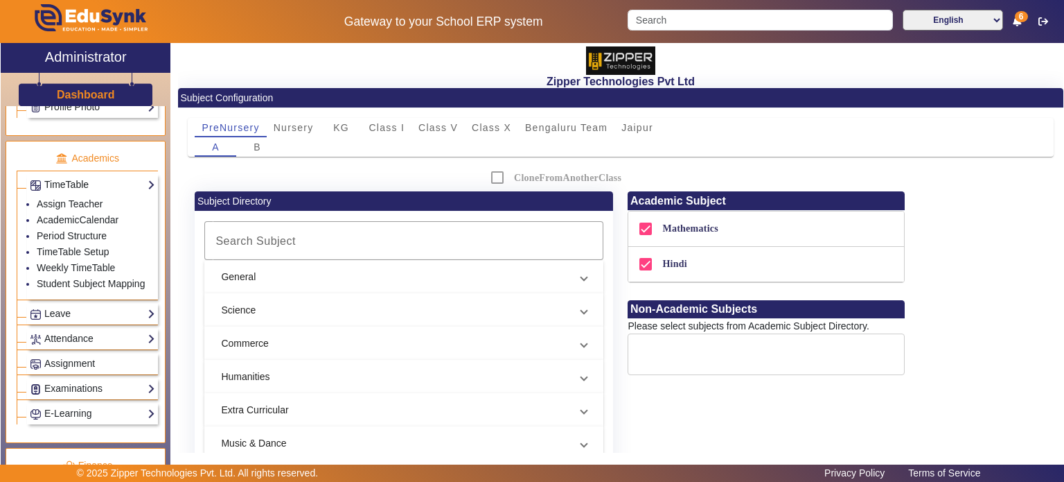
scroll to position [421, 0]
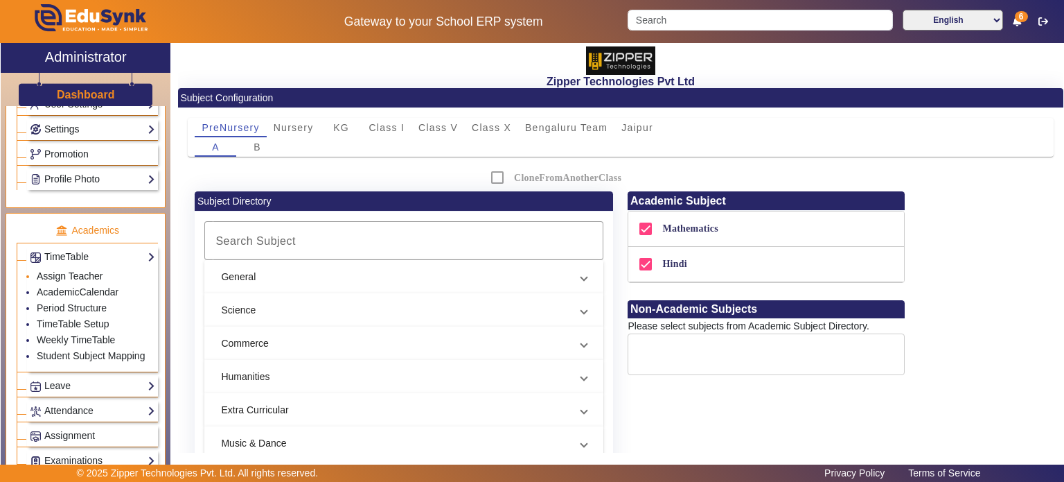
click at [67, 274] on link "Assign Teacher" at bounding box center [70, 275] width 66 height 11
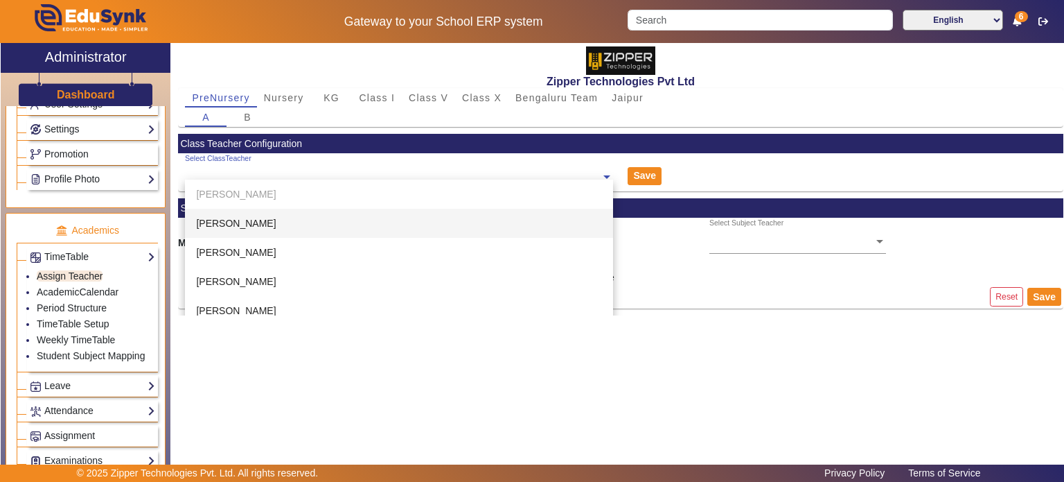
click at [336, 177] on input "text" at bounding box center [399, 177] width 428 height 15
click at [402, 71] on div "Zipper Technologies Pvt Ltd" at bounding box center [621, 65] width 886 height 45
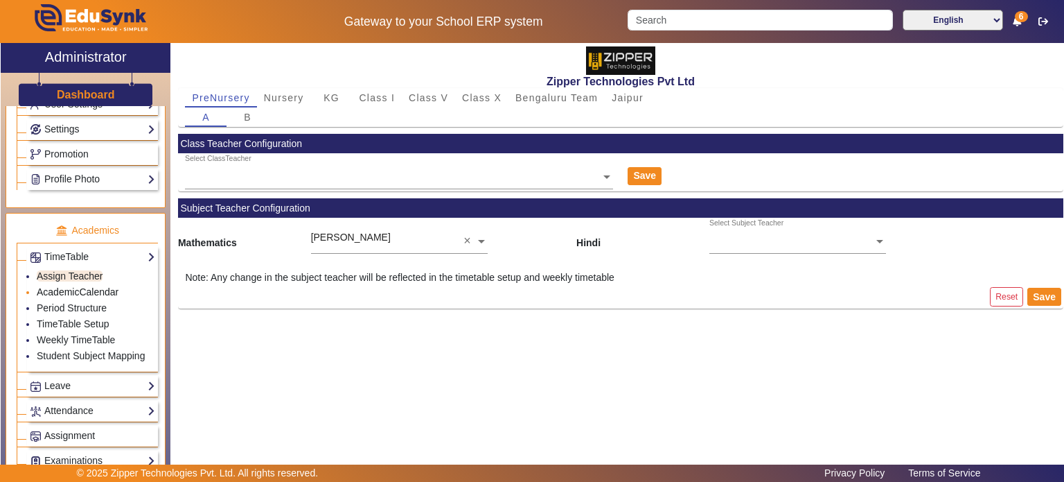
click at [90, 288] on link "AcademicCalendar" at bounding box center [78, 291] width 82 height 11
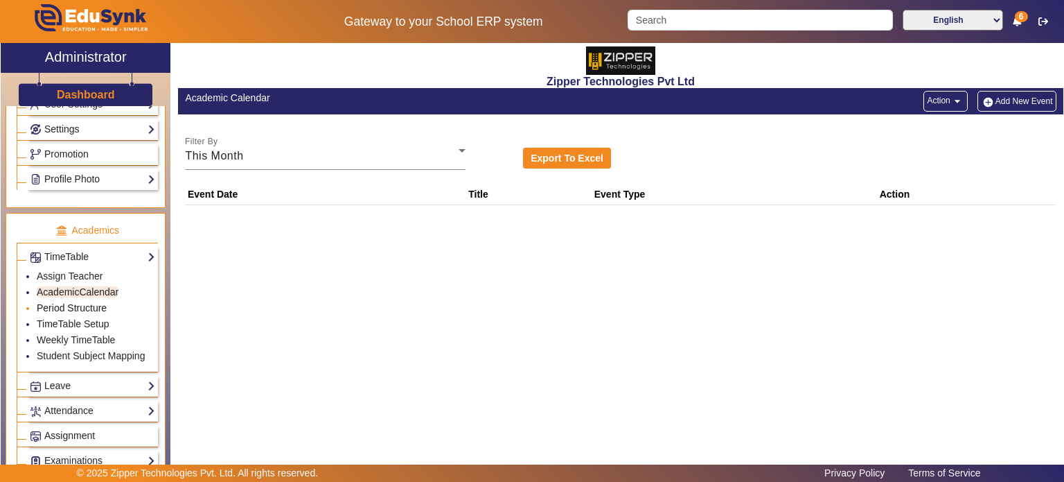
click at [90, 302] on link "Period Structure" at bounding box center [72, 307] width 70 height 11
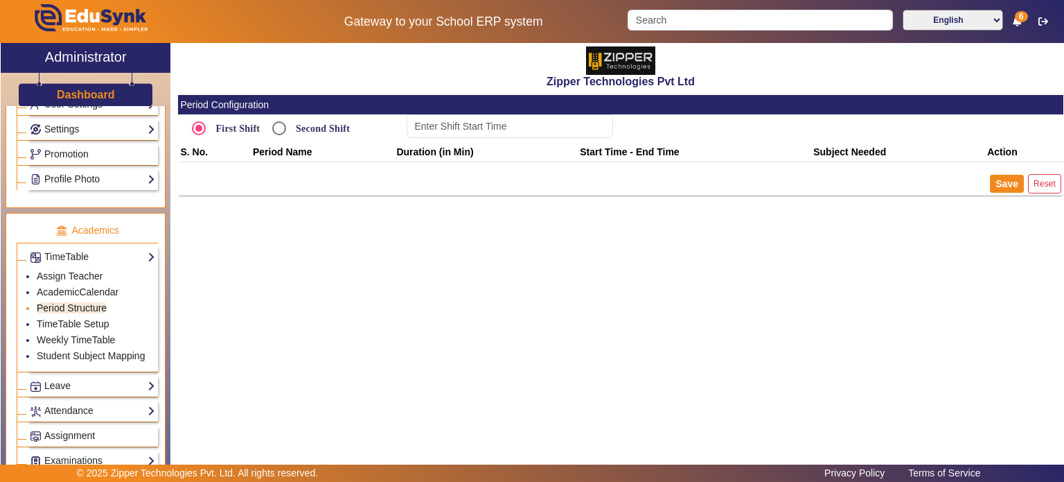
type input "9:00 AM"
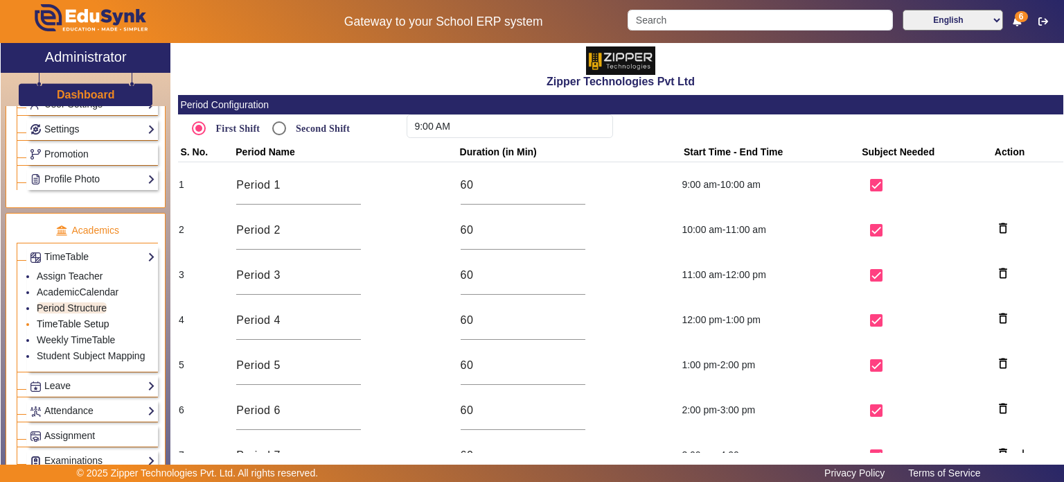
click at [91, 324] on li "TimeTable Setup" at bounding box center [96, 325] width 118 height 16
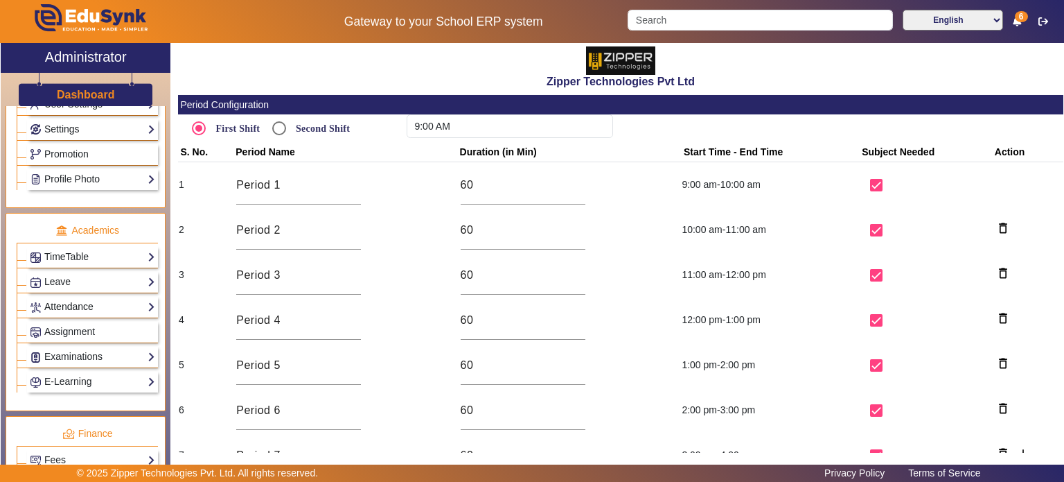
click at [86, 304] on link "Attendance" at bounding box center [92, 307] width 125 height 16
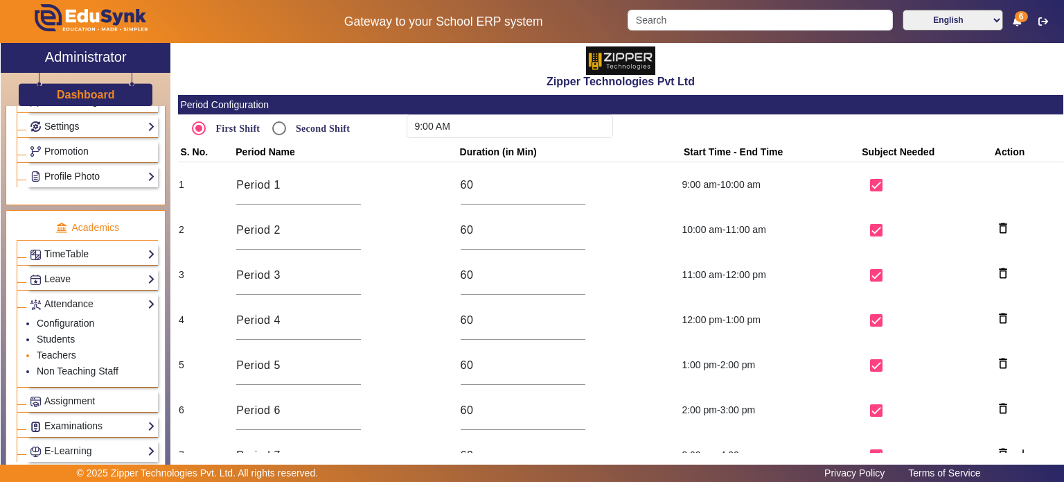
scroll to position [423, 0]
click at [87, 251] on link "TimeTable" at bounding box center [92, 255] width 125 height 16
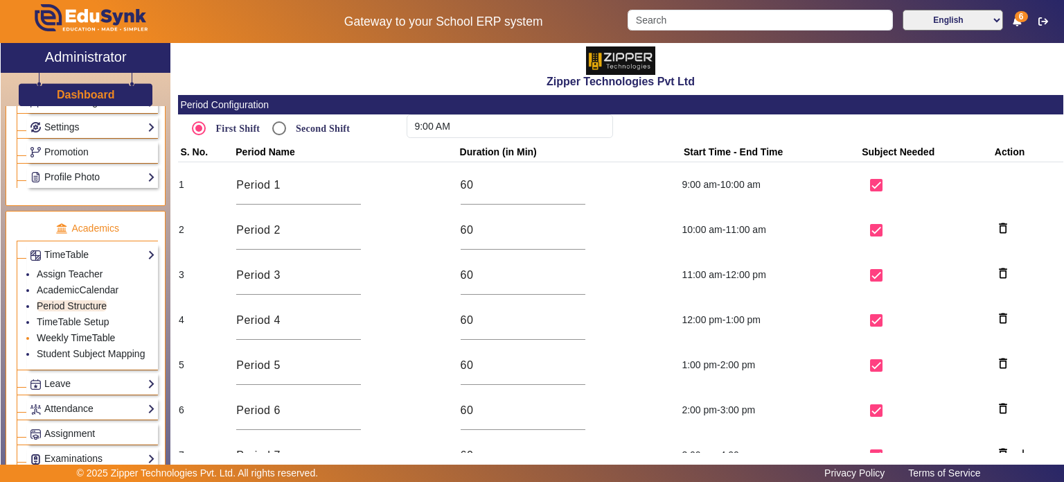
click at [73, 332] on link "Weekly TimeTable" at bounding box center [76, 337] width 78 height 11
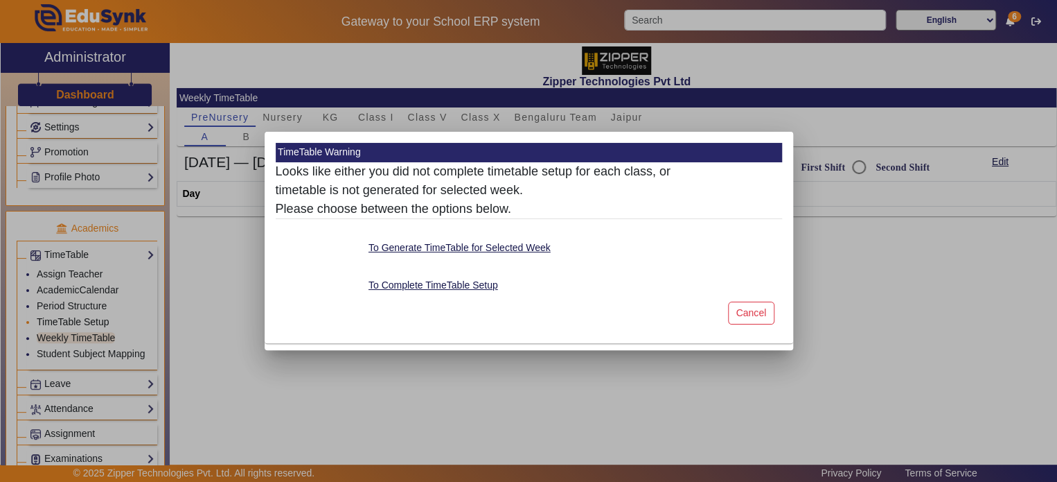
click at [89, 312] on div at bounding box center [528, 241] width 1057 height 482
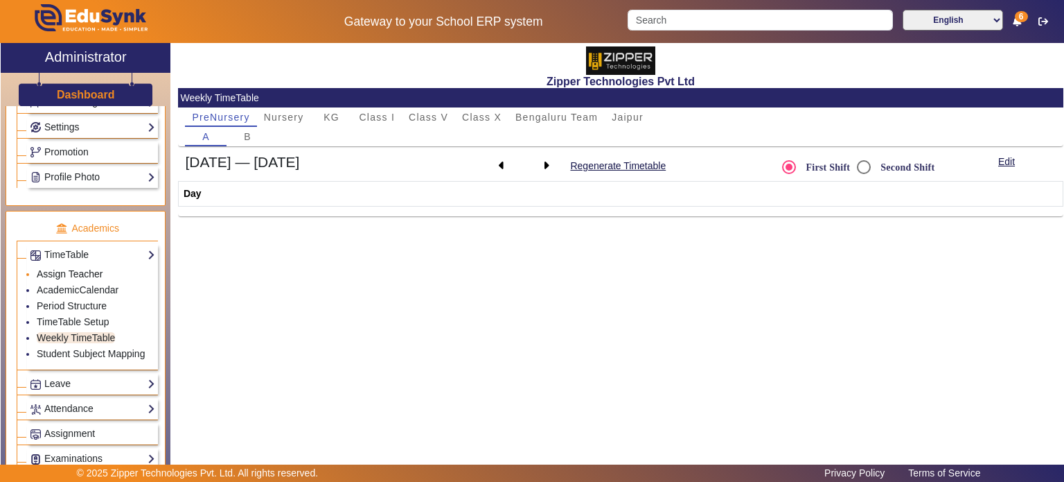
click at [94, 268] on link "Assign Teacher" at bounding box center [70, 273] width 66 height 11
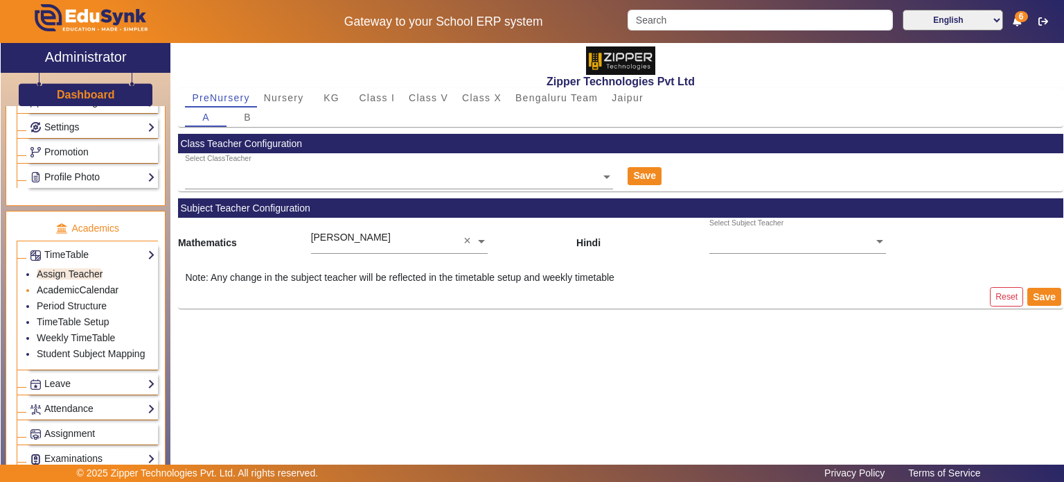
click at [91, 284] on link "AcademicCalendar" at bounding box center [78, 289] width 82 height 11
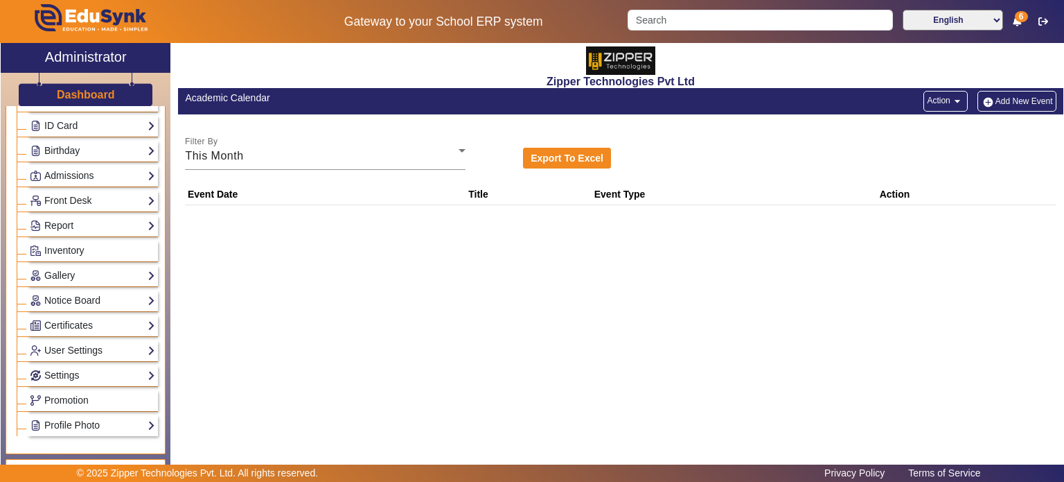
scroll to position [147, 0]
